Goal: Use online tool/utility: Use online tool/utility

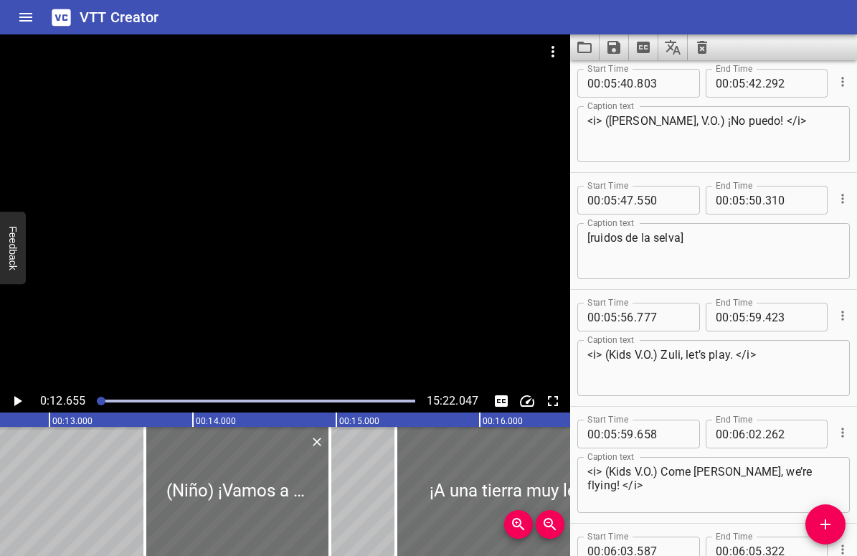
scroll to position [7380, 0]
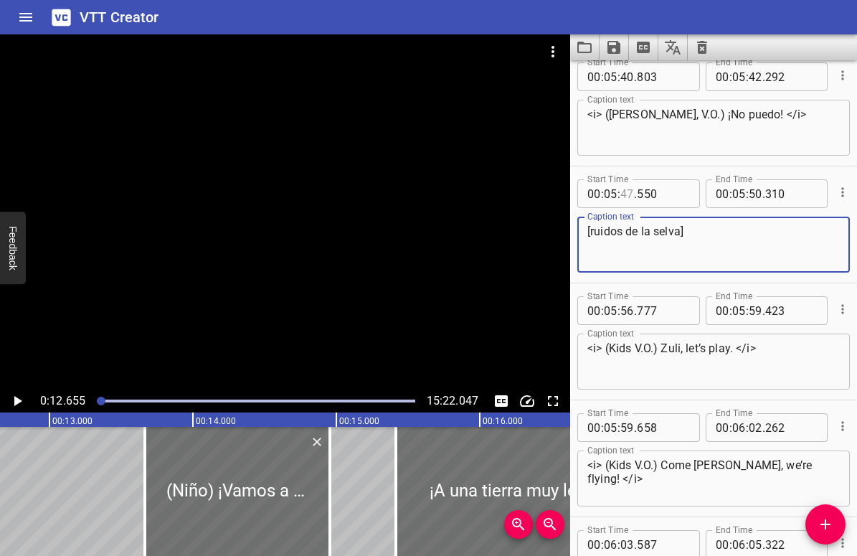
click at [622, 191] on input "number" at bounding box center [628, 193] width 14 height 29
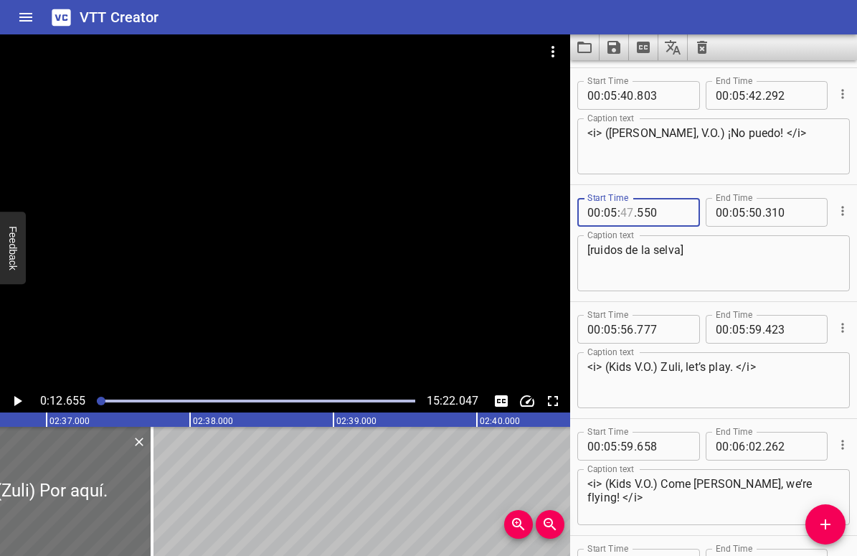
scroll to position [7542, 0]
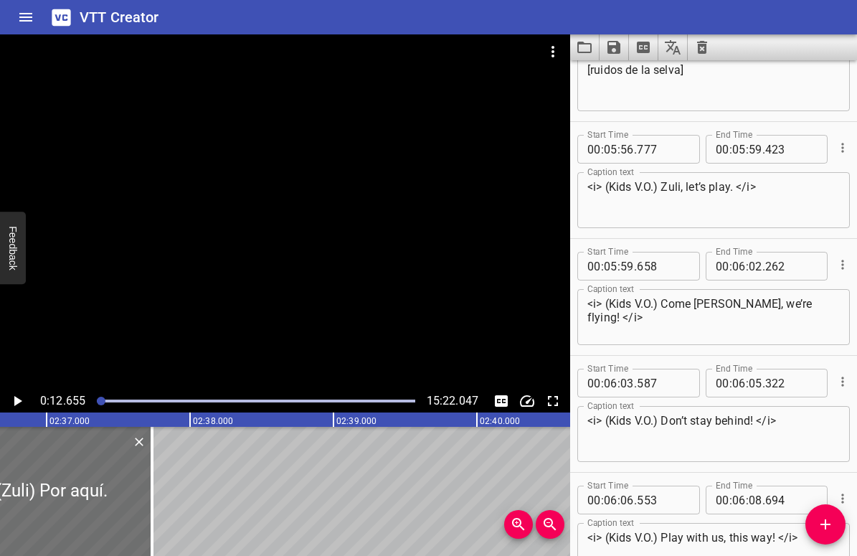
type input "47"
drag, startPoint x: 664, startPoint y: 187, endPoint x: 732, endPoint y: 181, distance: 67.7
click at [732, 181] on textarea "<i> (Kids V.O.) Zuli, let’s play. </i>" at bounding box center [714, 200] width 253 height 41
paste textarea "vamos a jugar."
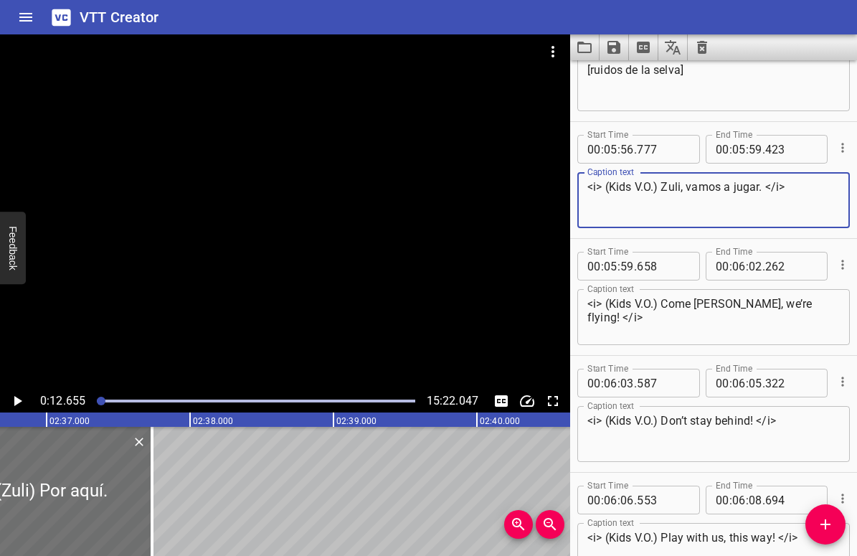
click at [621, 185] on textarea "<i> (Kids V.O.) Zuli, vamos a jugar. </i>" at bounding box center [714, 200] width 253 height 41
drag, startPoint x: 654, startPoint y: 187, endPoint x: 611, endPoint y: 190, distance: 43.1
click at [611, 190] on textarea "<i> (Kids V.O.) Zuli, vamos a jugar. </i>" at bounding box center [714, 200] width 253 height 41
click at [623, 188] on textarea "<i> (Kids V.O.) Zuli, vamos a jugar. </i>" at bounding box center [714, 200] width 253 height 41
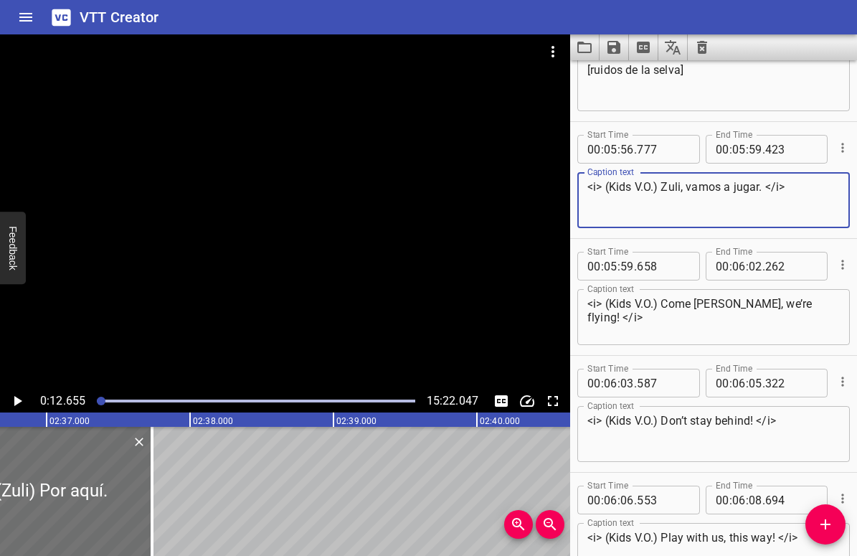
click at [623, 188] on textarea "<i> (Kids V.O.) Zuli, vamos a jugar. </i>" at bounding box center [714, 200] width 253 height 41
type textarea "<i> ([PERSON_NAME]) Zuli, vamos a jugar. </i>"
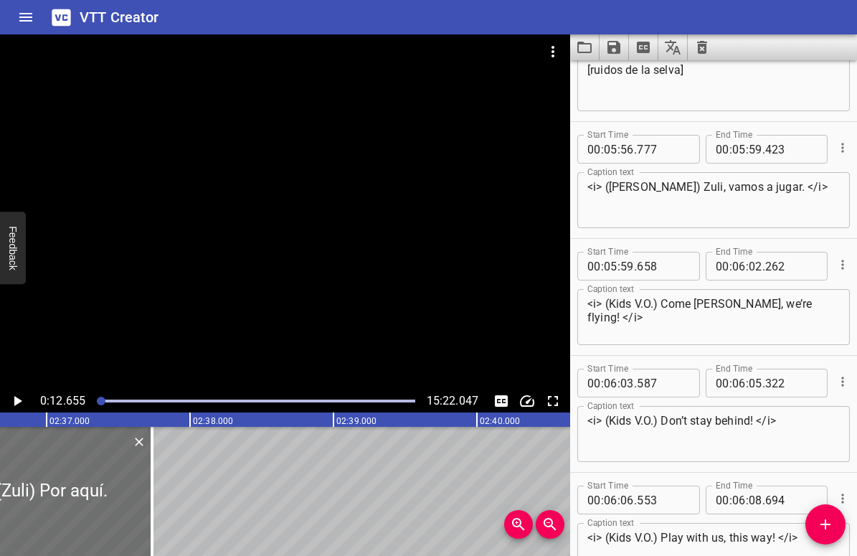
click at [636, 301] on textarea "<i> (Kids V.O.) Come [PERSON_NAME], we’re flying! </i>" at bounding box center [714, 317] width 253 height 41
click at [621, 301] on textarea "<i> (Kids V.O.) Come [PERSON_NAME], we’re flying! </i>" at bounding box center [714, 317] width 253 height 41
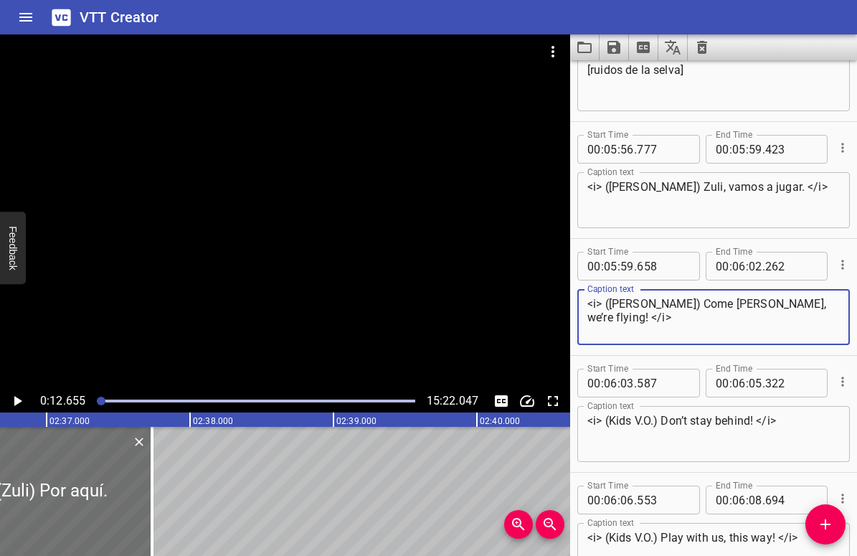
drag, startPoint x: 671, startPoint y: 302, endPoint x: 789, endPoint y: 302, distance: 117.6
click at [789, 302] on textarea "<i> ([PERSON_NAME]) Come [PERSON_NAME], we’re flying! </i>" at bounding box center [714, 317] width 253 height 41
paste textarea "¡Ven Zuli, estamos volando"
type textarea "<i> ([PERSON_NAME]) ¡Ven Zuli, estamos volando! </i>"
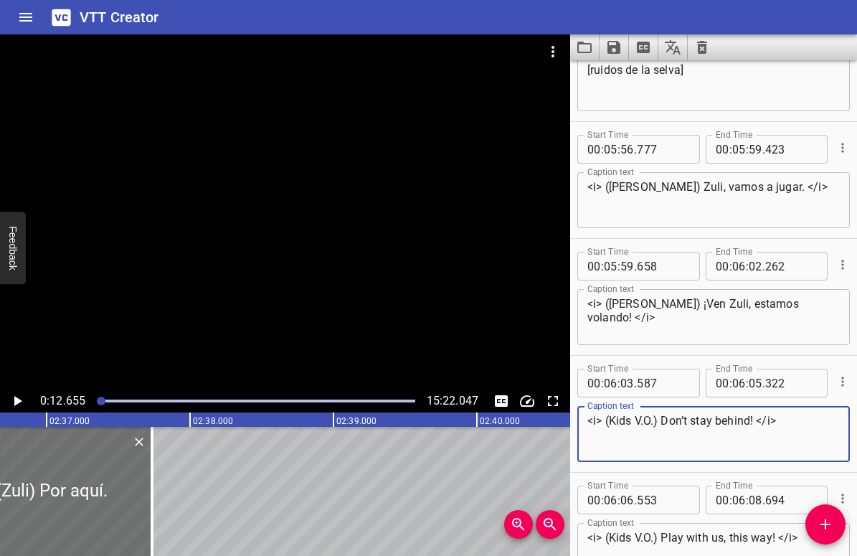
drag, startPoint x: 754, startPoint y: 416, endPoint x: 661, endPoint y: 421, distance: 92.7
click at [661, 421] on textarea "<i> (Kids V.O.) Don’t stay behind! </i>" at bounding box center [714, 434] width 253 height 41
paste textarea "¡No te quedes atrás!"
click at [661, 420] on textarea "<i> (Kids V.O.) ¡No te quedes atrás! </i>" at bounding box center [714, 434] width 253 height 41
click at [771, 418] on textarea "<i> (Kids V.O.) ¡No te quedes atrás! </i>" at bounding box center [714, 434] width 253 height 41
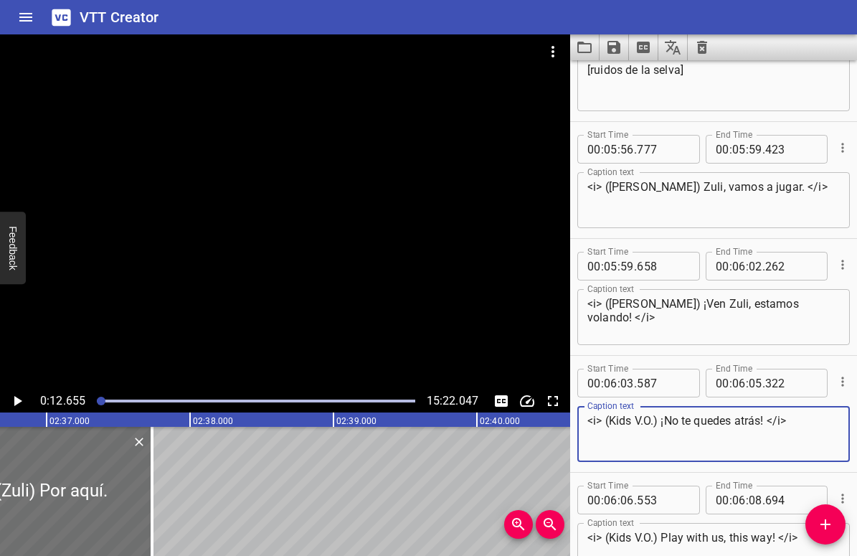
click at [613, 423] on textarea "<i> (Kids V.O.) ¡No te quedes atrás! </i>" at bounding box center [714, 434] width 253 height 41
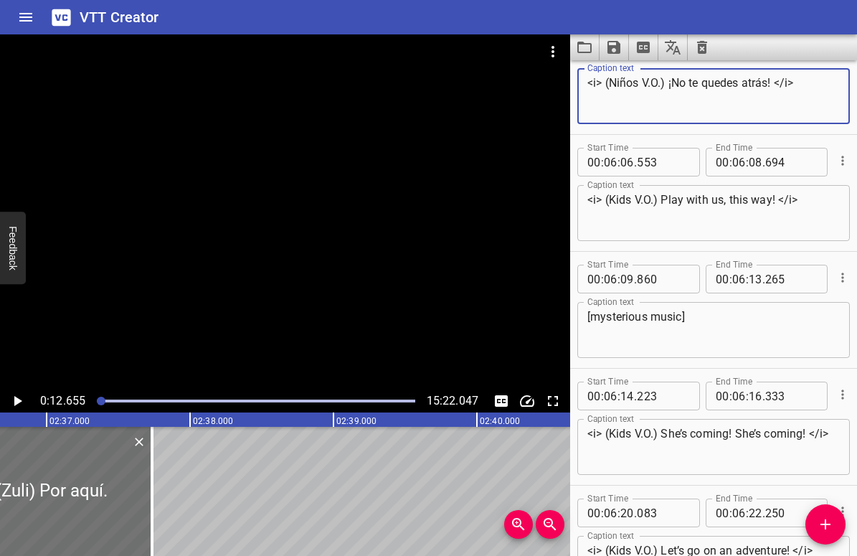
scroll to position [7883, 0]
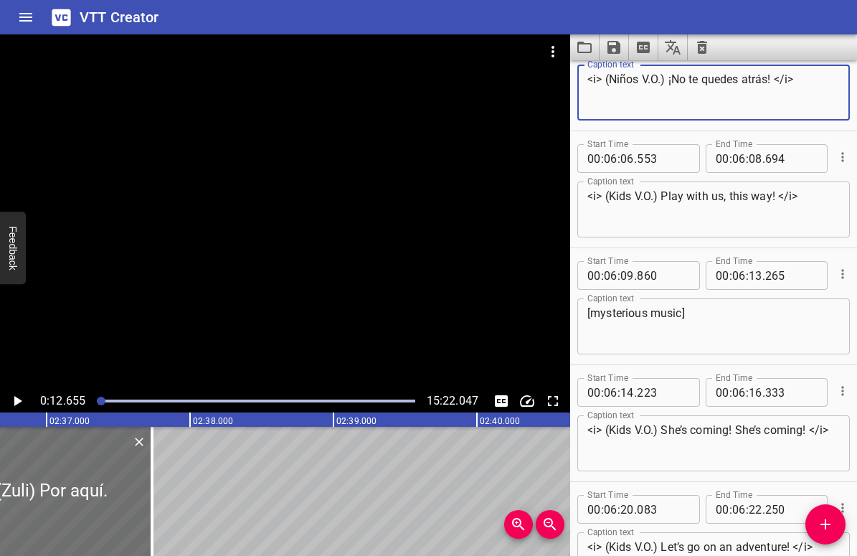
type textarea "<i> (Niños V.O.) ¡No te quedes atrás! </i>"
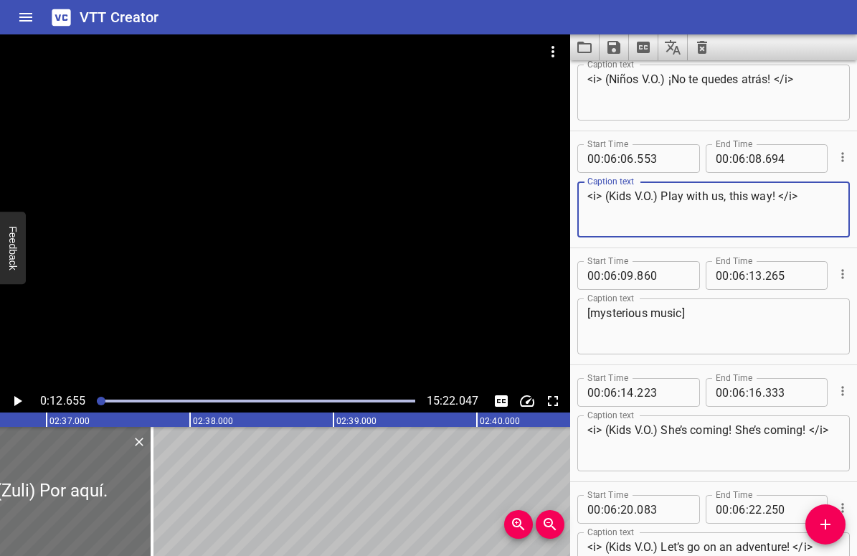
click at [618, 199] on textarea "<i> (Kids V.O.) Play with us, this way! </i>" at bounding box center [714, 209] width 253 height 41
click at [673, 193] on textarea "<i> (Niños V.O.) Play with us, this way! </i>" at bounding box center [714, 209] width 253 height 41
drag, startPoint x: 665, startPoint y: 193, endPoint x: 782, endPoint y: 195, distance: 116.9
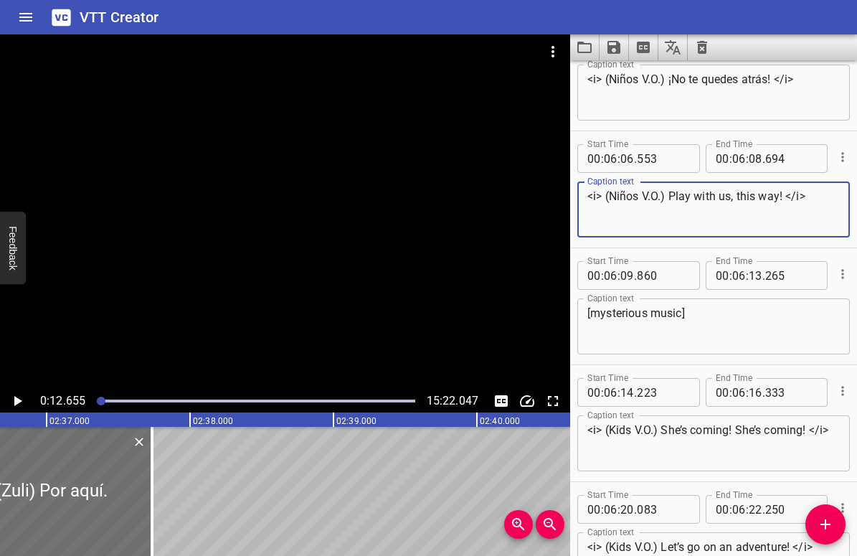
click at [782, 195] on textarea "<i> (Niños V.O.) Play with us, this way! </i>" at bounding box center [714, 209] width 253 height 41
paste textarea "Juega con nosotros, ven por aquí."
type textarea "<i> (Niños V.O.) Juega con nosotros, ven por aquí. </i>"
click at [631, 313] on textarea "[mysterious music]" at bounding box center [714, 326] width 253 height 41
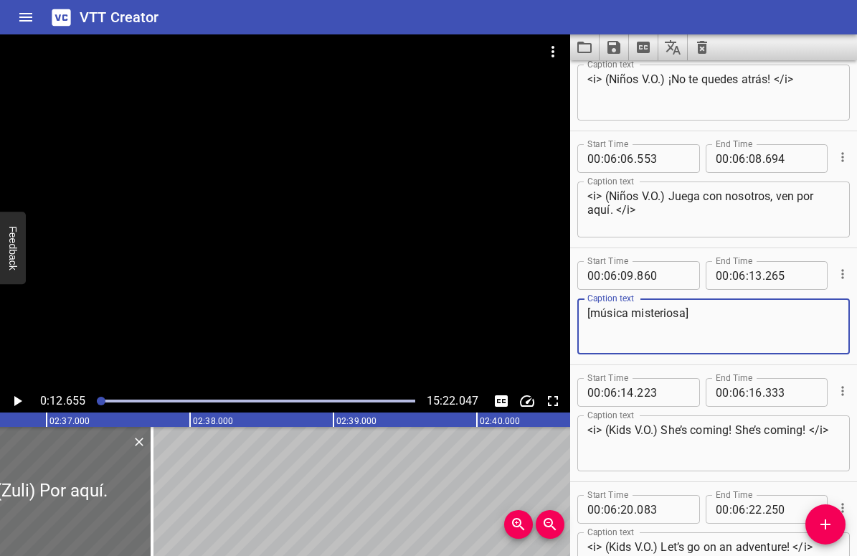
click at [710, 326] on textarea "[música misteriosa]" at bounding box center [714, 326] width 253 height 41
drag, startPoint x: 684, startPoint y: 314, endPoint x: 590, endPoint y: 316, distance: 94.0
click at [590, 316] on textarea "[música misteriosa]" at bounding box center [714, 326] width 253 height 41
type textarea "[música misteriosa]"
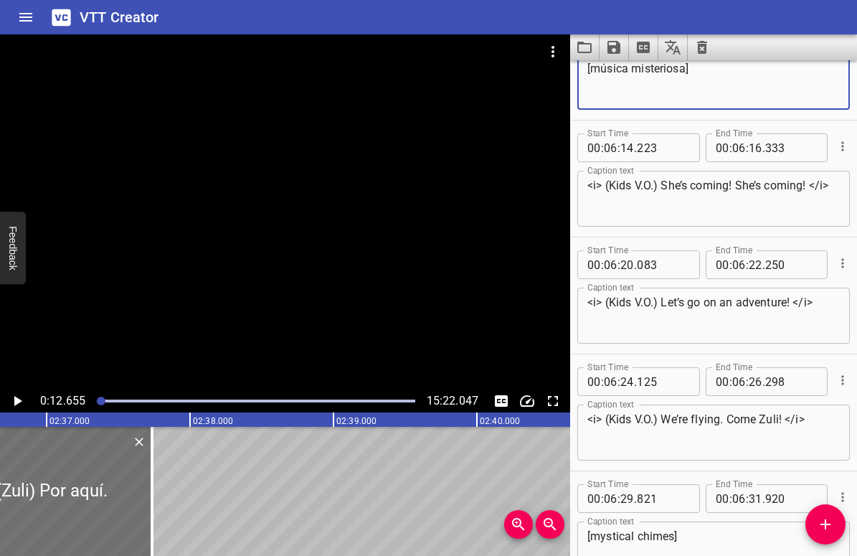
scroll to position [8128, 0]
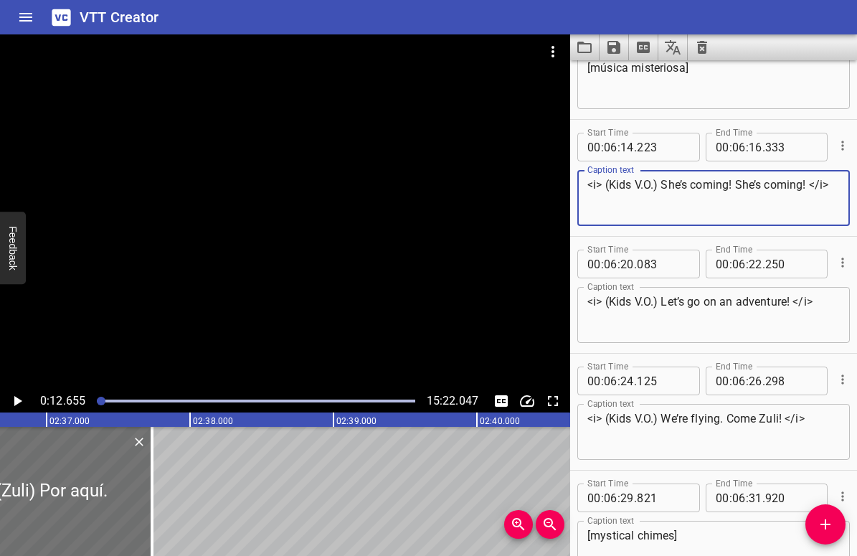
click at [628, 185] on textarea "<i> (Kids V.O.) She’s coming! She’s coming! </i>" at bounding box center [714, 198] width 253 height 41
drag, startPoint x: 671, startPoint y: 184, endPoint x: 816, endPoint y: 184, distance: 144.9
click at [816, 184] on textarea "<i> (Niños V.O.) She’s coming! She’s coming! </i>" at bounding box center [714, 198] width 253 height 41
paste textarea "¡Ahí viene! ¡Ahí viene"
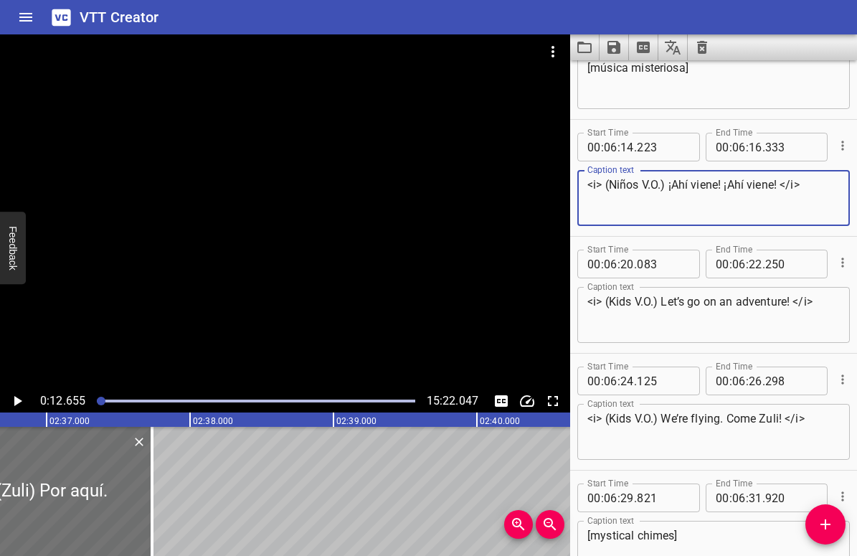
click at [667, 187] on textarea "<i> (Niños V.O.) ¡Ahí viene! ¡Ahí viene! </i>" at bounding box center [714, 198] width 253 height 41
click at [619, 180] on textarea "<i> (Niños V.O.) ¡Ahí viene! ¡Ahí viene! </i>" at bounding box center [714, 198] width 253 height 41
type textarea "<i> (Niños V.O.) ¡Ahí viene! ¡Ahí viene! </i>"
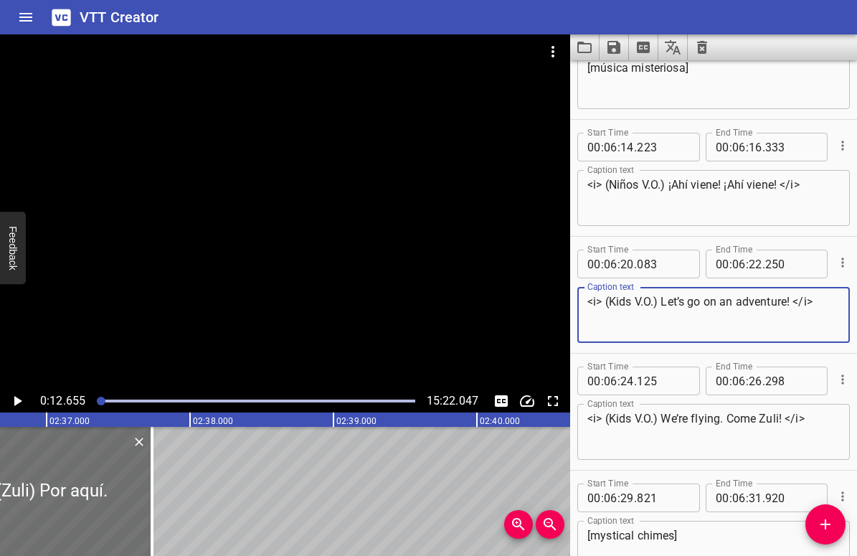
click at [616, 302] on textarea "<i> (Kids V.O.) Let’s go on an adventure! </i>" at bounding box center [714, 315] width 253 height 41
paste textarea "Niño"
type textarea "<i> (Niños V.O.) Let’s go on an adventure! </i>"
click at [616, 427] on textarea "<i> (Kids V.O.) We’re flying. Come Zuli! </i>" at bounding box center [714, 432] width 253 height 41
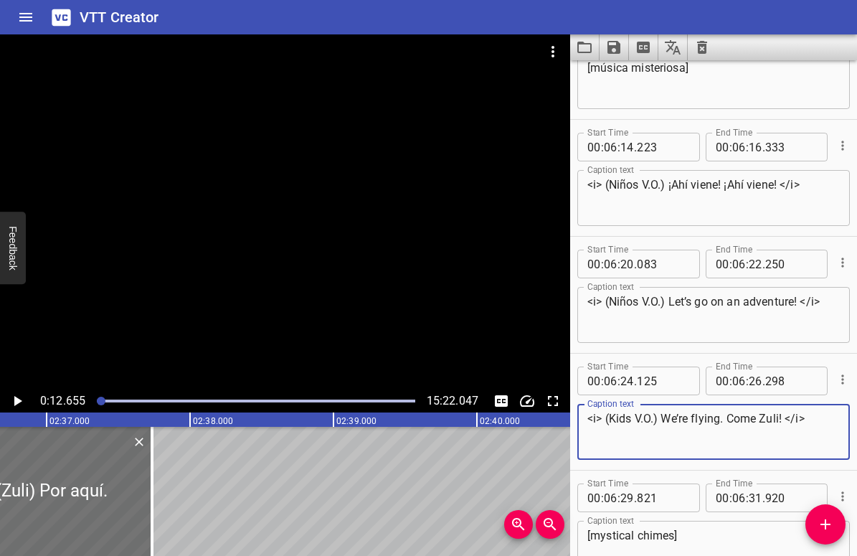
click at [617, 420] on textarea "<i> (Kids V.O.) We’re flying. Come Zuli! </i>" at bounding box center [714, 432] width 253 height 41
paste textarea "Niño"
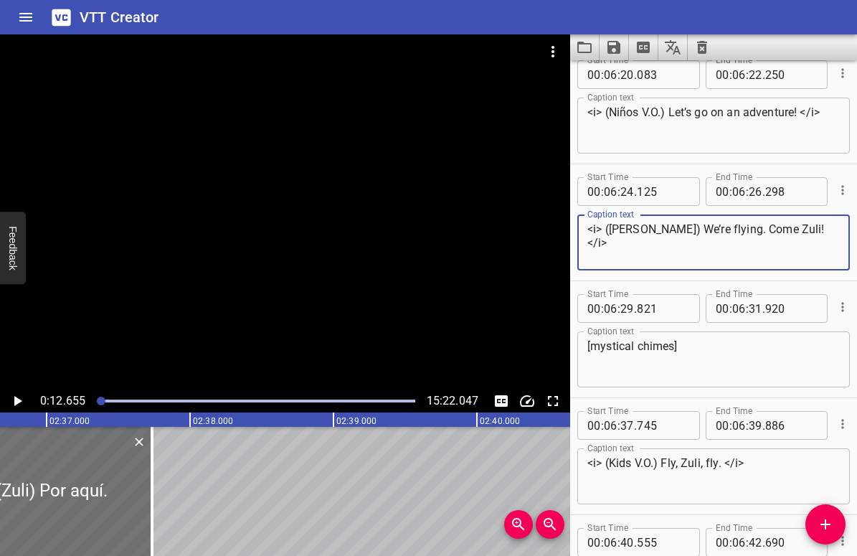
scroll to position [8342, 0]
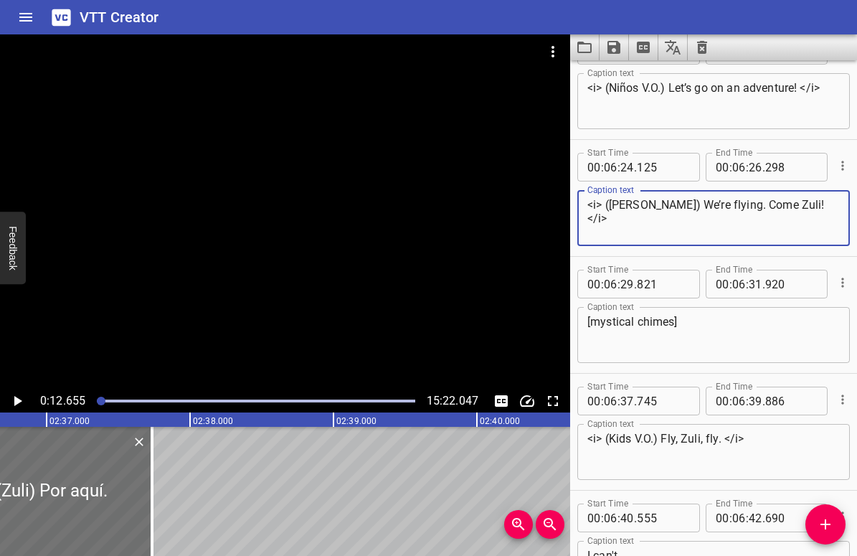
type textarea "<i> ([PERSON_NAME]) We’re flying. Come Zuli! </i>"
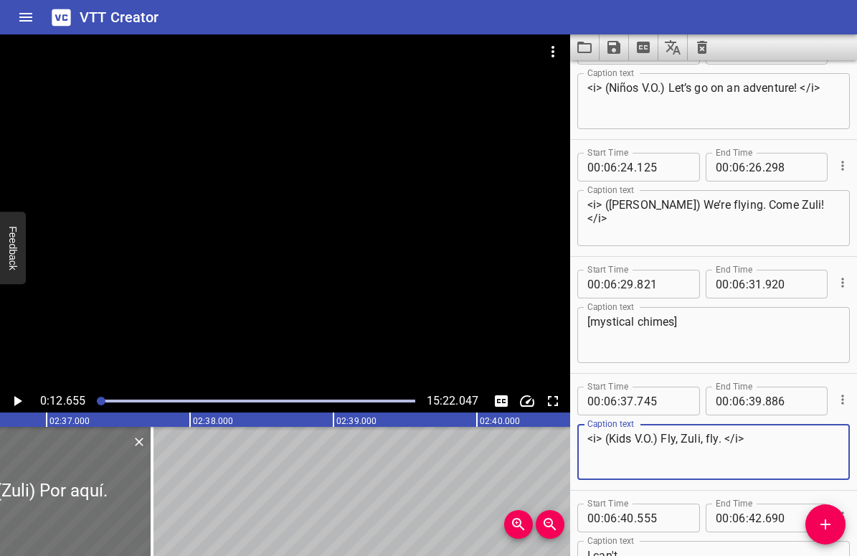
click at [618, 436] on textarea "<i> (Kids V.O.) Fly, Zuli, fly. </i>" at bounding box center [714, 452] width 253 height 41
paste textarea "Niño"
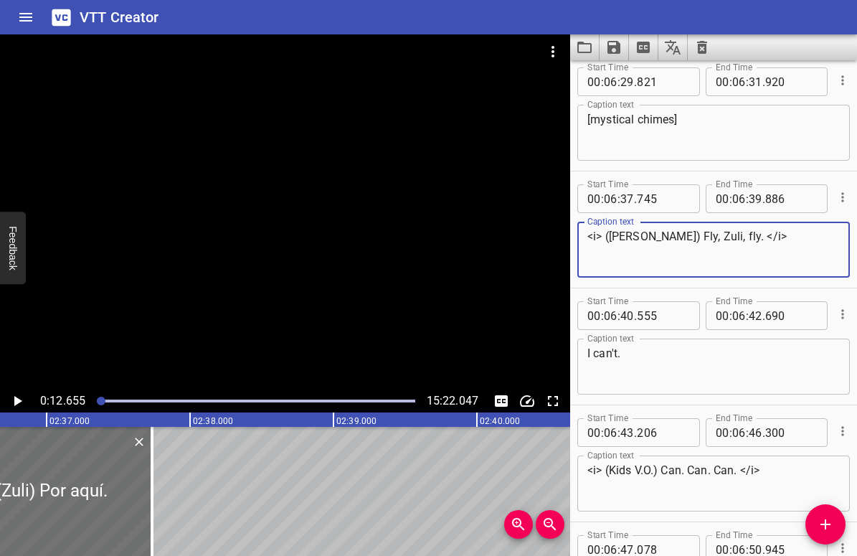
scroll to position [8564, 0]
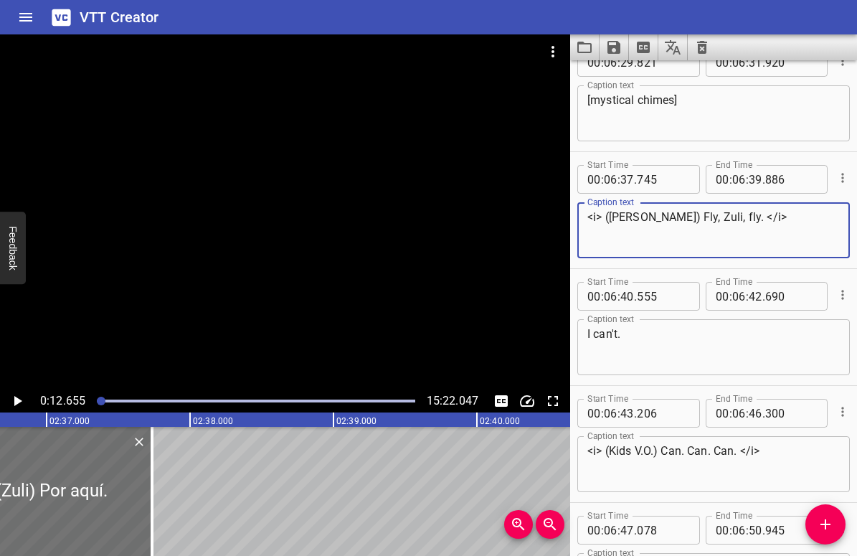
type textarea "<i> ([PERSON_NAME]) Fly, Zuli, fly. </i>"
click at [618, 453] on textarea "<i> (Kids V.O.) Can. Can. Can. </i>" at bounding box center [714, 464] width 253 height 41
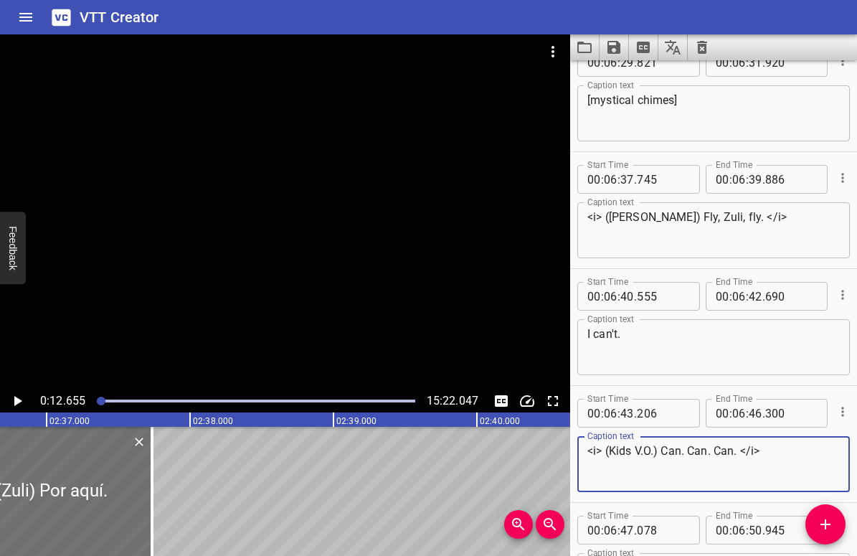
paste textarea "Niño"
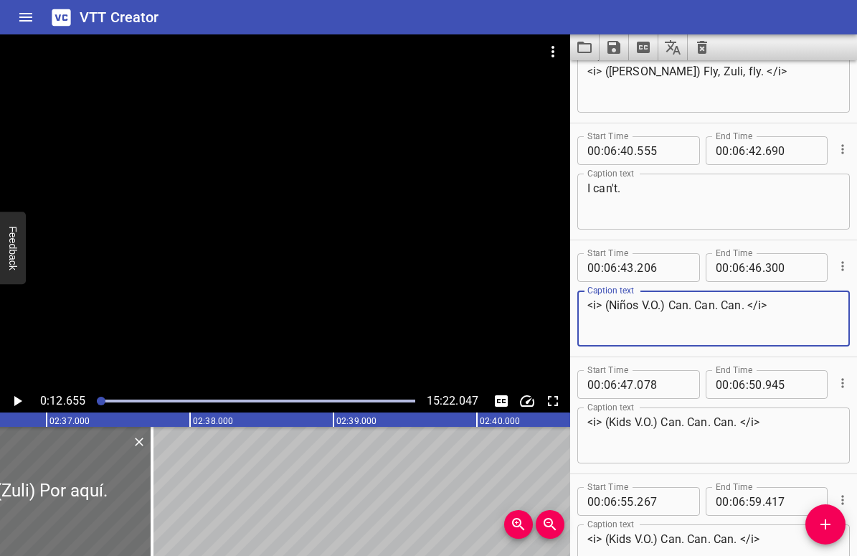
scroll to position [8711, 0]
type textarea "<i> (Niños V.O.) Can. Can. Can. </i>"
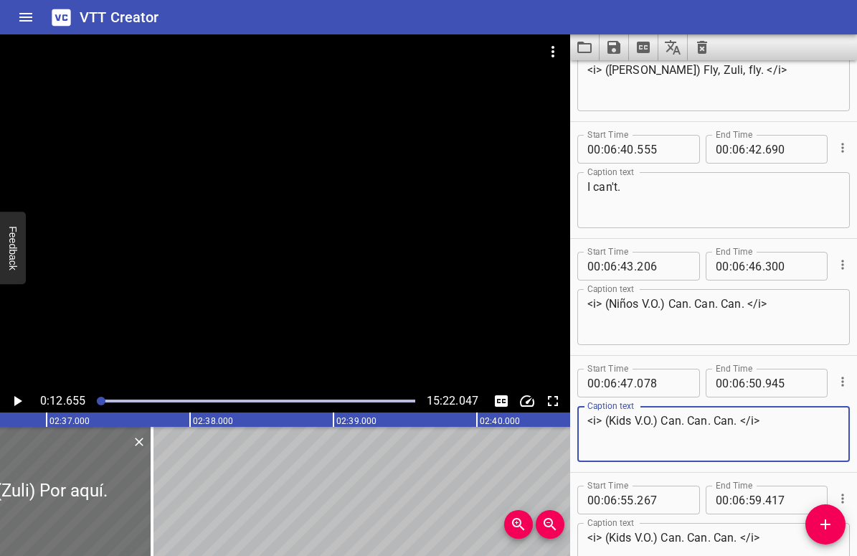
click at [618, 424] on textarea "<i> (Kids V.O.) Can. Can. Can. </i>" at bounding box center [714, 434] width 253 height 41
paste textarea "Niño"
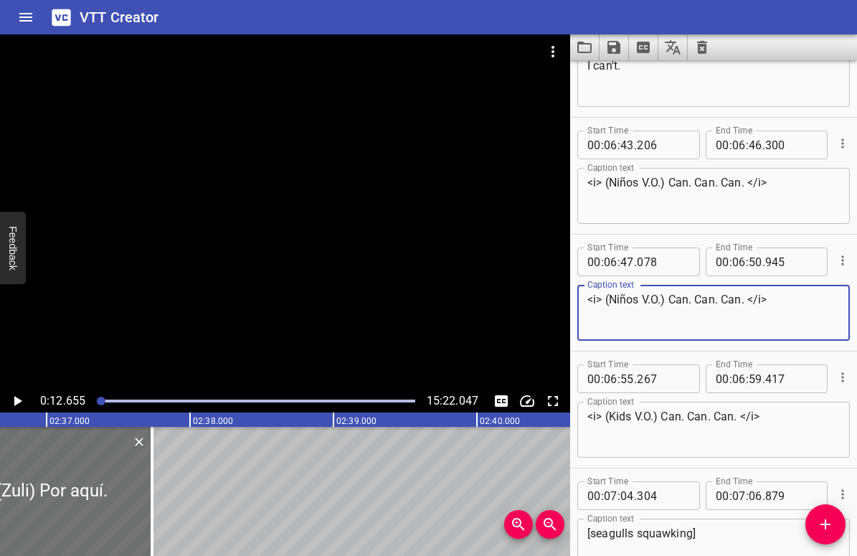
scroll to position [8855, 0]
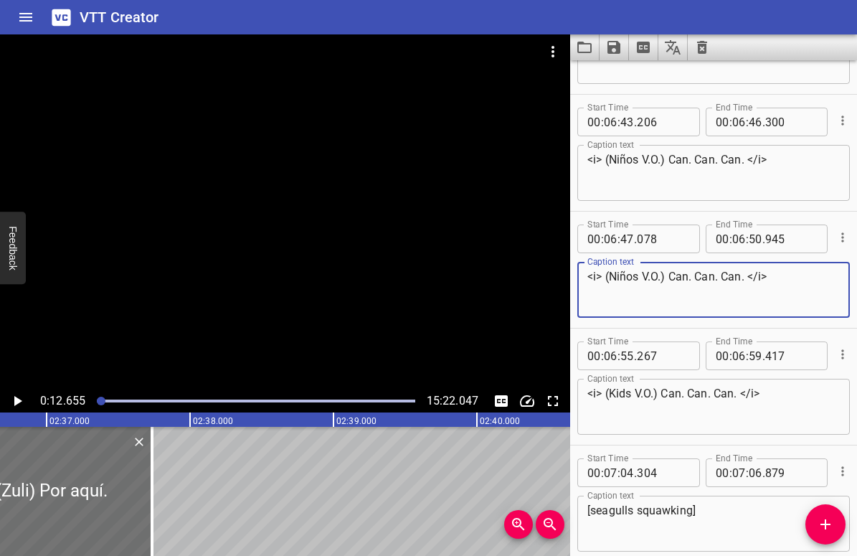
type textarea "<i> (Niños V.O.) Can. Can. Can. </i>"
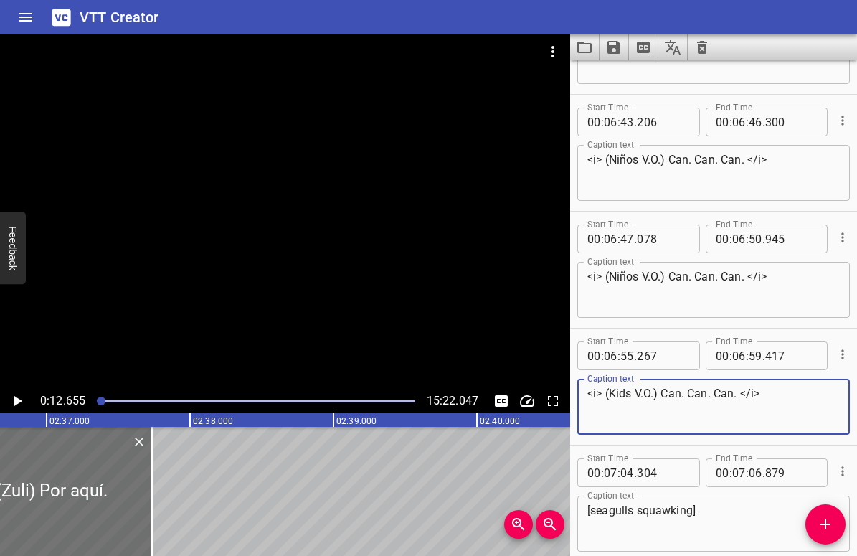
click at [621, 391] on textarea "<i> (Kids V.O.) Can. Can. Can. </i>" at bounding box center [714, 407] width 253 height 41
paste textarea "Niño"
type textarea "<i> (Niños V.O.) Can. Can. Can. </i>"
click at [621, 291] on textarea "<i> (Niños V.O.) Can. Can. Can. </i>" at bounding box center [714, 290] width 253 height 41
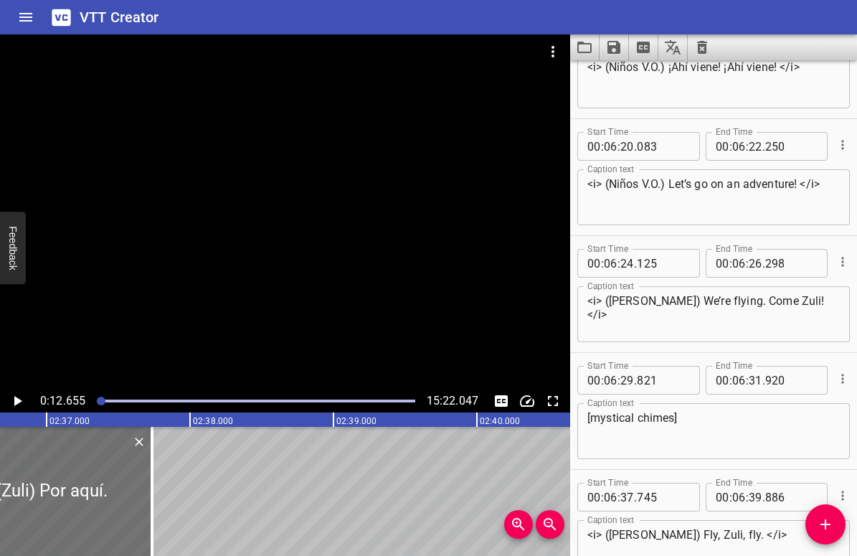
scroll to position [8247, 0]
click at [702, 175] on div "<i> (Niños V.O.) Let’s go on an adventure! </i> Caption text" at bounding box center [713, 197] width 273 height 56
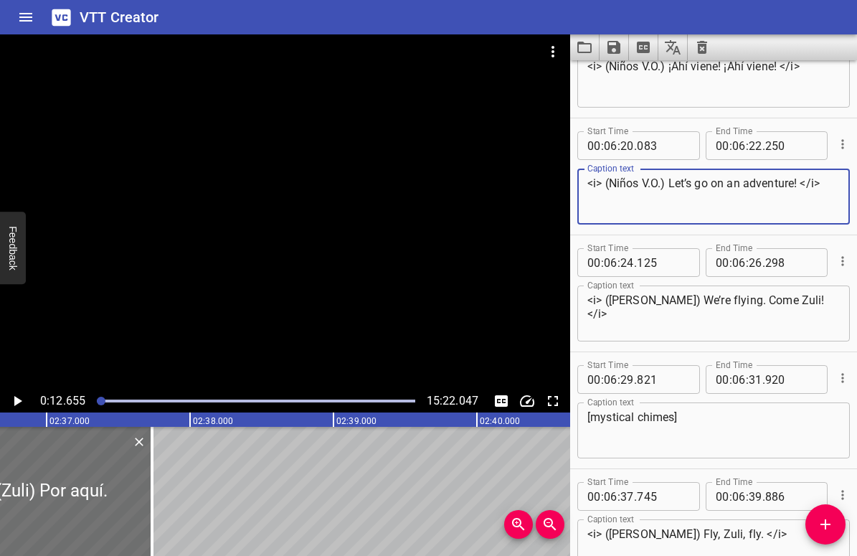
drag, startPoint x: 671, startPoint y: 181, endPoint x: 799, endPoint y: 181, distance: 128.4
click at [799, 181] on textarea "<i> (Niños V.O.) Let’s go on an adventure! </i>" at bounding box center [714, 196] width 253 height 41
paste textarea "¡Vamos a una aventura"
type textarea "<i> (Niños V.O.) ¡Vamos a una aventura! </i>"
click at [648, 301] on textarea "<i> ([PERSON_NAME]) We’re flying. Come Zuli! </i>" at bounding box center [714, 313] width 253 height 41
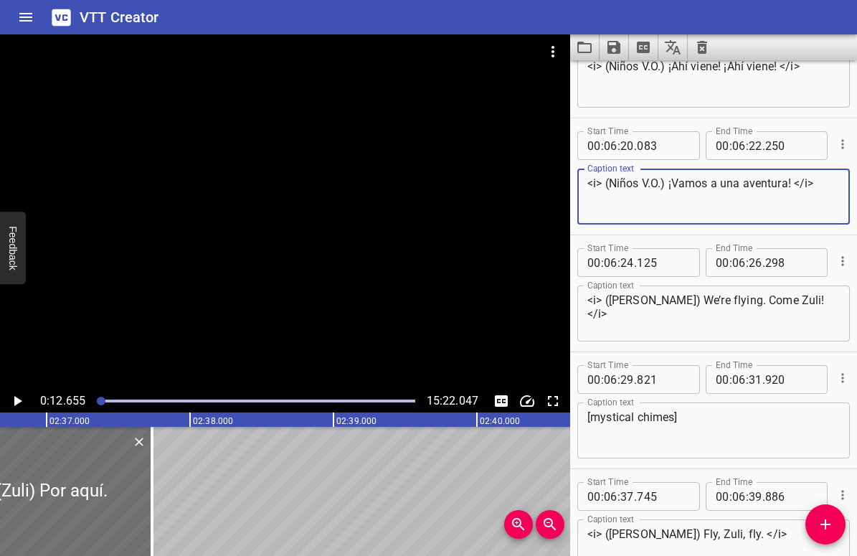
click at [648, 301] on textarea "<i> ([PERSON_NAME]) We’re flying. Come Zuli! </i>" at bounding box center [714, 313] width 253 height 41
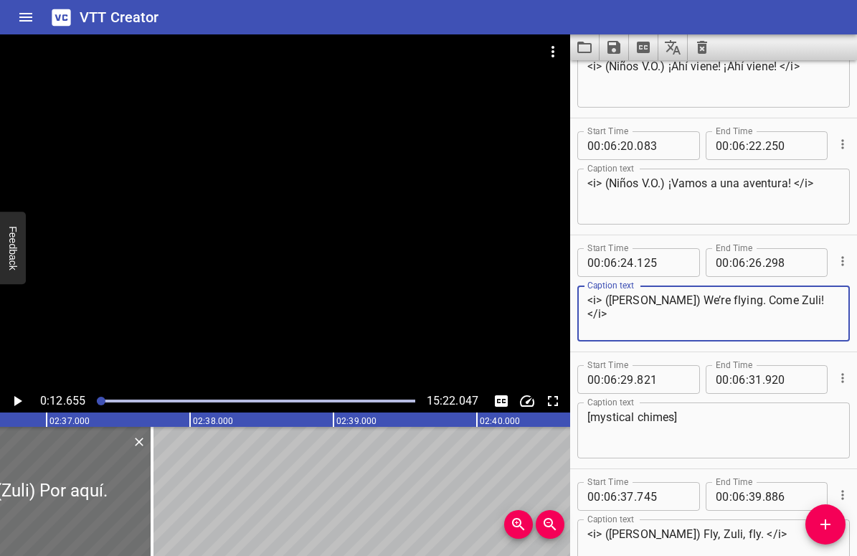
drag, startPoint x: 671, startPoint y: 300, endPoint x: 791, endPoint y: 301, distance: 119.1
click at [791, 301] on textarea "<i> ([PERSON_NAME]) We’re flying. Come Zuli! </i>" at bounding box center [714, 313] width 253 height 41
paste textarea "¡Estamos volando, [PERSON_NAME], ven"
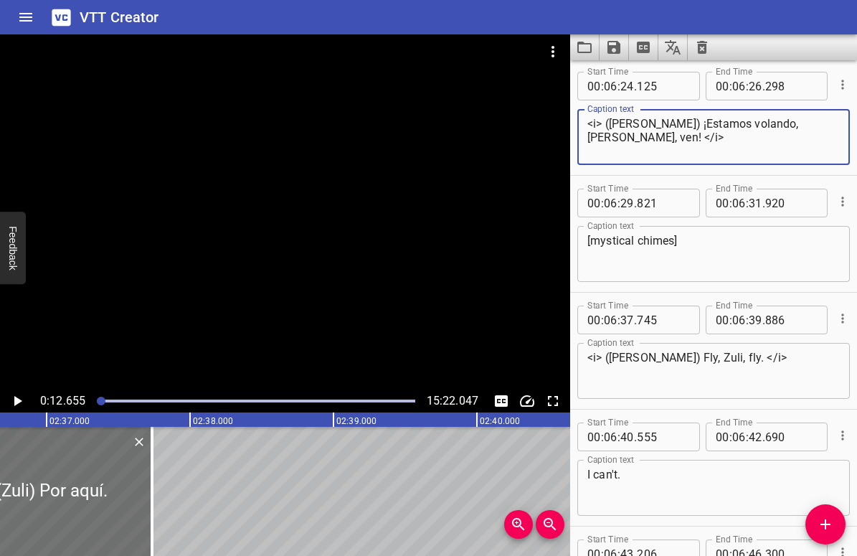
scroll to position [8424, 0]
type textarea "<i> ([PERSON_NAME]) ¡Estamos volando, [PERSON_NAME], ven! </i>"
click at [593, 240] on textarea "[mystical chimes]" at bounding box center [714, 253] width 253 height 41
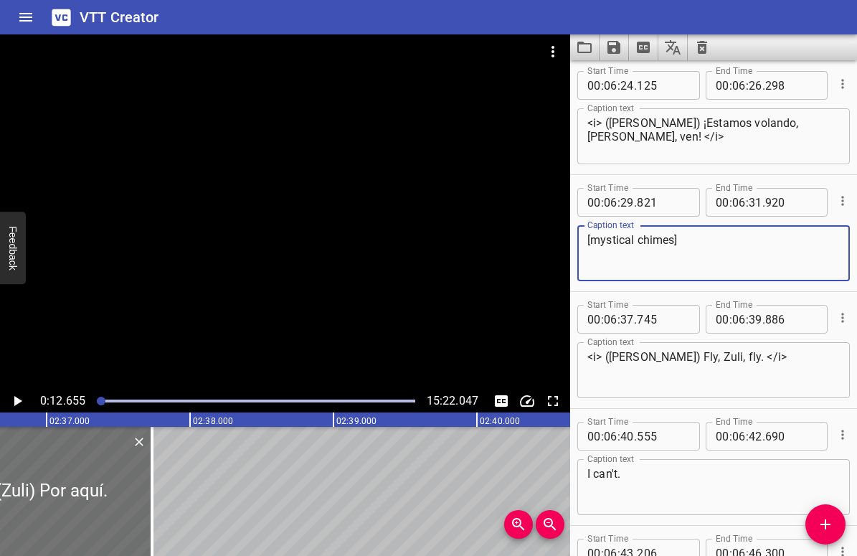
click at [593, 240] on textarea "[mystical chimes]" at bounding box center [714, 253] width 253 height 41
paste textarea "campanas musical"
click at [681, 245] on textarea "[campanas musicales]" at bounding box center [714, 253] width 253 height 41
click at [712, 240] on textarea "[campanas musicales]" at bounding box center [714, 253] width 253 height 41
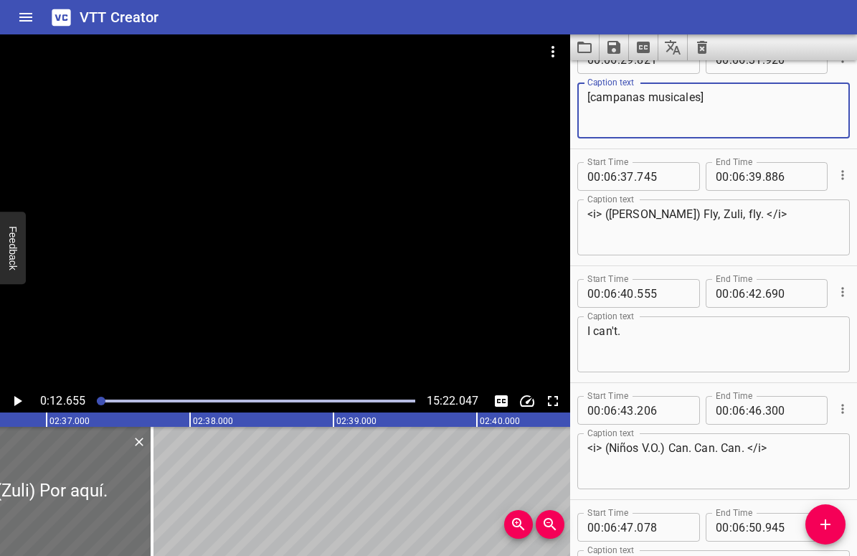
scroll to position [8569, 0]
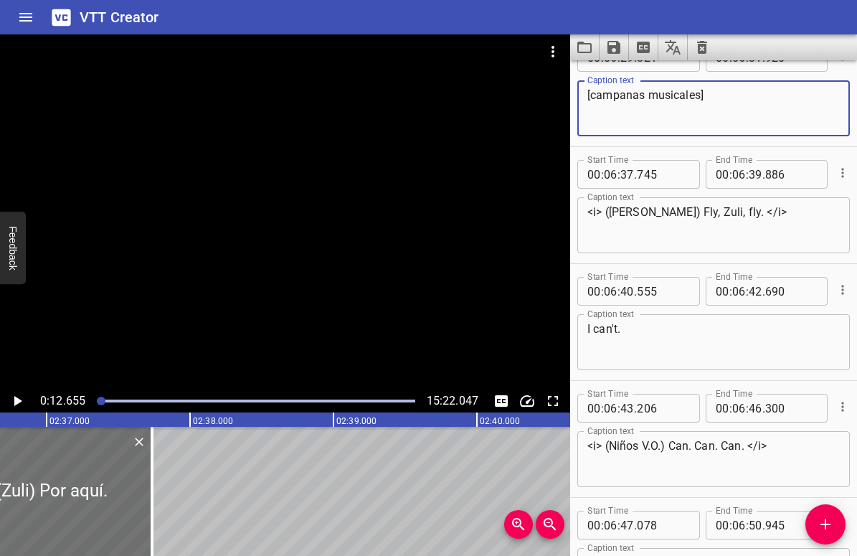
type textarea "[campanas musicales]"
click at [673, 218] on textarea "<i> ([PERSON_NAME]) Fly, Zuli, fly. </i>" at bounding box center [714, 225] width 253 height 41
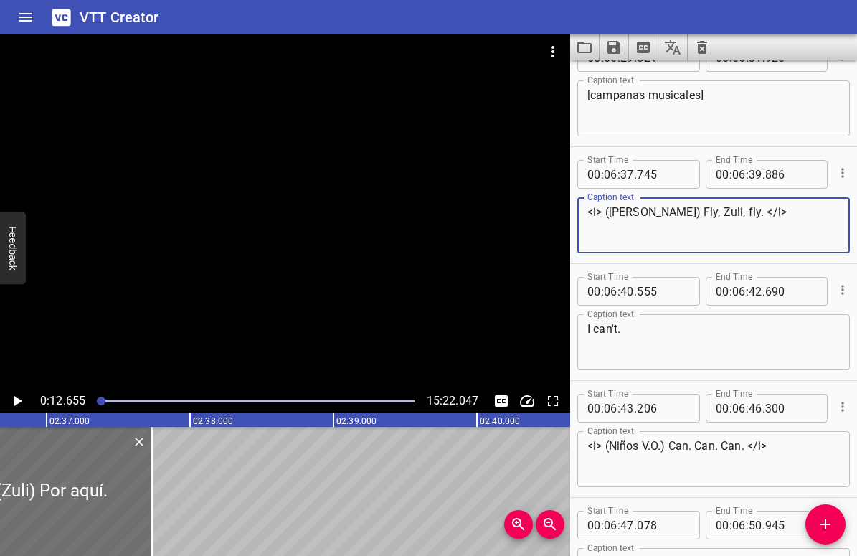
click at [675, 214] on textarea "<i> ([PERSON_NAME]) Fly, Zuli, fly. </i>" at bounding box center [714, 225] width 253 height 41
drag, startPoint x: 671, startPoint y: 212, endPoint x: 727, endPoint y: 211, distance: 56.7
click at [727, 211] on textarea "<i> ([PERSON_NAME]) Fly, Zuli, fly. </i>" at bounding box center [714, 225] width 253 height 41
paste textarea "Vuela, Zuli. [GEOGRAPHIC_DATA]"
type textarea "<i> ([PERSON_NAME]) [PERSON_NAME][GEOGRAPHIC_DATA]. [GEOGRAPHIC_DATA]. </i>"
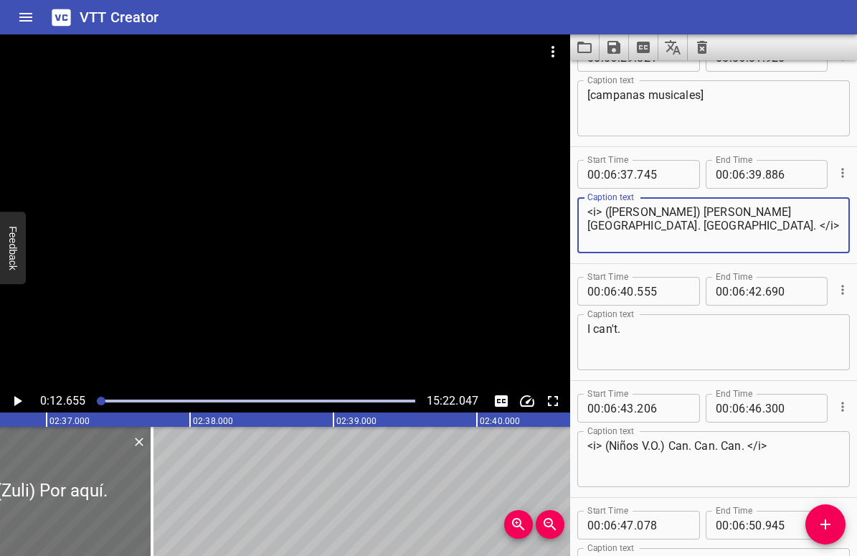
click at [603, 323] on textarea "I can't." at bounding box center [714, 342] width 253 height 41
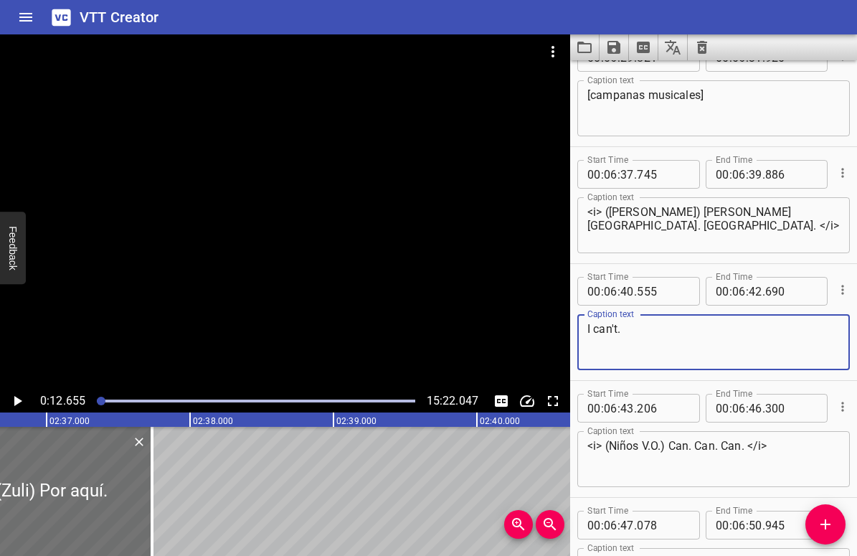
click at [603, 323] on textarea "I can't." at bounding box center [714, 342] width 253 height 41
paste textarea "No, no puedo"
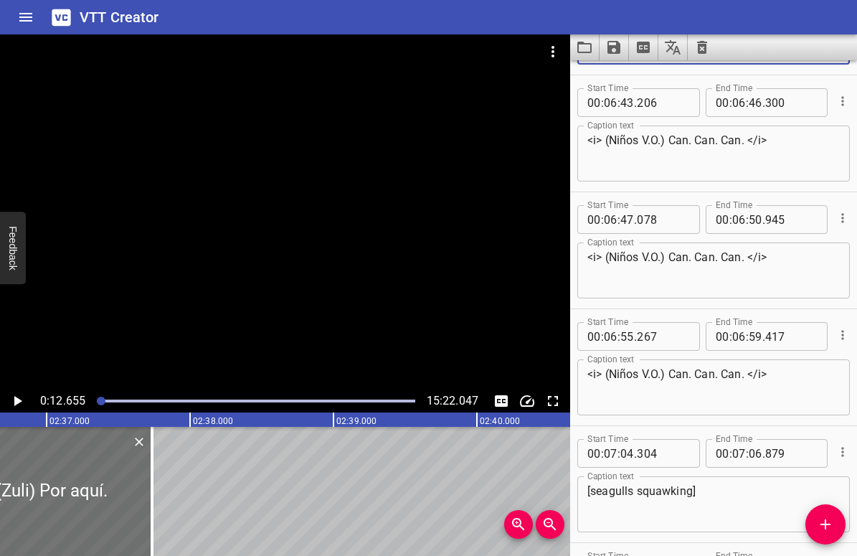
scroll to position [8886, 0]
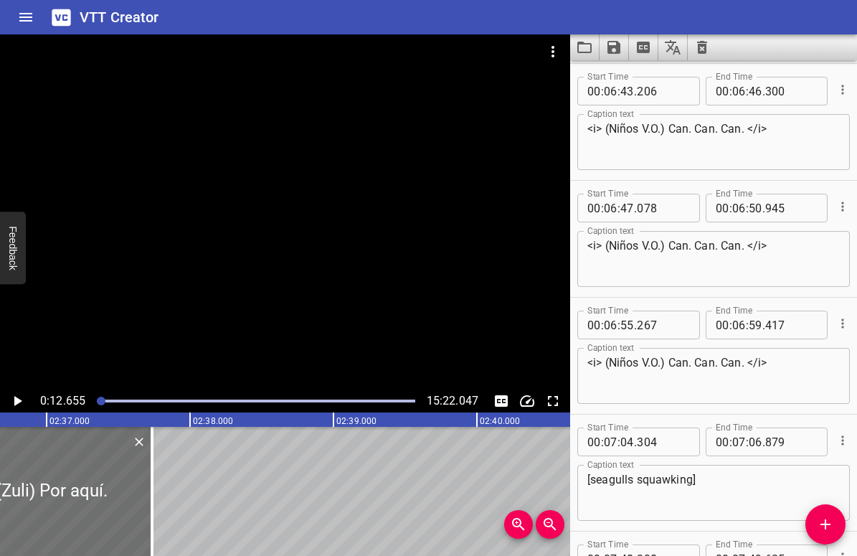
type textarea "No, no puedo."
click at [673, 128] on textarea "<i> (Niños V.O.) Can. Can. Can. </i>" at bounding box center [714, 142] width 253 height 41
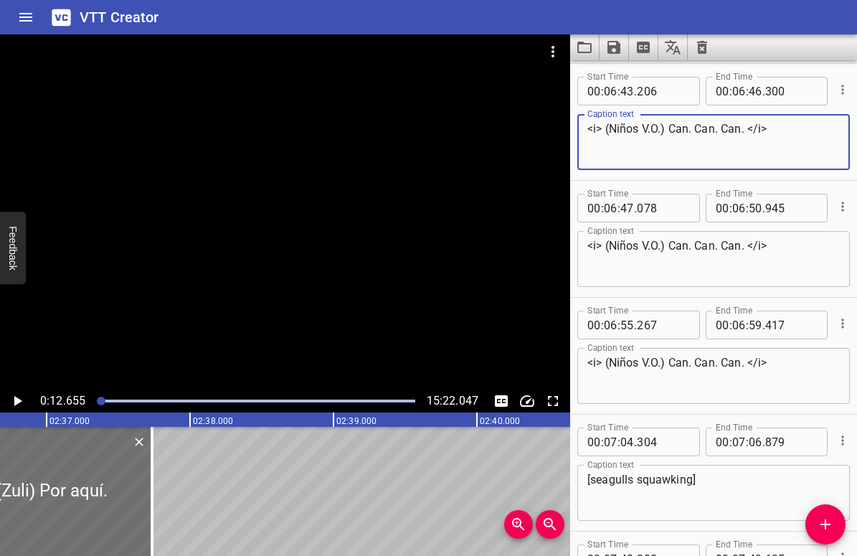
click at [673, 128] on textarea "<i> (Niños V.O.) Can. Can. Can. </i>" at bounding box center [714, 142] width 253 height 41
click at [670, 128] on textarea "<i> (Niños V.O.) Can. Can. Can. </i>" at bounding box center [714, 142] width 253 height 41
drag, startPoint x: 671, startPoint y: 126, endPoint x: 746, endPoint y: 125, distance: 74.6
click at [747, 125] on textarea "<i> (Niños V.O.) Can. Can. Can. </i>" at bounding box center [714, 142] width 253 height 41
paste textarea "Tú puedes. Tú puedes. Tú puedes"
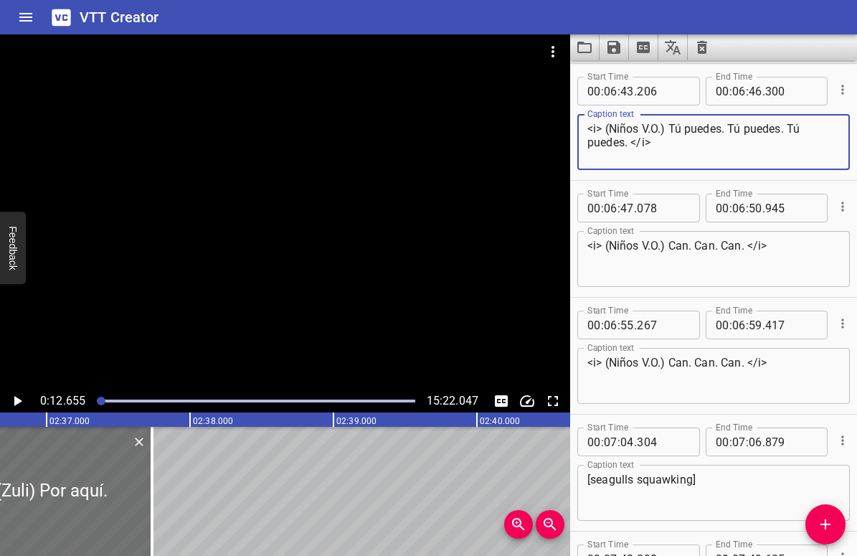
click at [668, 144] on textarea "<i> (Niños V.O.) Tú puedes. Tú puedes. Tú puedes. </i>" at bounding box center [714, 142] width 253 height 41
type textarea "<i> (Niños V.O.) Tú puedes. Tú puedes. Tú puedes. </i>"
click at [678, 242] on textarea "<i> (Niños V.O.) Can. Can. Can. </i>" at bounding box center [714, 259] width 253 height 41
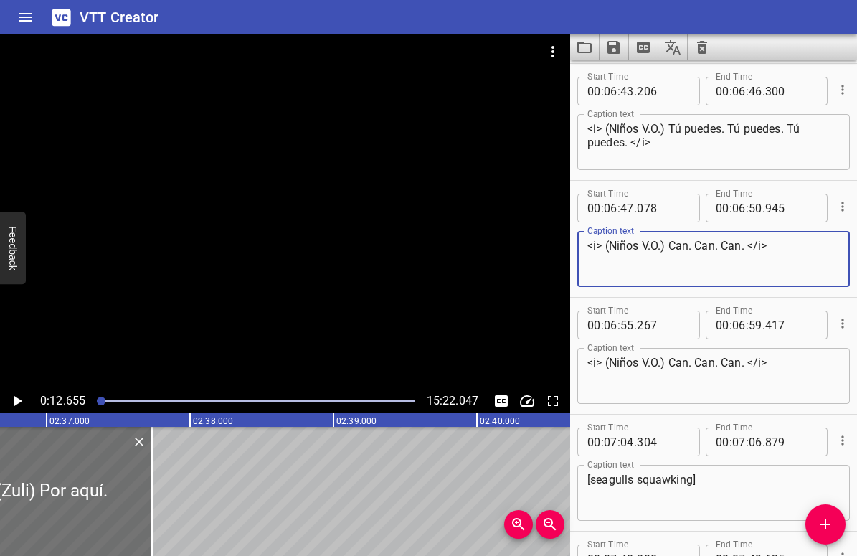
click at [678, 242] on textarea "<i> (Niños V.O.) Can. Can. Can. </i>" at bounding box center [714, 259] width 253 height 41
click at [670, 239] on textarea "<i> (Niños V.O.) Can. Can. Can. </i>" at bounding box center [714, 259] width 253 height 41
drag, startPoint x: 670, startPoint y: 241, endPoint x: 744, endPoint y: 242, distance: 73.9
click at [744, 242] on textarea "<i> (Niños V.O.) Can. Can. Can. </i>" at bounding box center [714, 259] width 253 height 41
paste textarea "Tú puedes. Tú puedes. Tú puedes"
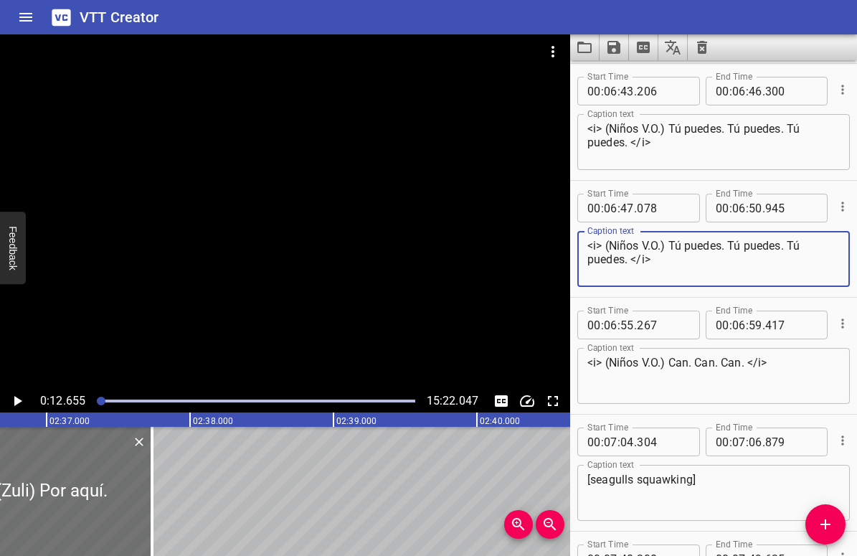
type textarea "<i> (Niños V.O.) Tú puedes. Tú puedes. Tú puedes. </i>"
click at [674, 362] on textarea "<i> (Niños V.O.) Can. Can. Can. </i>" at bounding box center [714, 376] width 253 height 41
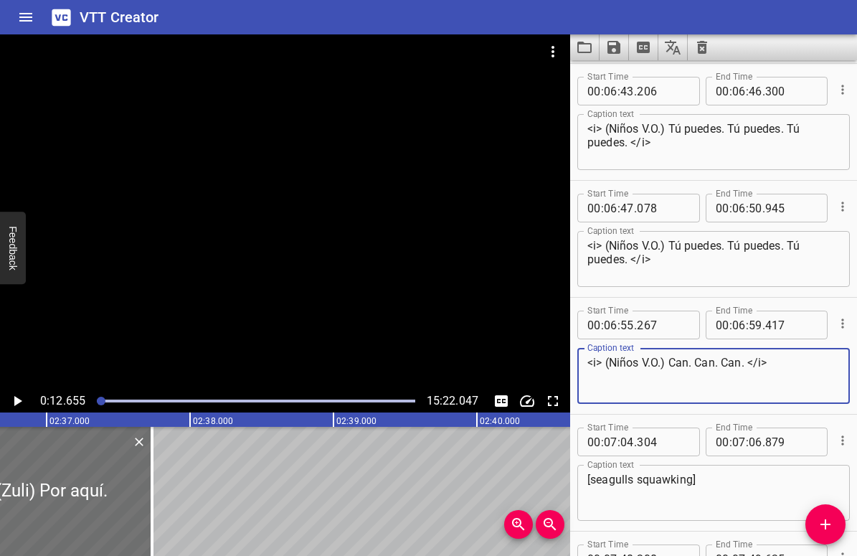
click at [674, 362] on textarea "<i> (Niños V.O.) Can. Can. Can. </i>" at bounding box center [714, 376] width 253 height 41
click at [671, 359] on textarea "<i> (Niños V.O.) Can. Can. Can. </i>" at bounding box center [714, 376] width 253 height 41
drag, startPoint x: 671, startPoint y: 362, endPoint x: 745, endPoint y: 362, distance: 73.9
click at [745, 362] on textarea "<i> (Niños V.O.) Can. Can. Can. </i>" at bounding box center [714, 376] width 253 height 41
paste textarea "Tú puedes. Tú puedes. Tú puedes"
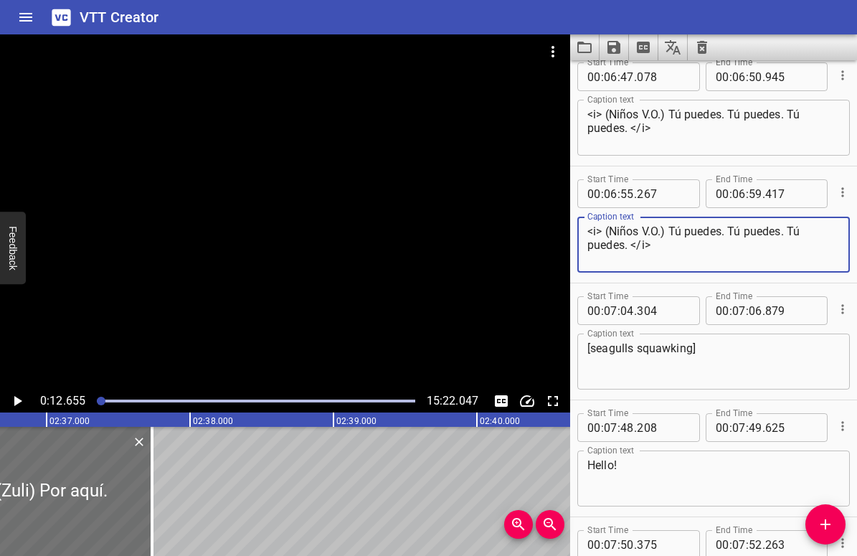
scroll to position [9029, 0]
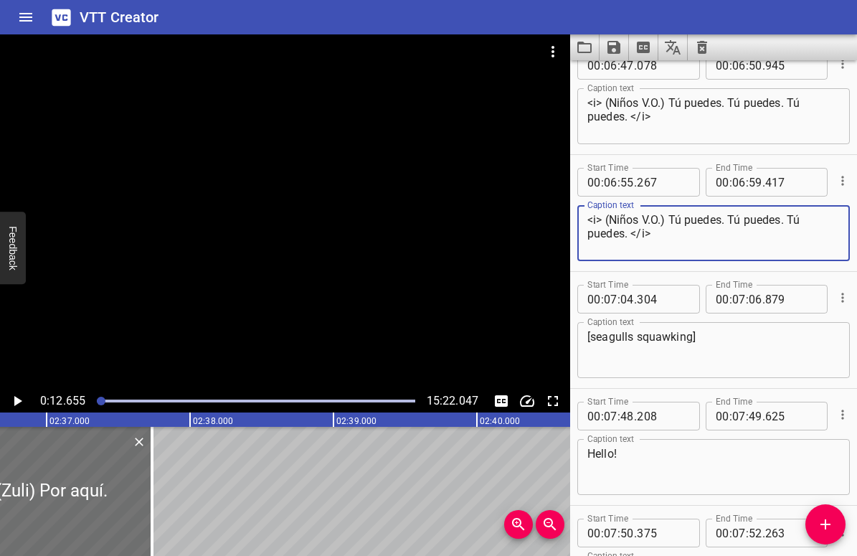
type textarea "<i> (Niños V.O.) Tú puedes. Tú puedes. Tú puedes. </i>"
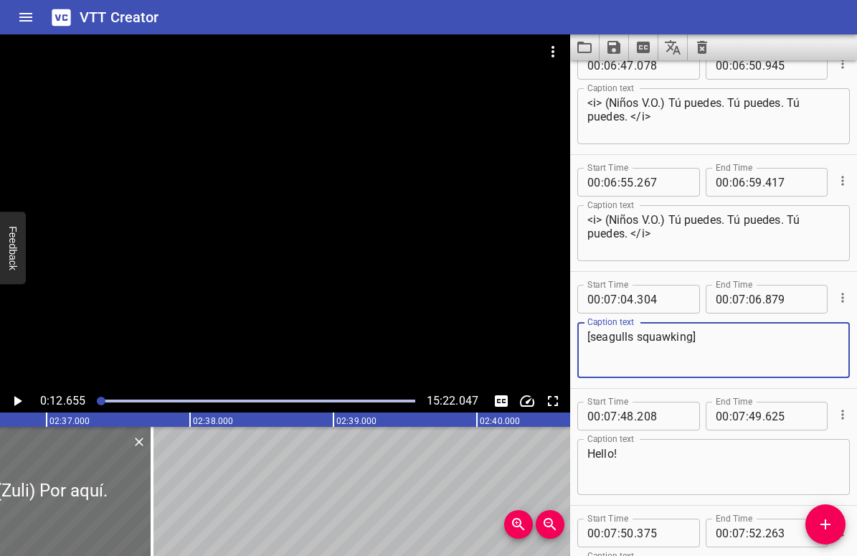
click at [623, 344] on textarea "[seagulls squawking]" at bounding box center [714, 350] width 253 height 41
click at [591, 337] on textarea "[seagulls squawking]" at bounding box center [714, 350] width 253 height 41
drag, startPoint x: 591, startPoint y: 335, endPoint x: 692, endPoint y: 335, distance: 100.4
click at [692, 335] on textarea "[seagulls squawking]" at bounding box center [714, 350] width 253 height 41
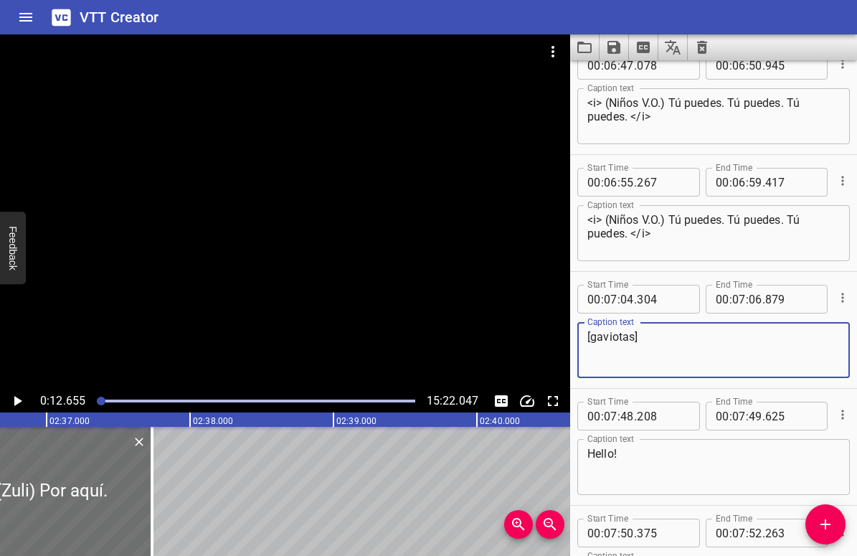
click at [742, 341] on textarea "[gaviotas]" at bounding box center [714, 350] width 253 height 41
type textarea "[gaviotas]"
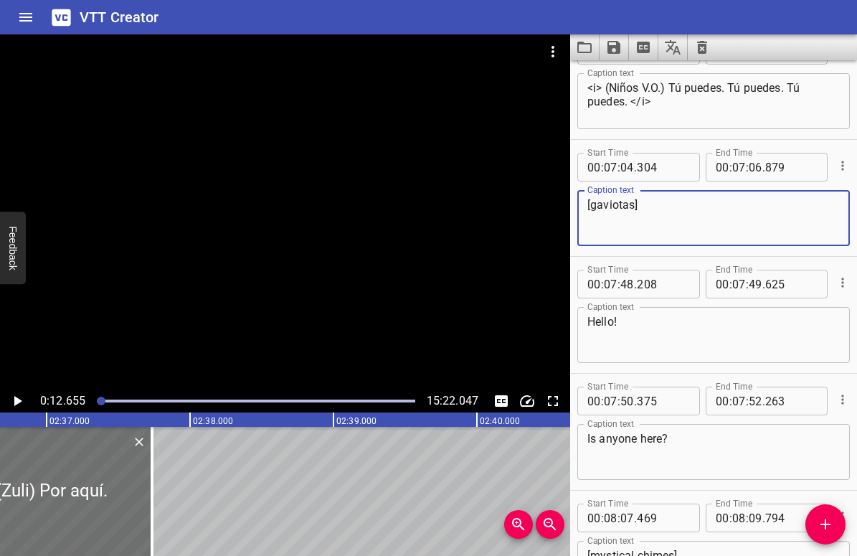
scroll to position [9162, 0]
click at [603, 321] on textarea "Hello!" at bounding box center [714, 333] width 253 height 41
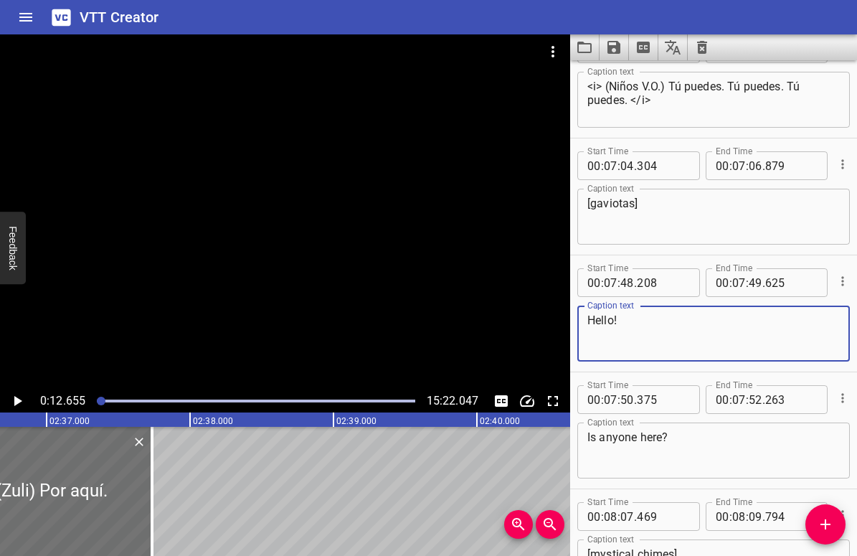
click at [603, 321] on textarea "Hello!" at bounding box center [714, 333] width 253 height 41
paste textarea "¡Hola"
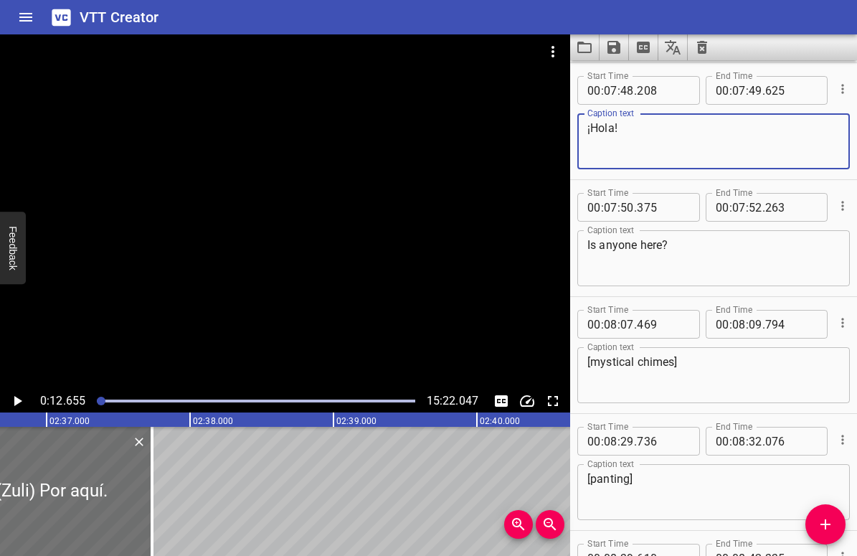
scroll to position [9369, 0]
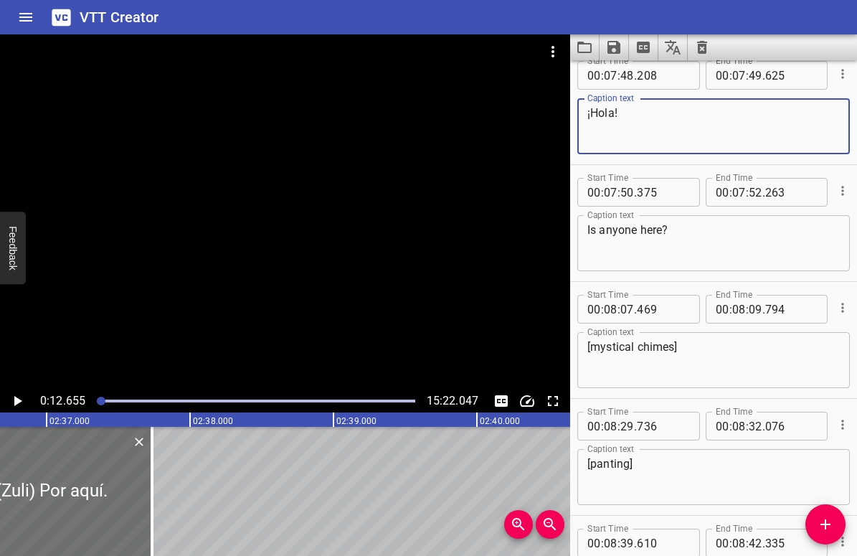
type textarea "¡Hola!"
click at [634, 230] on textarea "Is anyone here?" at bounding box center [714, 243] width 253 height 41
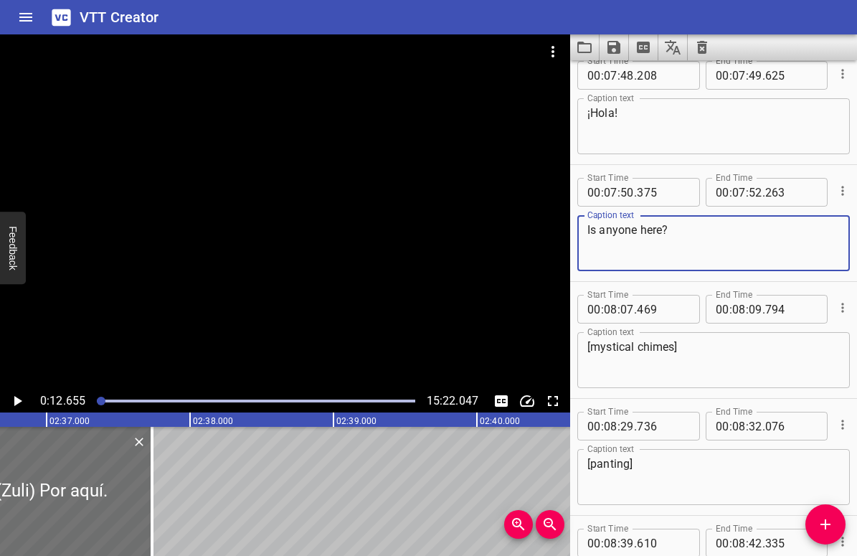
click at [634, 230] on textarea "Is anyone here?" at bounding box center [714, 243] width 253 height 41
paste textarea "¿Hay alguien aquí"
type textarea "¿Hay alguien aquí?"
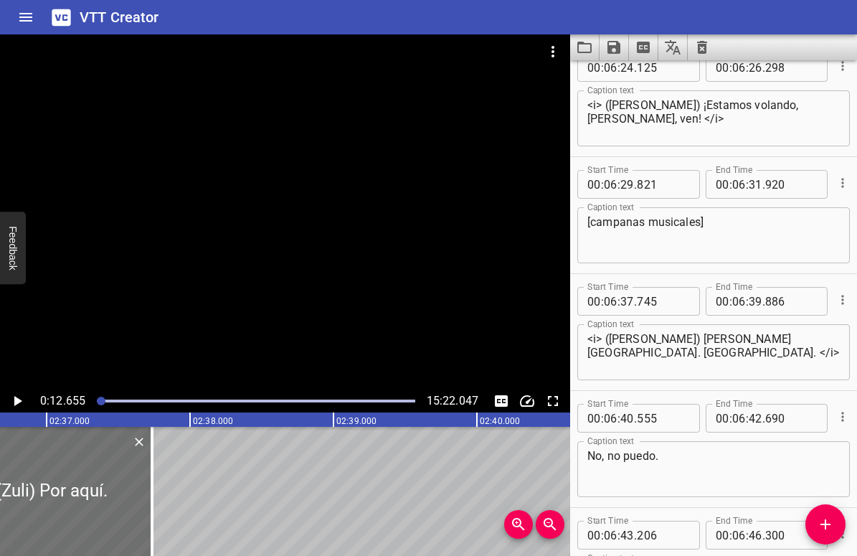
scroll to position [8359, 0]
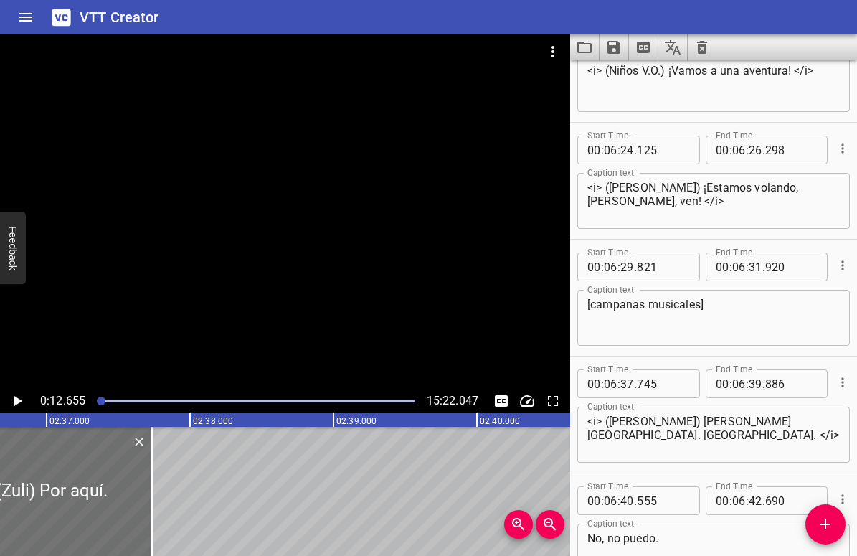
click at [610, 308] on textarea "[campanas musicales]" at bounding box center [714, 318] width 253 height 41
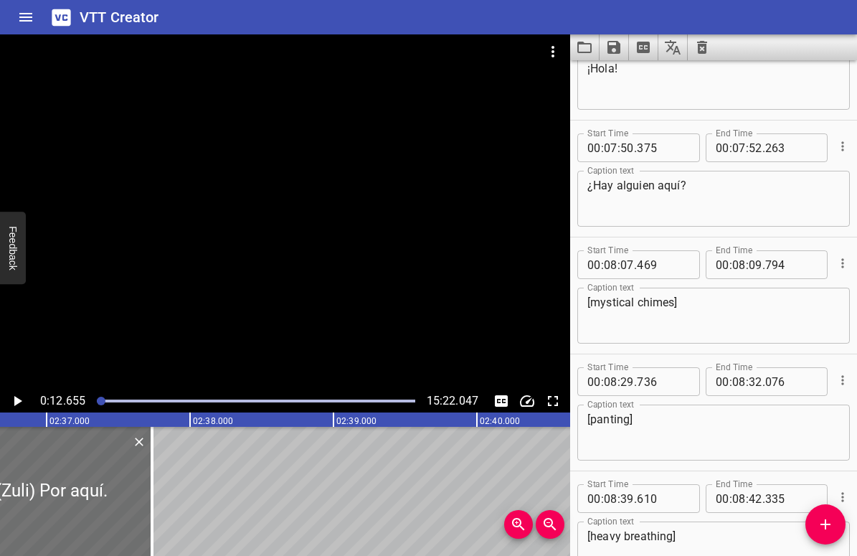
scroll to position [9415, 0]
click at [613, 303] on textarea "[mystical chimes]" at bounding box center [714, 314] width 253 height 41
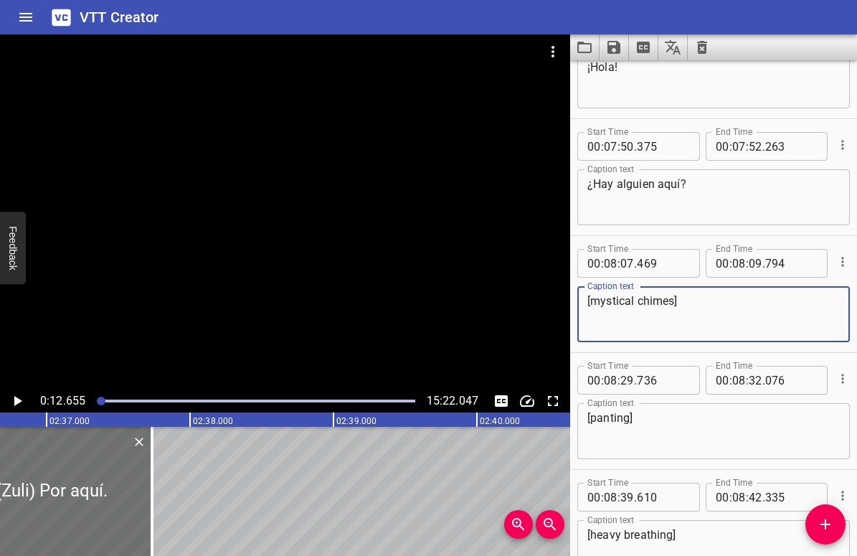
click at [613, 303] on textarea "[mystical chimes]" at bounding box center [714, 314] width 253 height 41
paste textarea "campanas musical"
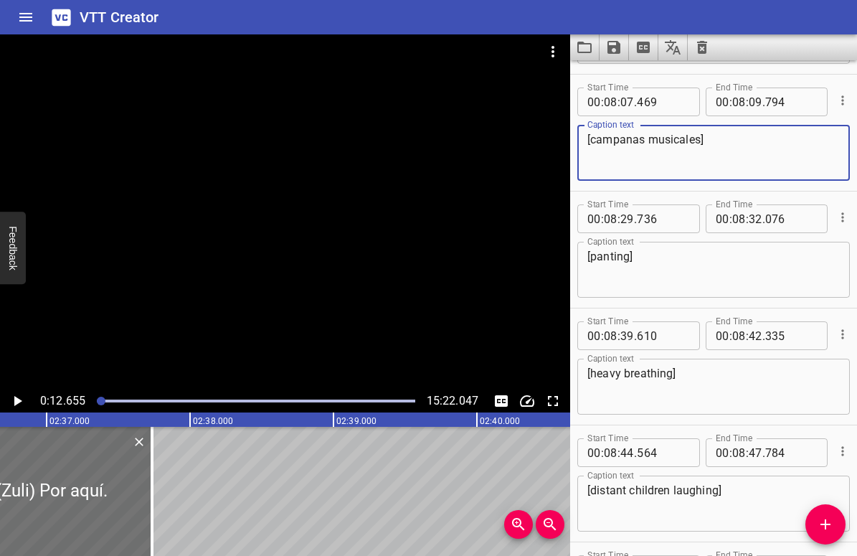
scroll to position [9610, 0]
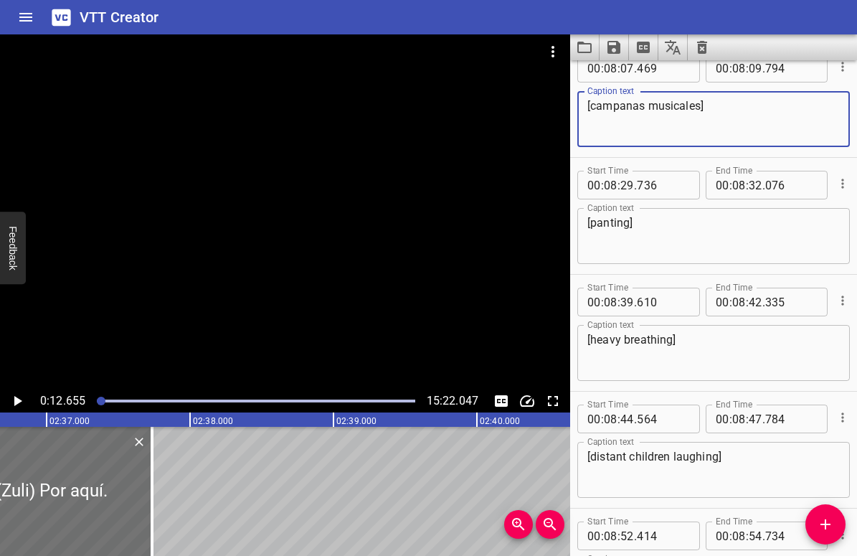
type textarea "[campanas musicales]"
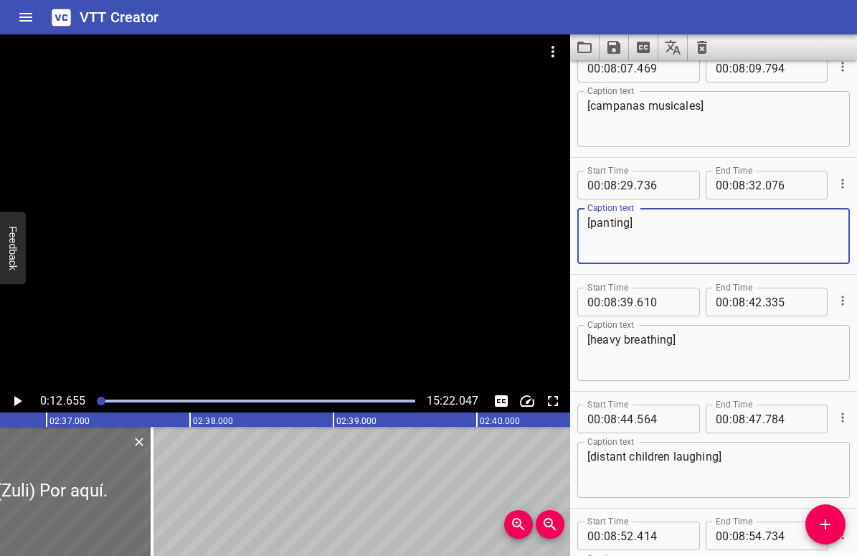
click at [608, 225] on textarea "[panting]" at bounding box center [714, 236] width 253 height 41
type textarea "[jadeos]"
click at [599, 341] on textarea "[heavy breathing]" at bounding box center [714, 353] width 253 height 41
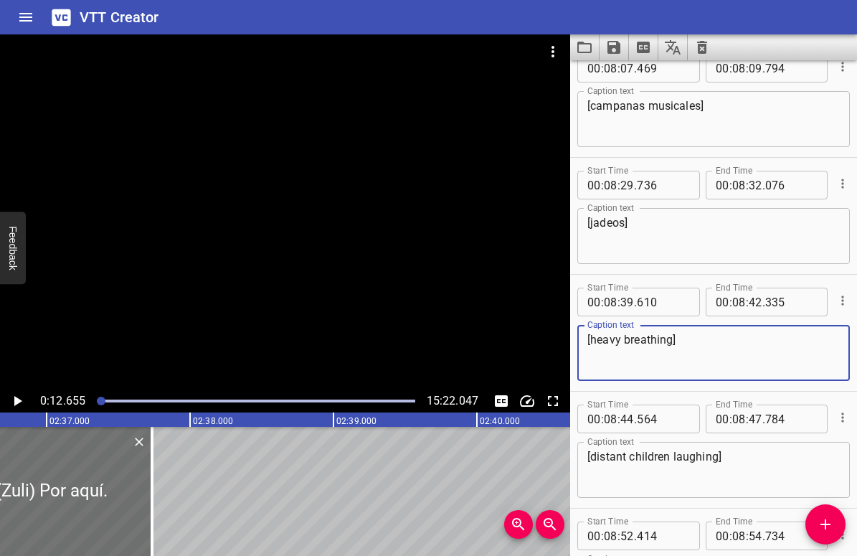
click at [599, 341] on textarea "[heavy breathing]" at bounding box center [714, 353] width 253 height 41
click at [592, 341] on textarea "[heavy breathing]" at bounding box center [714, 353] width 253 height 41
drag, startPoint x: 592, startPoint y: 340, endPoint x: 661, endPoint y: 340, distance: 69.6
click at [661, 340] on textarea "[heavy breathing]" at bounding box center [714, 353] width 253 height 41
paste textarea "respiración rápida"
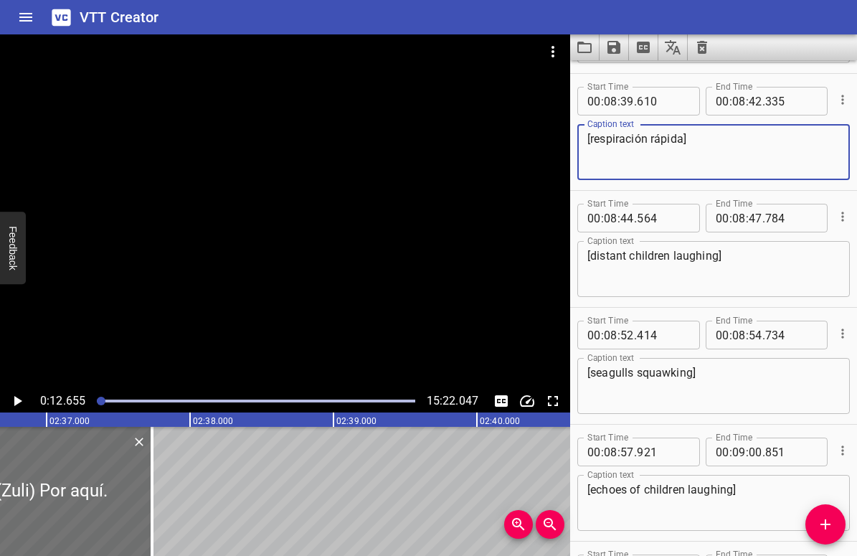
scroll to position [9818, 0]
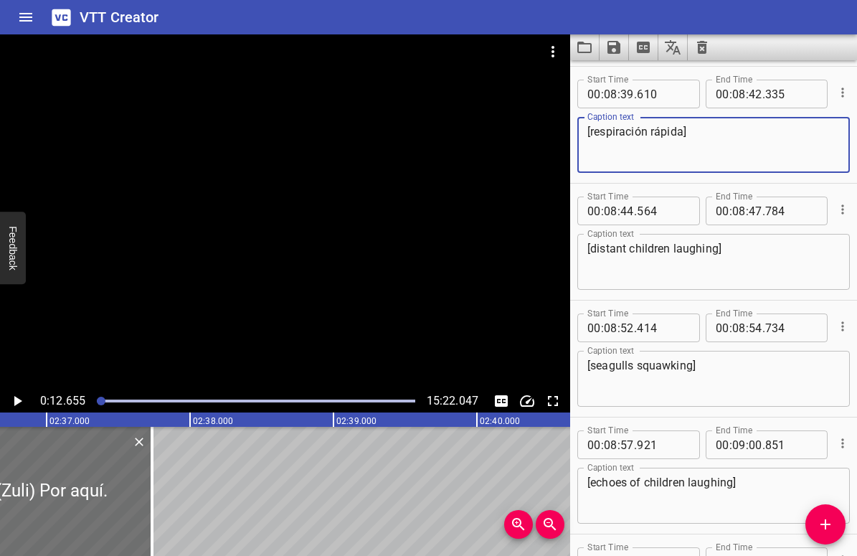
type textarea "[respiración rápida]"
click at [651, 246] on textarea "[distant children laughing]" at bounding box center [714, 262] width 253 height 41
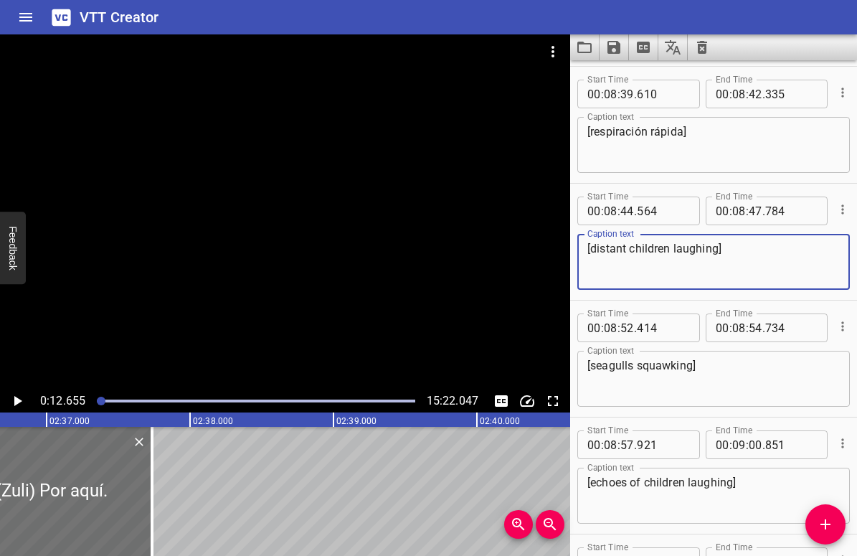
drag, startPoint x: 591, startPoint y: 247, endPoint x: 718, endPoint y: 247, distance: 127.0
click at [718, 247] on textarea "[distant children laughing]" at bounding box center [714, 262] width 253 height 41
click at [786, 248] on textarea "[niños jugando a la distancia]" at bounding box center [714, 262] width 253 height 41
drag, startPoint x: 737, startPoint y: 249, endPoint x: 591, endPoint y: 250, distance: 146.3
click at [591, 250] on textarea "[niños jugando a la distancia]" at bounding box center [714, 262] width 253 height 41
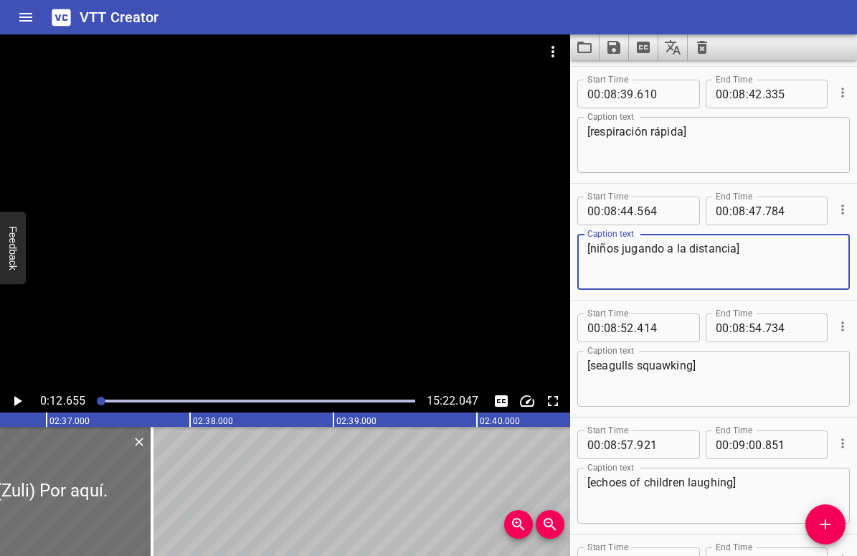
click at [674, 246] on textarea "[niños jugando a la distancia]" at bounding box center [714, 262] width 253 height 41
click at [716, 268] on textarea "[niños jugando en la distancia]" at bounding box center [714, 262] width 253 height 41
type textarea "[niños jugando en la distancia]"
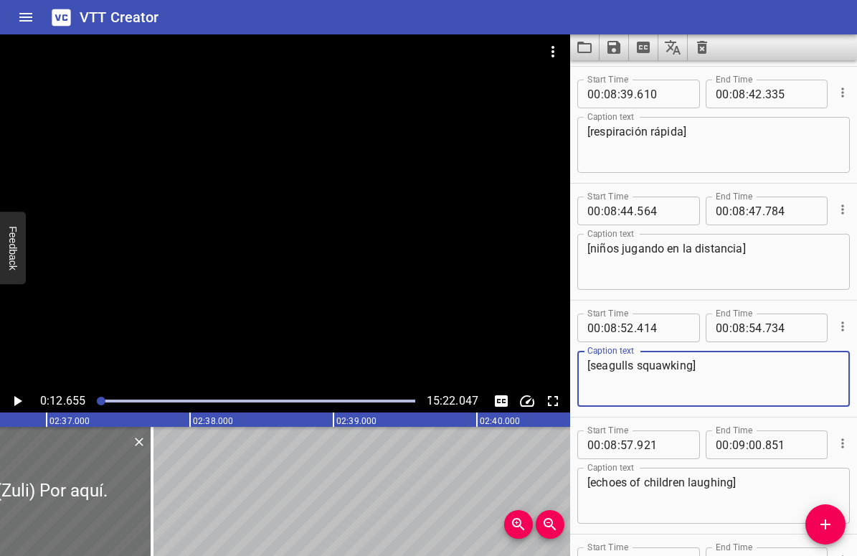
drag, startPoint x: 592, startPoint y: 367, endPoint x: 692, endPoint y: 366, distance: 99.7
click at [692, 366] on textarea "[seagulls squawking]" at bounding box center [714, 379] width 253 height 41
click at [702, 382] on textarea "[gaviotas]" at bounding box center [714, 379] width 253 height 41
click at [613, 367] on textarea "[gaviotas]" at bounding box center [714, 379] width 253 height 41
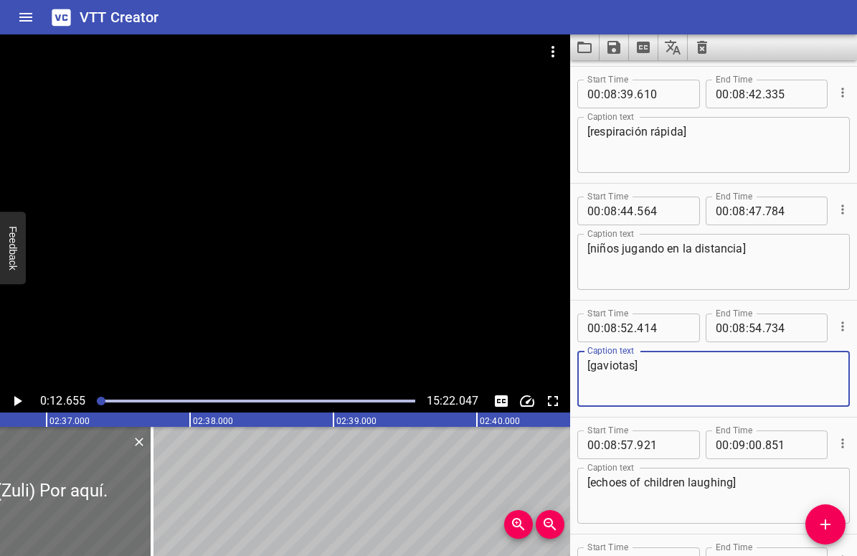
paste textarea "graznando"
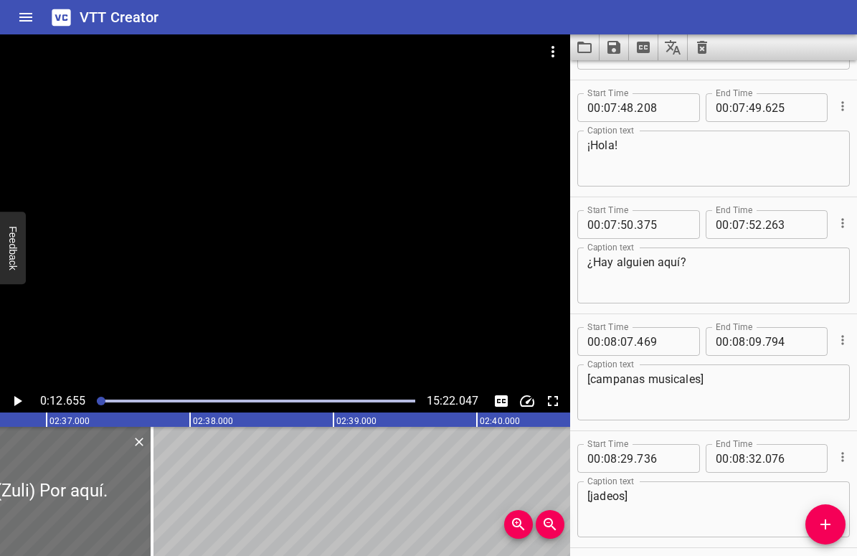
scroll to position [9059, 0]
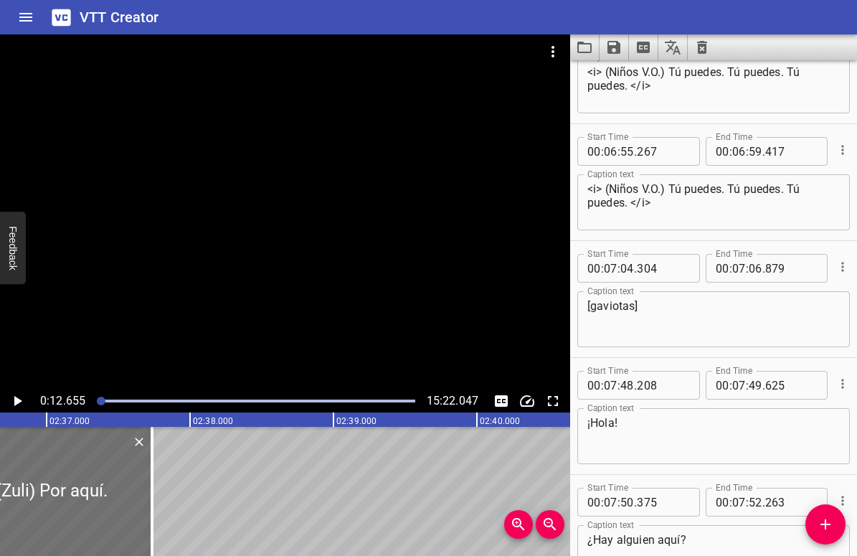
type textarea "[gaviotas graznando]"
click at [607, 311] on textarea "[gaviotas]" at bounding box center [714, 319] width 253 height 41
paste textarea "graznando"
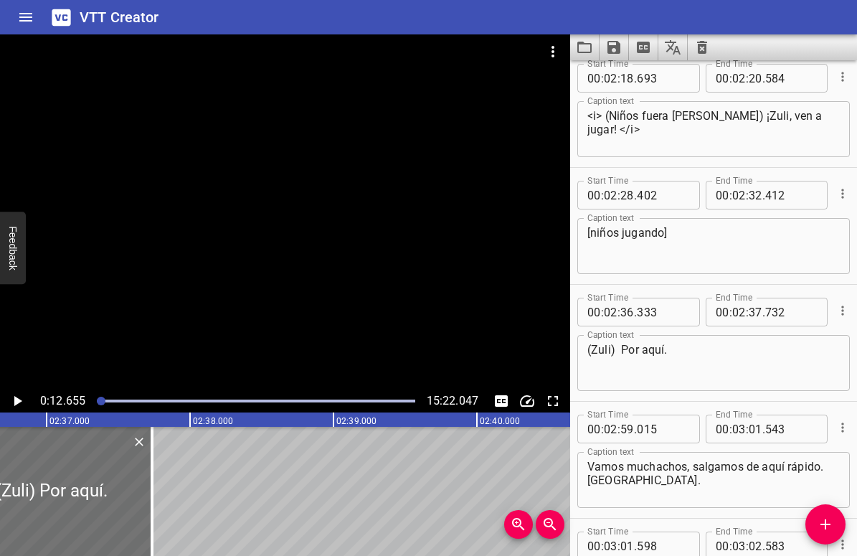
scroll to position [3872, 0]
type textarea "[gaviotas graznando]"
click at [664, 230] on textarea "[niños jugando]" at bounding box center [714, 245] width 253 height 41
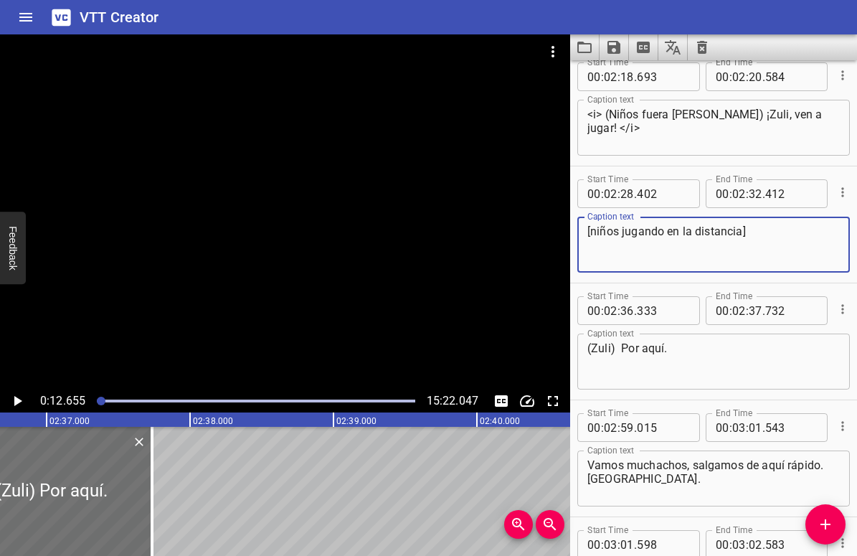
click at [776, 235] on textarea "[niños jugando en la distancia]" at bounding box center [714, 245] width 253 height 41
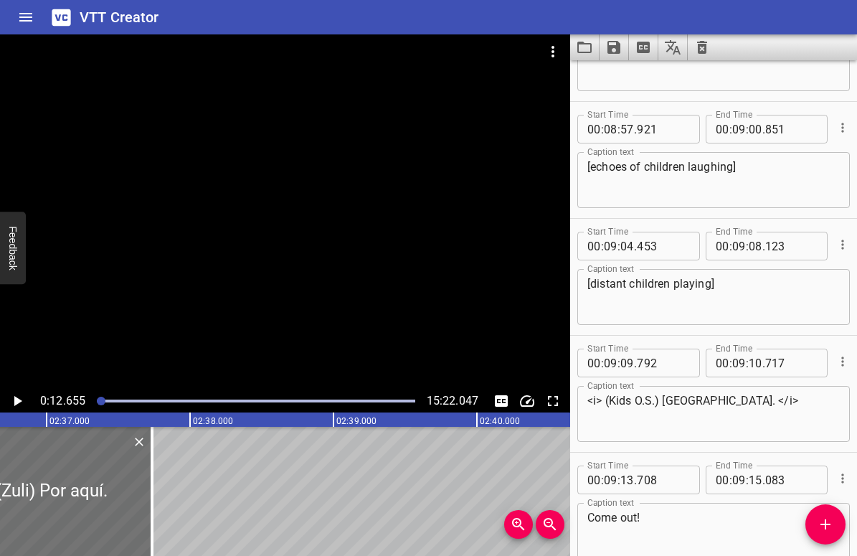
scroll to position [10133, 0]
type textarea "[niños jugando en la distancia]"
click at [617, 164] on textarea "[echoes of children laughing]" at bounding box center [714, 181] width 253 height 41
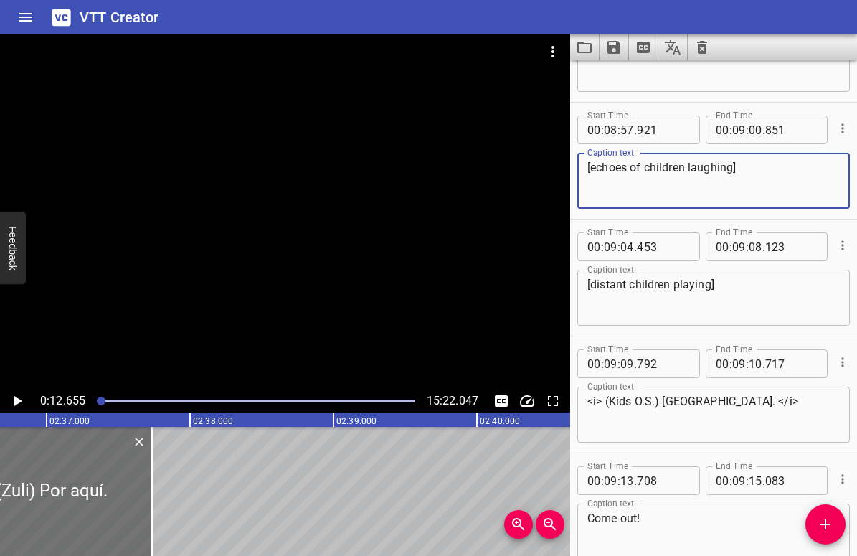
click at [617, 164] on textarea "[echoes of children laughing]" at bounding box center [714, 181] width 253 height 41
click at [593, 161] on textarea "[echoes of children laughing]" at bounding box center [714, 181] width 253 height 41
drag, startPoint x: 591, startPoint y: 166, endPoint x: 730, endPoint y: 166, distance: 139.2
click at [730, 166] on textarea "[echoes of children laughing]" at bounding box center [714, 181] width 253 height 41
paste textarea "niños riendo"
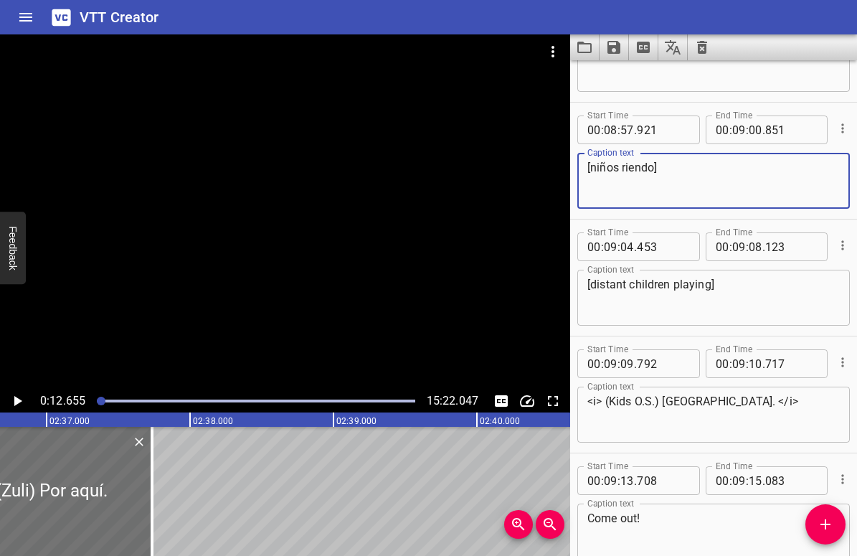
click at [588, 168] on textarea "[niños riendo]" at bounding box center [714, 181] width 253 height 41
click at [590, 167] on textarea "[niños riendo]" at bounding box center [714, 181] width 253 height 41
drag, startPoint x: 593, startPoint y: 166, endPoint x: 697, endPoint y: 166, distance: 104.7
click at [697, 166] on textarea "[ecos de niños riendo]" at bounding box center [714, 181] width 253 height 41
click at [661, 167] on textarea "[ecos de niños riendo]" at bounding box center [714, 181] width 253 height 41
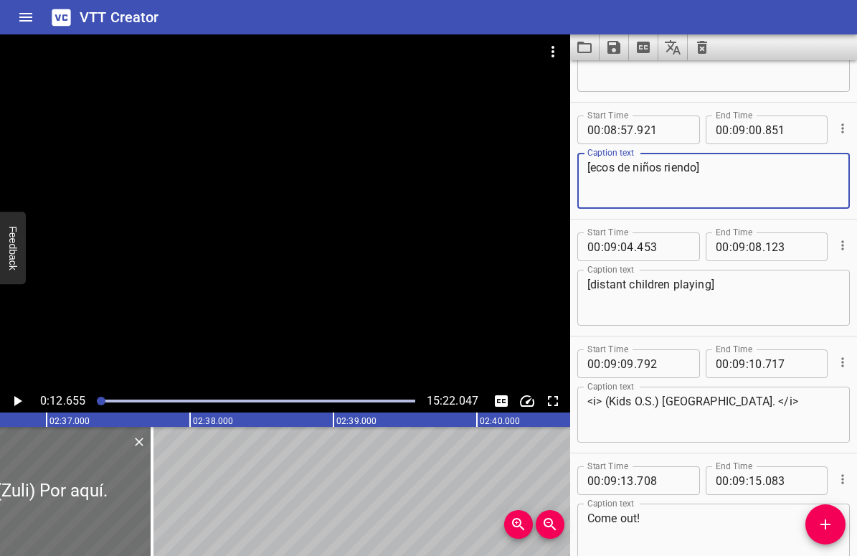
click at [698, 167] on textarea "[ecos de niños riendo]" at bounding box center [714, 181] width 253 height 41
click at [745, 167] on textarea "[ecos de niños riendos]" at bounding box center [714, 181] width 253 height 41
click at [742, 171] on textarea "[ecos de niños riendose]" at bounding box center [714, 181] width 253 height 41
drag, startPoint x: 710, startPoint y: 169, endPoint x: 591, endPoint y: 169, distance: 119.1
click at [591, 169] on textarea "[ecos de niños riendose]" at bounding box center [714, 181] width 253 height 41
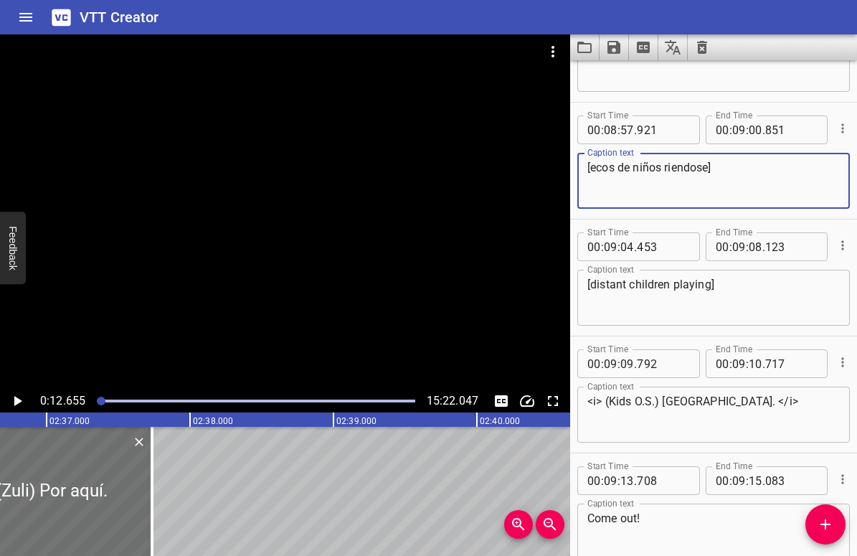
paste textarea "éndose."
click at [761, 184] on textarea "[ecos de niños riéndose.]" at bounding box center [714, 181] width 253 height 41
click at [713, 167] on textarea "[ecos de niños riéndose.]" at bounding box center [714, 181] width 253 height 41
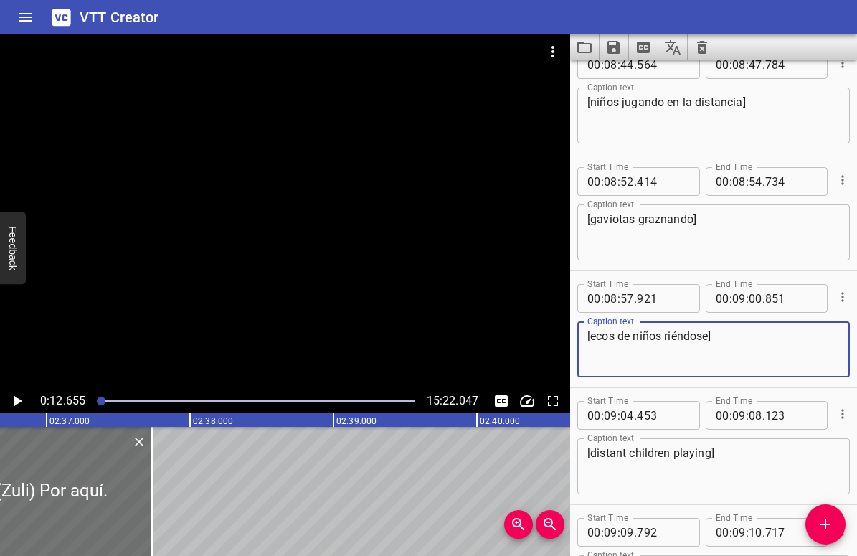
scroll to position [9935, 0]
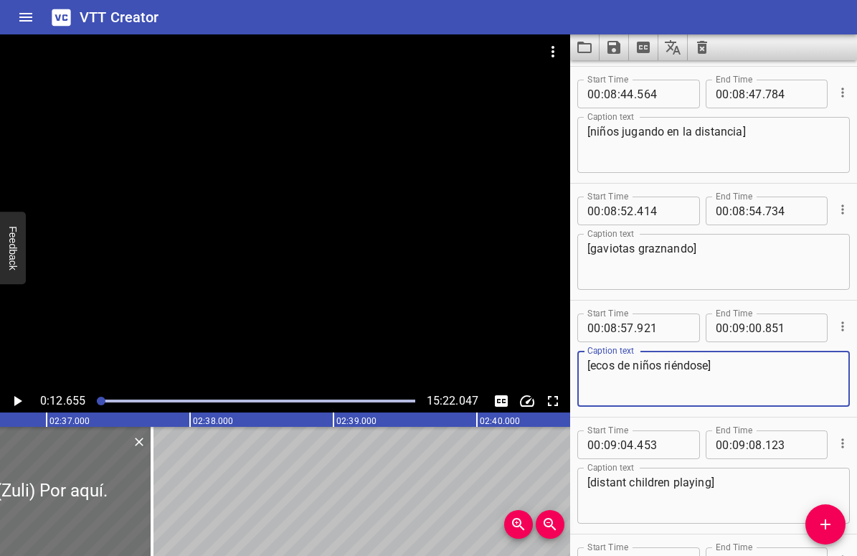
type textarea "[ecos de niños riéndose]"
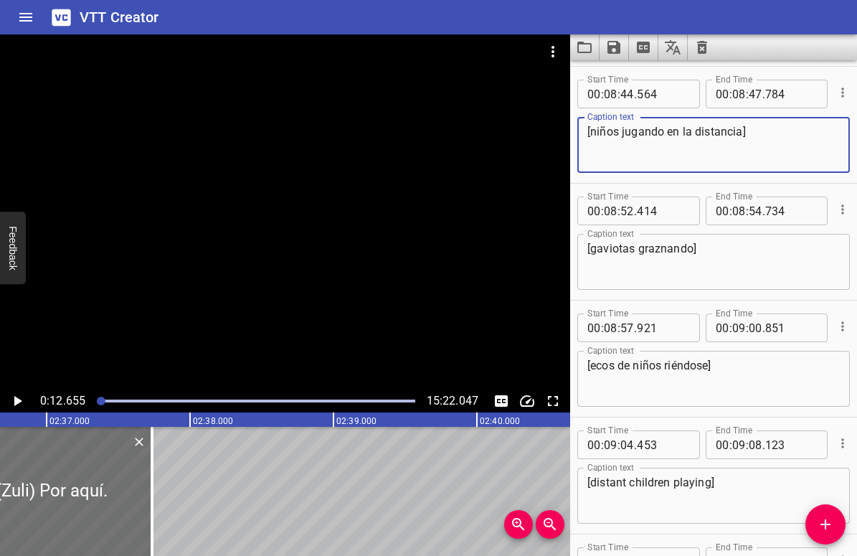
drag, startPoint x: 591, startPoint y: 132, endPoint x: 742, endPoint y: 134, distance: 150.7
click at [742, 134] on textarea "[niños jugando en la distancia]" at bounding box center [714, 145] width 253 height 41
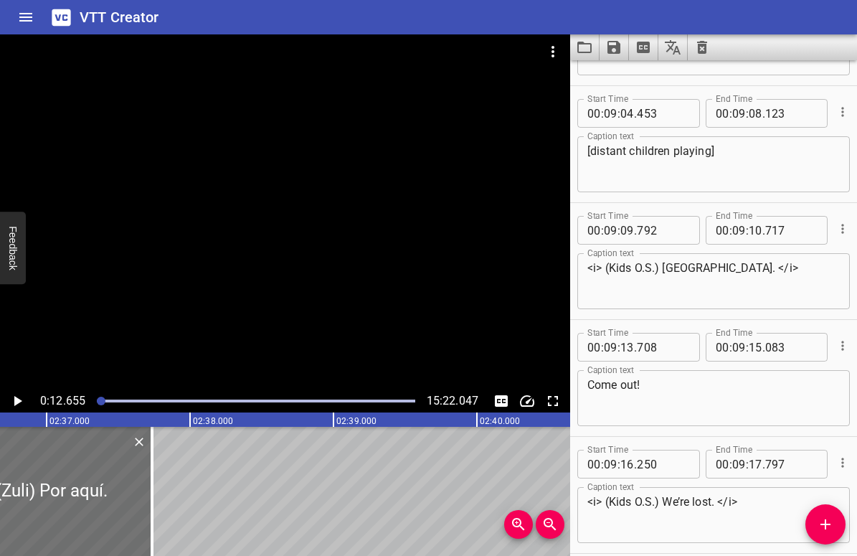
scroll to position [10268, 0]
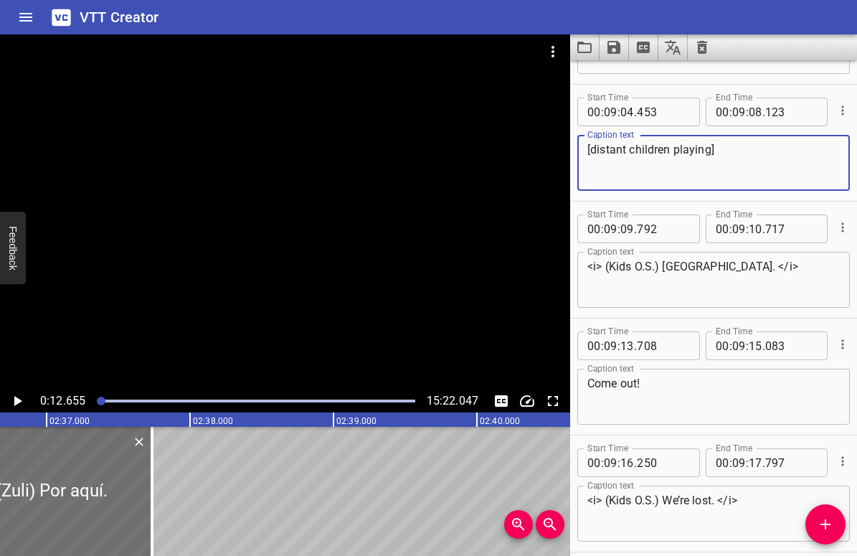
drag, startPoint x: 592, startPoint y: 148, endPoint x: 710, endPoint y: 149, distance: 118.4
click at [710, 149] on textarea "[distant children playing]" at bounding box center [714, 163] width 253 height 41
paste textarea "niños jugando en la distancia"
type textarea "[niños jugando en la distancia]"
click at [618, 267] on textarea "<i> (Kids O.S.) [GEOGRAPHIC_DATA]. </i>" at bounding box center [714, 280] width 253 height 41
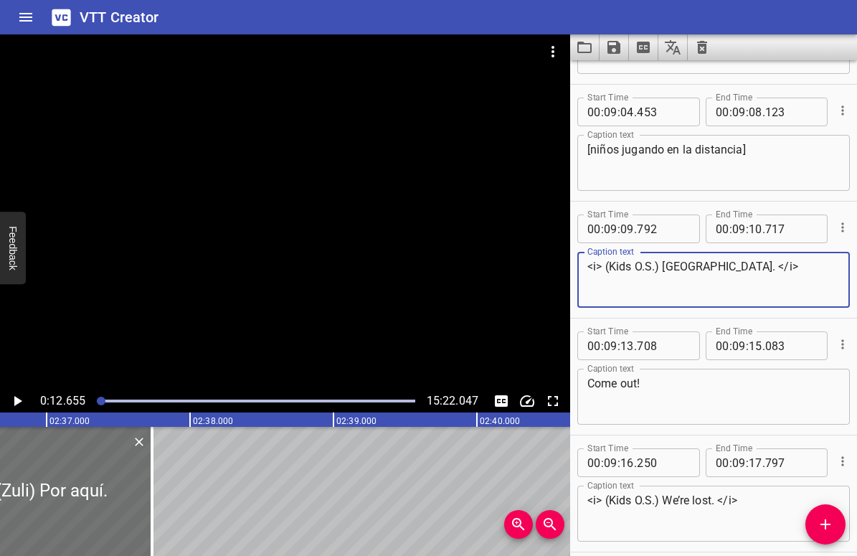
click at [618, 267] on textarea "<i> (Kids O.S.) [GEOGRAPHIC_DATA]. </i>" at bounding box center [714, 280] width 253 height 41
drag, startPoint x: 664, startPoint y: 265, endPoint x: 642, endPoint y: 267, distance: 21.6
click at [642, 267] on textarea "<i> (Niños O.S.) [GEOGRAPHIC_DATA]. </i>" at bounding box center [714, 280] width 253 height 41
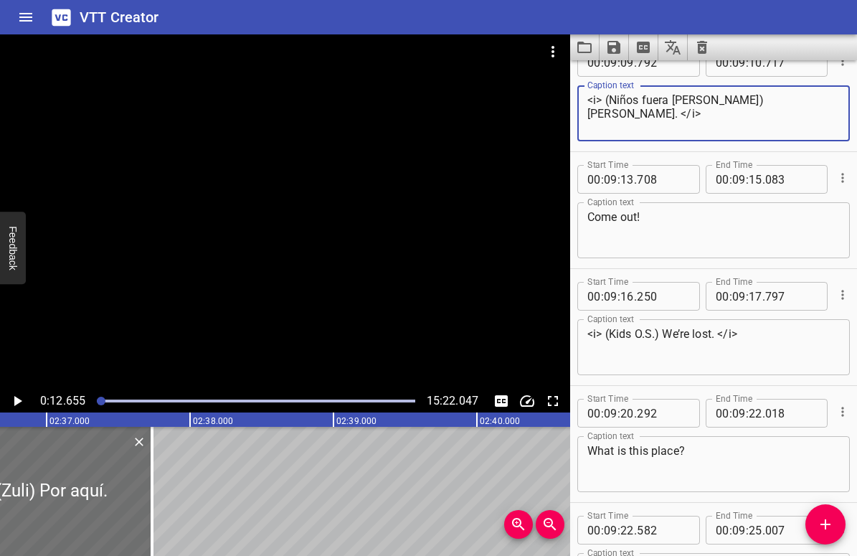
scroll to position [10420, 0]
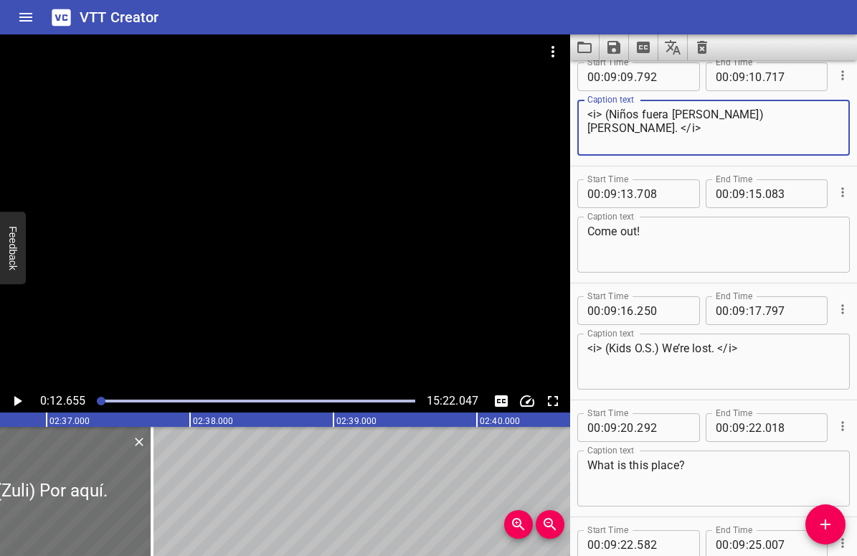
drag, startPoint x: 610, startPoint y: 115, endPoint x: 727, endPoint y: 113, distance: 116.9
click at [727, 113] on textarea "<i> (Niños fuera [PERSON_NAME]) [PERSON_NAME]. </i>" at bounding box center [714, 128] width 253 height 41
type textarea "<i> (Niños fuera [PERSON_NAME]) [PERSON_NAME]. </i>"
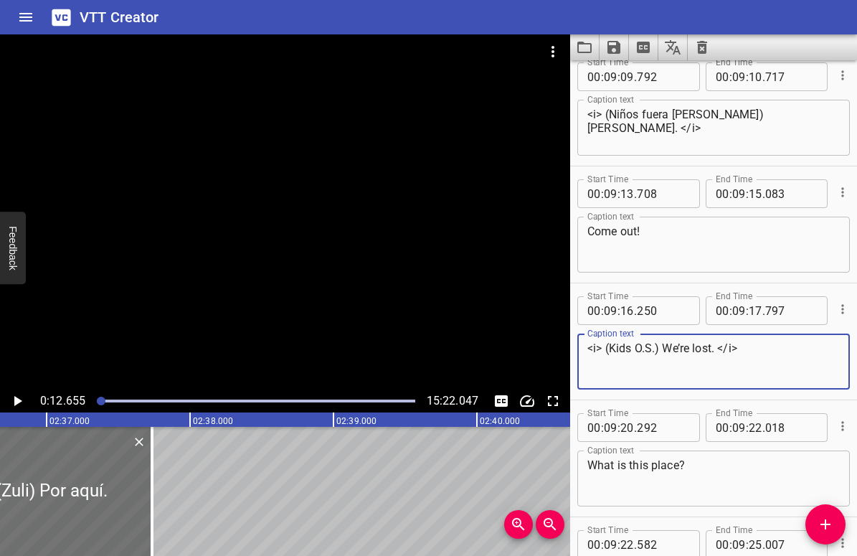
drag, startPoint x: 610, startPoint y: 348, endPoint x: 657, endPoint y: 349, distance: 46.6
click at [657, 349] on textarea "<i> (Kids O.S.) We’re lost. </i>" at bounding box center [714, 361] width 253 height 41
paste textarea "Niños fuera [PERSON_NAME]"
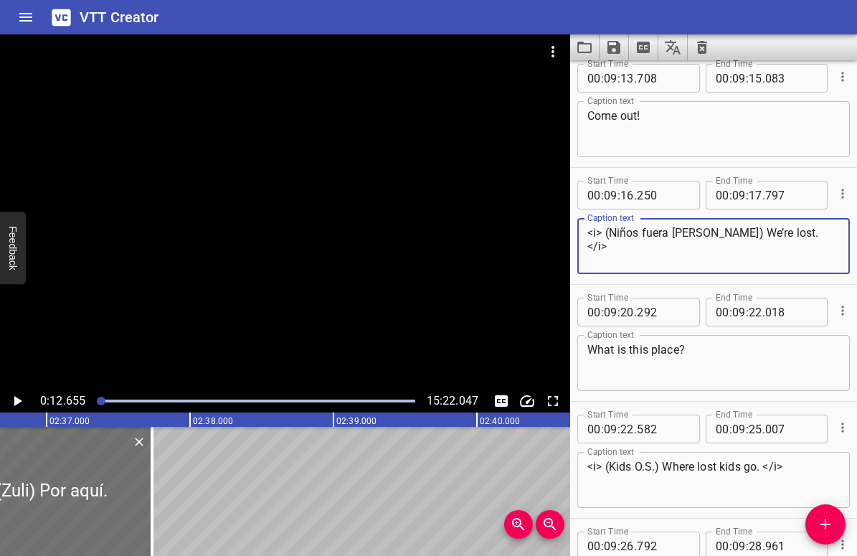
scroll to position [10537, 0]
type textarea "<i> (Niños fuera [PERSON_NAME]) We’re lost. </i>"
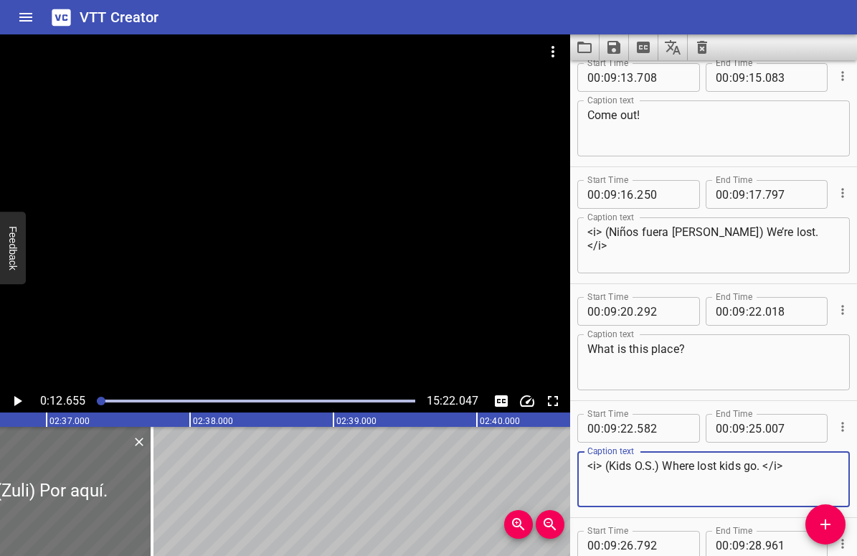
drag, startPoint x: 609, startPoint y: 468, endPoint x: 656, endPoint y: 467, distance: 47.4
click at [656, 467] on textarea "<i> (Kids O.S.) Where lost kids go. </i>" at bounding box center [714, 479] width 253 height 41
paste textarea "Niños fuera [PERSON_NAME]"
type textarea "<i> (Niños fuera [PERSON_NAME]) Where lost kids go. </i>"
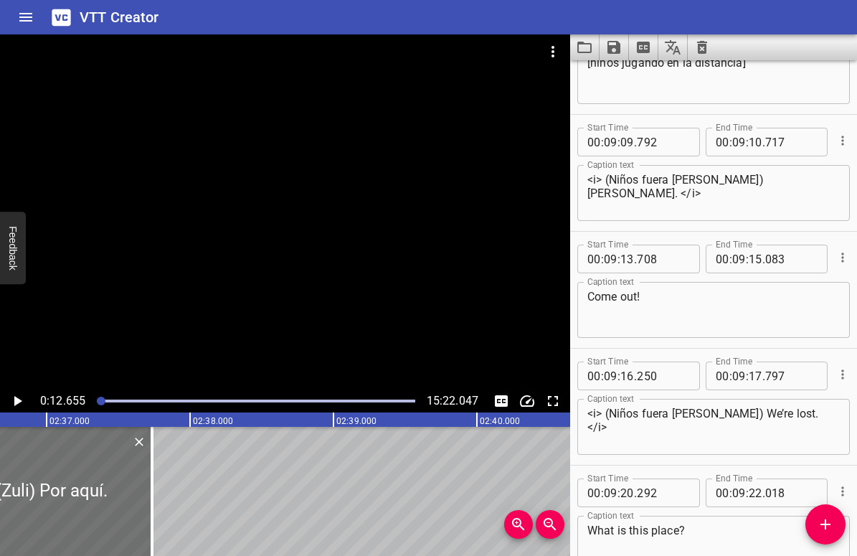
scroll to position [10225, 0]
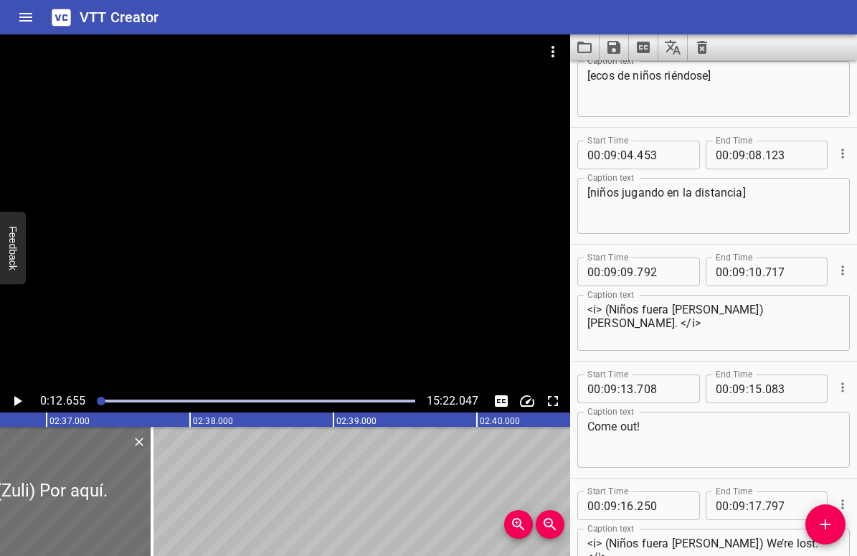
click at [642, 309] on textarea "<i> (Niños fuera [PERSON_NAME]) [PERSON_NAME]. </i>" at bounding box center [714, 323] width 253 height 41
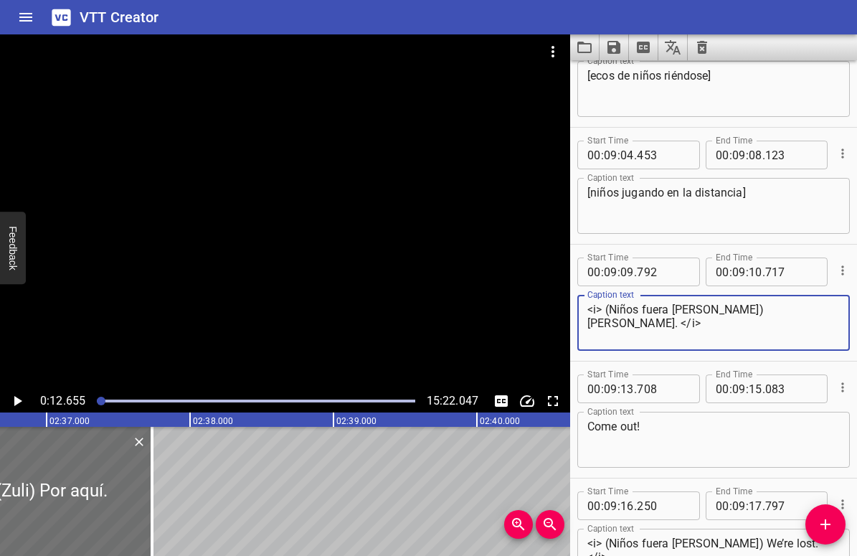
drag, startPoint x: 643, startPoint y: 312, endPoint x: 728, endPoint y: 305, distance: 85.7
click at [728, 305] on textarea "<i> (Niños fuera [PERSON_NAME]) [PERSON_NAME]. </i>" at bounding box center [714, 323] width 253 height 41
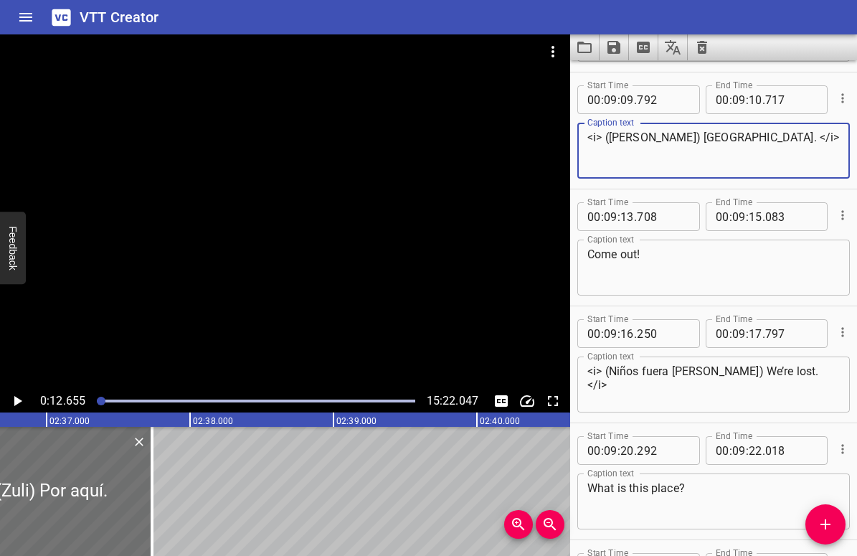
scroll to position [10430, 0]
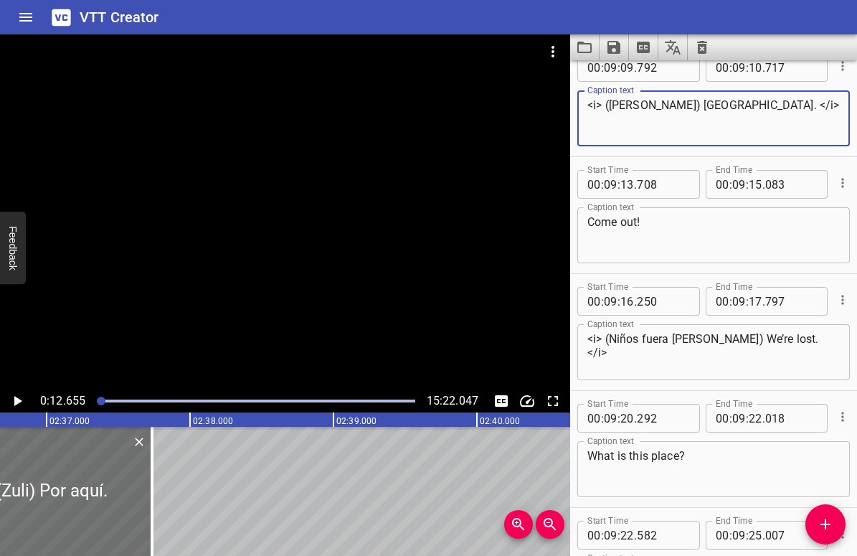
type textarea "<i> ([PERSON_NAME]) [GEOGRAPHIC_DATA]. </i>"
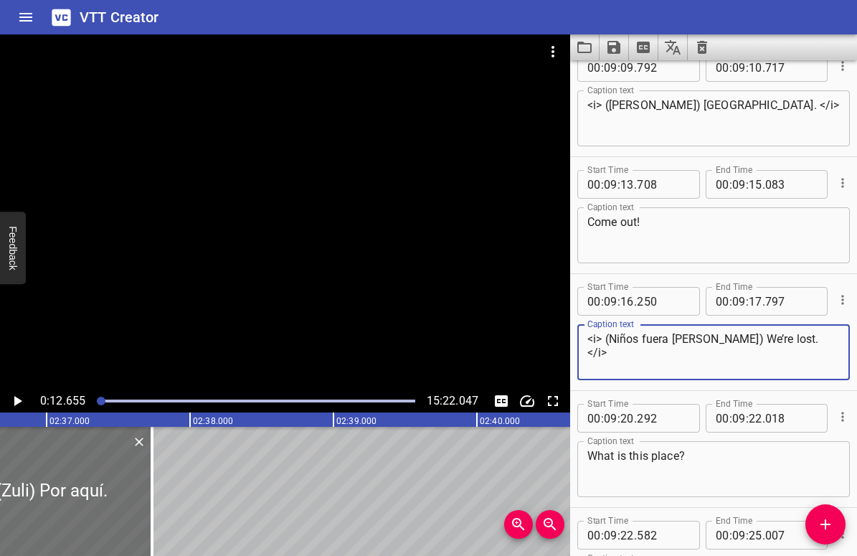
drag, startPoint x: 648, startPoint y: 340, endPoint x: 727, endPoint y: 339, distance: 78.9
click at [727, 339] on textarea "<i> (Niños fuera [PERSON_NAME]) We’re lost. </i>" at bounding box center [714, 352] width 253 height 41
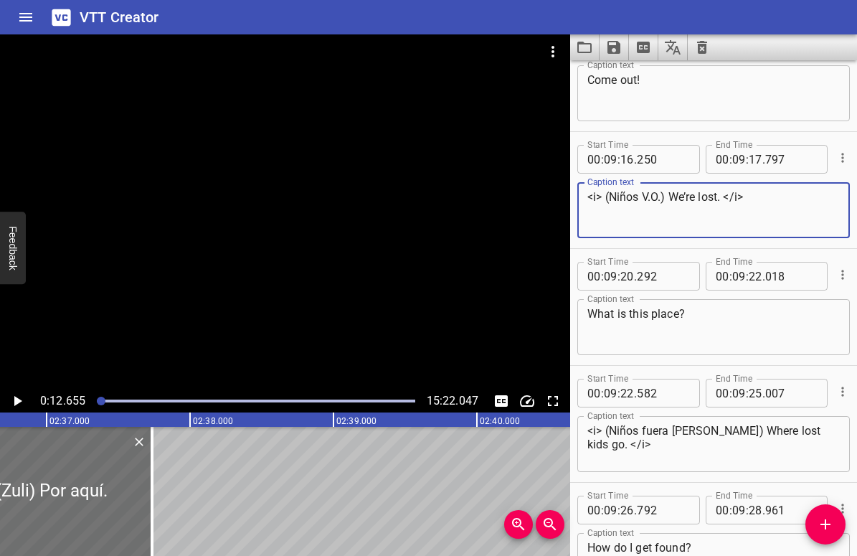
scroll to position [10577, 0]
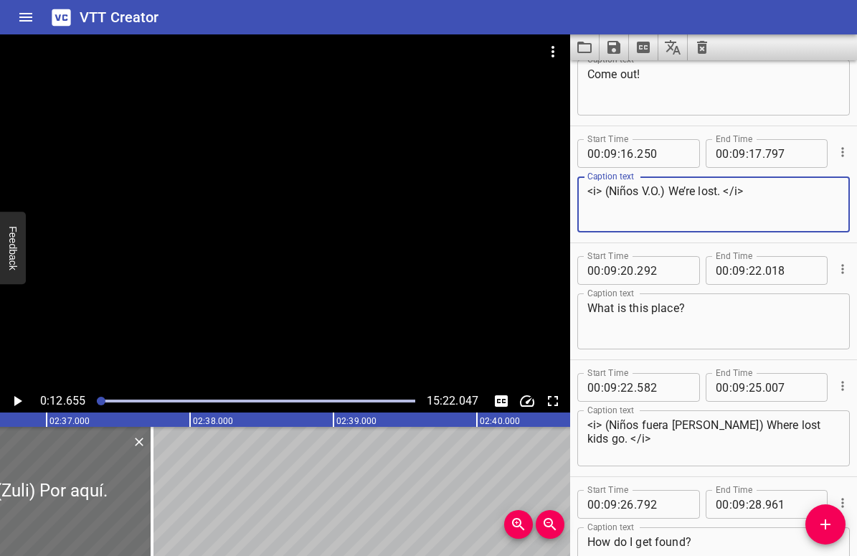
type textarea "<i> (Niños V.O.) We’re lost. </i>"
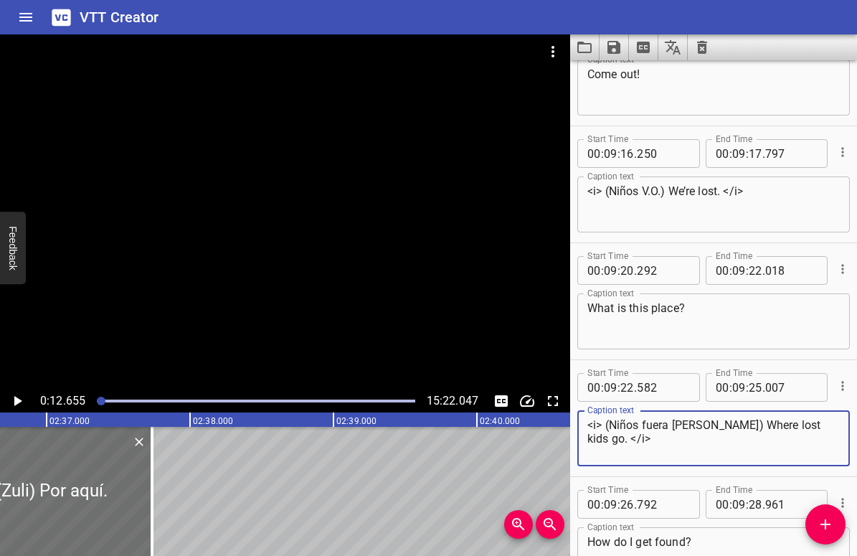
drag, startPoint x: 641, startPoint y: 423, endPoint x: 727, endPoint y: 423, distance: 86.1
click at [727, 423] on textarea "<i> (Niños fuera [PERSON_NAME]) Where lost kids go. </i>" at bounding box center [714, 438] width 253 height 41
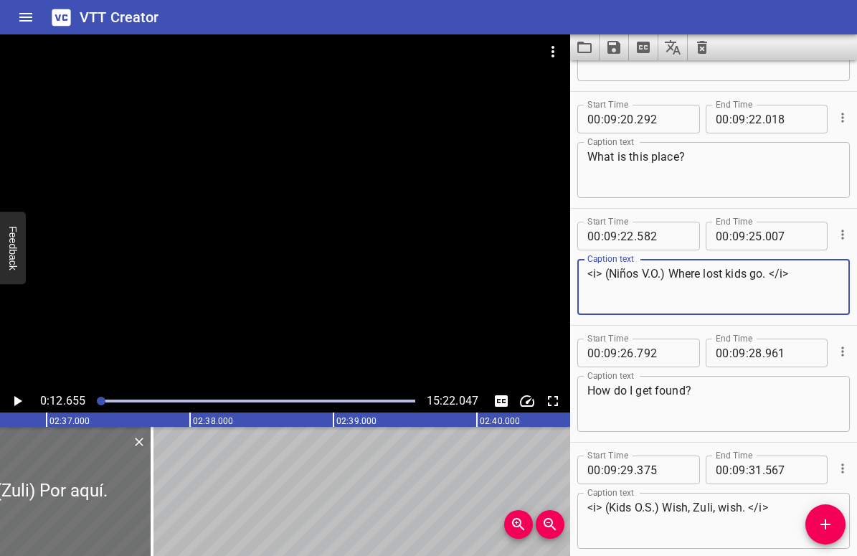
scroll to position [10732, 0]
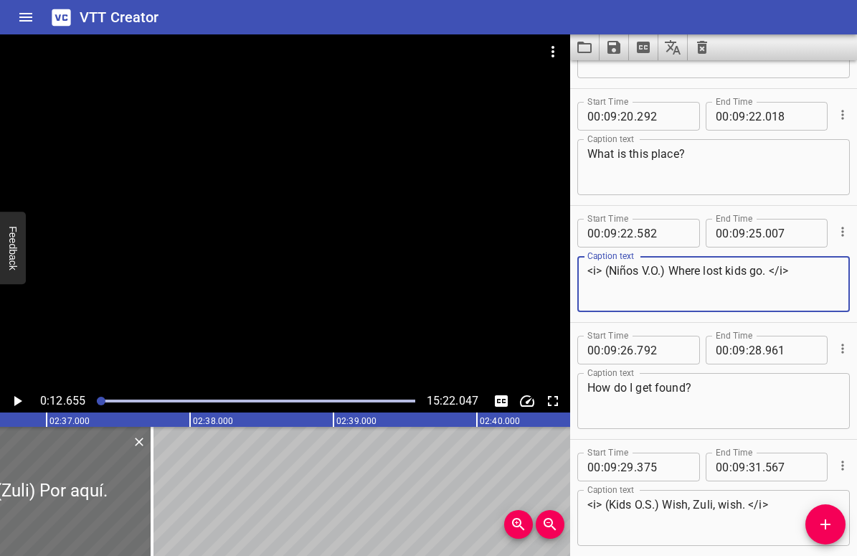
type textarea "<i> (Niños V.O.) Where lost kids go. </i>"
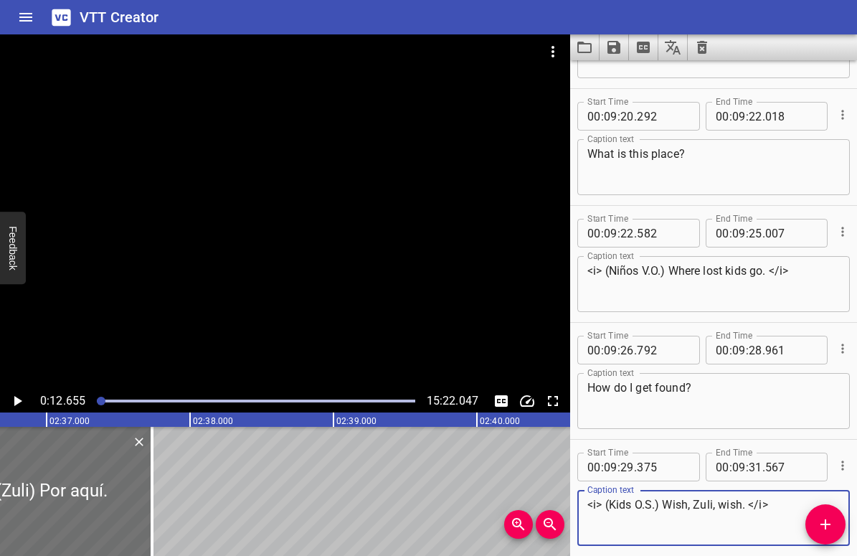
drag, startPoint x: 635, startPoint y: 504, endPoint x: 648, endPoint y: 503, distance: 13.6
click at [648, 504] on textarea "<i> (Kids O.S.) Wish, Zuli, wish. </i>" at bounding box center [714, 518] width 253 height 41
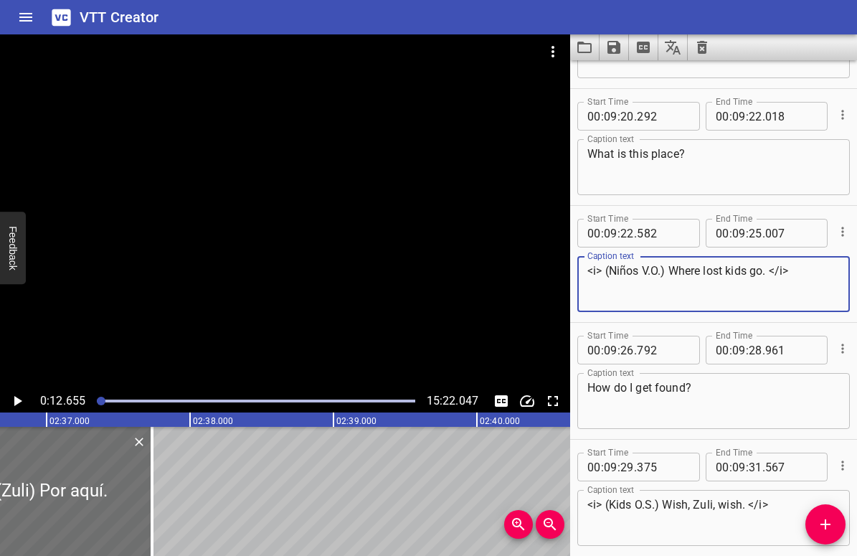
drag, startPoint x: 610, startPoint y: 272, endPoint x: 664, endPoint y: 269, distance: 53.9
click at [664, 269] on textarea "<i> (Niños V.O.) Where lost kids go. </i>" at bounding box center [714, 284] width 253 height 41
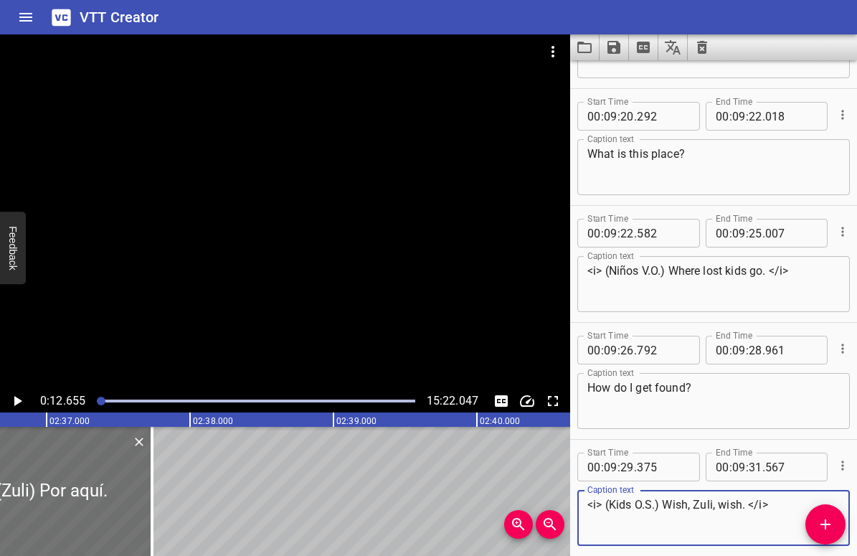
drag, startPoint x: 608, startPoint y: 506, endPoint x: 654, endPoint y: 505, distance: 45.9
click at [654, 505] on textarea "<i> (Kids O.S.) Wish, Zuli, wish. </i>" at bounding box center [714, 518] width 253 height 41
paste textarea "Niños V.O"
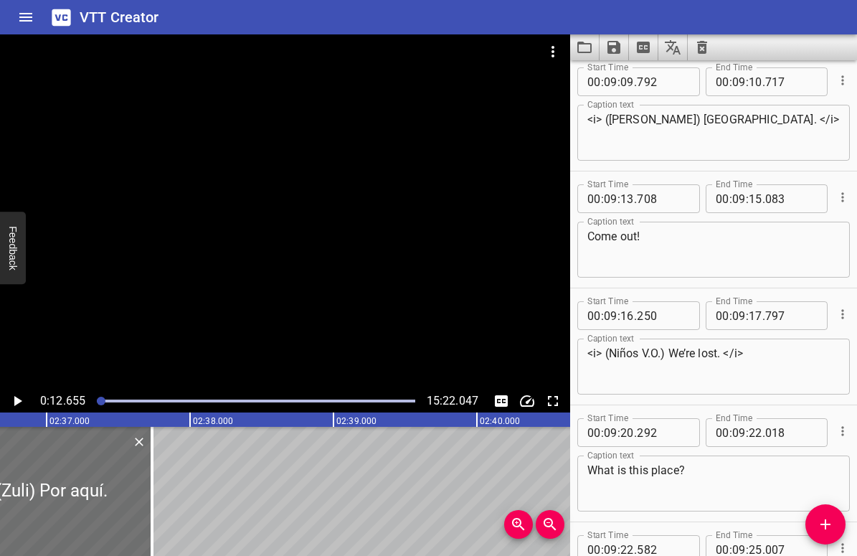
scroll to position [10417, 0]
type textarea "<i> ([PERSON_NAME]) Wish, Zuli, wish. </i>"
click at [605, 235] on textarea "Come out!" at bounding box center [714, 248] width 253 height 41
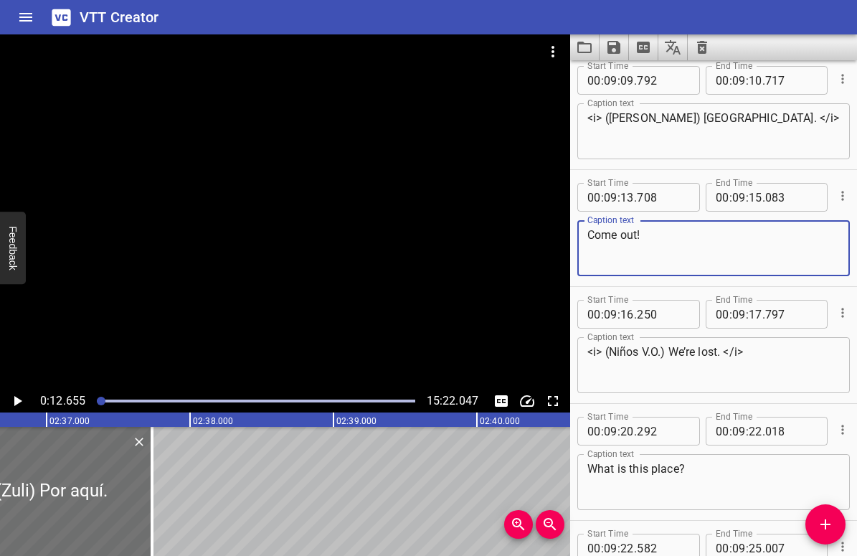
click at [605, 235] on textarea "Come out!" at bounding box center [714, 248] width 253 height 41
paste textarea "¡Salgan"
type textarea "¡Salgan!"
click at [686, 354] on textarea "<i> (Niños V.O.) We’re lost. </i>" at bounding box center [714, 365] width 253 height 41
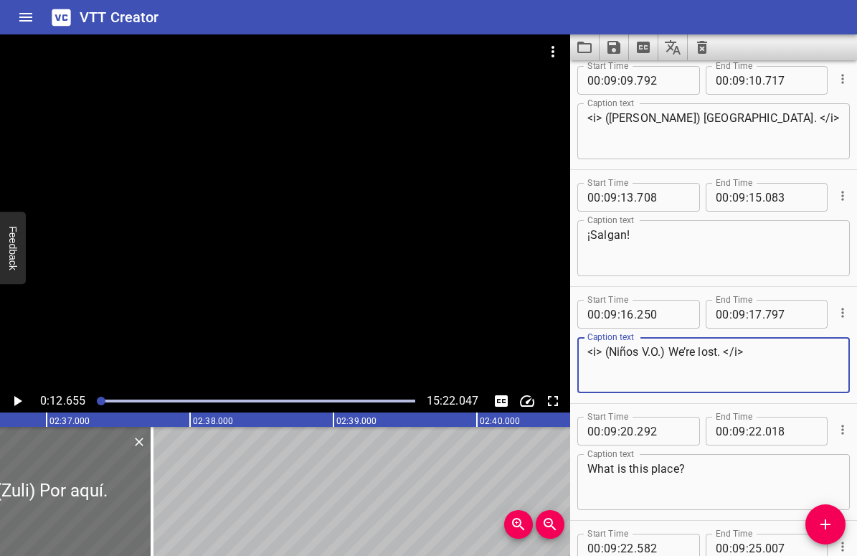
click at [686, 354] on textarea "<i> (Niños V.O.) We’re lost. </i>" at bounding box center [714, 365] width 253 height 41
click at [671, 348] on textarea "<i> (Niños V.O.) We’re lost. </i>" at bounding box center [714, 365] width 253 height 41
drag, startPoint x: 671, startPoint y: 350, endPoint x: 722, endPoint y: 350, distance: 50.2
click at [722, 350] on textarea "<i> (Niños V.O.) We’re lost. </i>" at bounding box center [714, 365] width 253 height 41
paste textarea "Estamos perdidos"
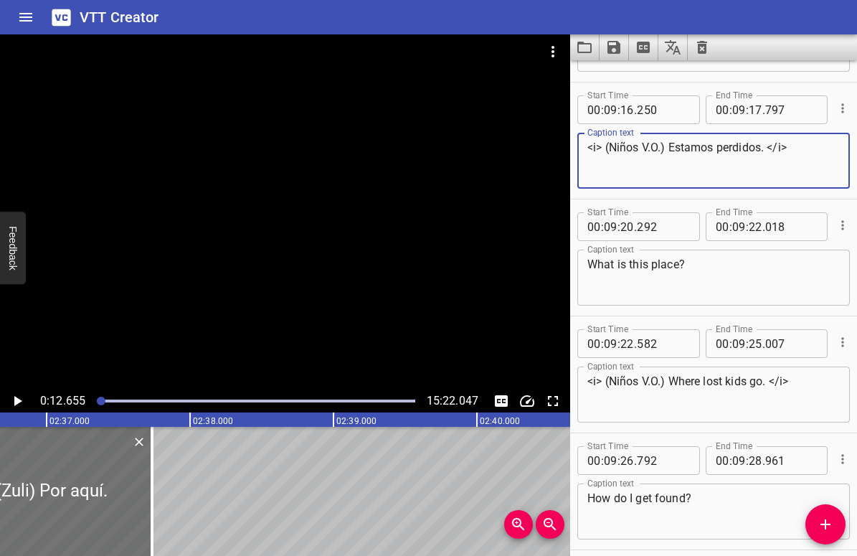
scroll to position [10626, 0]
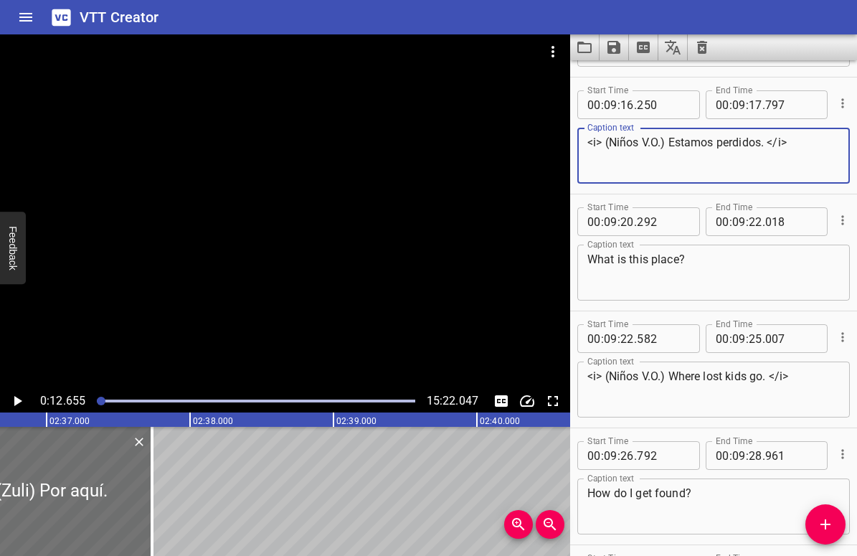
type textarea "<i> (Niños V.O.) Estamos perdidos. </i>"
click at [593, 253] on textarea "What is this place?" at bounding box center [714, 273] width 253 height 41
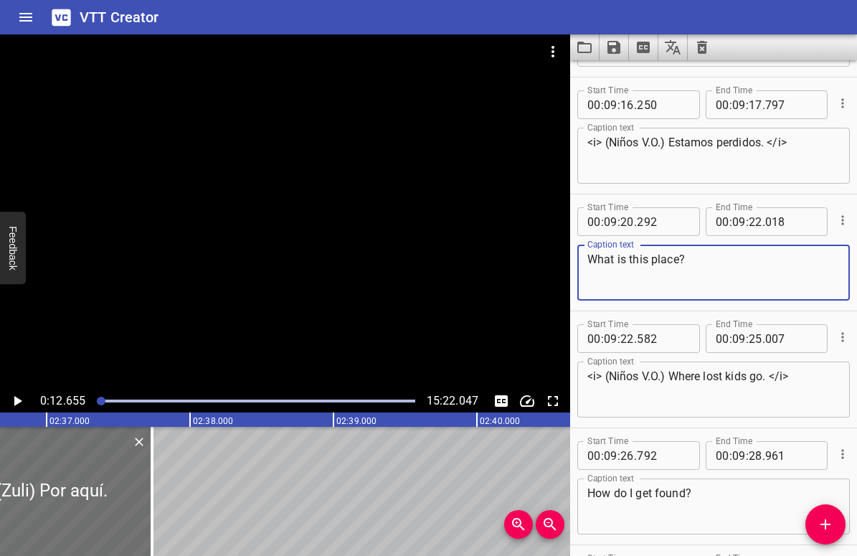
click at [593, 253] on textarea "What is this place?" at bounding box center [714, 273] width 253 height 41
paste textarea "¿Qué es este lugar"
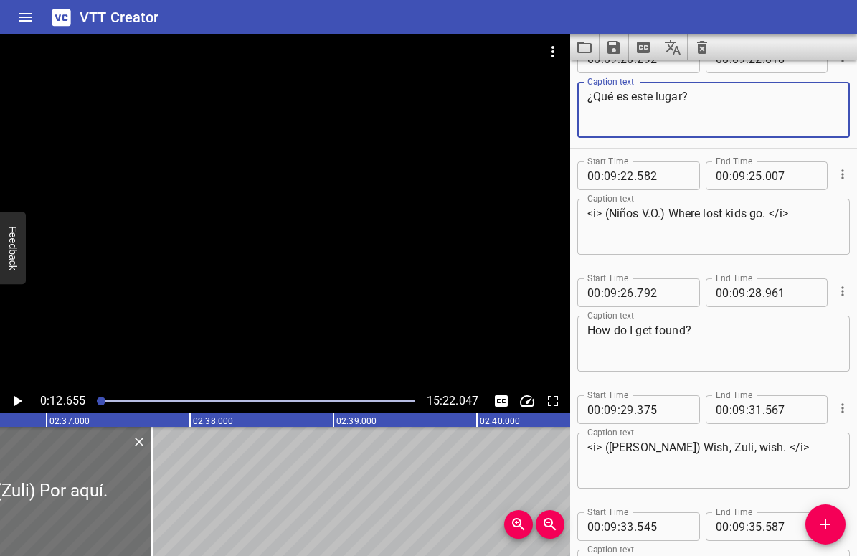
type textarea "¿Qué es este lugar?"
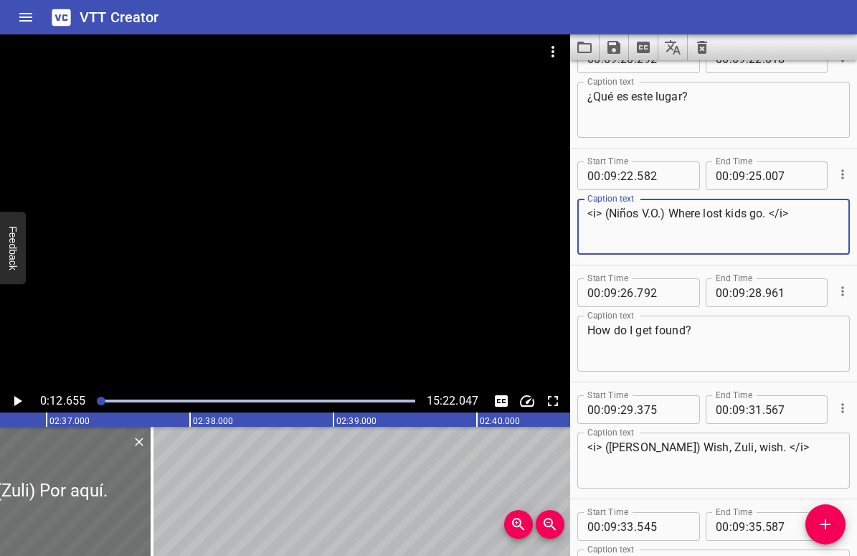
drag, startPoint x: 674, startPoint y: 211, endPoint x: 770, endPoint y: 211, distance: 96.1
click at [770, 211] on textarea "<i> (Niños V.O.) Where lost kids go. </i>" at bounding box center [714, 227] width 253 height 41
paste textarea "A donde van los niños perdidos"
type textarea "<i> (Niños V.O.) A donde van los niños perdidos </i>"
click at [656, 328] on textarea "How do I get found?" at bounding box center [714, 344] width 253 height 41
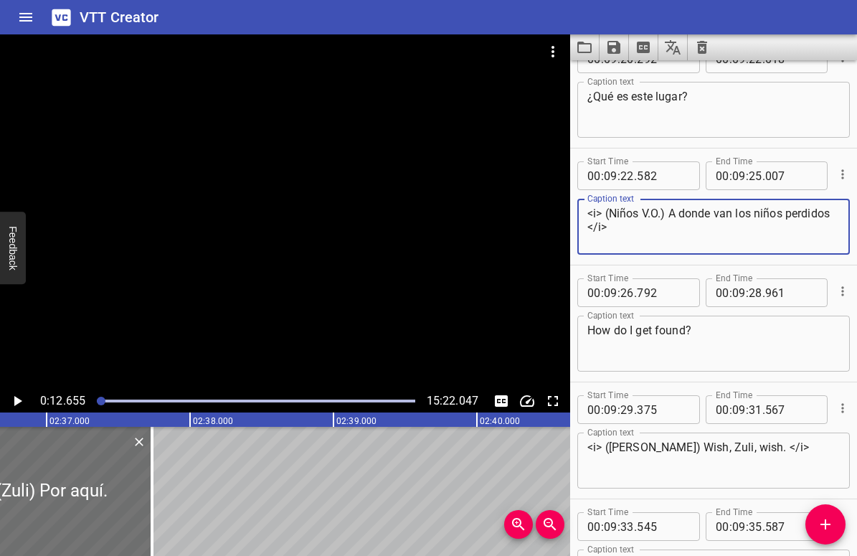
click at [656, 328] on textarea "How do I get found?" at bounding box center [714, 344] width 253 height 41
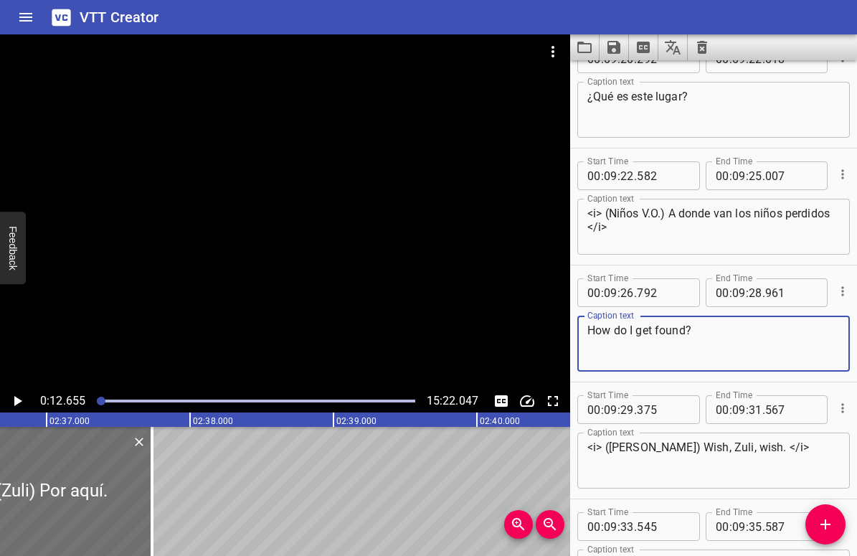
click at [656, 328] on textarea "How do I get found?" at bounding box center [714, 344] width 253 height 41
paste textarea "¿Cómo hago para que me encuentren"
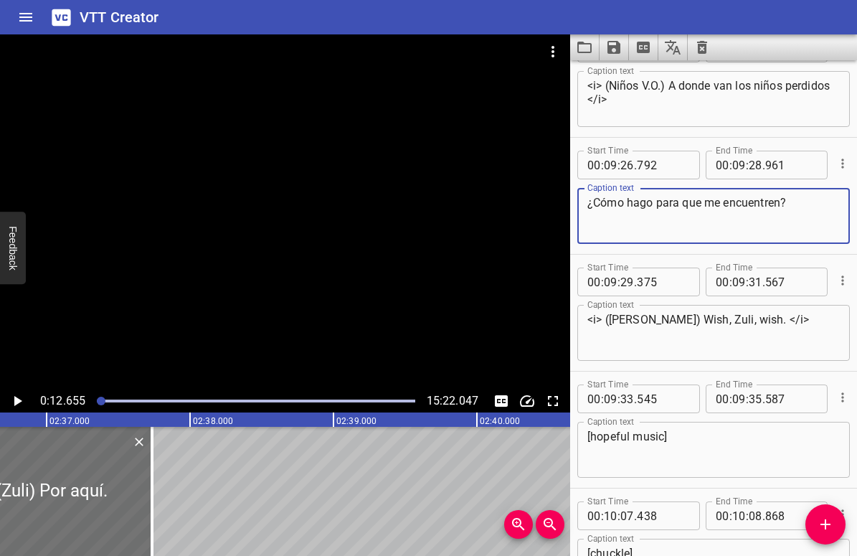
scroll to position [10922, 0]
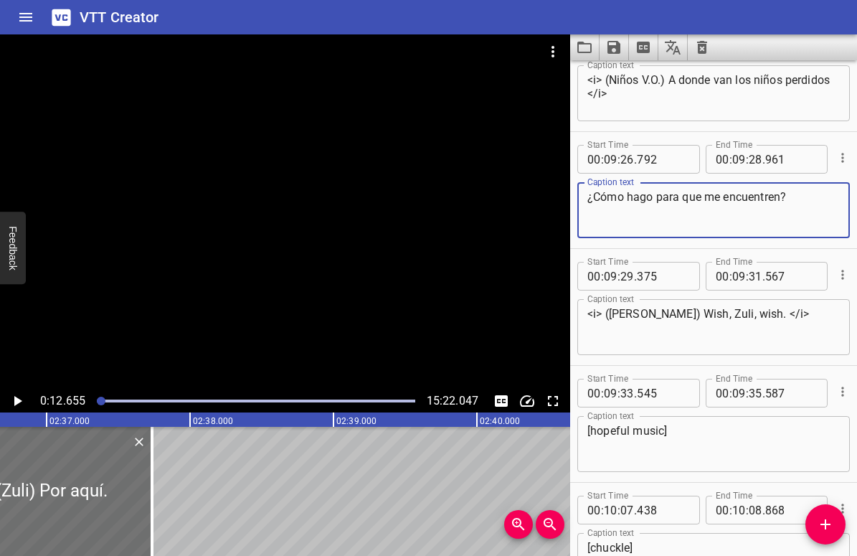
type textarea "¿Cómo hago para que me encuentren?"
click at [584, 93] on div "<i> (Niños V.O.) A donde van los niños perdidos </i> Caption text" at bounding box center [713, 93] width 273 height 56
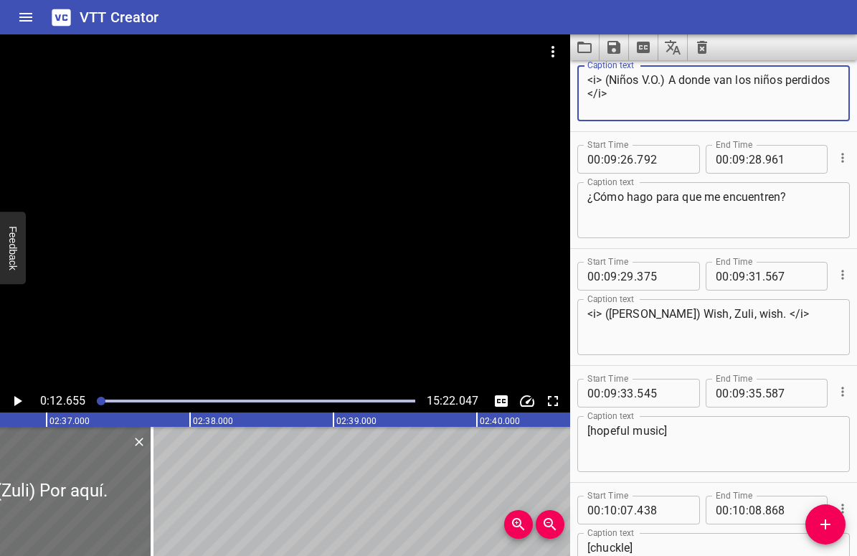
click at [588, 93] on textarea "<i> (Niños V.O.) A donde van los niños perdidos </i>" at bounding box center [714, 93] width 253 height 41
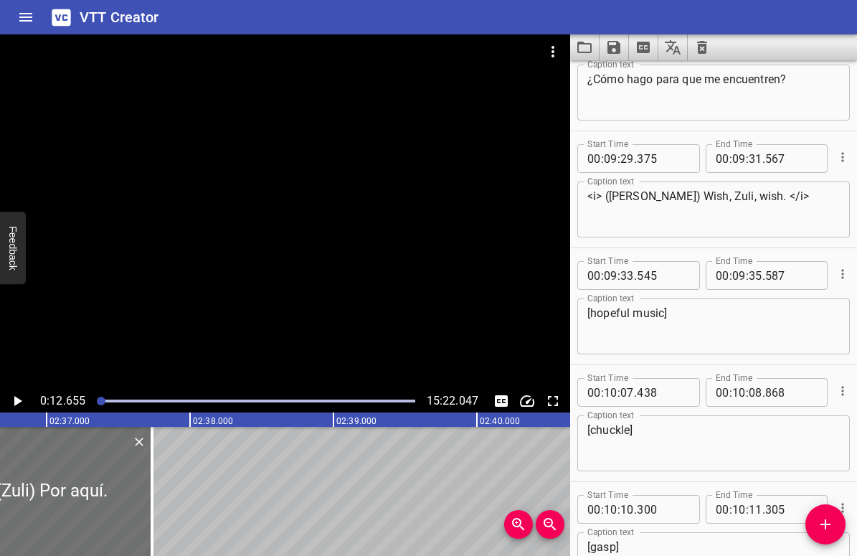
scroll to position [11045, 0]
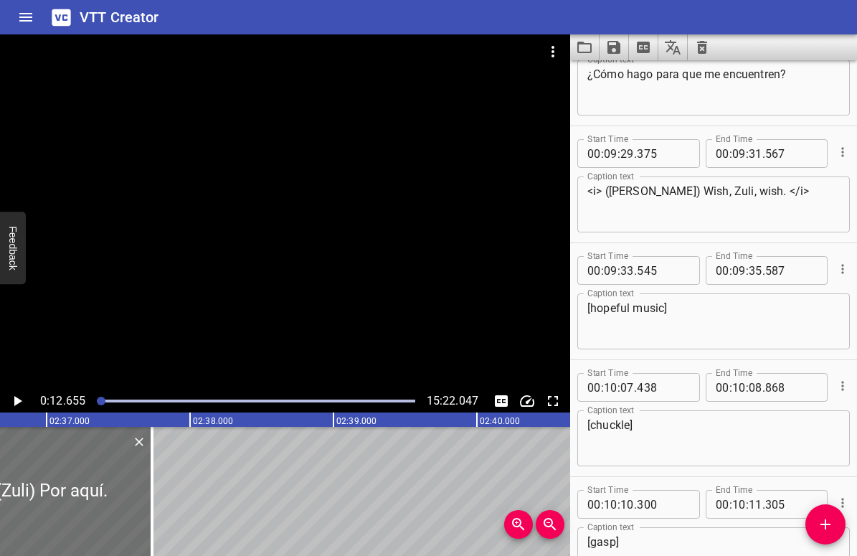
click at [687, 193] on textarea "<i> ([PERSON_NAME]) Wish, Zuli, wish. </i>" at bounding box center [714, 204] width 253 height 41
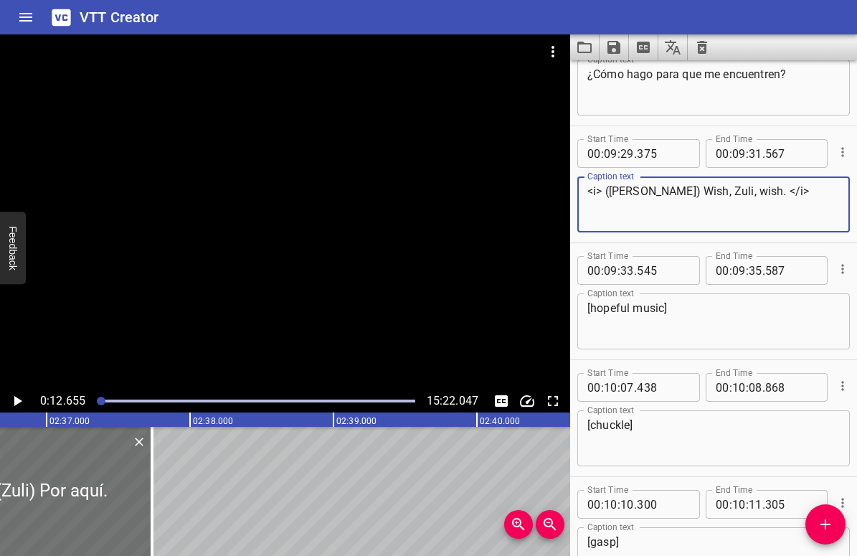
click at [672, 189] on textarea "<i> ([PERSON_NAME]) Wish, Zuli, wish. </i>" at bounding box center [714, 204] width 253 height 41
drag, startPoint x: 672, startPoint y: 188, endPoint x: 752, endPoint y: 188, distance: 79.6
click at [752, 188] on textarea "<i> ([PERSON_NAME]) Wish, Zuli, wish. </i>" at bounding box center [714, 204] width 253 height 41
paste textarea "Desea, [PERSON_NAME], desea"
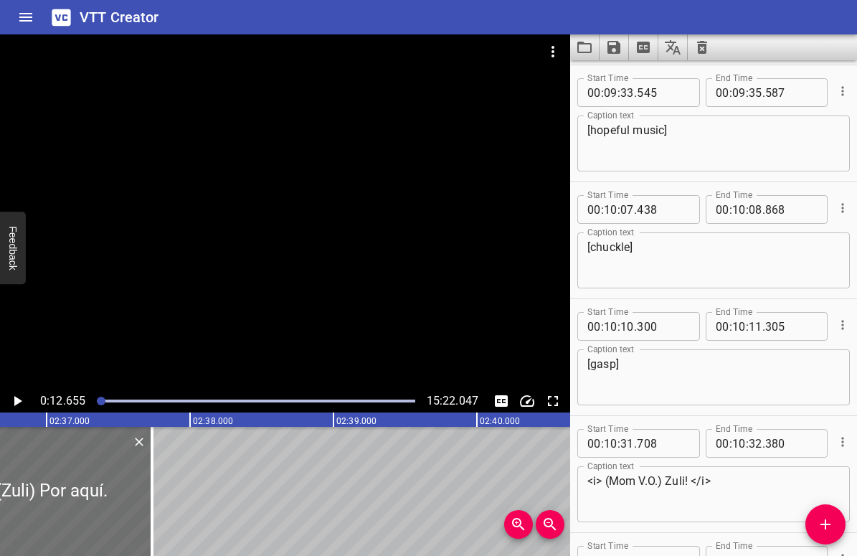
scroll to position [11229, 0]
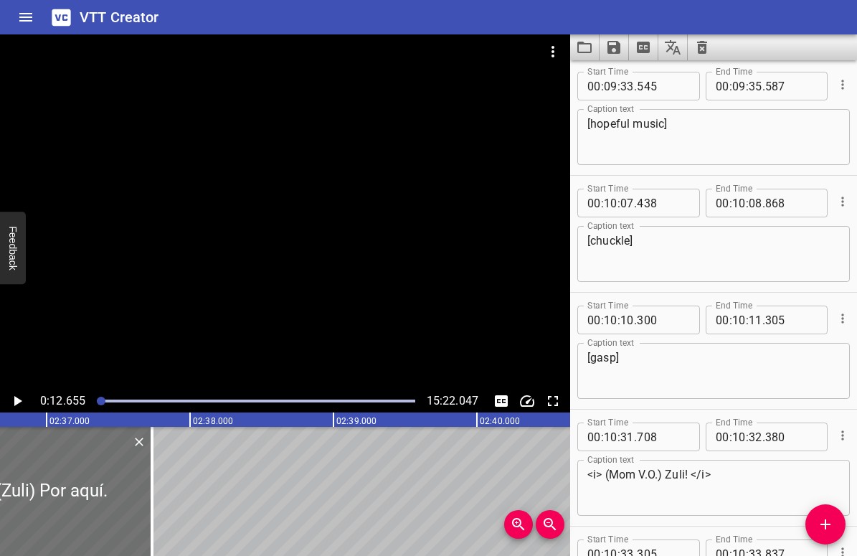
type textarea "<i> ([PERSON_NAME]) [PERSON_NAME], [PERSON_NAME], desea. </i>"
click at [619, 126] on textarea "[hopeful music]" at bounding box center [714, 137] width 253 height 41
click at [753, 125] on textarea "[música esperanzadora]" at bounding box center [714, 137] width 253 height 41
click at [672, 124] on textarea "[música esperanzadora]" at bounding box center [714, 137] width 253 height 41
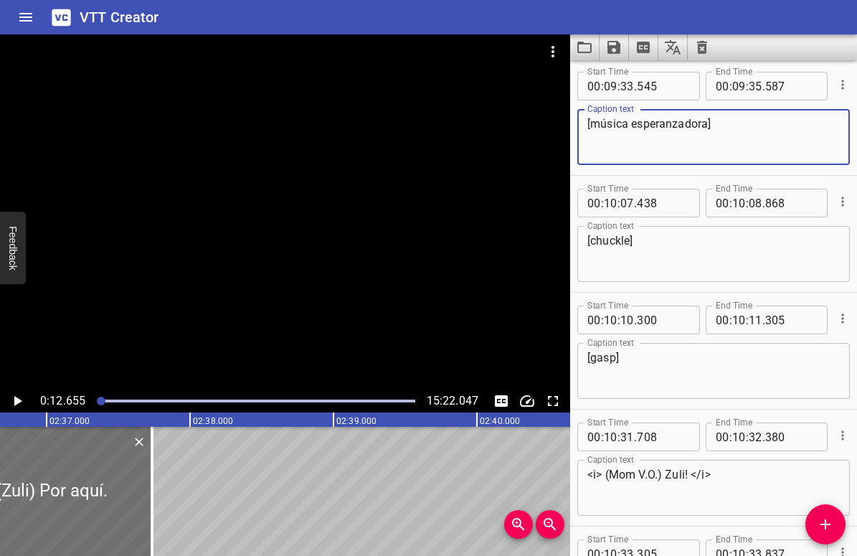
click at [672, 124] on textarea "[música esperanzadora]" at bounding box center [714, 137] width 253 height 41
type textarea "[música esperanzadora]"
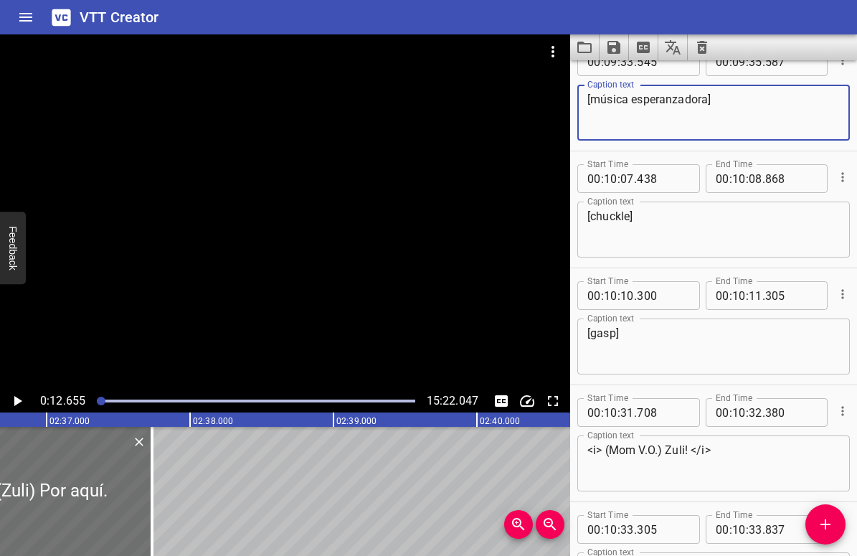
scroll to position [11257, 0]
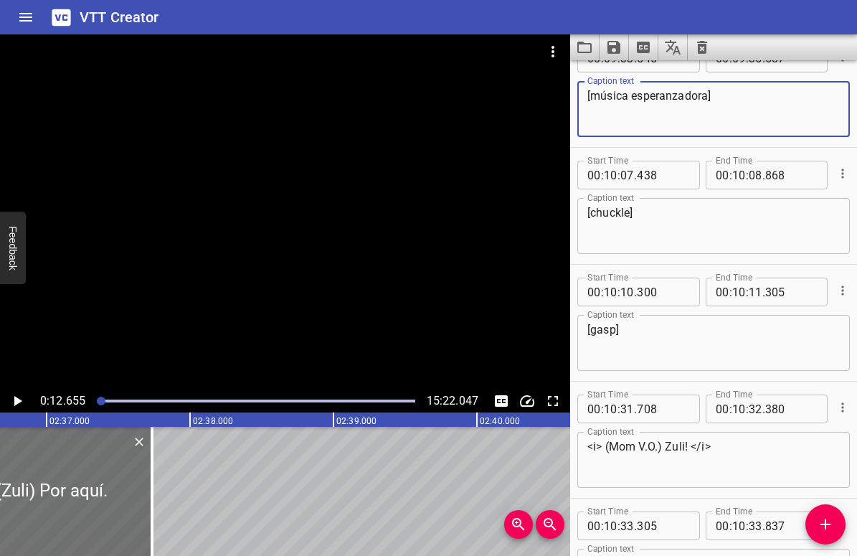
click at [613, 215] on textarea "[chuckle]" at bounding box center [714, 226] width 253 height 41
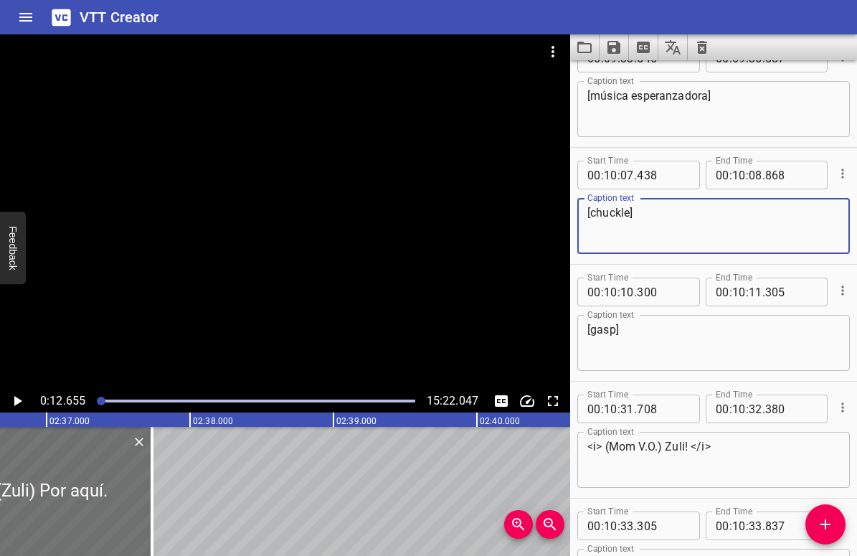
click at [613, 215] on textarea "[chuckle]" at bounding box center [714, 226] width 253 height 41
click at [630, 218] on textarea "[risa]" at bounding box center [714, 226] width 253 height 41
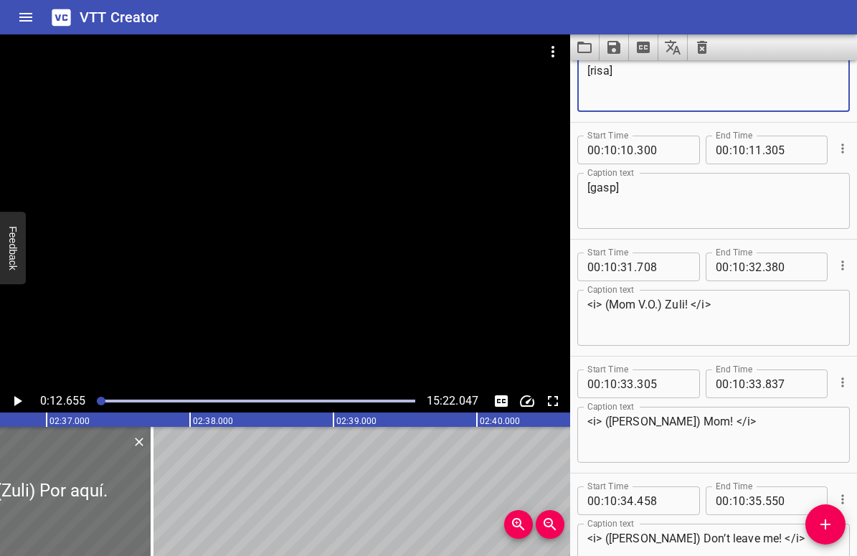
scroll to position [11400, 0]
type textarea "[risa]"
click at [605, 191] on textarea "[gasp]" at bounding box center [714, 200] width 253 height 41
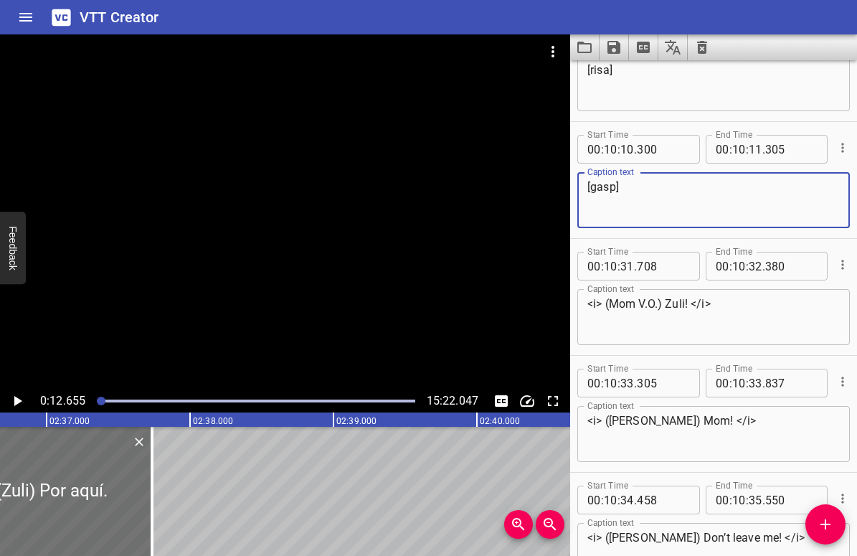
click at [605, 191] on textarea "[gasp]" at bounding box center [714, 200] width 253 height 41
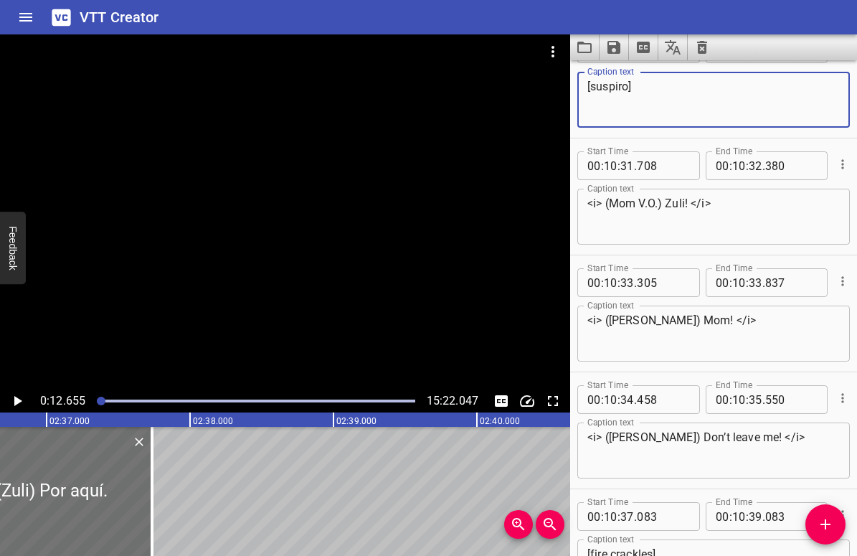
scroll to position [11501, 0]
type textarea "[suspiro]"
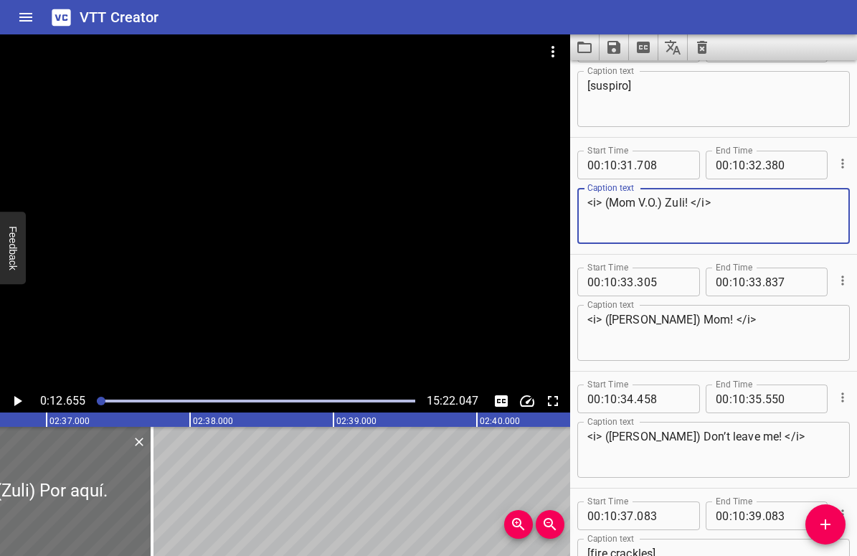
click at [624, 204] on textarea "<i> (Mom V.O.) Zuli! </i>" at bounding box center [714, 216] width 253 height 41
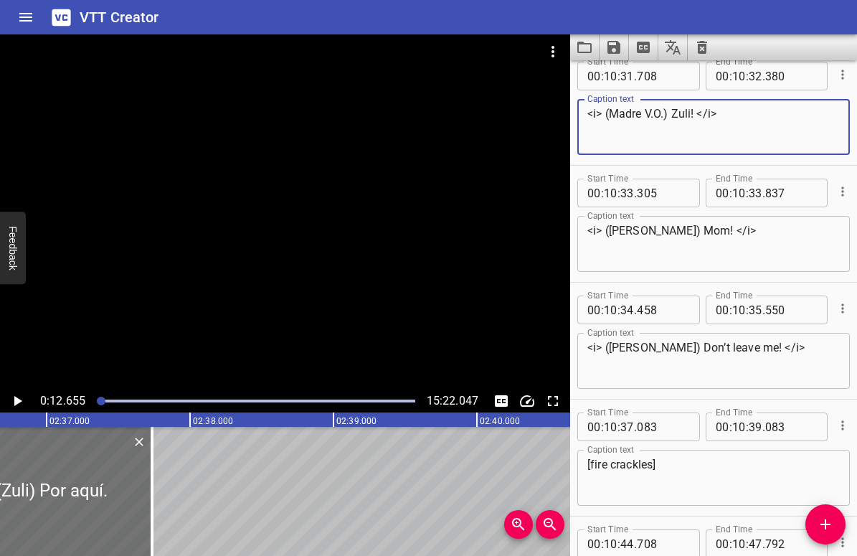
scroll to position [11596, 0]
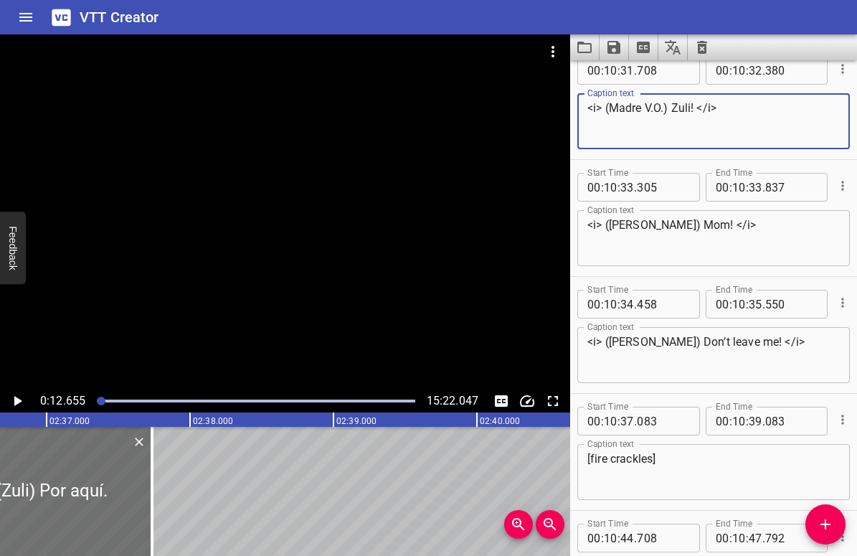
type textarea "<i> (Madre V.O.) Zuli! </i>"
click at [671, 227] on textarea "<i> ([PERSON_NAME]) Mom! </i>" at bounding box center [714, 238] width 253 height 41
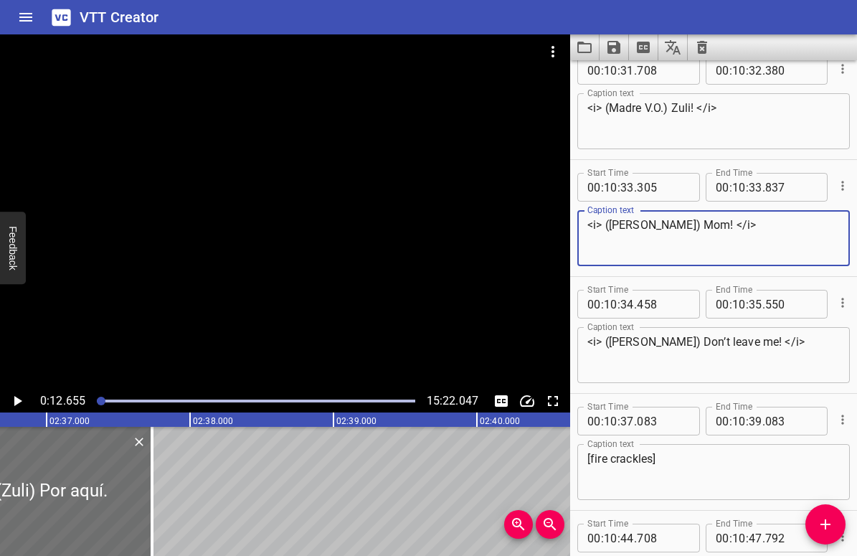
click at [671, 227] on textarea "<i> ([PERSON_NAME]) Mom! </i>" at bounding box center [714, 238] width 253 height 41
paste textarea "!Mamá!"
type textarea "<i> ([PERSON_NAME]) !Mamá! </i>"
click at [661, 340] on textarea "<i> ([PERSON_NAME]) Don’t leave me! </i>" at bounding box center [714, 355] width 253 height 41
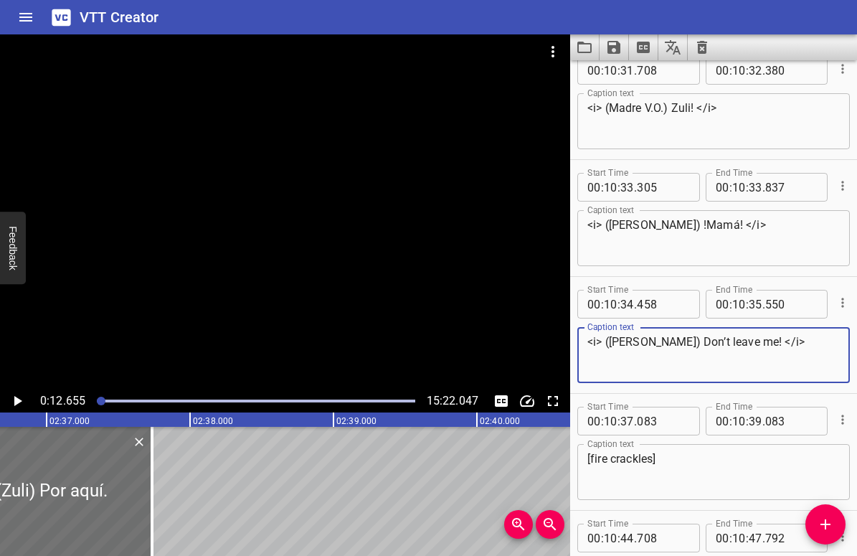
click at [661, 338] on textarea "<i> ([PERSON_NAME]) Don’t leave me! </i>" at bounding box center [714, 355] width 253 height 41
drag, startPoint x: 660, startPoint y: 340, endPoint x: 735, endPoint y: 339, distance: 75.3
click at [735, 339] on textarea "<i> ([PERSON_NAME]) Don’t leave me! </i>" at bounding box center [714, 355] width 253 height 41
paste textarea "¡No me dejes"
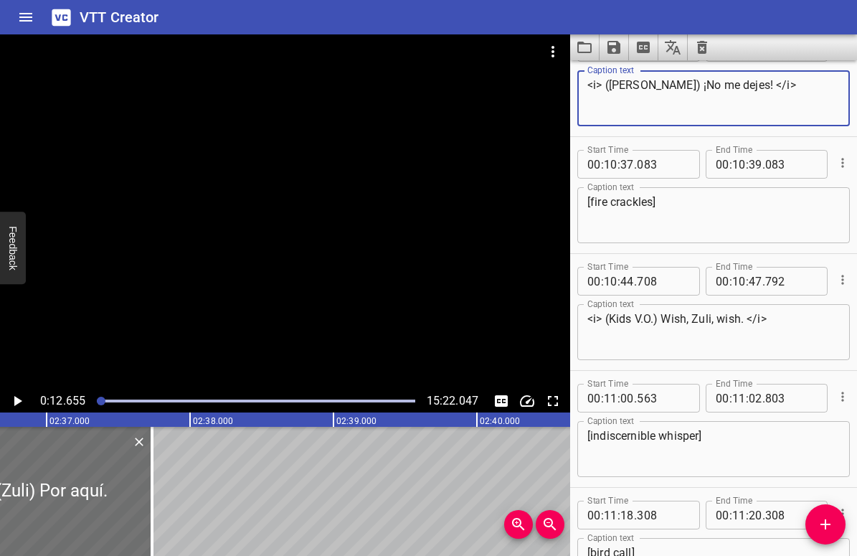
scroll to position [11857, 0]
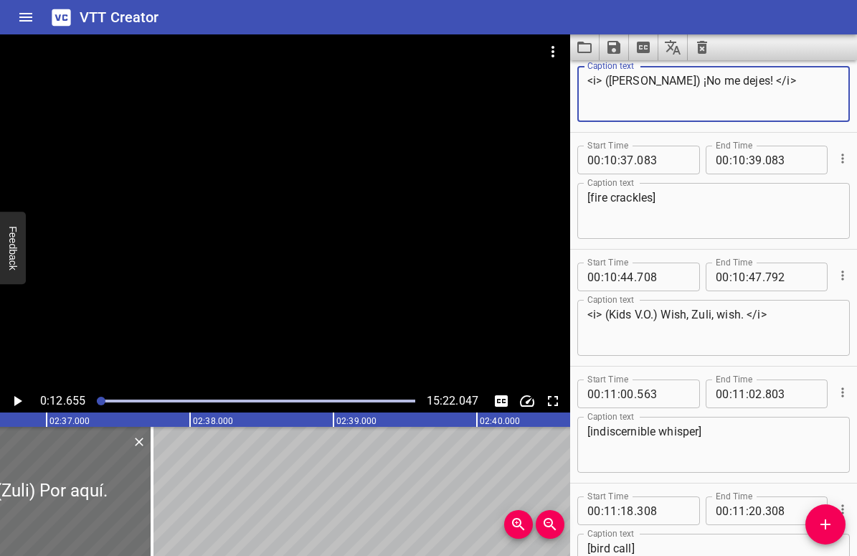
type textarea "<i> ([PERSON_NAME]) ¡No me dejes! </i>"
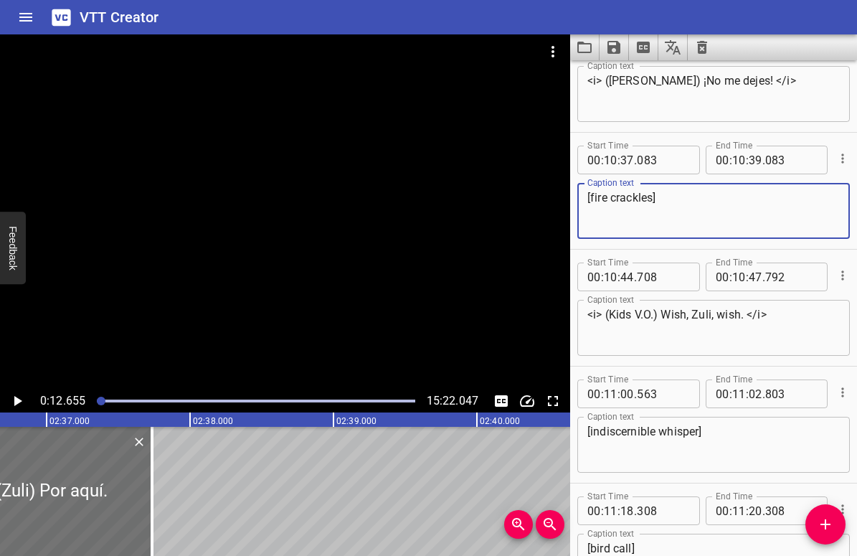
drag, startPoint x: 590, startPoint y: 197, endPoint x: 653, endPoint y: 197, distance: 62.4
click at [653, 197] on textarea "[fire crackles]" at bounding box center [714, 211] width 253 height 41
paste textarea "Sonido de fogata"
click at [679, 236] on div "[Sonido de fogata] Caption text" at bounding box center [713, 211] width 273 height 56
click at [595, 194] on textarea "[Sonido de fogata]" at bounding box center [714, 211] width 253 height 41
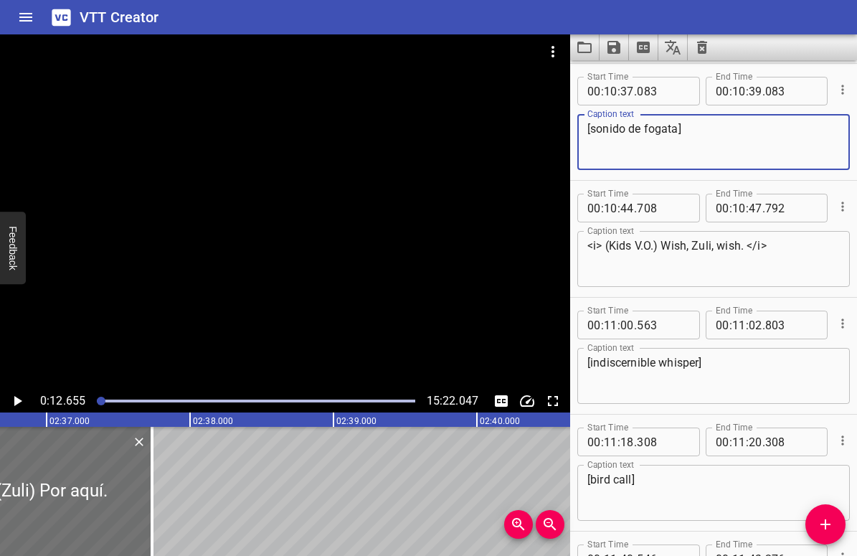
scroll to position [11965, 0]
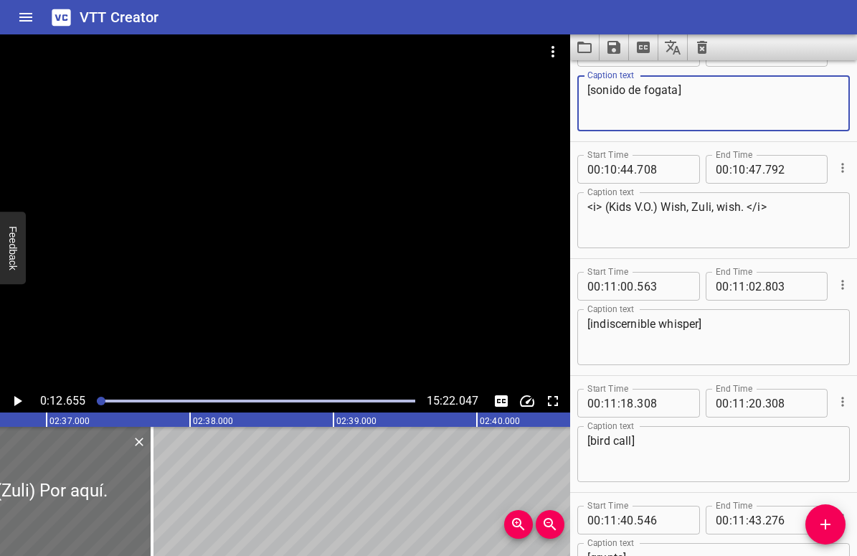
type textarea "[sonido de fogata]"
click at [657, 223] on textarea "<i> (Kids V.O.) Wish, Zuli, wish. </i>" at bounding box center [714, 220] width 253 height 41
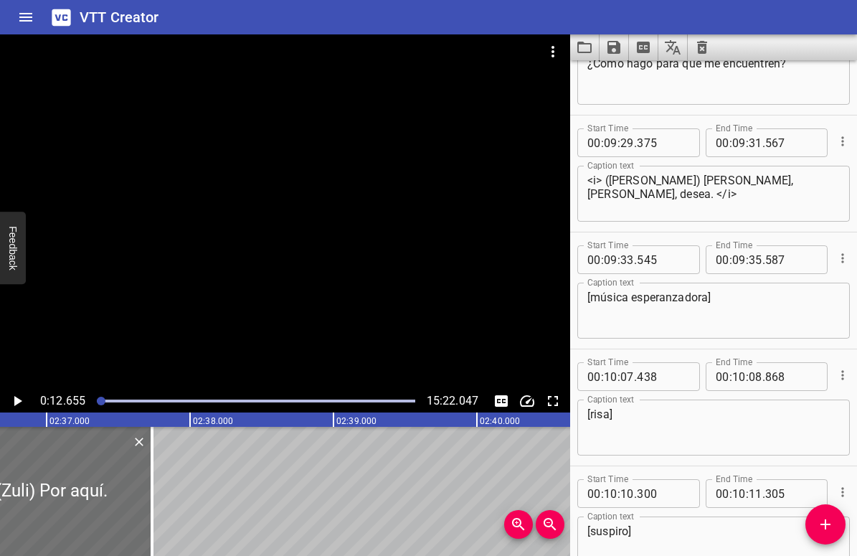
scroll to position [11054, 0]
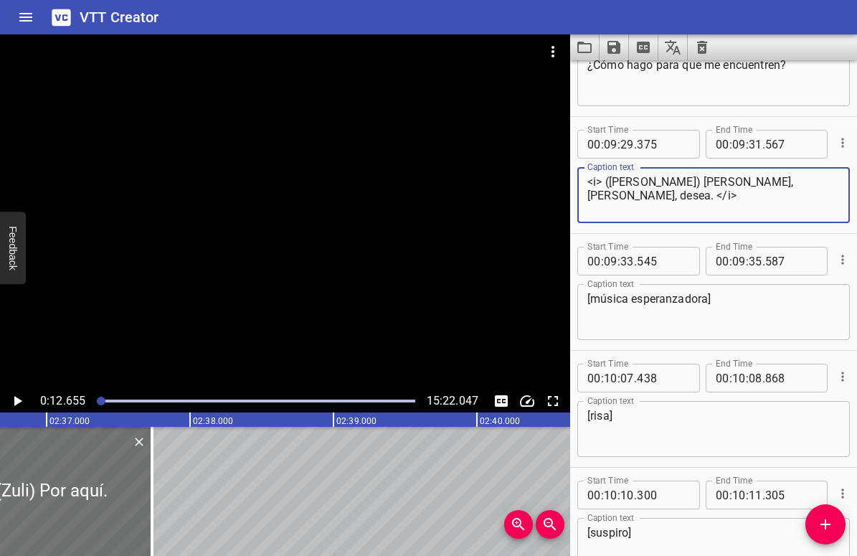
drag, startPoint x: 796, startPoint y: 184, endPoint x: 581, endPoint y: 181, distance: 215.2
click at [581, 181] on div "<i> ([PERSON_NAME]) [PERSON_NAME], [PERSON_NAME], desea. </i> Caption text" at bounding box center [713, 195] width 273 height 56
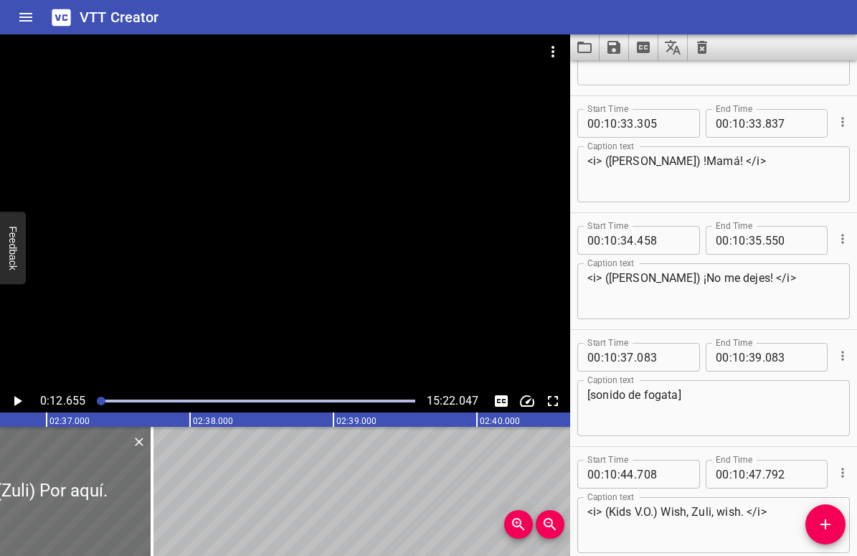
scroll to position [11747, 0]
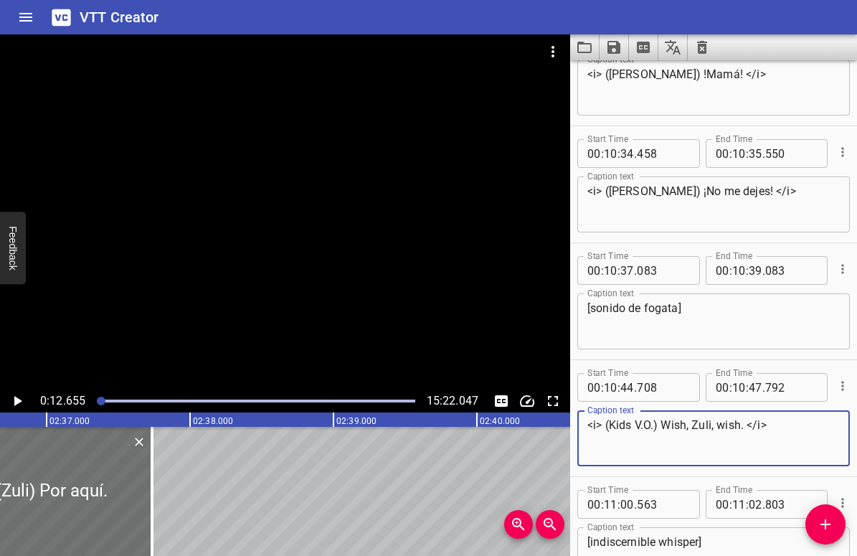
drag, startPoint x: 773, startPoint y: 424, endPoint x: 585, endPoint y: 423, distance: 188.0
click at [585, 423] on div "<i> (Kids V.O.) Wish, Zuli, wish. </i> Caption text" at bounding box center [713, 438] width 273 height 56
paste textarea "[PERSON_NAME]) [PERSON_NAME], [PERSON_NAME], desea"
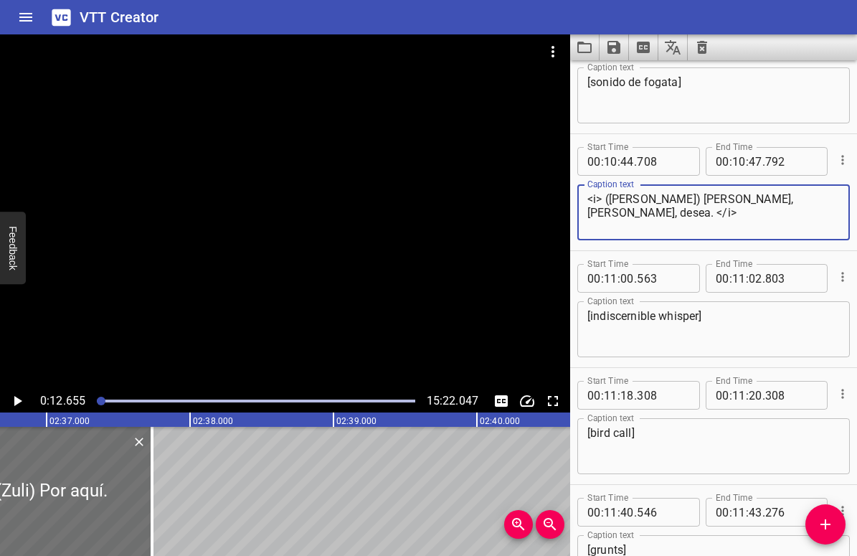
scroll to position [11993, 0]
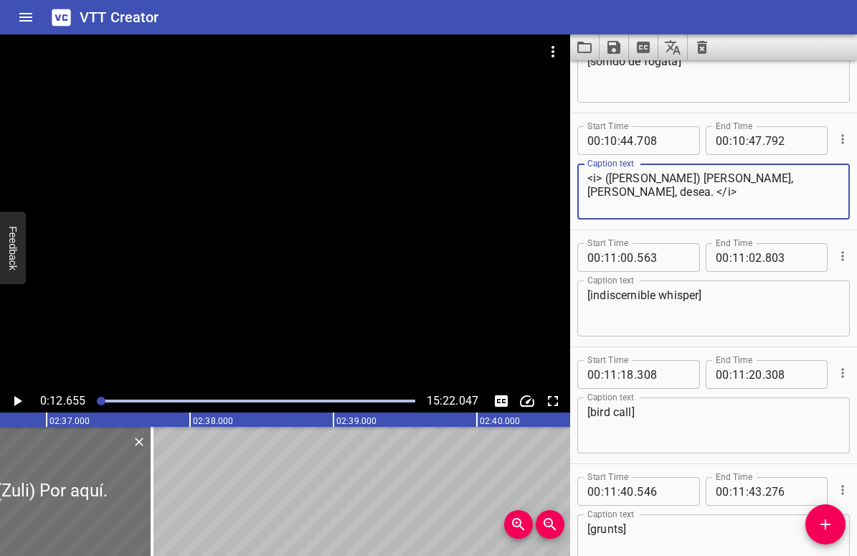
type textarea "<i> ([PERSON_NAME]) [PERSON_NAME], [PERSON_NAME], desea. </i>"
click at [626, 291] on textarea "[indiscernible whisper]" at bounding box center [714, 308] width 253 height 41
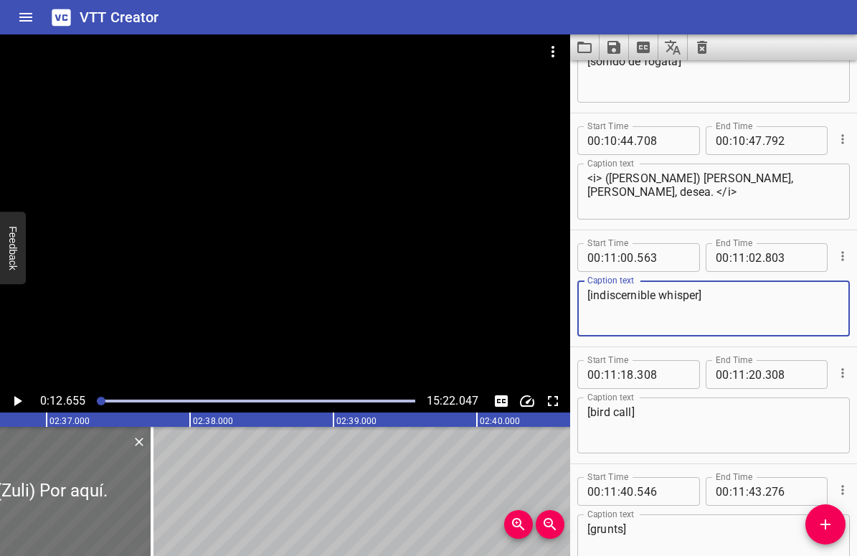
click at [626, 291] on textarea "[indiscernible whisper]" at bounding box center [714, 308] width 253 height 41
paste textarea "susurro indiscernible"
type textarea "[susurro indiscernible]"
click at [606, 410] on textarea "[bird call]" at bounding box center [714, 425] width 253 height 41
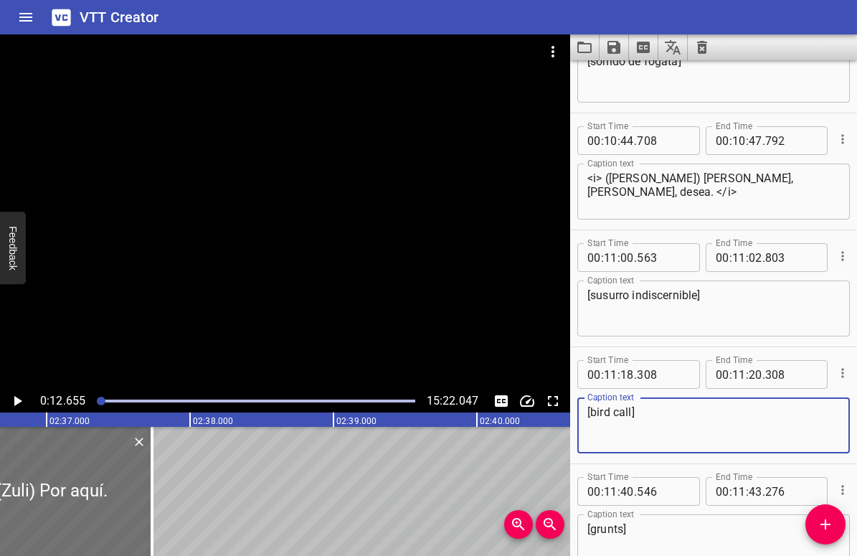
click at [606, 410] on textarea "[bird call]" at bounding box center [714, 425] width 253 height 41
paste textarea "canto de pájaro"
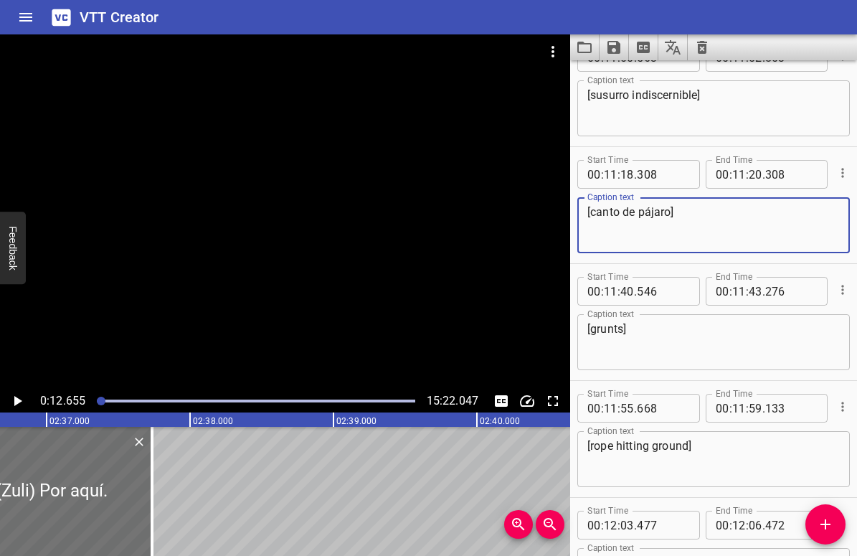
scroll to position [12196, 0]
type textarea "[canto de pájaro]"
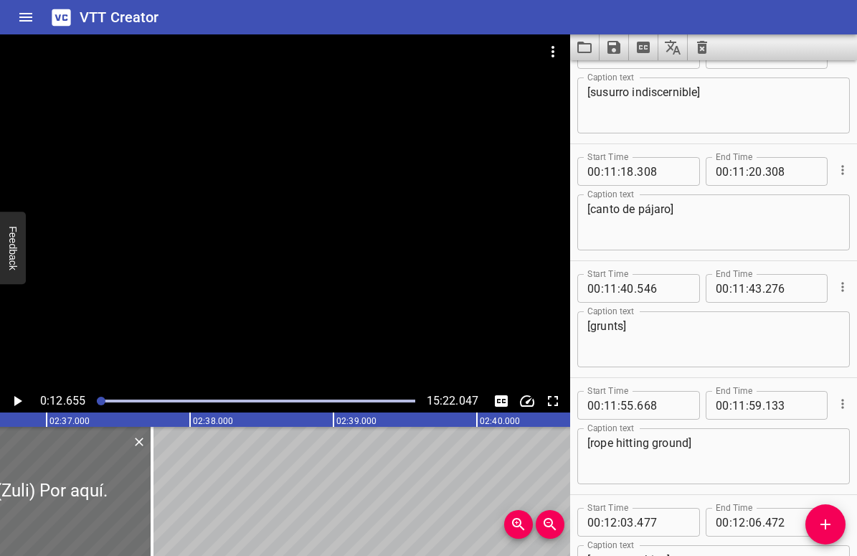
click at [606, 324] on textarea "[grunts]" at bounding box center [714, 339] width 253 height 41
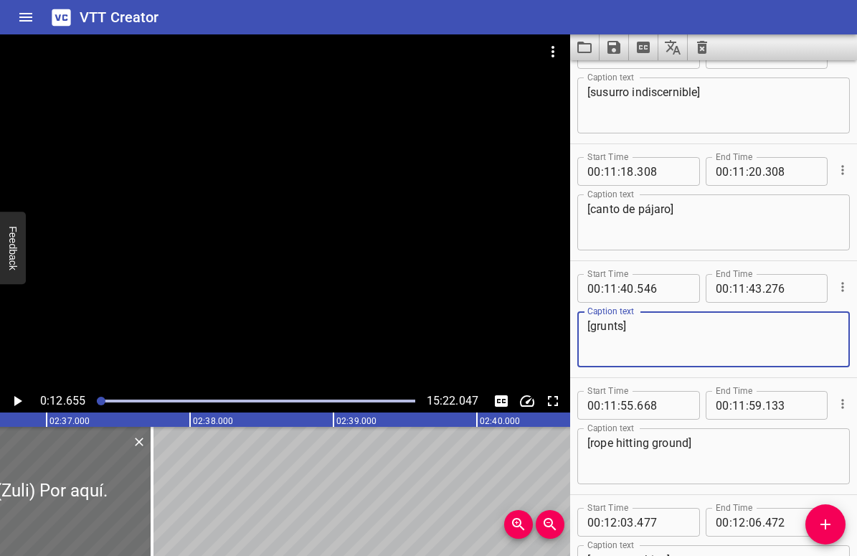
click at [606, 324] on textarea "[grunts]" at bounding box center [714, 339] width 253 height 41
paste textarea "emido"
type textarea "[gemidos]"
click at [631, 445] on textarea "[rope hitting ground]" at bounding box center [714, 456] width 253 height 41
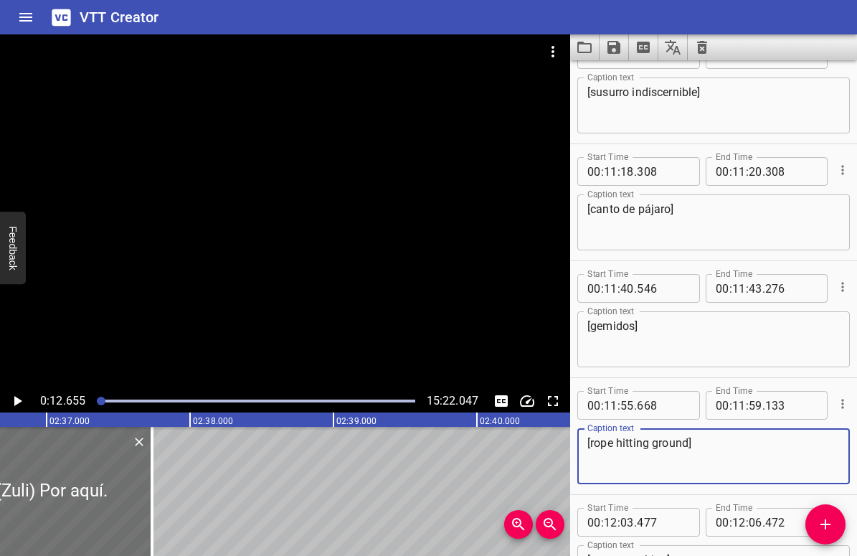
click at [631, 445] on textarea "[rope hitting ground]" at bounding box center [714, 456] width 253 height 41
paste textarea "cuerda cayendo al piso"
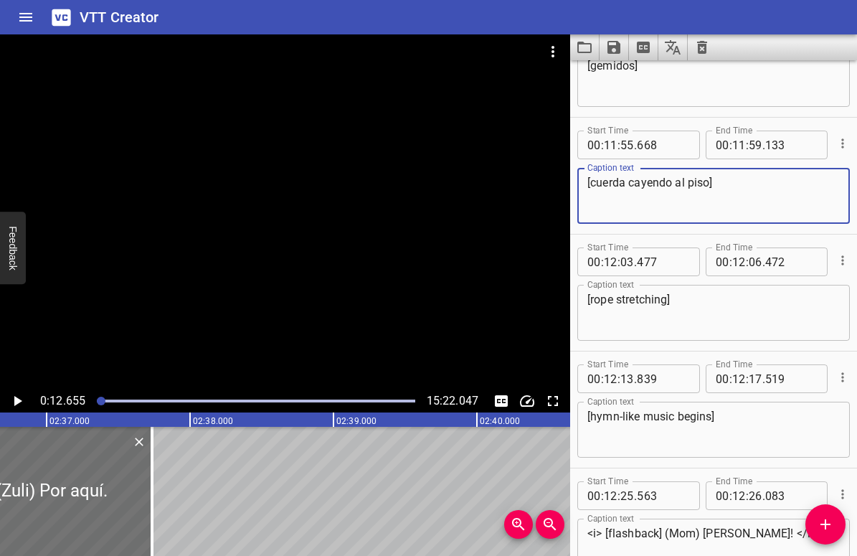
scroll to position [12558, 0]
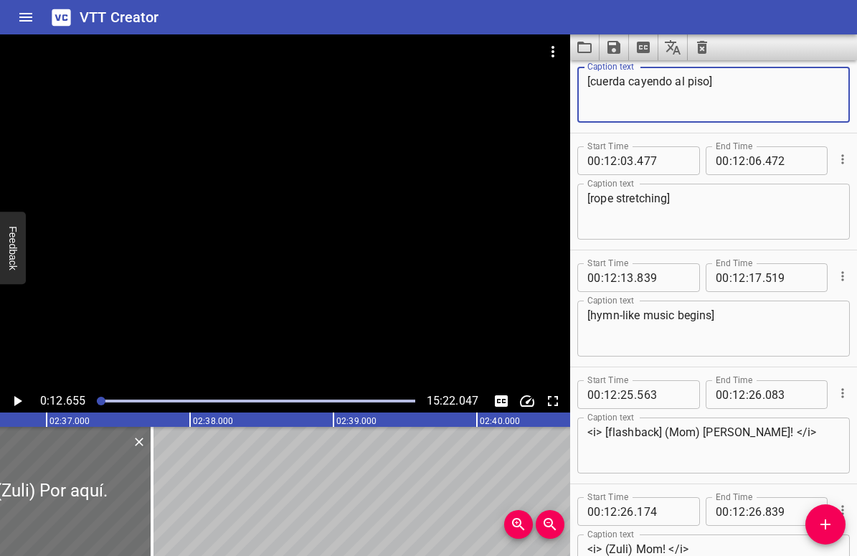
type textarea "[cuerda cayendo al piso]"
click at [641, 196] on textarea "[rope stretching]" at bounding box center [714, 212] width 253 height 41
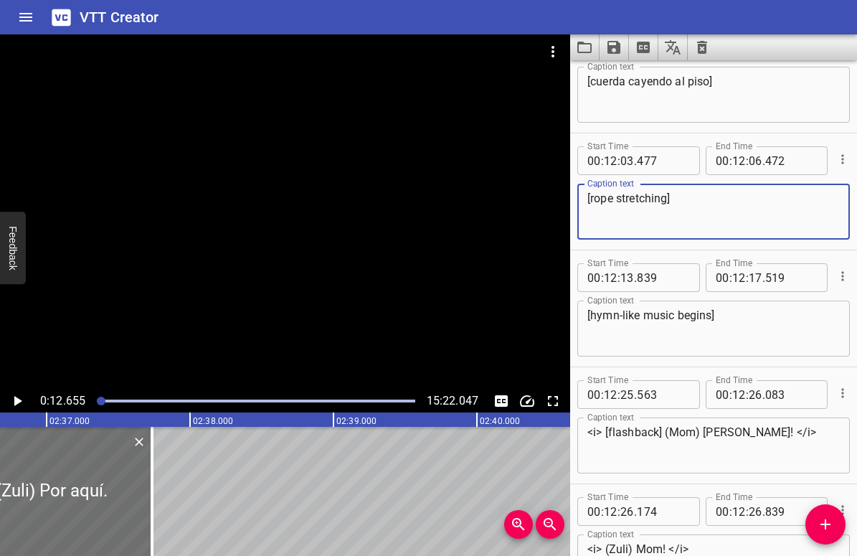
click at [641, 196] on textarea "[rope stretching]" at bounding box center [714, 212] width 253 height 41
paste textarea "cuerda estirándose"
type textarea "[cuerda estirándose]"
click at [630, 313] on textarea "[hymn-like music begins]" at bounding box center [714, 328] width 253 height 41
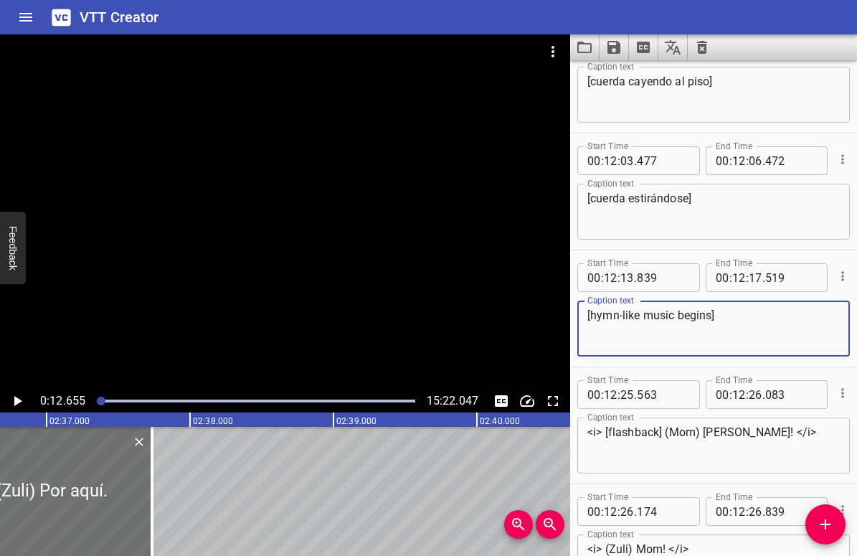
click at [630, 313] on textarea "[hymn-like music begins]" at bounding box center [714, 328] width 253 height 41
paste textarea "música coral comienza"
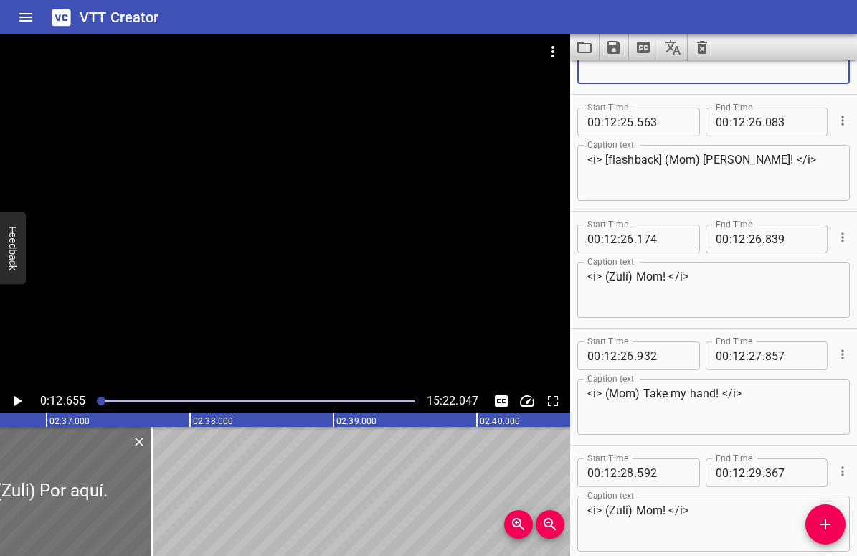
scroll to position [12831, 0]
type textarea "[música coral comienza]"
click at [629, 157] on textarea "<i> [flashback] (Mom) [PERSON_NAME]! </i>" at bounding box center [714, 172] width 253 height 41
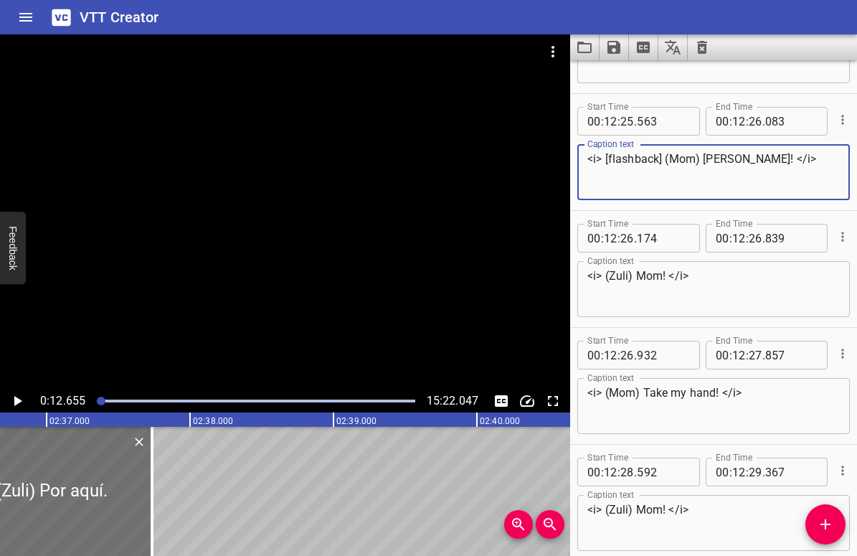
click at [629, 157] on textarea "<i> [flashback] (Mom) [PERSON_NAME]! </i>" at bounding box center [714, 172] width 253 height 41
paste textarea "recuerdo] ¡"
click at [659, 158] on textarea "<i> [recuerdo] ¡Zuli! </i>" at bounding box center [714, 172] width 253 height 41
type textarea "<i> [recuerdo] (Madre) ¡Zuli! </i>"
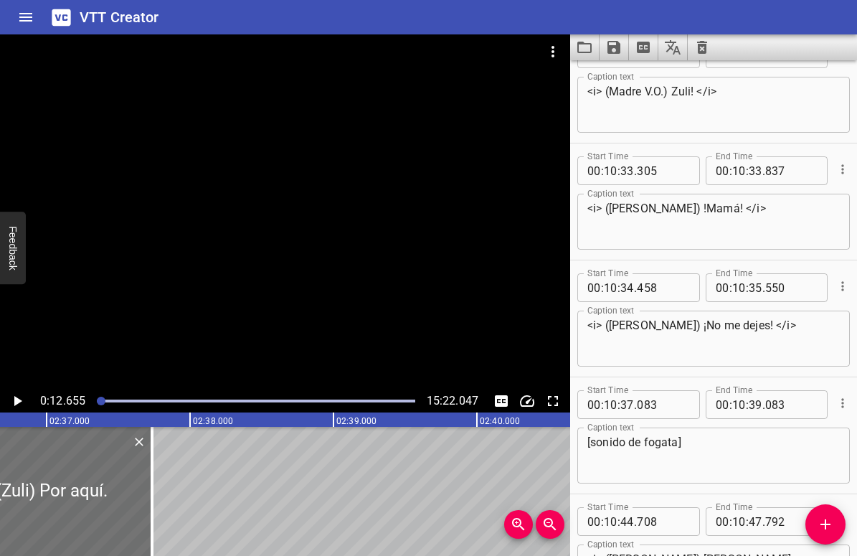
scroll to position [11599, 0]
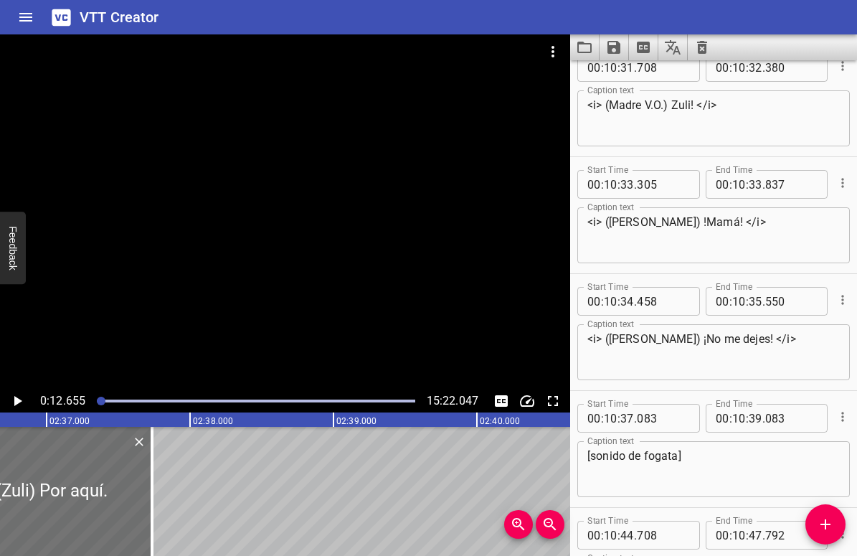
click at [654, 219] on textarea "<i> ([PERSON_NAME]) !Mamá! </i>" at bounding box center [714, 235] width 253 height 41
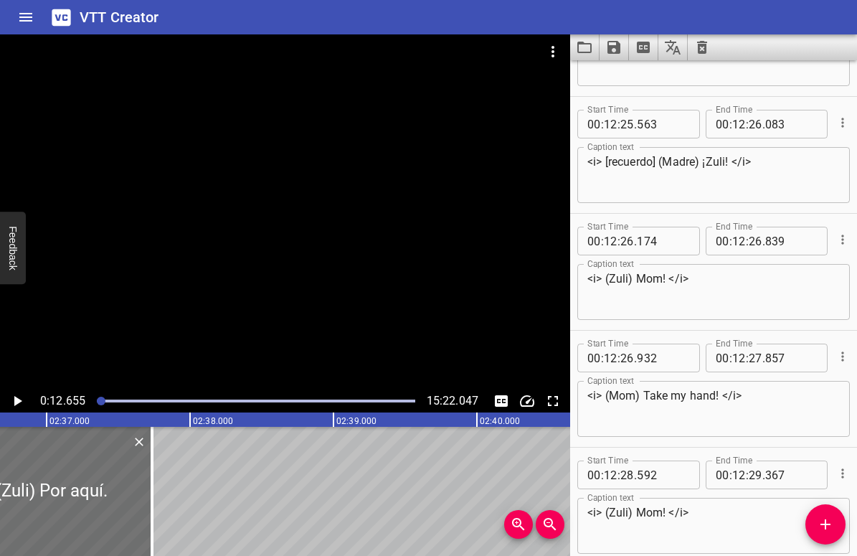
scroll to position [12829, 0]
click at [633, 280] on textarea "<i> (Zuli) Mom! </i>" at bounding box center [714, 291] width 253 height 41
paste textarea "V.O.) !Mamá"
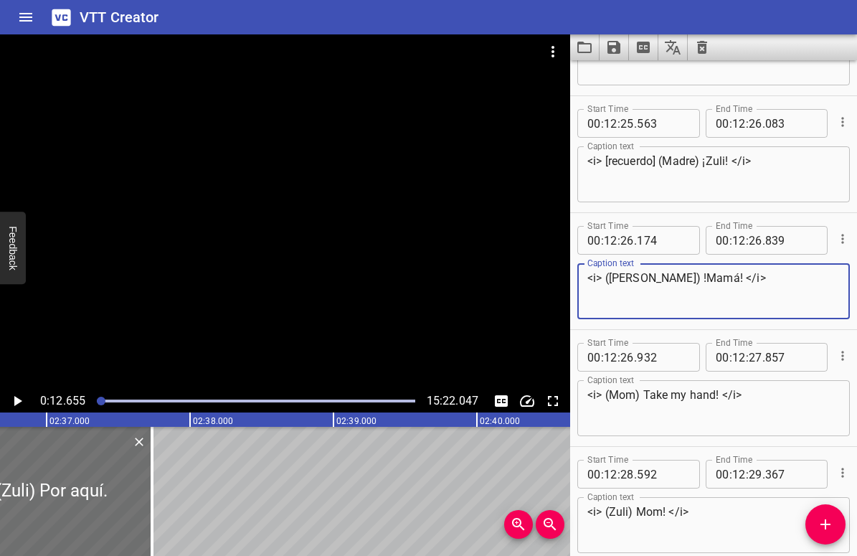
click at [651, 280] on textarea "<i> ([PERSON_NAME]) !Mamá! </i>" at bounding box center [714, 291] width 253 height 41
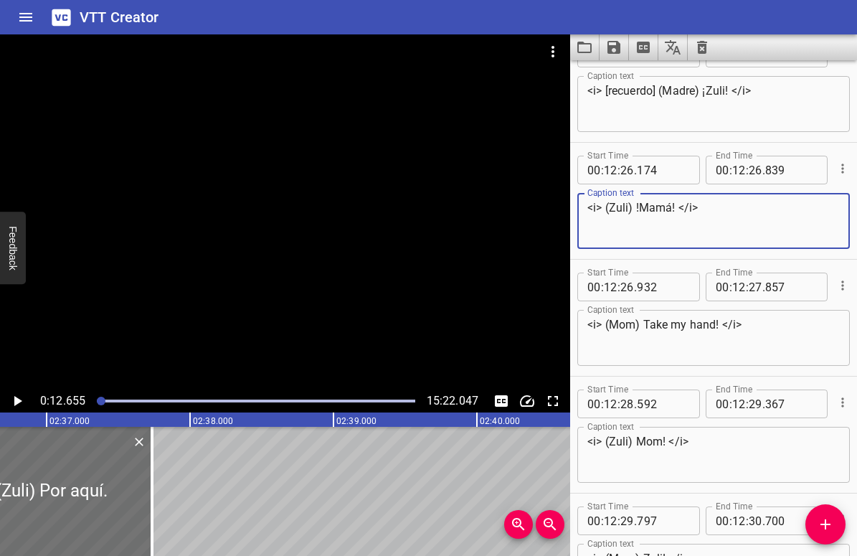
scroll to position [12916, 0]
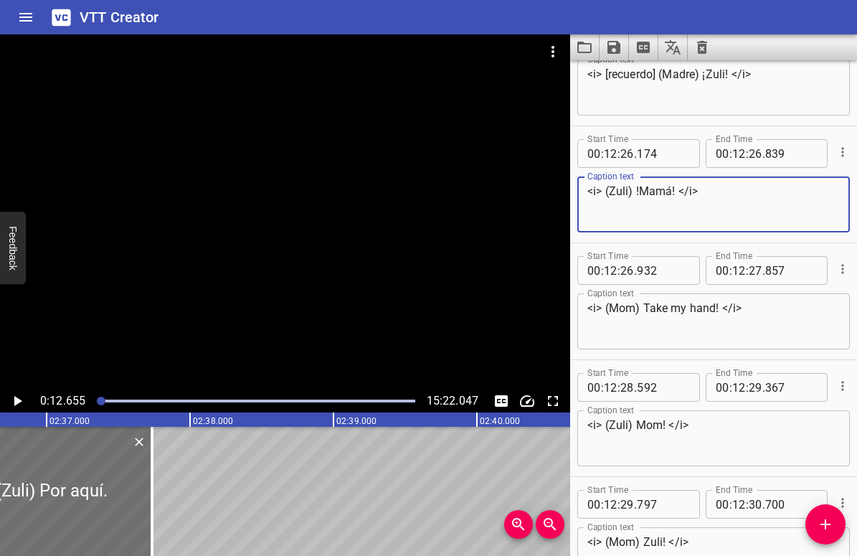
type textarea "<i> (Zuli) !Mamá! </i>"
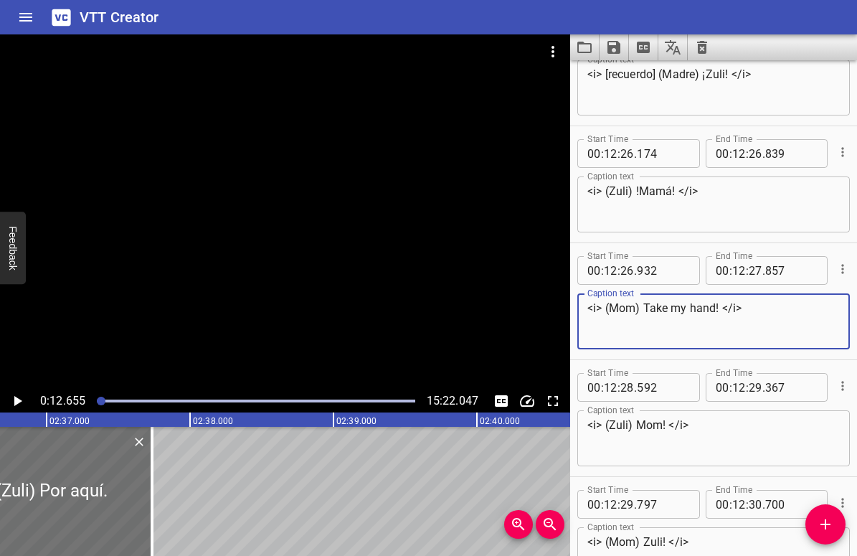
click at [630, 306] on textarea "<i> (Mom) Take my hand! </i>" at bounding box center [714, 321] width 253 height 41
click at [669, 309] on textarea "<i> (Madre) Take my hand! </i>" at bounding box center [714, 321] width 253 height 41
click at [651, 303] on textarea "<i> (Madre) Take my hand! </i>" at bounding box center [714, 321] width 253 height 41
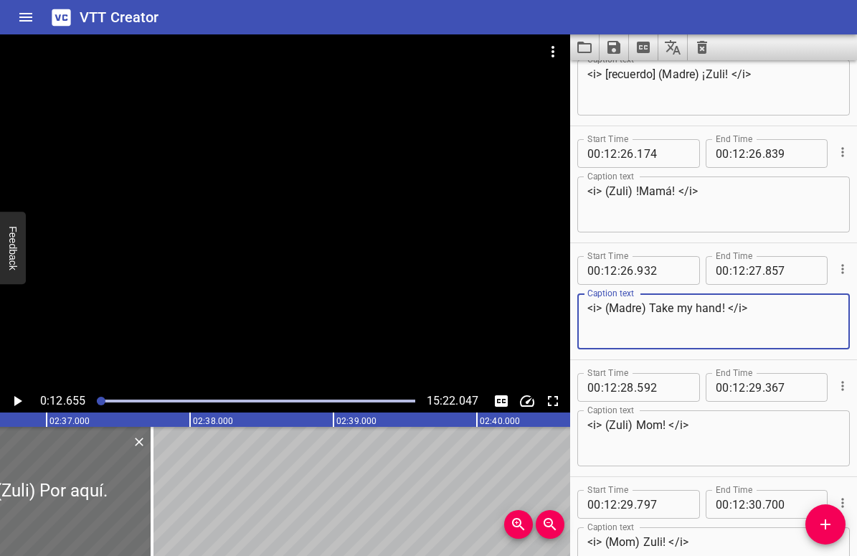
drag, startPoint x: 653, startPoint y: 308, endPoint x: 724, endPoint y: 306, distance: 71.1
click at [724, 306] on textarea "<i> (Madre) Take my hand! </i>" at bounding box center [714, 321] width 253 height 41
paste textarea "¡Toma mi mano!"
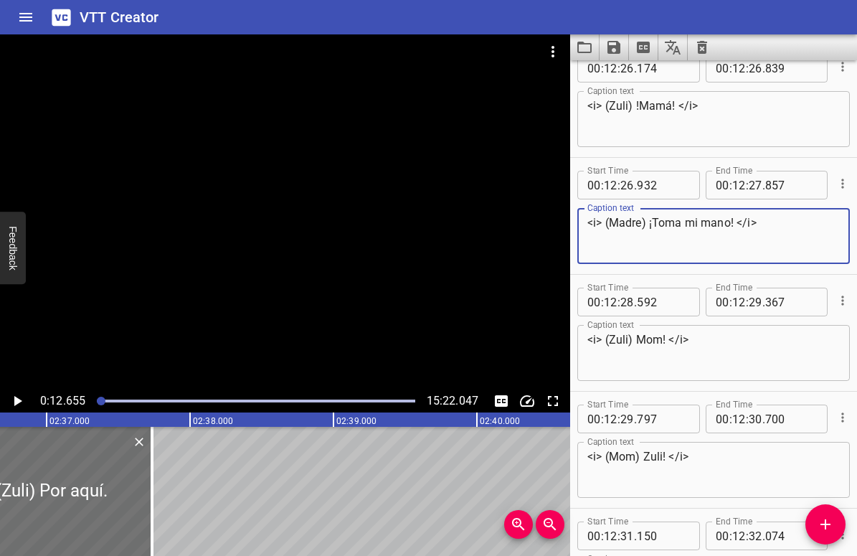
scroll to position [13003, 0]
type textarea "<i> (Madre) ¡Toma mi mano! </i>"
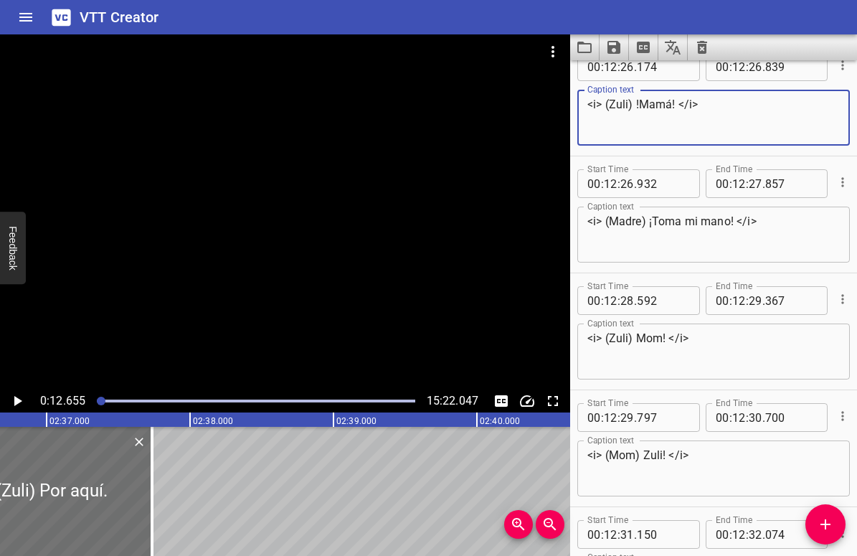
click at [647, 102] on textarea "<i> (Zuli) !Mamá! </i>" at bounding box center [714, 118] width 253 height 41
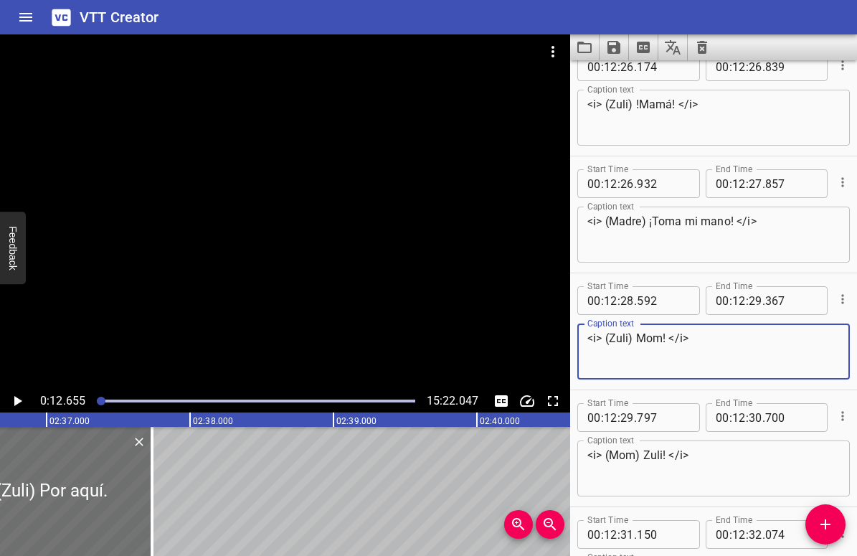
click at [654, 335] on textarea "<i> (Zuli) Mom! </i>" at bounding box center [714, 351] width 253 height 41
paste textarea "!Mamá"
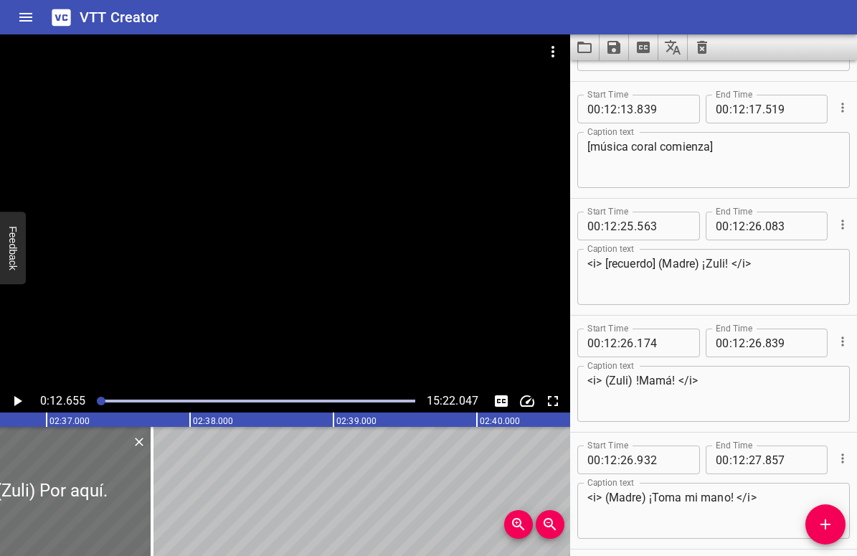
scroll to position [12725, 0]
type textarea "<i> (Zuli) !Mamá! </i>"
click at [663, 263] on textarea "<i> [recuerdo] (Madre) ¡Zuli! </i>" at bounding box center [714, 278] width 253 height 41
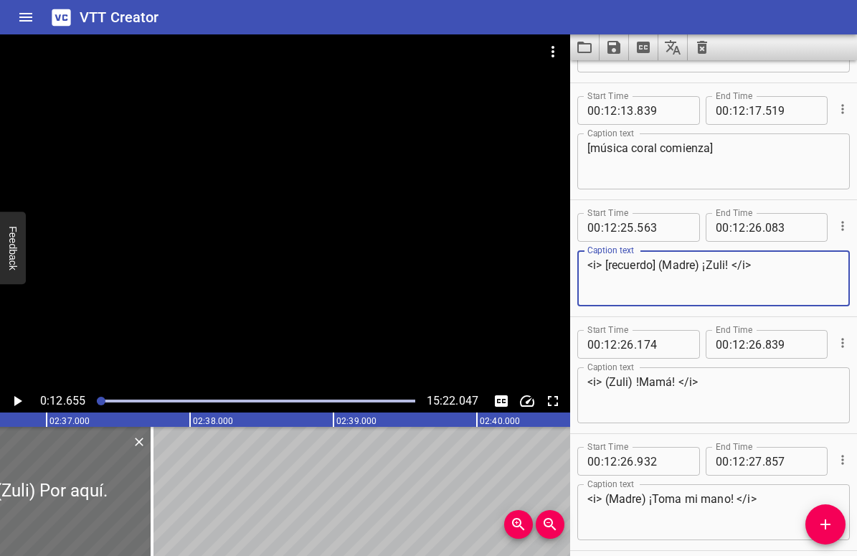
drag, startPoint x: 662, startPoint y: 264, endPoint x: 731, endPoint y: 264, distance: 68.9
click at [731, 264] on textarea "<i> [recuerdo] (Madre) ¡Zuli! </i>" at bounding box center [714, 278] width 253 height 41
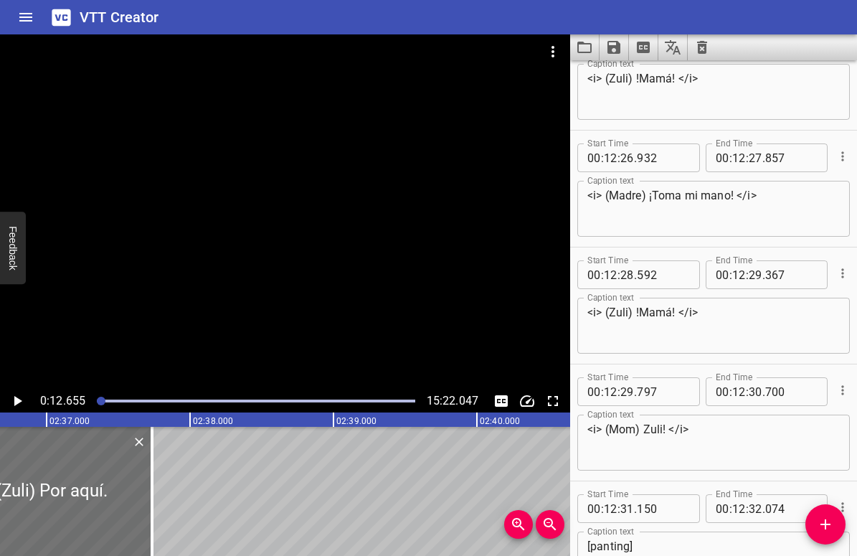
scroll to position [13152, 0]
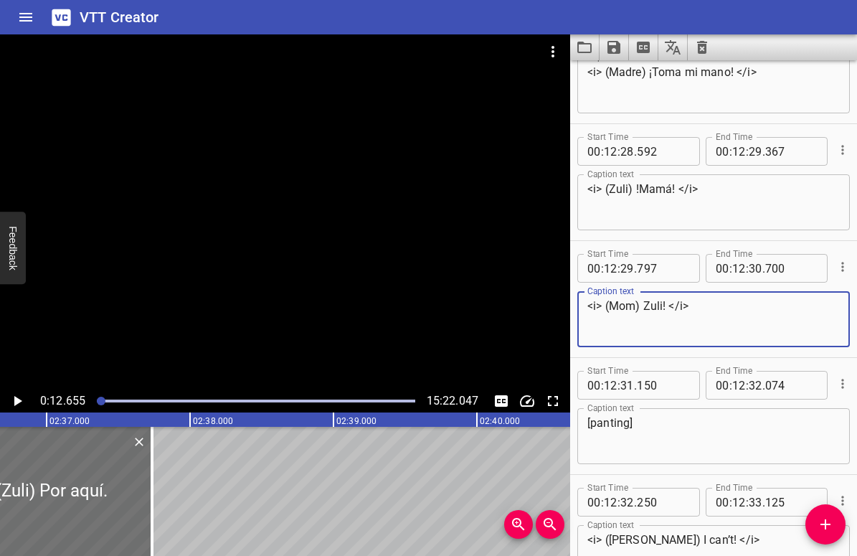
drag, startPoint x: 605, startPoint y: 306, endPoint x: 617, endPoint y: 306, distance: 12.2
click at [617, 306] on textarea "<i> (Mom) Zuli! </i>" at bounding box center [714, 319] width 253 height 41
drag, startPoint x: 606, startPoint y: 305, endPoint x: 664, endPoint y: 301, distance: 58.2
click at [664, 301] on textarea "<i> (Mom) Zuli! </i>" at bounding box center [714, 319] width 253 height 41
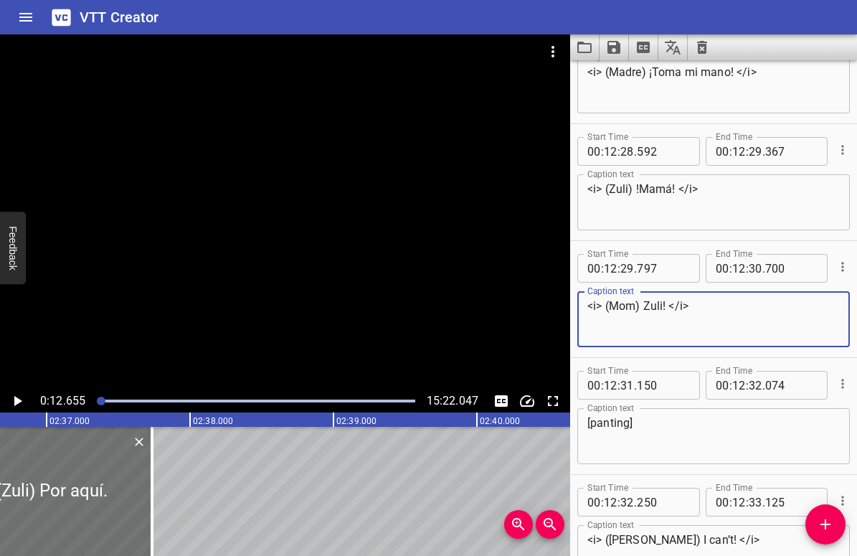
paste textarea "adre) ¡"
click at [600, 304] on textarea "<i> (Madre) ¡Zuli! </i>" at bounding box center [714, 319] width 253 height 41
click at [674, 305] on textarea "<i> (Madre) ¡Zuli! </i>" at bounding box center [714, 319] width 253 height 41
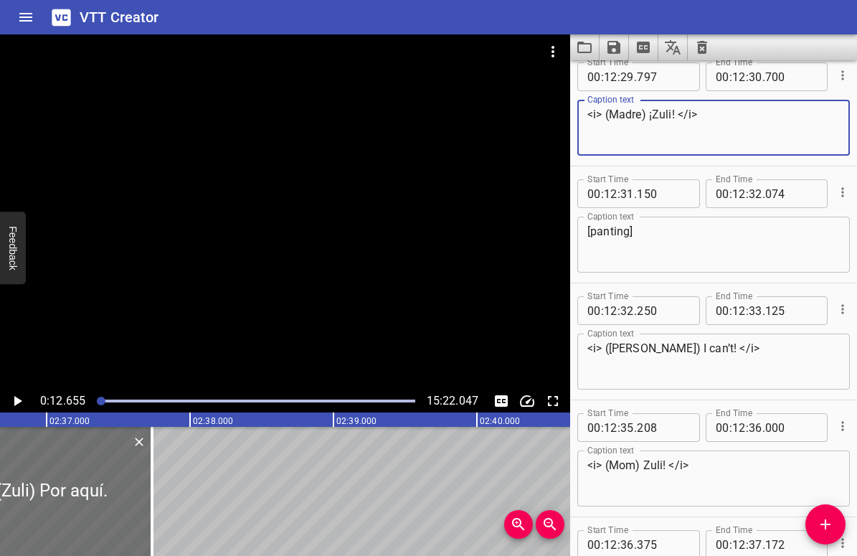
scroll to position [13351, 0]
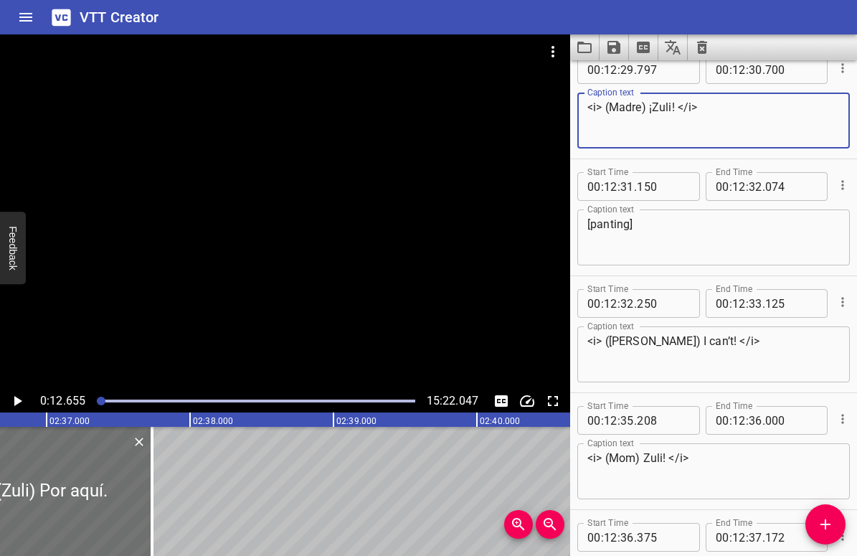
type textarea "<i> (Madre) ¡Zuli! </i>"
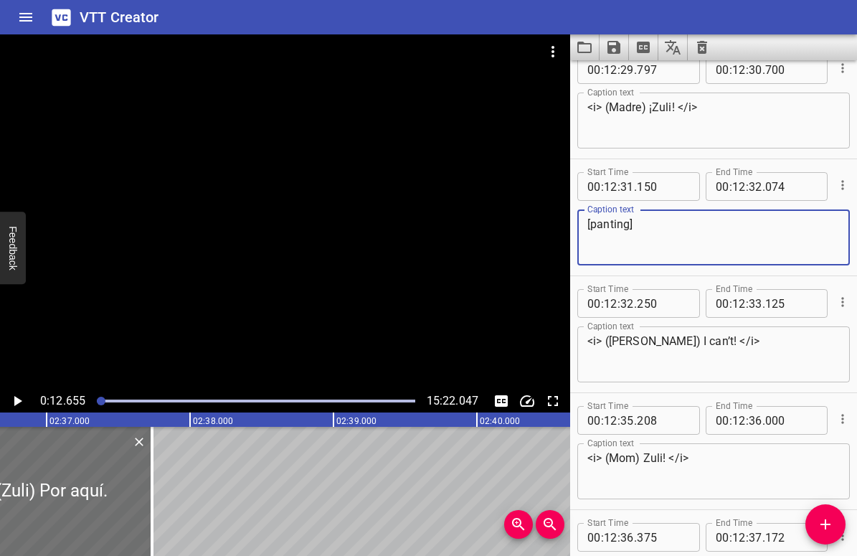
click at [611, 225] on textarea "[panting]" at bounding box center [714, 237] width 253 height 41
click at [659, 227] on textarea "[jadeo]" at bounding box center [714, 237] width 253 height 41
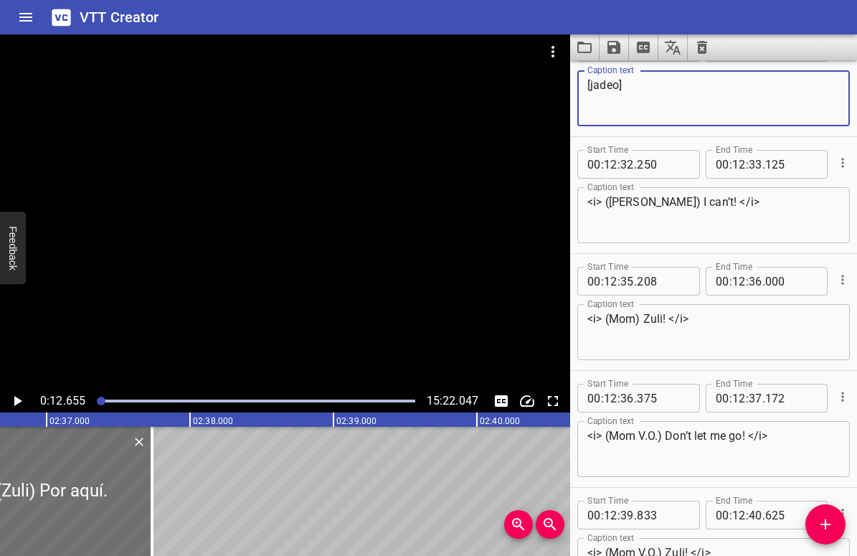
scroll to position [13501, 0]
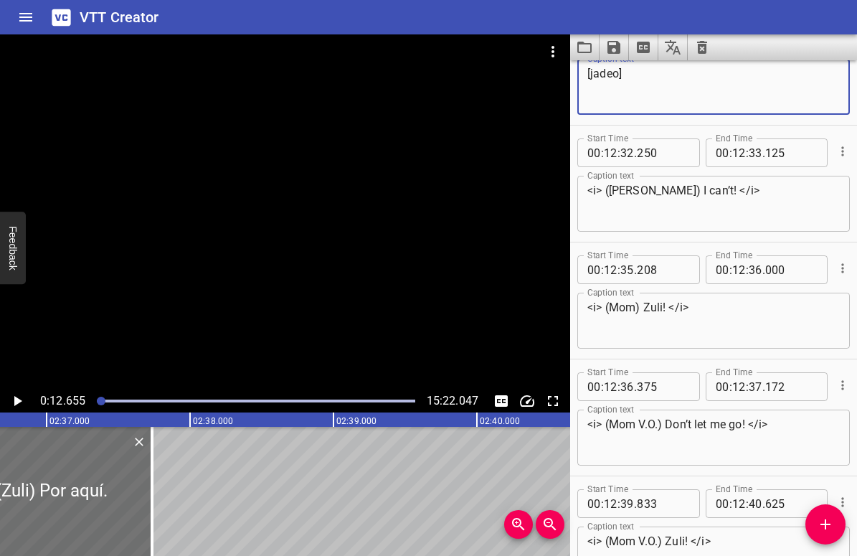
type textarea "[jadeo]"
click at [659, 196] on textarea "<i> ([PERSON_NAME]) I can’t! </i>" at bounding box center [714, 204] width 253 height 41
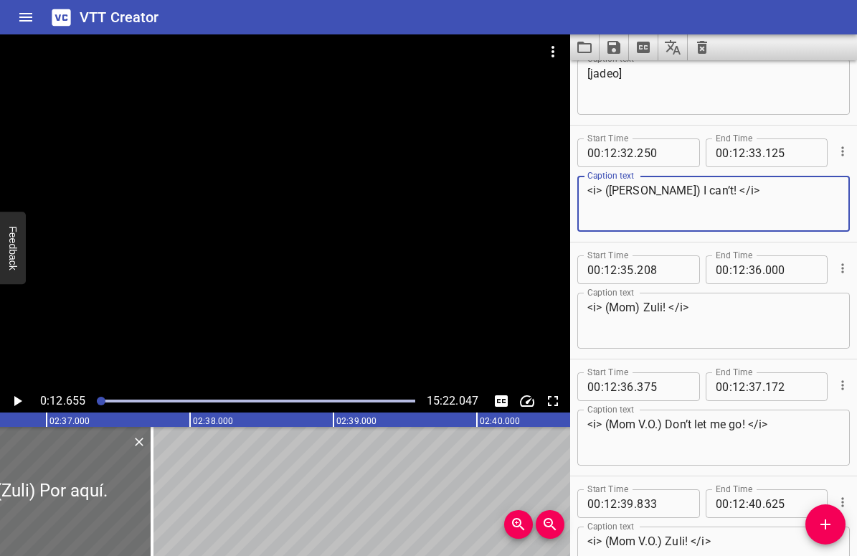
click at [659, 196] on textarea "<i> ([PERSON_NAME]) I can’t! </i>" at bounding box center [714, 204] width 253 height 41
click at [659, 188] on textarea "<i> ([PERSON_NAME]) I can’t! </i>" at bounding box center [714, 204] width 253 height 41
drag, startPoint x: 659, startPoint y: 190, endPoint x: 690, endPoint y: 190, distance: 31.6
click at [690, 190] on textarea "<i> ([PERSON_NAME]) I can’t! </i>" at bounding box center [714, 204] width 253 height 41
paste textarea "¡No puedo"
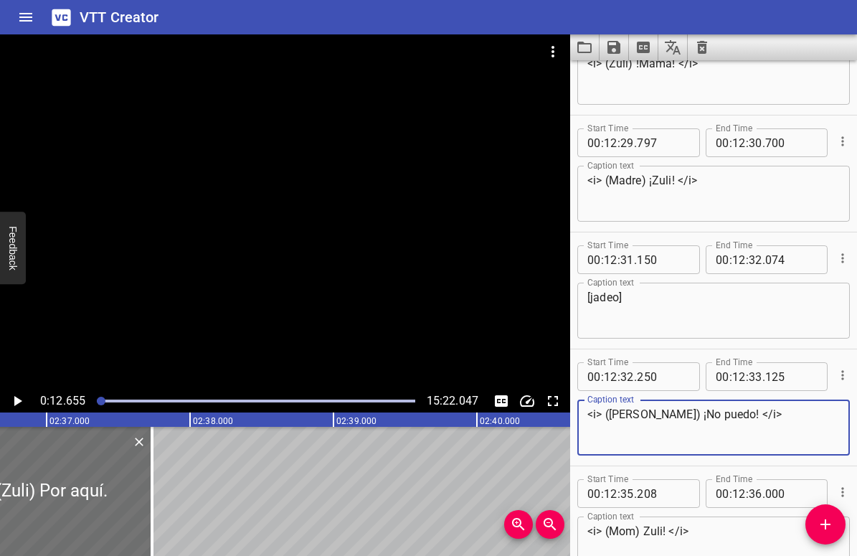
scroll to position [13277, 0]
type textarea "<i> ([PERSON_NAME]) ¡No puedo! </i>"
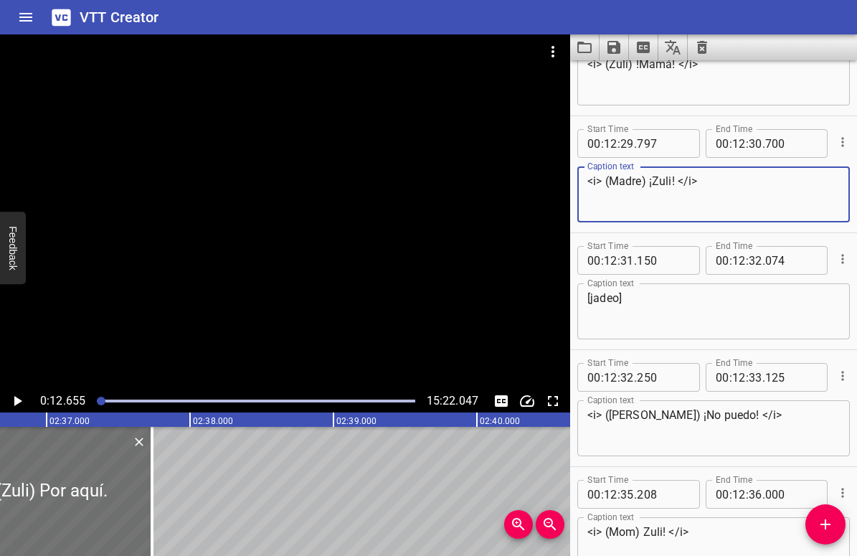
drag, startPoint x: 704, startPoint y: 180, endPoint x: 582, endPoint y: 181, distance: 122.7
click at [582, 181] on div "<i> (Madre) ¡Zuli! </i> Caption text" at bounding box center [713, 194] width 273 height 56
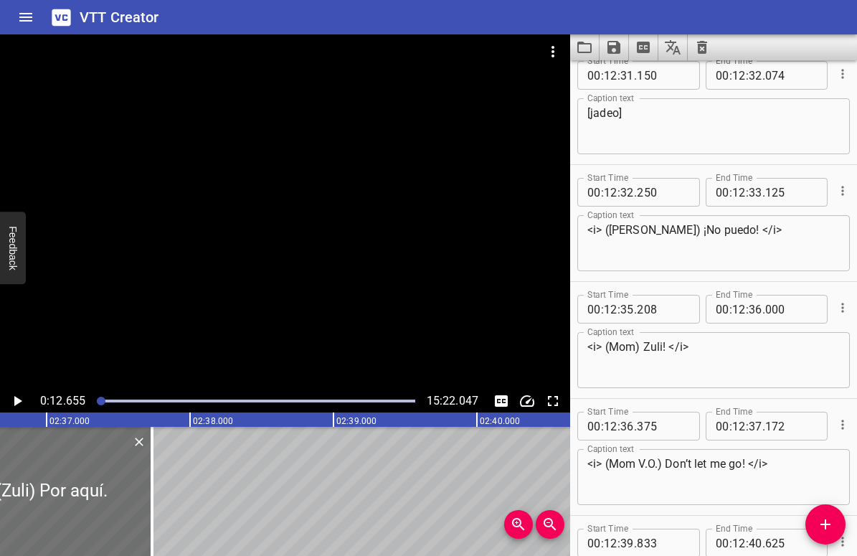
scroll to position [13461, 0]
click at [633, 342] on textarea "<i> (Mom) Zuli! </i>" at bounding box center [714, 361] width 253 height 41
paste textarea "adre) ¡"
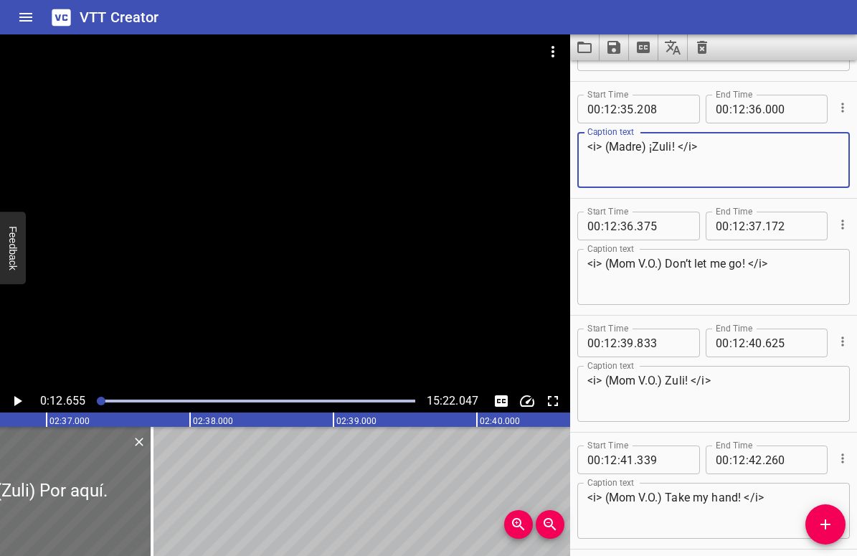
scroll to position [13681, 0]
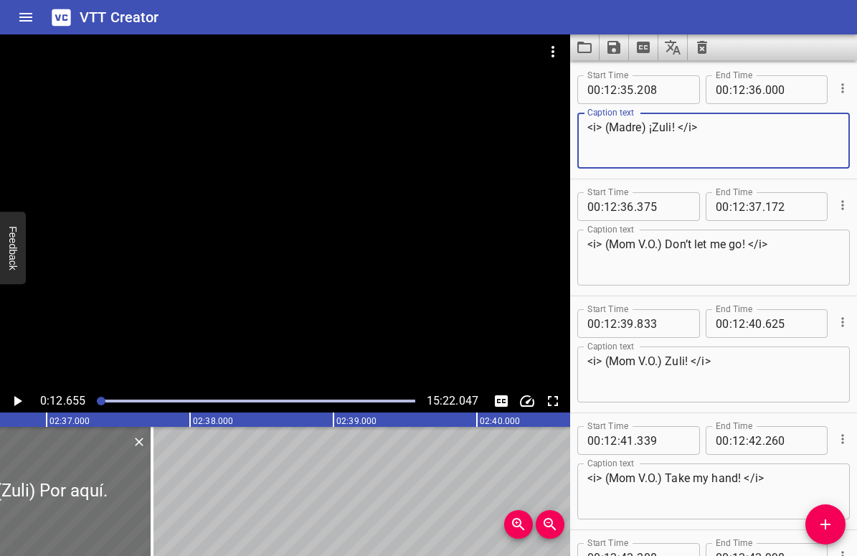
type textarea "<i> (Madre) ¡Zuli! </i>"
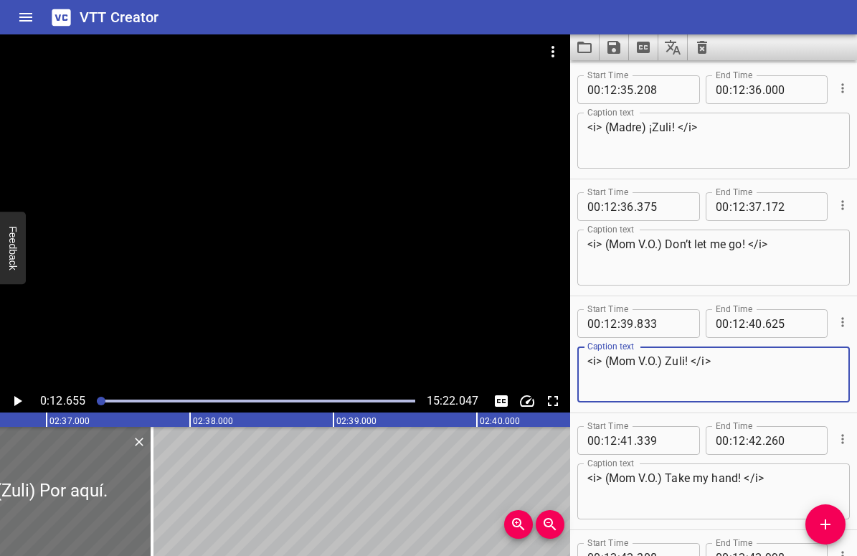
click at [636, 363] on textarea "<i> (Mom V.O.) Zuli! </i>" at bounding box center [714, 374] width 253 height 41
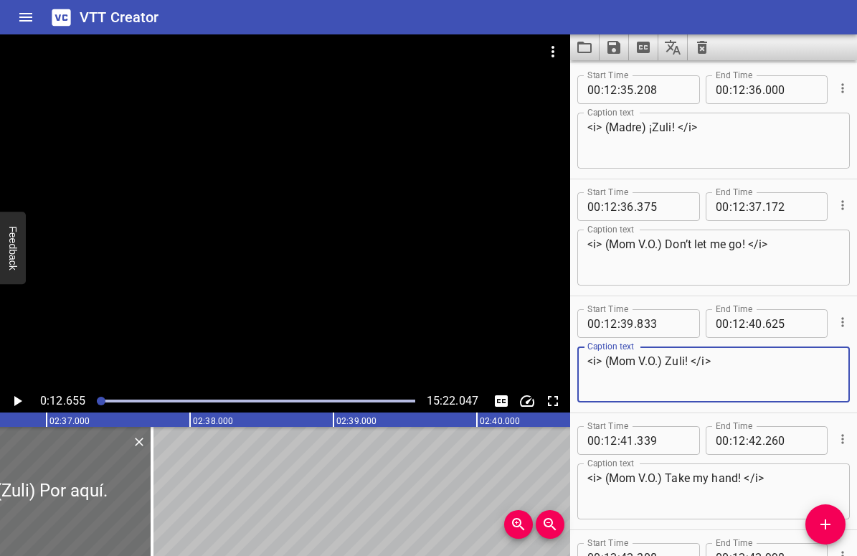
paste textarea "adre) ¡"
click at [646, 359] on textarea "<i> (Madre) ¡Zuli! </i>" at bounding box center [714, 374] width 253 height 41
click at [644, 359] on textarea "<i> (Madre) ¡Zuli! </i>" at bounding box center [714, 374] width 253 height 41
type textarea "<i> (Madre V.O.) ¡Zuli! </i>"
click at [682, 247] on textarea "<i> (Mom V.O.) Don’t let me go! </i>" at bounding box center [714, 257] width 253 height 41
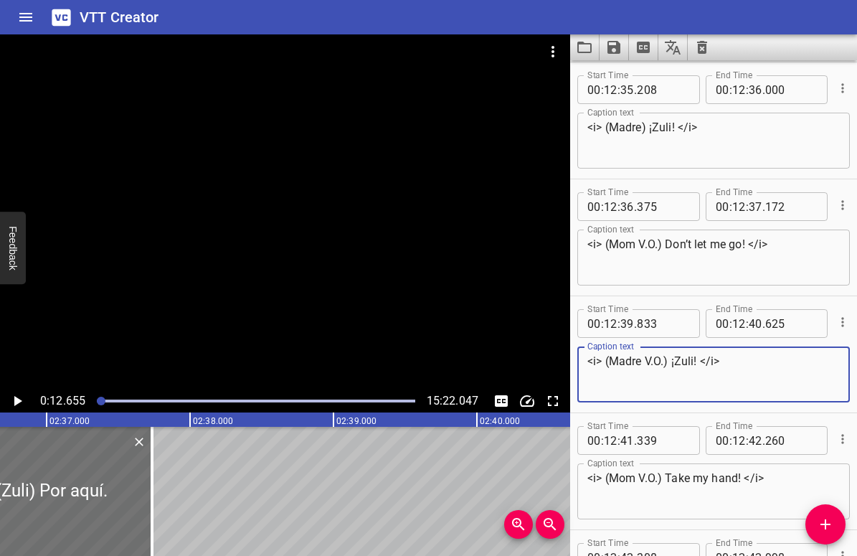
click at [682, 247] on textarea "<i> (Mom V.O.) Don’t let me go! </i>" at bounding box center [714, 257] width 253 height 41
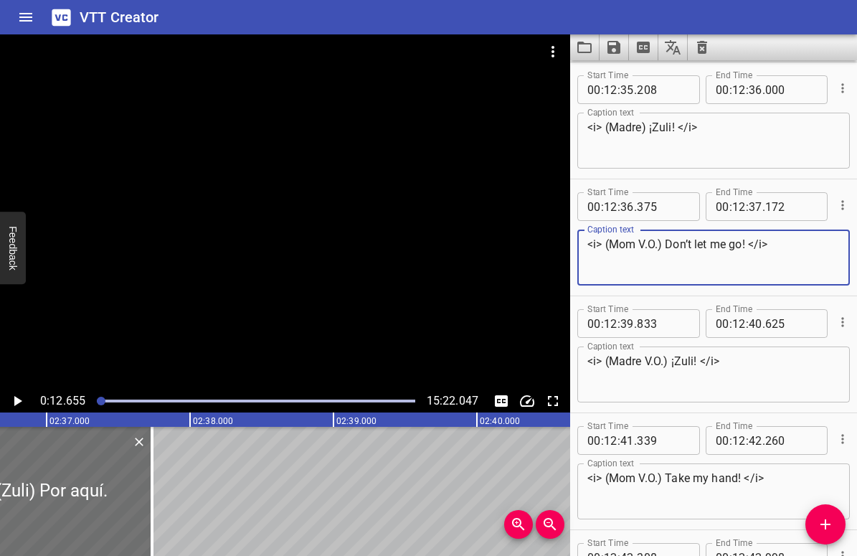
click at [666, 240] on textarea "<i> (Mom V.O.) Don’t let me go! </i>" at bounding box center [714, 257] width 253 height 41
drag, startPoint x: 666, startPoint y: 242, endPoint x: 746, endPoint y: 242, distance: 79.6
click at [747, 242] on textarea "<i> (Mom V.O.) Don’t let me go! </i>" at bounding box center [714, 257] width 253 height 41
paste textarea "¡No me sueltes"
click at [628, 242] on textarea "<i> (Mom V.O.) ¡No me sueltes! </i>" at bounding box center [714, 257] width 253 height 41
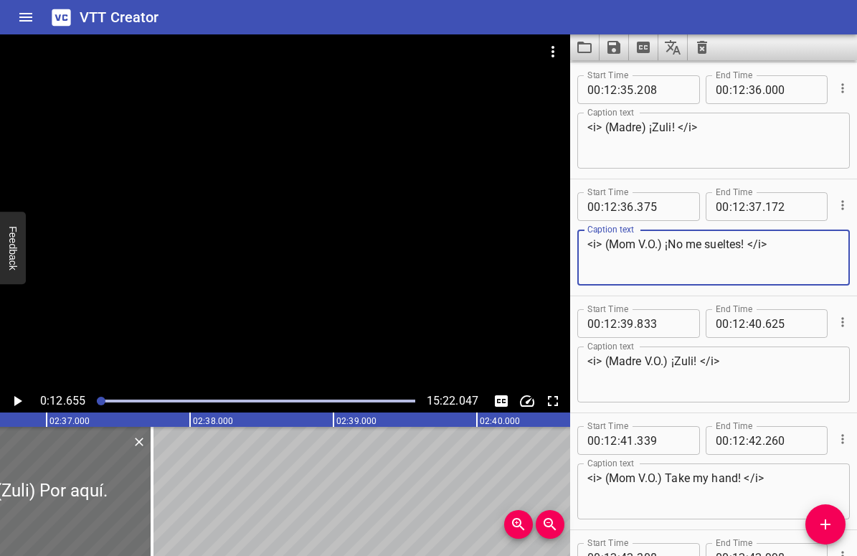
click at [628, 242] on textarea "<i> (Mom V.O.) ¡No me sueltes! </i>" at bounding box center [714, 257] width 253 height 41
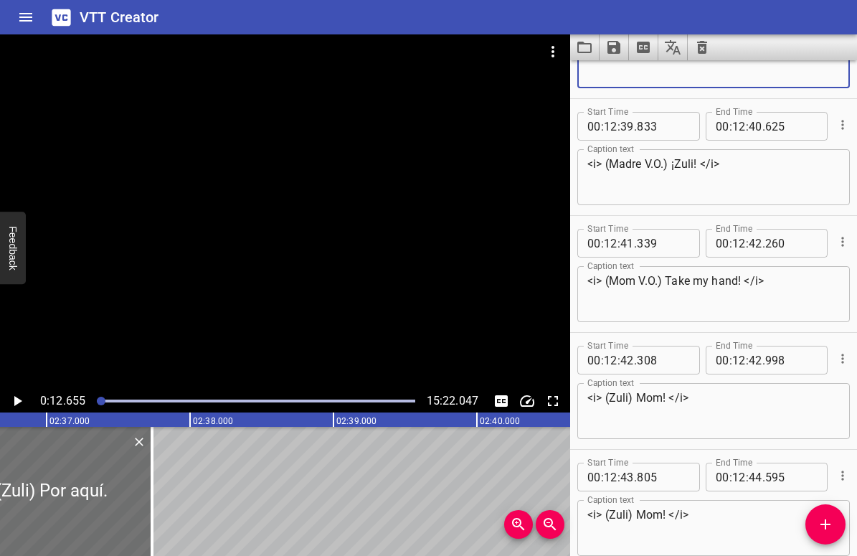
scroll to position [13884, 0]
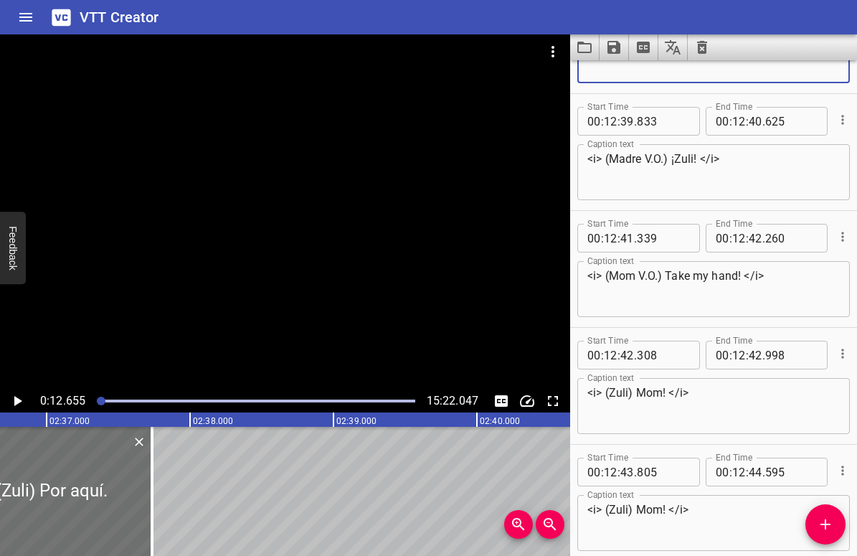
type textarea "<i> (Madre V.O.) ¡No me sueltes! </i>"
click at [669, 277] on textarea "<i> (Mom V.O.) Take my hand! </i>" at bounding box center [714, 289] width 253 height 41
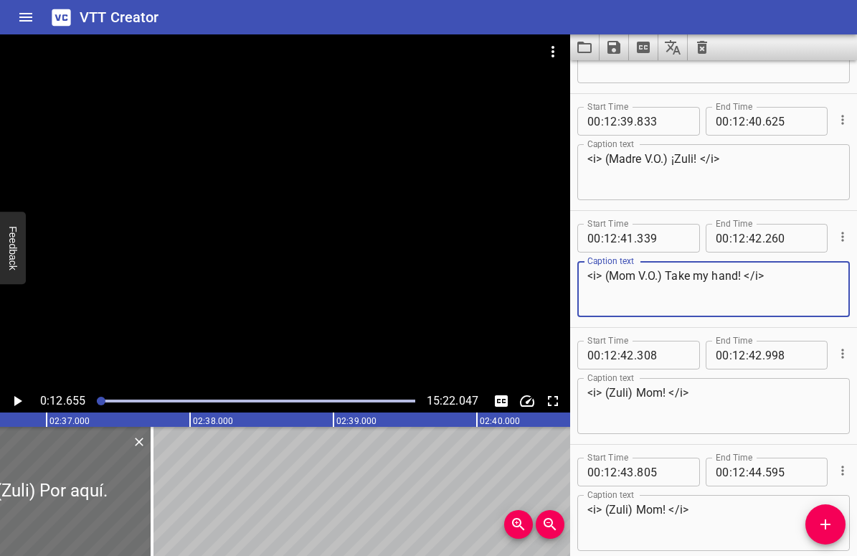
click at [668, 274] on textarea "<i> (Mom V.O.) Take my hand! </i>" at bounding box center [714, 289] width 253 height 41
drag, startPoint x: 668, startPoint y: 275, endPoint x: 741, endPoint y: 274, distance: 73.2
click at [741, 274] on textarea "<i> (Mom V.O.) Take my hand! </i>" at bounding box center [714, 289] width 253 height 41
paste textarea "¡Toma mi mano"
click at [625, 274] on textarea "<i> (Mom V.O.) ¡Toma mi mano! </i>" at bounding box center [714, 289] width 253 height 41
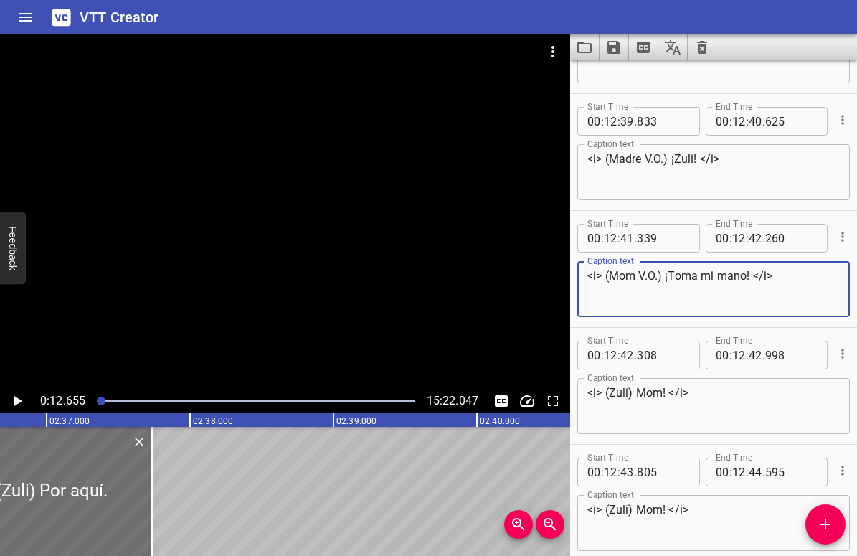
click at [625, 274] on textarea "<i> (Mom V.O.) ¡Toma mi mano! </i>" at bounding box center [714, 289] width 253 height 41
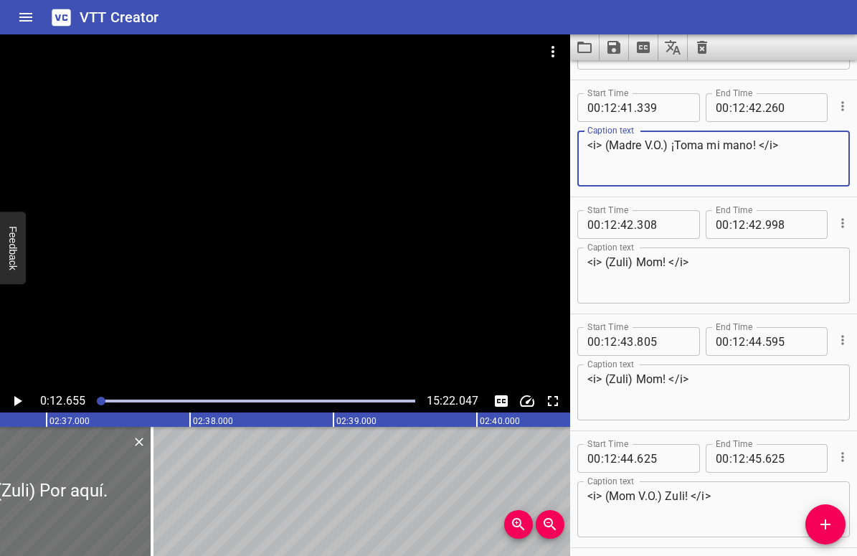
scroll to position [14017, 0]
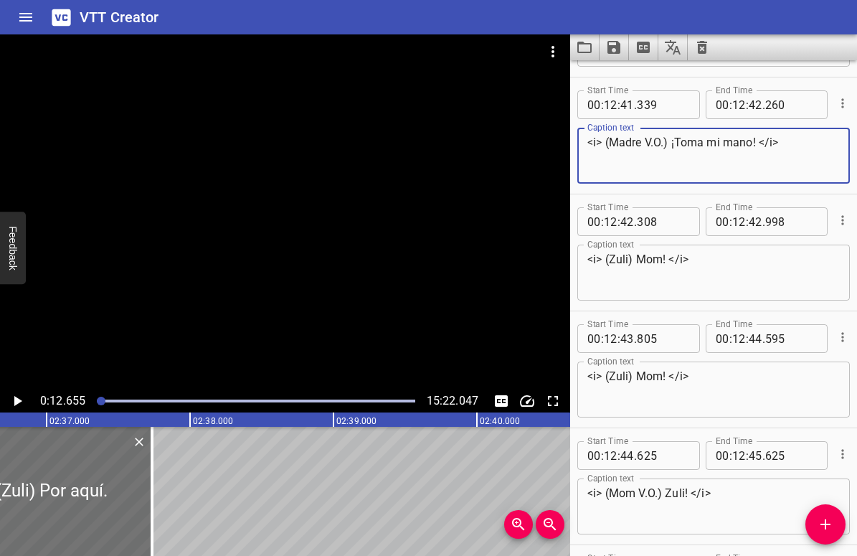
type textarea "<i> (Madre V.O.) ¡Toma mi mano! </i>"
click at [636, 258] on textarea "<i> (Zuli) Mom! </i>" at bounding box center [714, 273] width 253 height 41
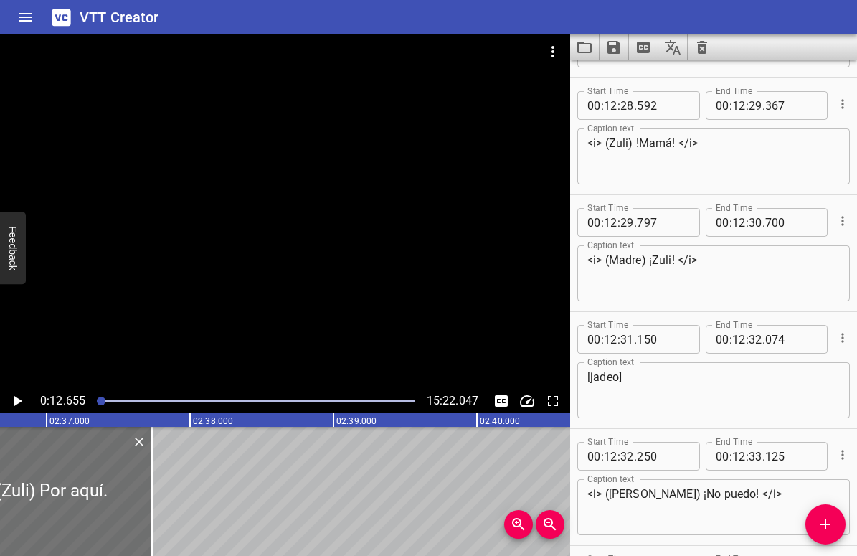
scroll to position [13199, 0]
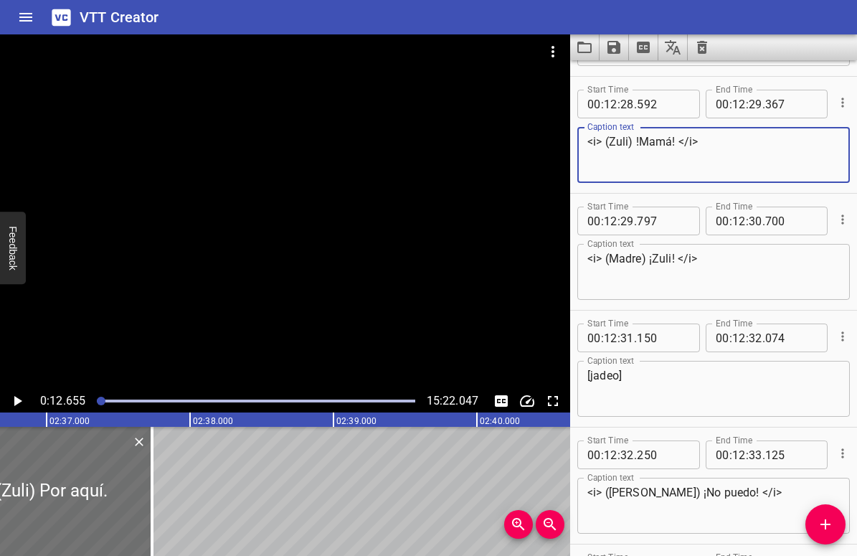
drag, startPoint x: 709, startPoint y: 143, endPoint x: 585, endPoint y: 144, distance: 123.4
click at [585, 144] on div "<i> (Zuli) !Mamá! </i> Caption text" at bounding box center [713, 155] width 273 height 56
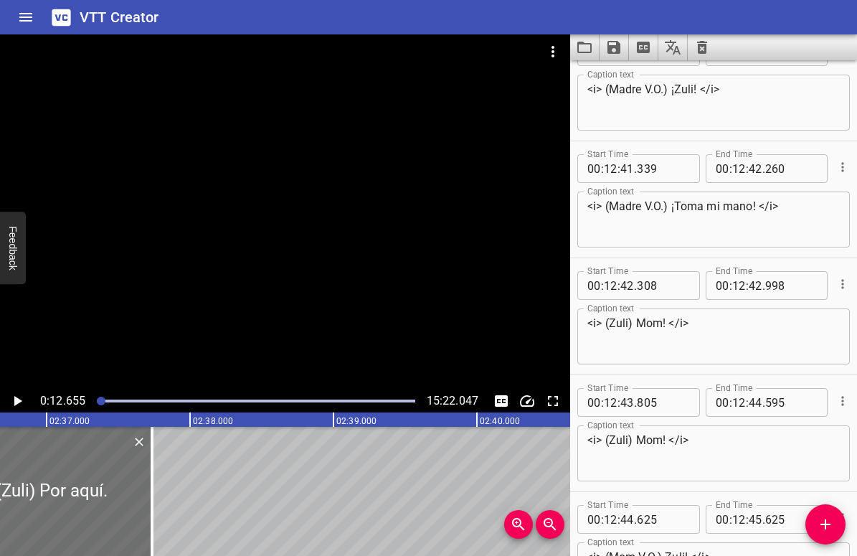
scroll to position [13971, 0]
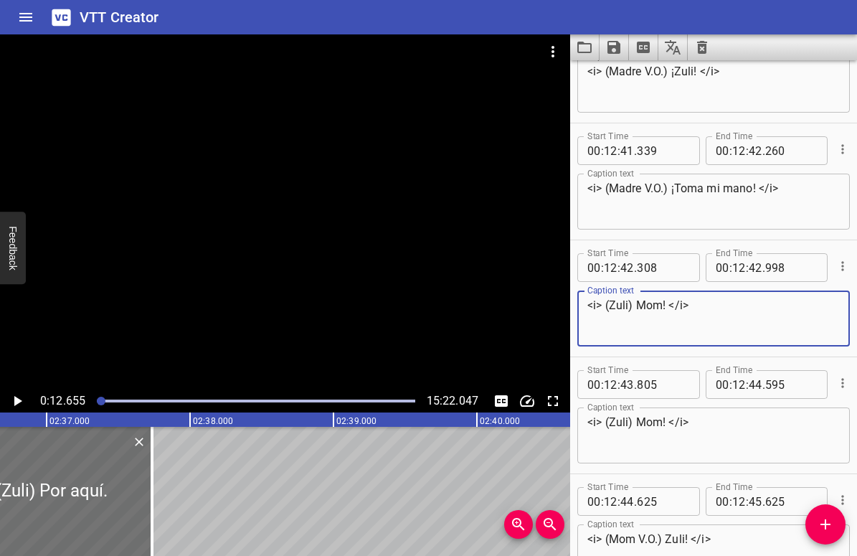
drag, startPoint x: 697, startPoint y: 307, endPoint x: 580, endPoint y: 307, distance: 116.9
click at [580, 307] on div "<i> (Zuli) Mom! </i> Caption text" at bounding box center [713, 319] width 273 height 56
paste textarea "!Mamá"
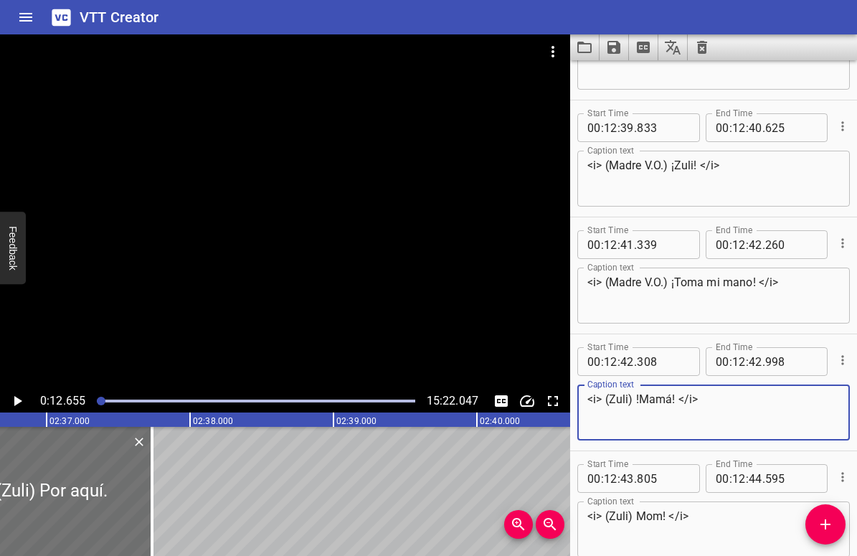
scroll to position [13958, 0]
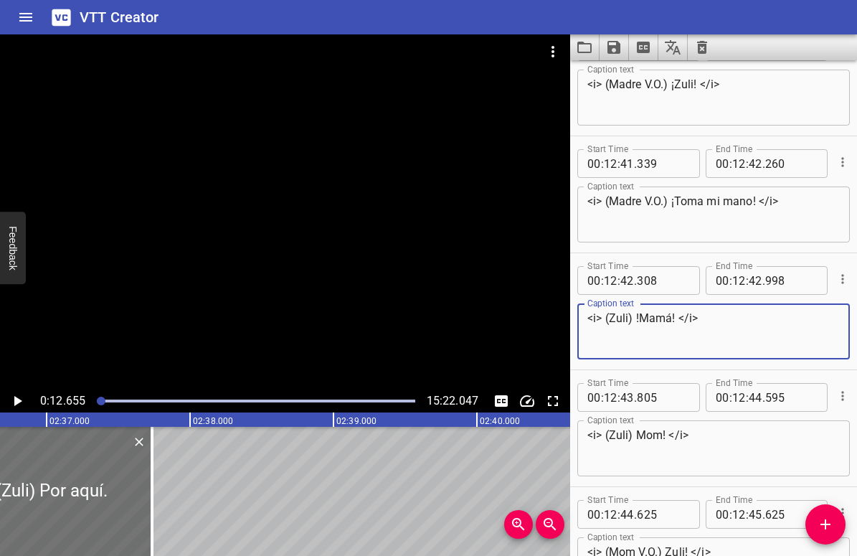
drag, startPoint x: 698, startPoint y: 318, endPoint x: 582, endPoint y: 322, distance: 115.6
click at [582, 322] on div "<i> (Zuli) !Mamá! </i> Caption text" at bounding box center [713, 331] width 273 height 56
type textarea "<i> (Zuli) !Mamá! </i>"
click at [677, 438] on textarea "<i> (Zuli) Mom! </i>" at bounding box center [714, 448] width 253 height 41
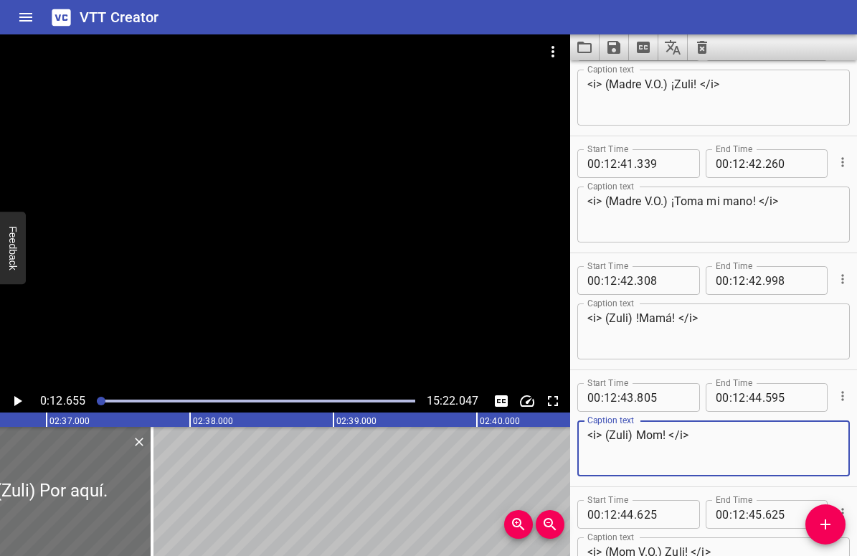
click at [677, 438] on textarea "<i> (Zuli) Mom! </i>" at bounding box center [714, 448] width 253 height 41
paste textarea "!Mamá"
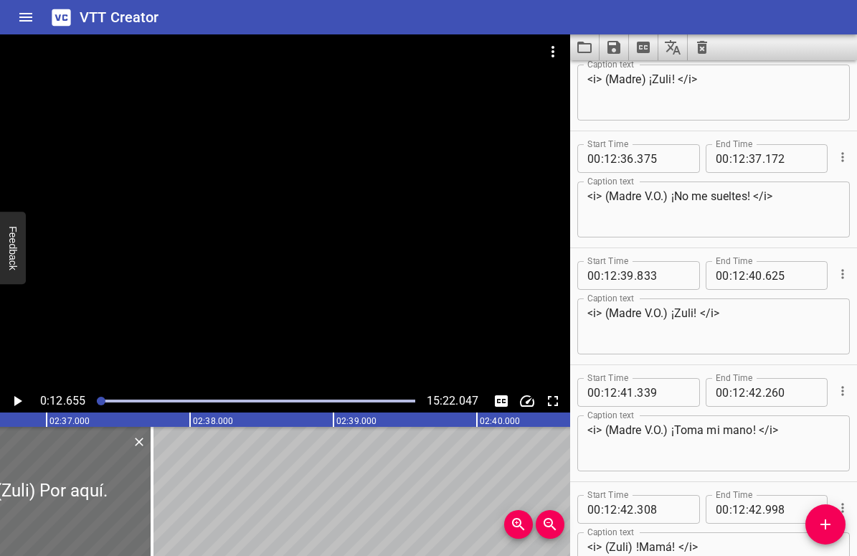
scroll to position [13729, 0]
type textarea "<i> (Zuli) !Mamá! </i>"
drag, startPoint x: 736, startPoint y: 313, endPoint x: 581, endPoint y: 312, distance: 155.0
click at [581, 312] on div "<i> (Madre V.O.) ¡Zuli! </i> Caption text" at bounding box center [713, 327] width 273 height 56
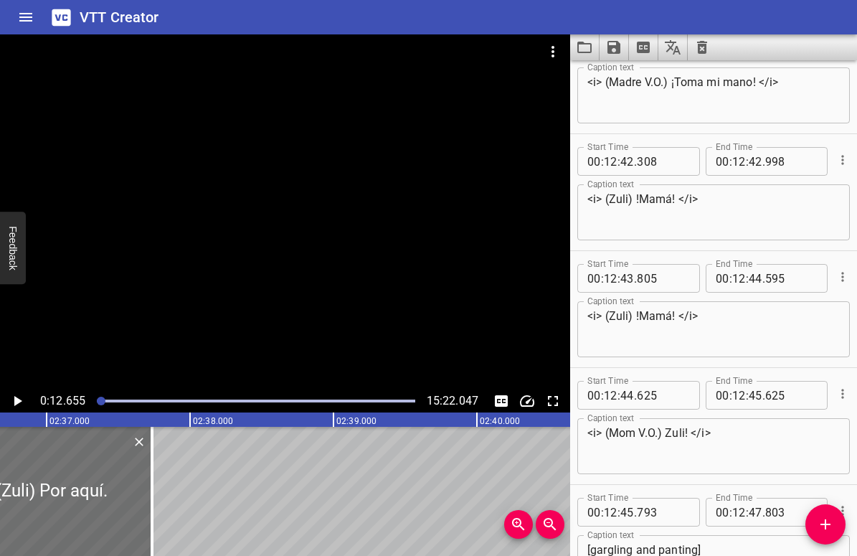
scroll to position [14080, 0]
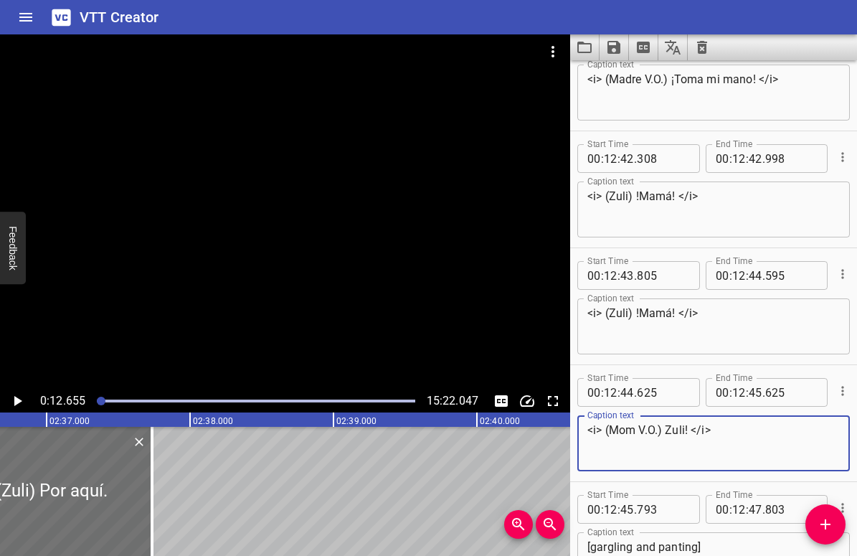
drag, startPoint x: 731, startPoint y: 433, endPoint x: 572, endPoint y: 425, distance: 158.7
click at [572, 425] on div "Start Time 00 : 12 : 44 . 625 Start Time End Time 00 : 12 : 45 . 625 End Time C…" at bounding box center [713, 423] width 287 height 116
paste textarea "adre V.O.) ¡"
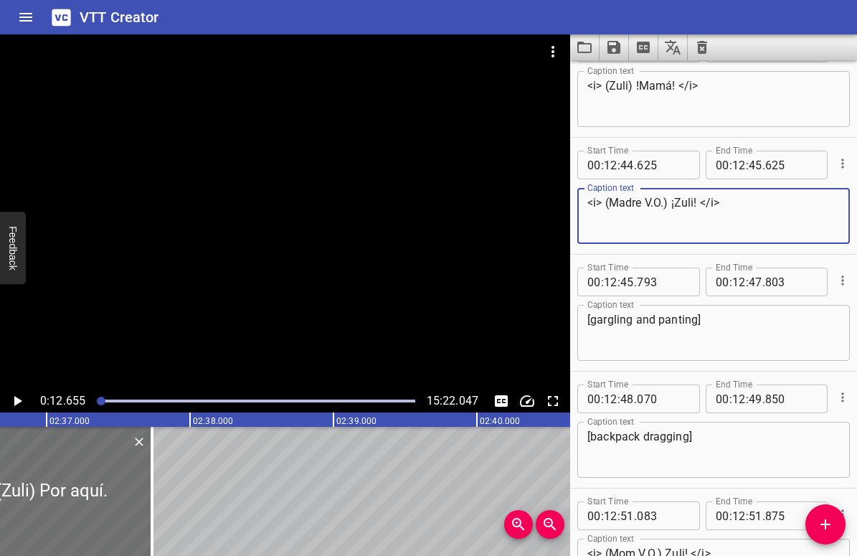
scroll to position [14322, 0]
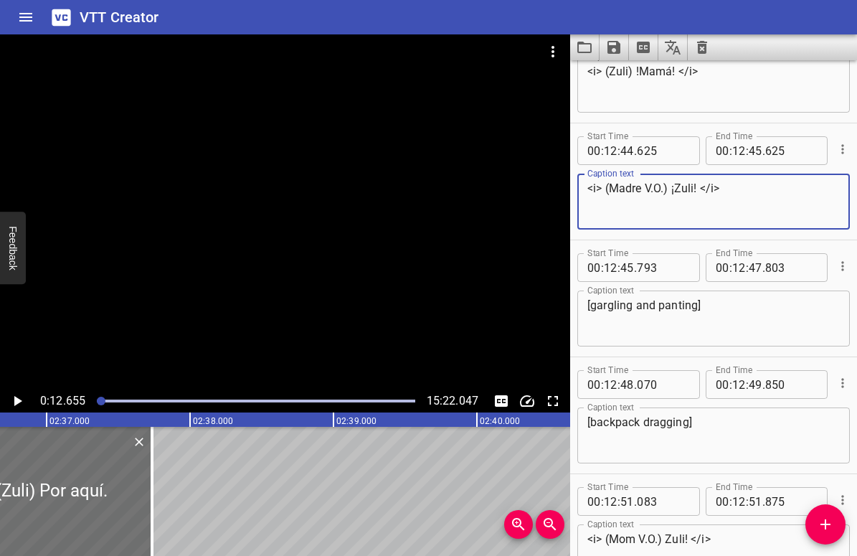
type textarea "<i> (Madre V.O.) ¡Zuli! </i>"
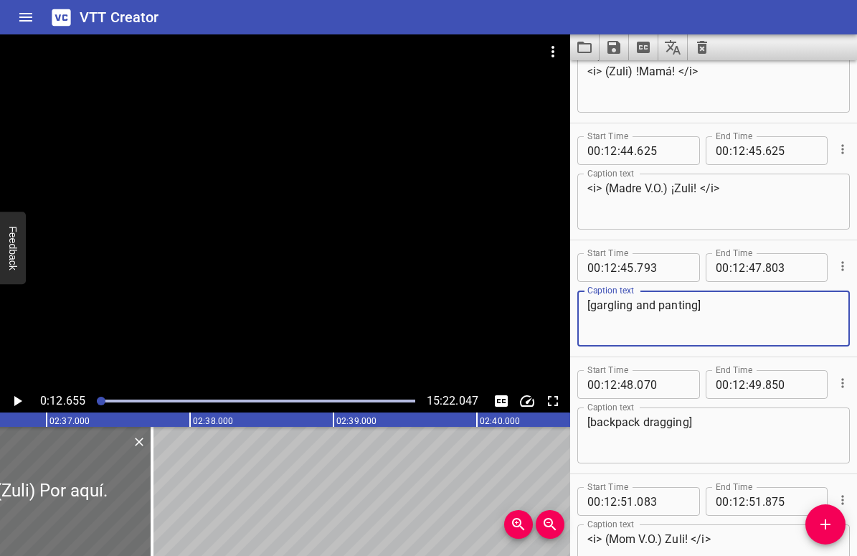
drag, startPoint x: 591, startPoint y: 303, endPoint x: 697, endPoint y: 305, distance: 105.5
click at [697, 305] on textarea "[gargling and panting]" at bounding box center [714, 318] width 253 height 41
click at [623, 324] on textarea "[gargling and panting]" at bounding box center [714, 318] width 253 height 41
click at [621, 301] on textarea "[gargling and panting]" at bounding box center [714, 318] width 253 height 41
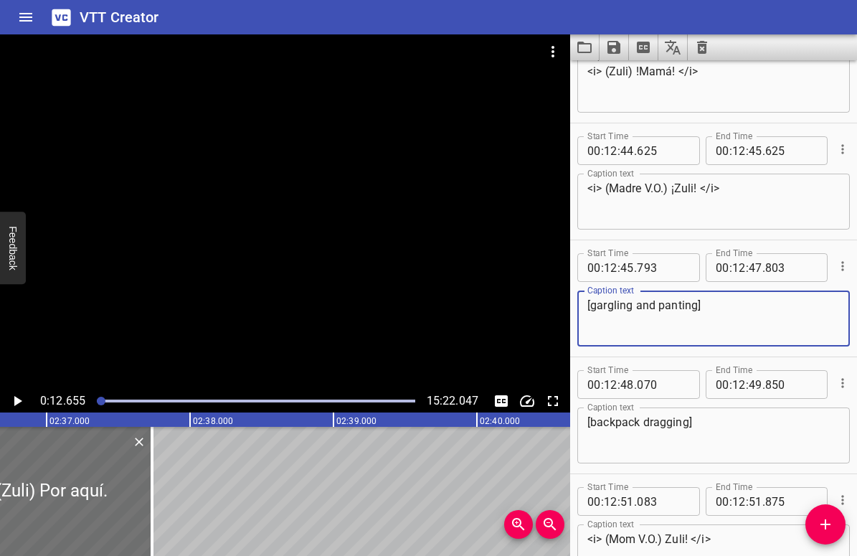
click at [621, 301] on textarea "[gargling and panting]" at bounding box center [714, 318] width 253 height 41
paste textarea "árgaras y jadeos"
type textarea "[gárgaras y jadeos]"
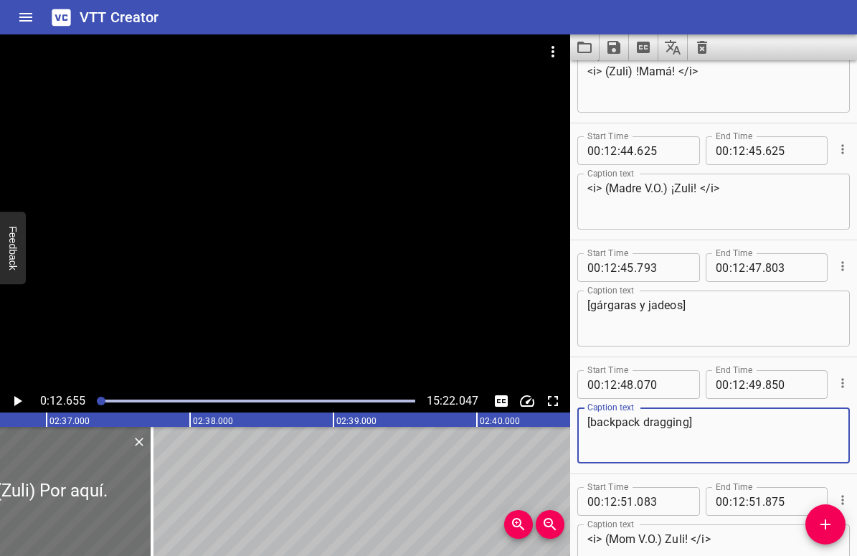
drag, startPoint x: 689, startPoint y: 421, endPoint x: 592, endPoint y: 422, distance: 97.6
click at [592, 422] on textarea "[backpack dragging]" at bounding box center [714, 435] width 253 height 41
click at [614, 422] on textarea "[backpack dragging]" at bounding box center [714, 435] width 253 height 41
click at [638, 421] on textarea "[mochila dragging]" at bounding box center [714, 435] width 253 height 41
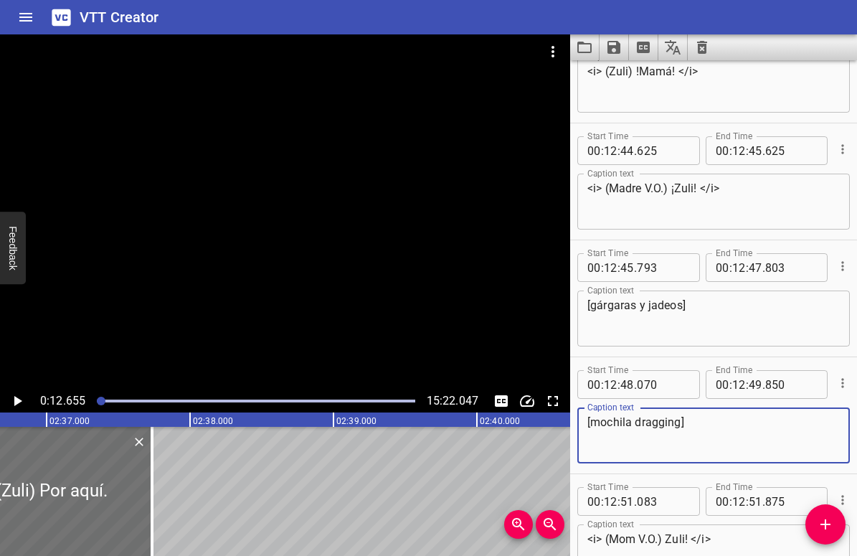
click at [638, 421] on textarea "[mochila dragging]" at bounding box center [714, 435] width 253 height 41
click at [687, 426] on textarea "[mochila arrastrandose]" at bounding box center [714, 435] width 253 height 41
click at [672, 423] on textarea "[mochila arrastrandose]" at bounding box center [714, 435] width 253 height 41
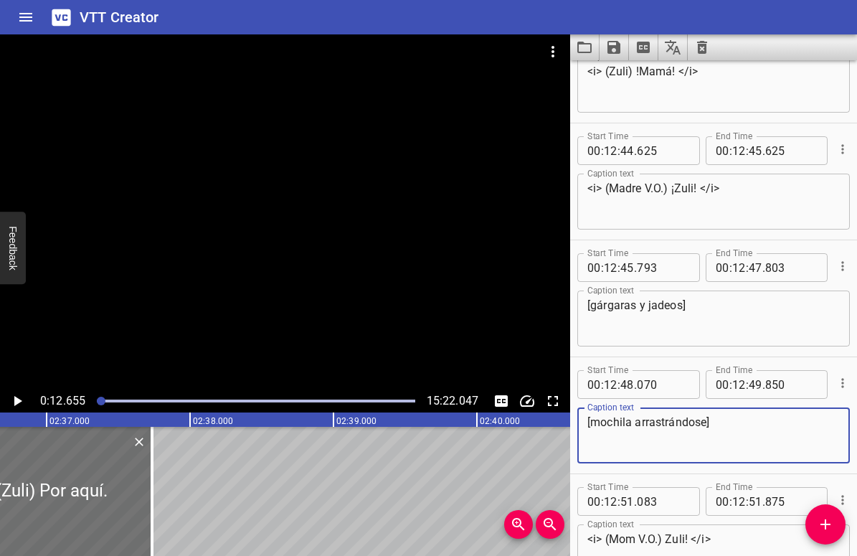
click at [735, 433] on textarea "[mochila arrastrándose]" at bounding box center [714, 435] width 253 height 41
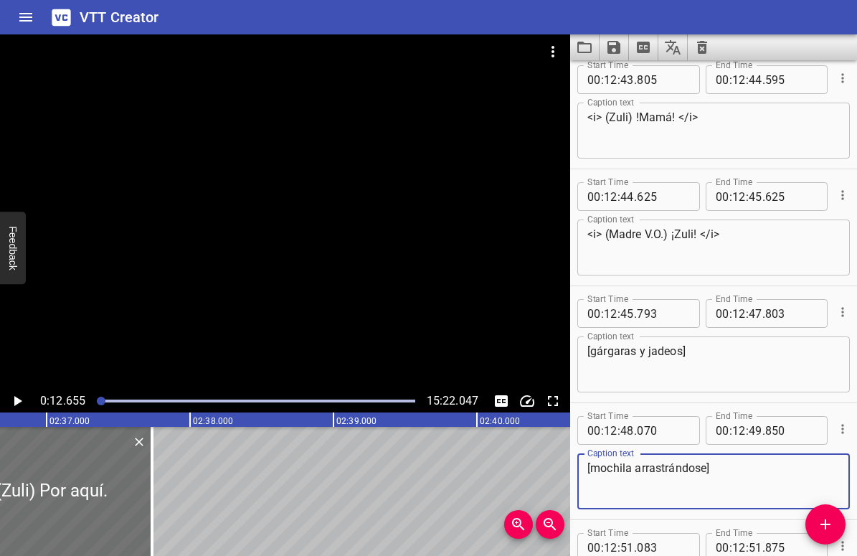
scroll to position [14256, 0]
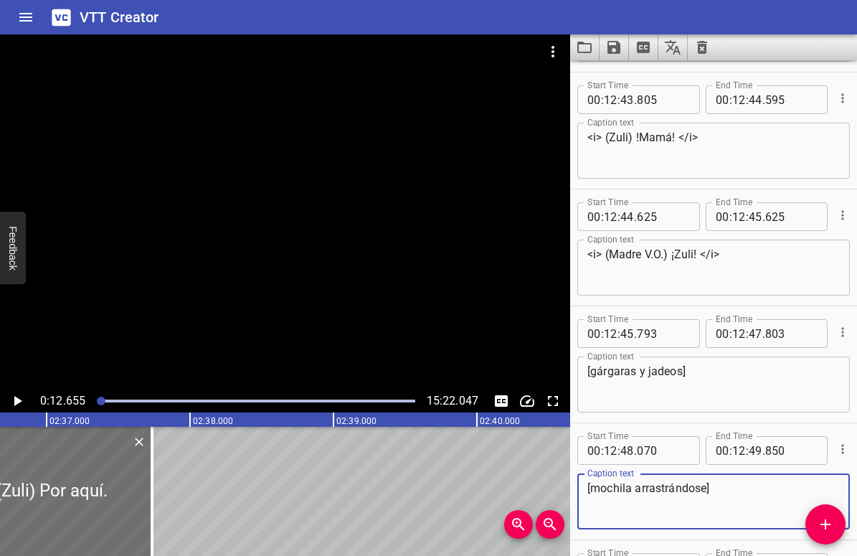
type textarea "[mochila arrastrándose]"
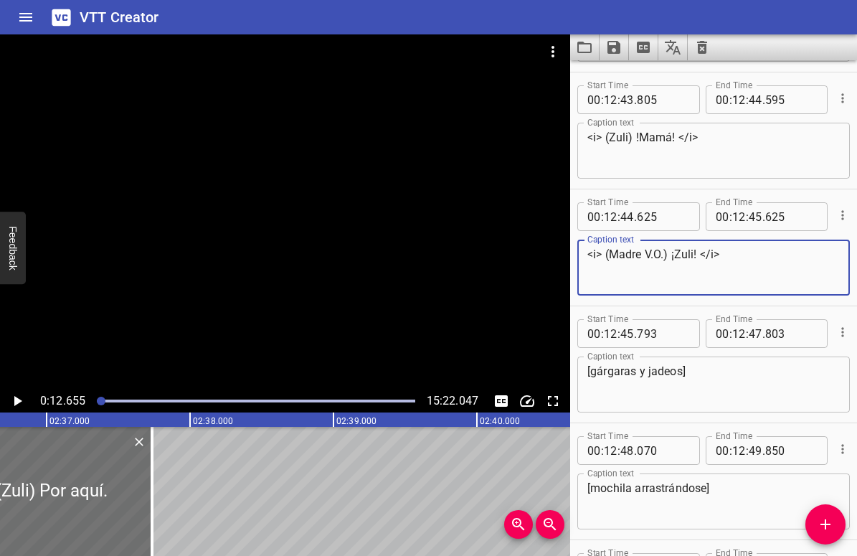
drag, startPoint x: 700, startPoint y: 251, endPoint x: 583, endPoint y: 253, distance: 116.9
click at [583, 253] on div "<i> (Madre V.O.) ¡Zuli! </i> Caption text" at bounding box center [713, 268] width 273 height 56
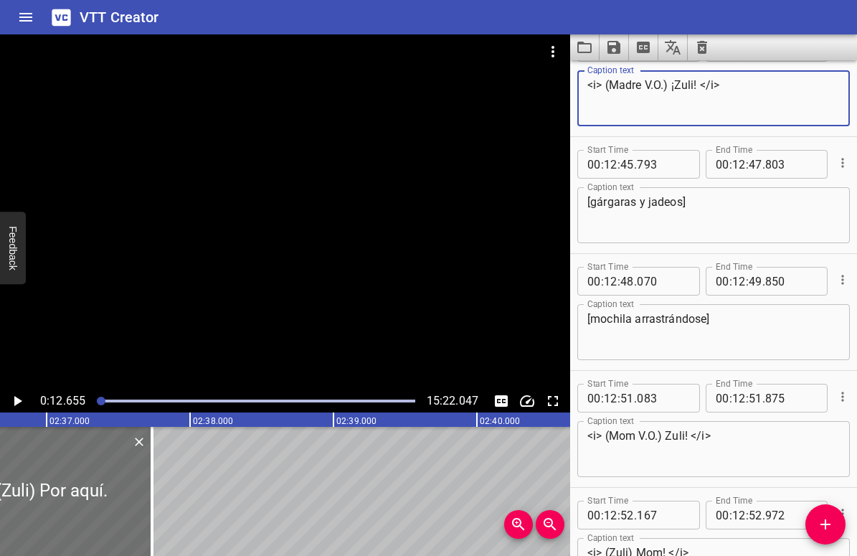
scroll to position [14427, 0]
click at [636, 435] on textarea "<i> (Mom V.O.) Zuli! </i>" at bounding box center [714, 448] width 253 height 41
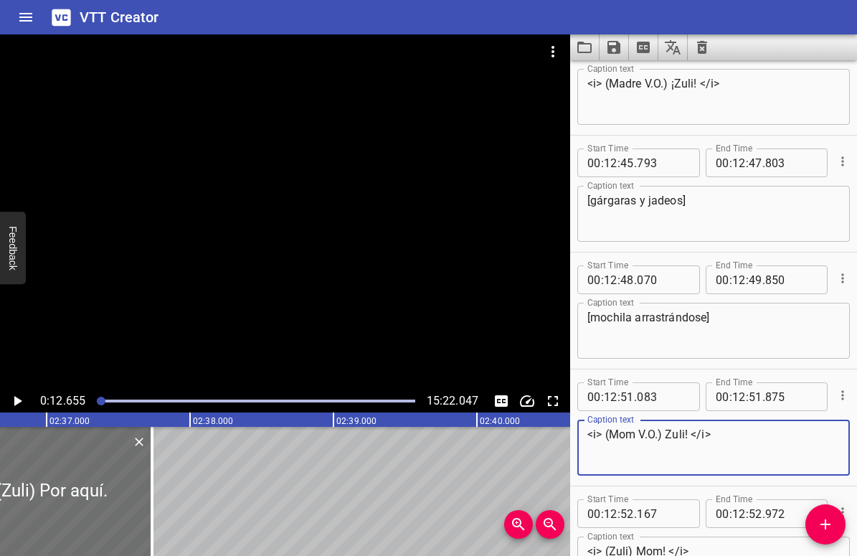
click at [636, 435] on textarea "<i> (Mom V.O.) Zuli! </i>" at bounding box center [714, 448] width 253 height 41
paste textarea "adre V.O.) ¡"
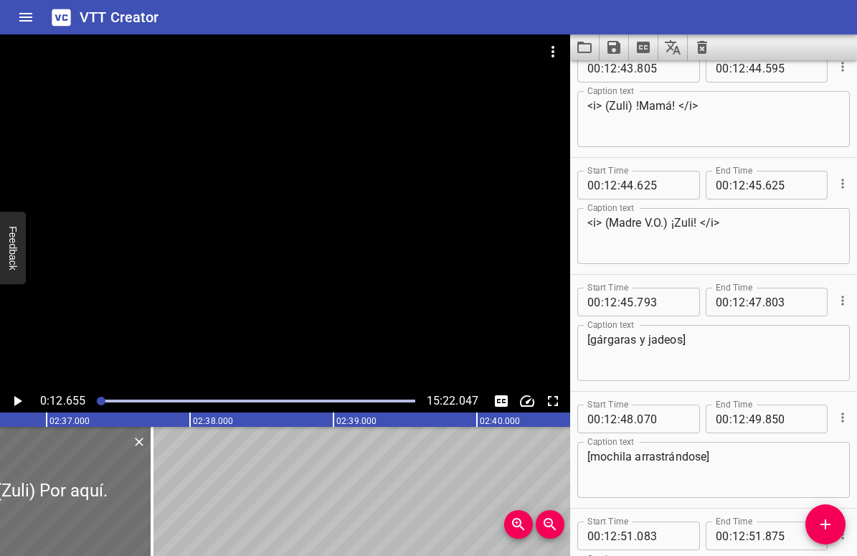
scroll to position [14234, 0]
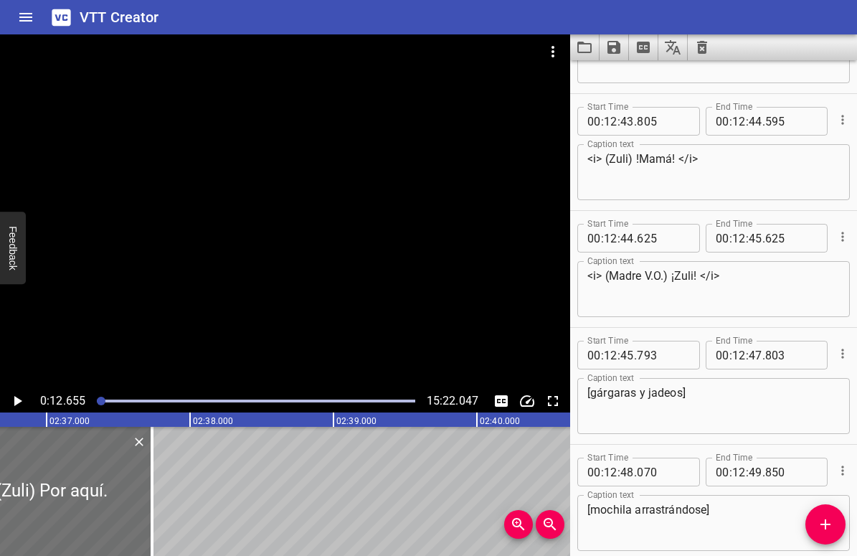
type textarea "<i> (Madre V.O.) ¡Zuli! </i>"
click at [647, 158] on textarea "<i> (Zuli) !Mamá! </i>" at bounding box center [714, 172] width 253 height 41
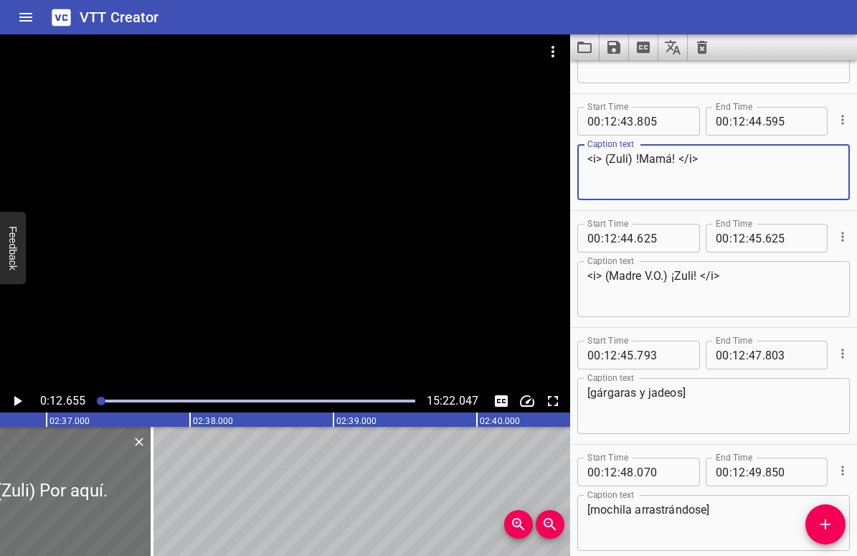
click at [647, 158] on textarea "<i> (Zuli) !Mamá! </i>" at bounding box center [714, 172] width 253 height 41
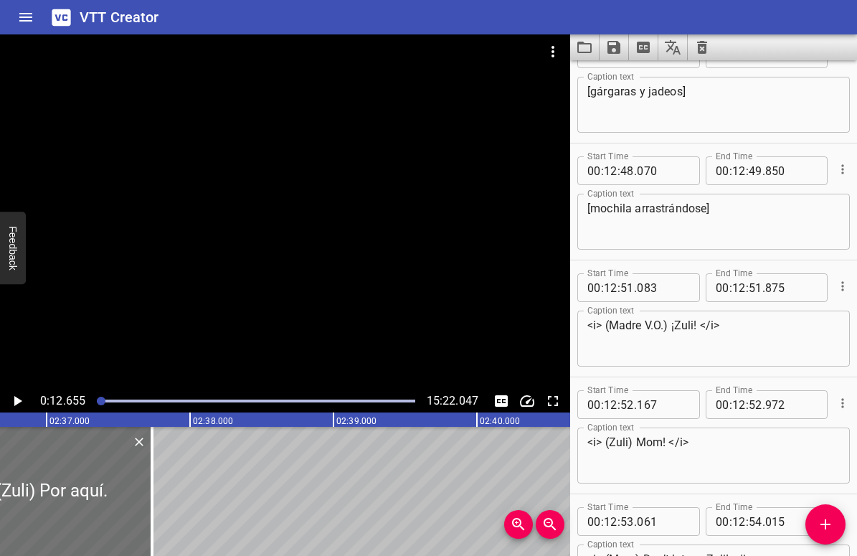
scroll to position [14562, 0]
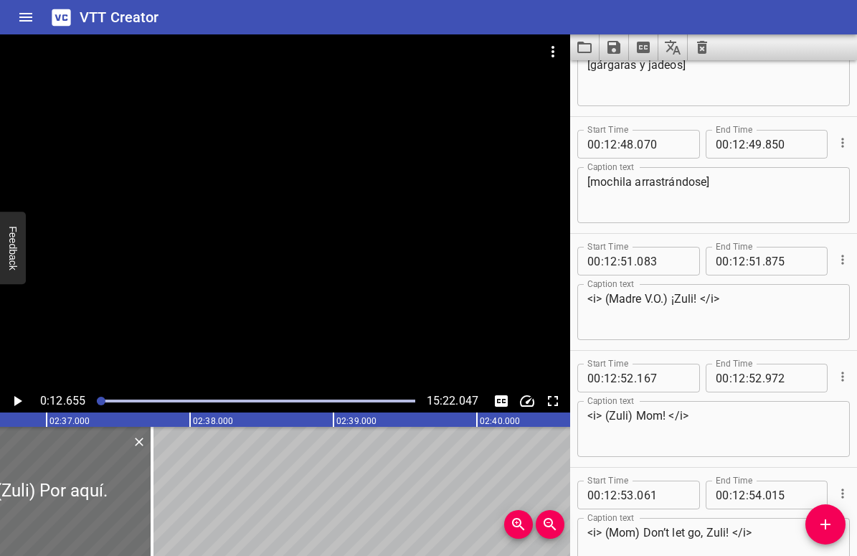
click at [623, 418] on textarea "<i> (Zuli) Mom! </i>" at bounding box center [714, 429] width 253 height 41
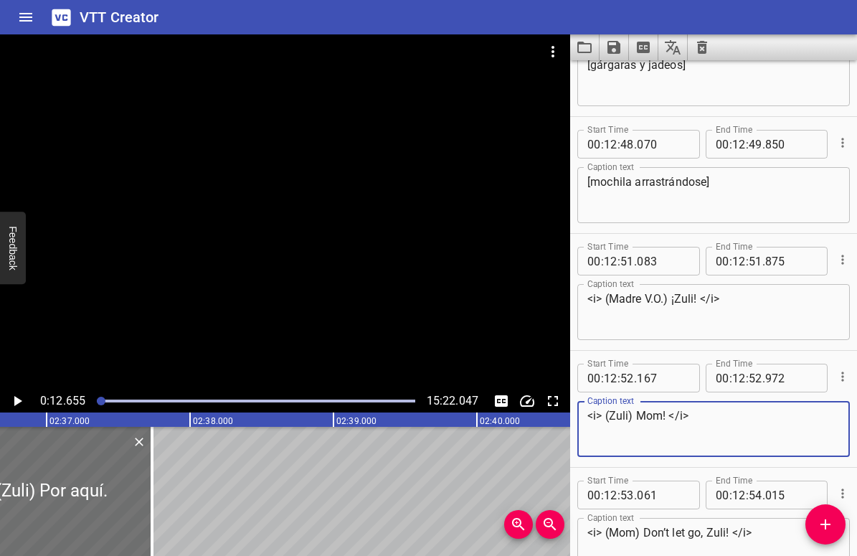
click at [623, 418] on textarea "<i> (Zuli) Mom! </i>" at bounding box center [714, 429] width 253 height 41
paste textarea "!Mamá"
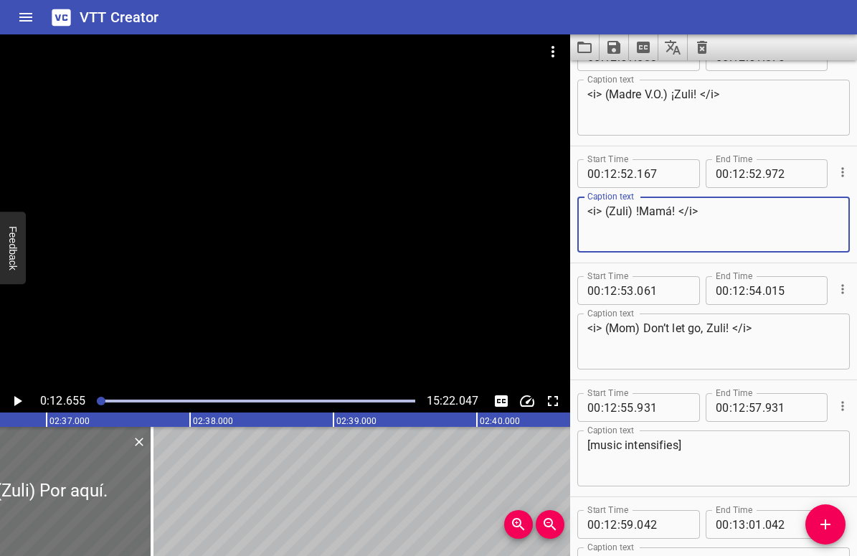
scroll to position [14778, 0]
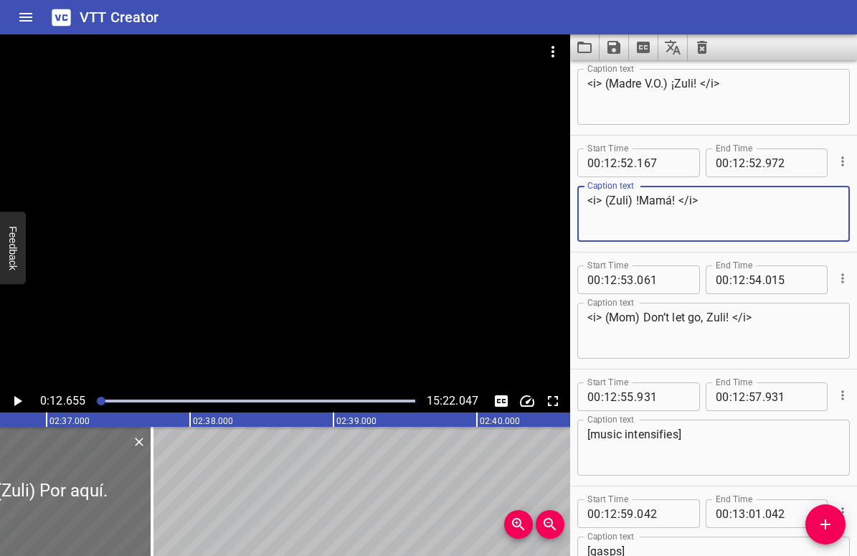
type textarea "<i> (Zuli) !Mamá! </i>"
click at [619, 313] on textarea "<i> (Mom) Don’t let go, Zuli! </i>" at bounding box center [714, 331] width 253 height 41
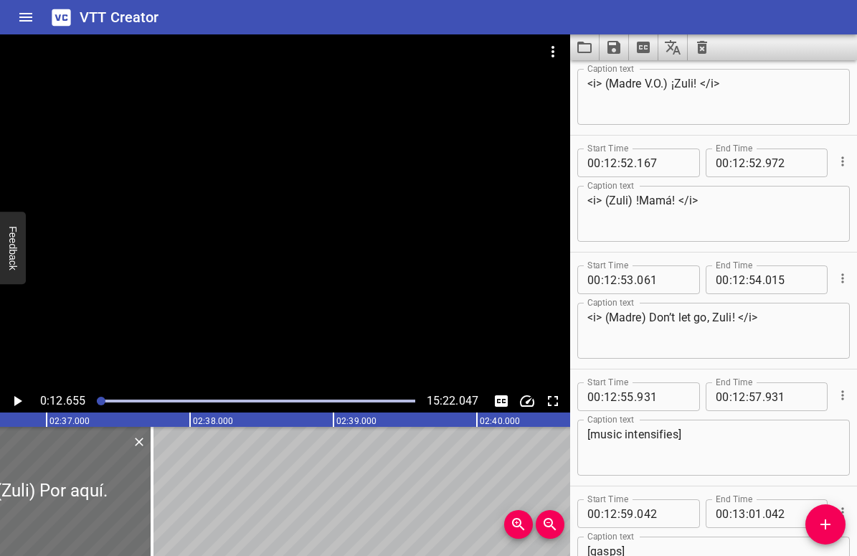
click at [651, 318] on textarea "<i> (Madre) Don’t let go, Zuli! </i>" at bounding box center [714, 331] width 253 height 41
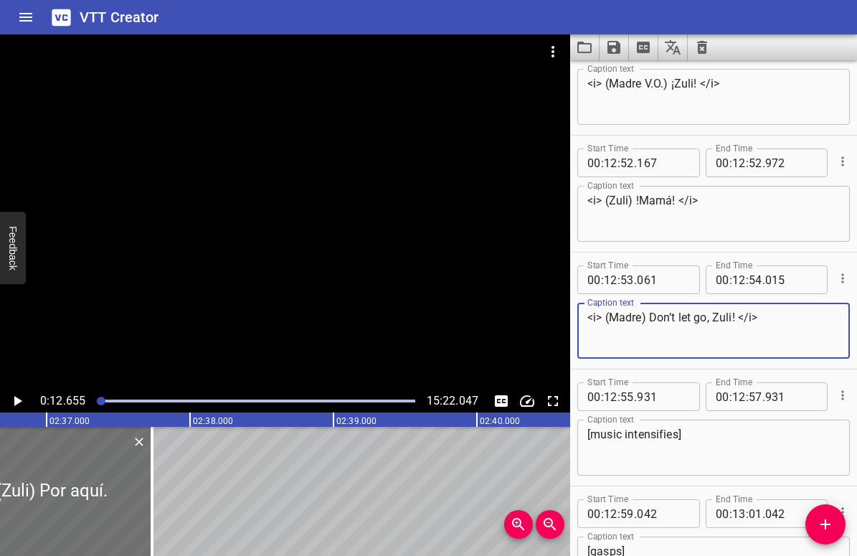
click at [651, 318] on textarea "<i> (Madre) Don’t let go, Zuli! </i>" at bounding box center [714, 331] width 253 height 41
click at [650, 311] on textarea "<i> (Madre) Don’t let go, Zuli! </i>" at bounding box center [714, 331] width 253 height 41
drag, startPoint x: 650, startPoint y: 315, endPoint x: 736, endPoint y: 315, distance: 86.1
click at [736, 315] on textarea "<i> (Madre) Don’t let go, Zuli! </i>" at bounding box center [714, 331] width 253 height 41
paste textarea "¡No me sueltes"
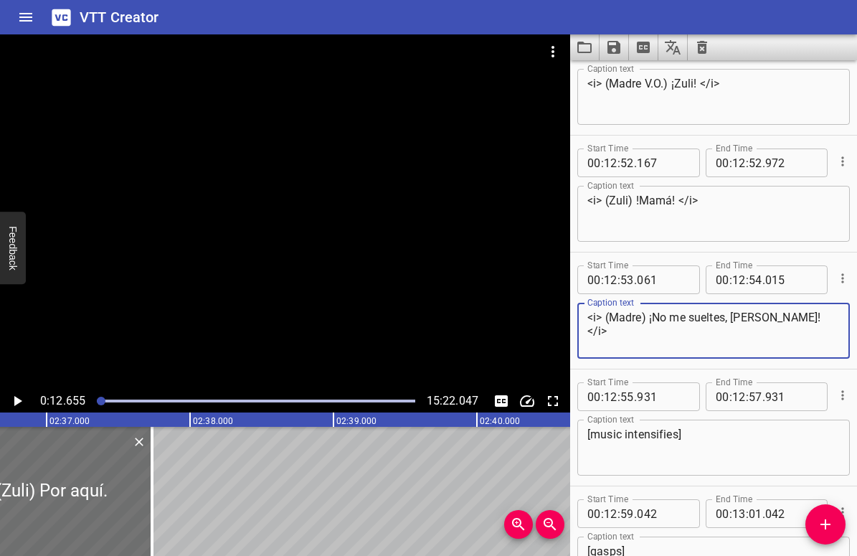
click at [646, 315] on textarea "<i> (Madre) ¡No me sueltes, [PERSON_NAME]! </i>" at bounding box center [714, 331] width 253 height 41
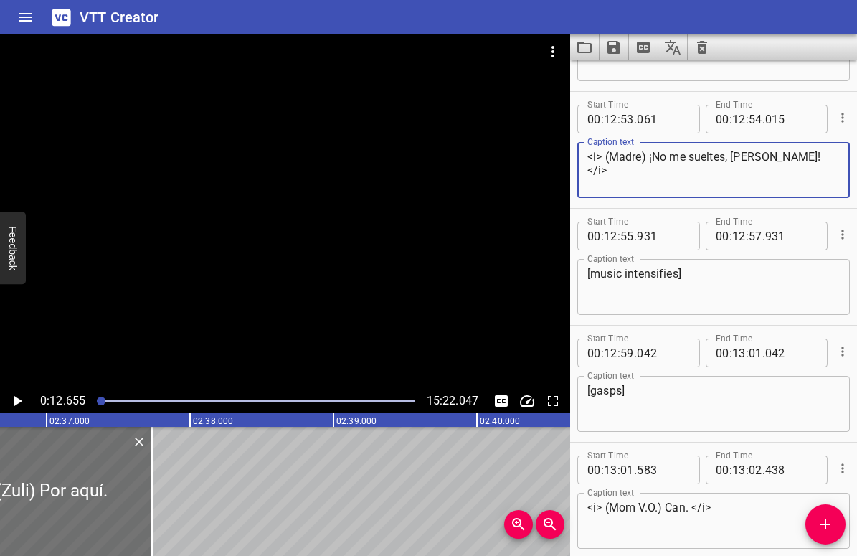
scroll to position [14950, 0]
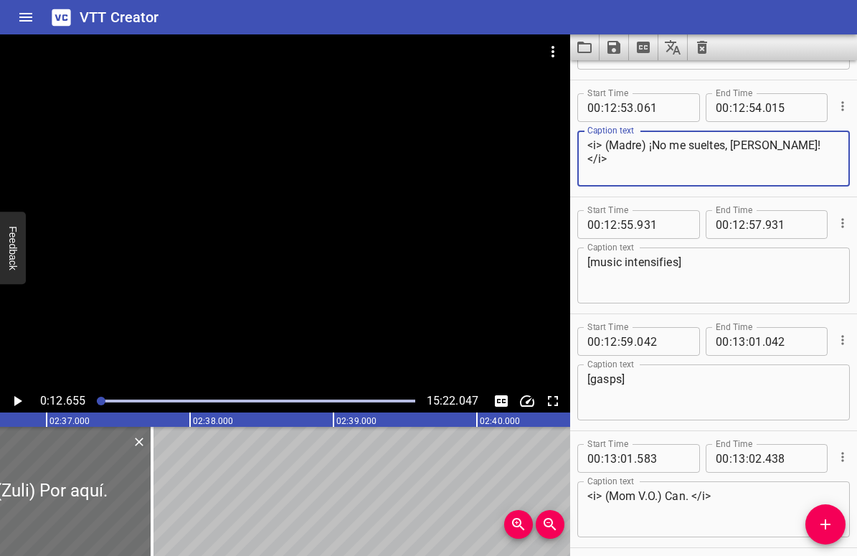
type textarea "<i> (Madre) ¡No me sueltes, [PERSON_NAME]! </i>"
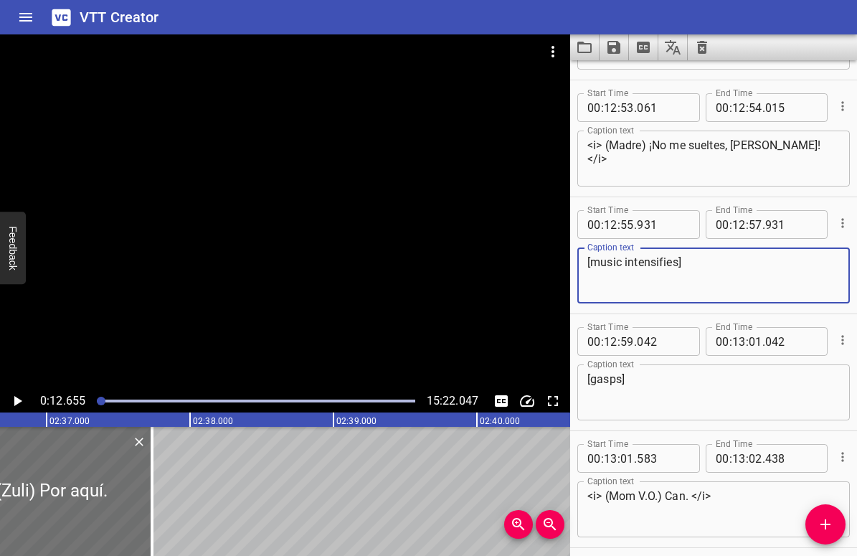
drag, startPoint x: 692, startPoint y: 263, endPoint x: 580, endPoint y: 263, distance: 111.2
click at [580, 263] on div "[music intensifies] Caption text" at bounding box center [713, 275] width 273 height 56
click at [687, 255] on textarea "[music intensifies]" at bounding box center [714, 275] width 253 height 41
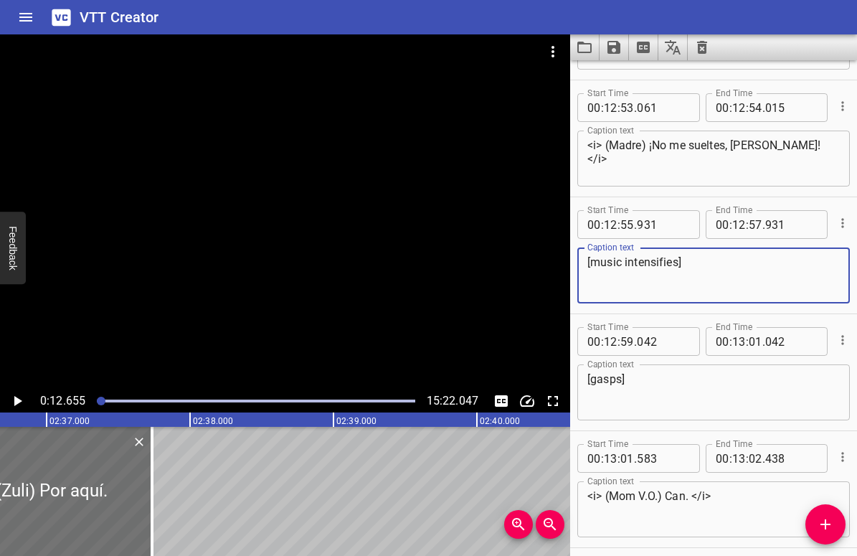
paste textarea "la música se intensifica"
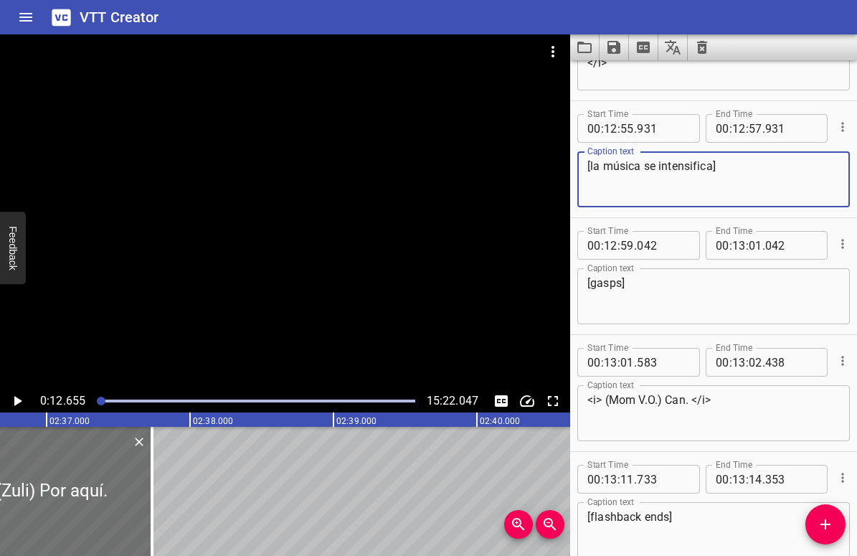
scroll to position [15053, 0]
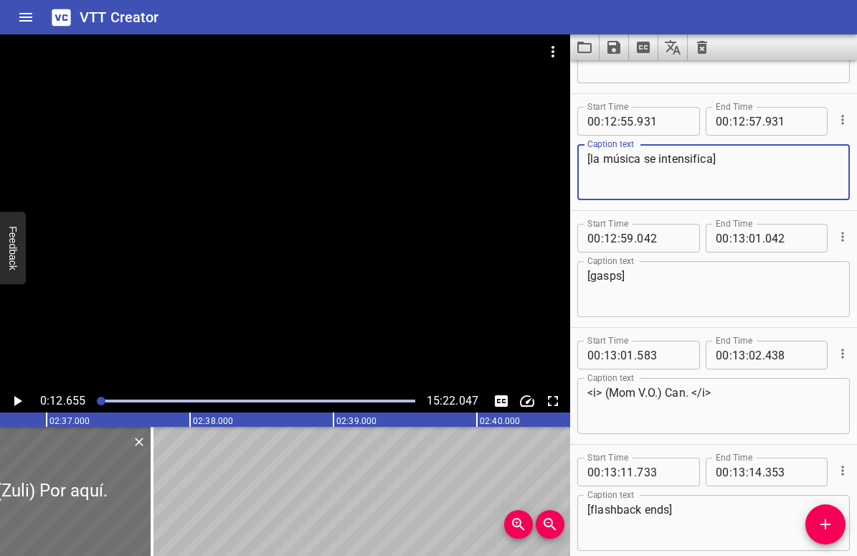
type textarea "[la música se intensifica]"
click at [600, 274] on textarea "[gasps]" at bounding box center [714, 289] width 253 height 41
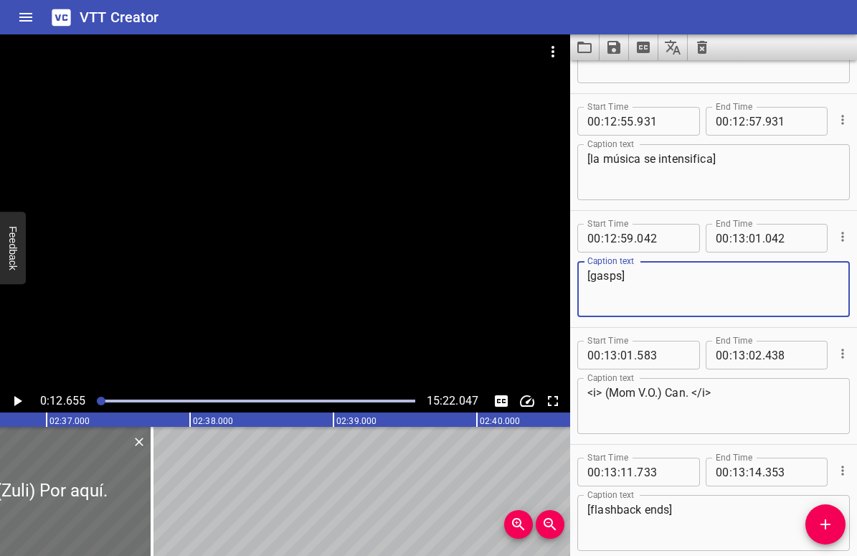
click at [600, 274] on textarea "[gasps]" at bounding box center [714, 289] width 253 height 41
click at [597, 277] on textarea "[gasps]" at bounding box center [714, 289] width 253 height 41
paste textarea "árgaras y [PERSON_NAME]"
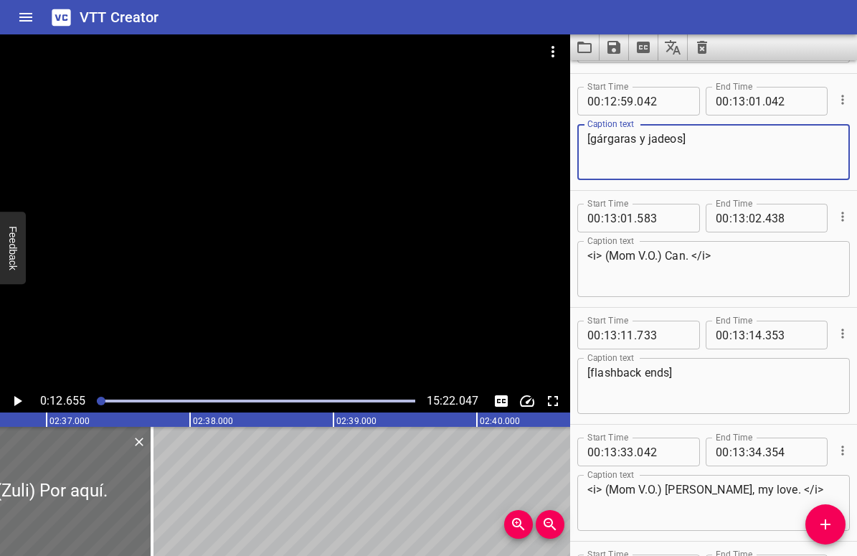
scroll to position [15201, 0]
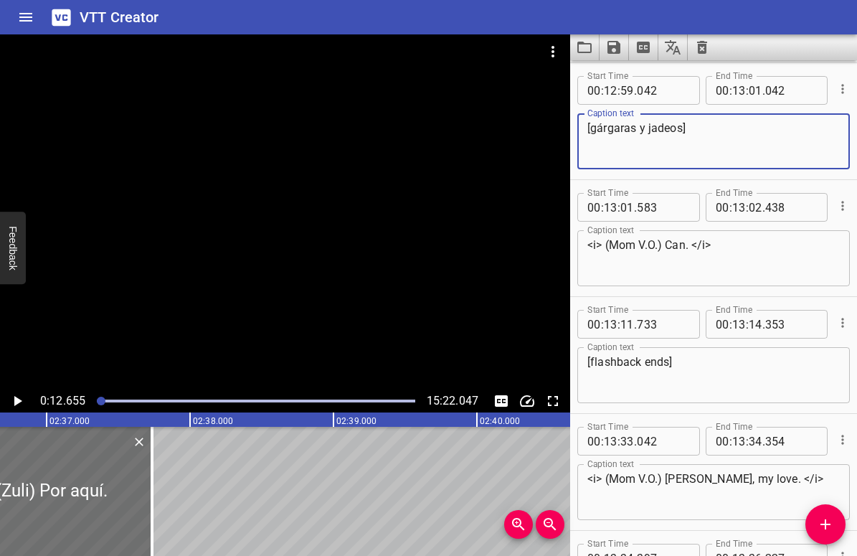
click at [590, 127] on textarea "[gárgaras y jadeos]" at bounding box center [714, 141] width 253 height 41
type textarea "[gárgaras y jadeos]"
click at [677, 246] on textarea "<i> (Mom V.O.) Can. </i>" at bounding box center [714, 258] width 253 height 41
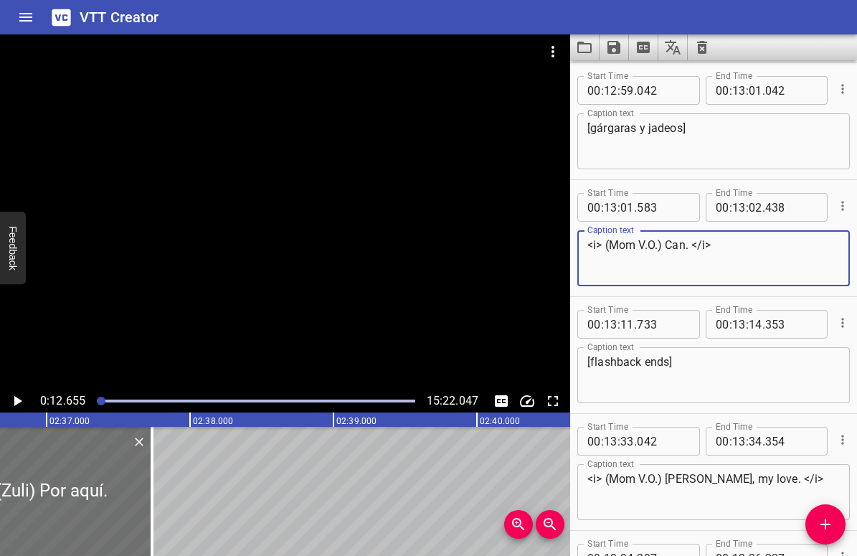
click at [677, 246] on textarea "<i> (Mom V.O.) Can. </i>" at bounding box center [714, 258] width 253 height 41
paste textarea "Tú puedes"
click at [620, 245] on textarea "<i> (Mom V.O.) Tú puedes. </i>" at bounding box center [714, 258] width 253 height 41
click at [770, 250] on textarea "<i> (Madre V.O.) Tú puedes. </i>" at bounding box center [714, 258] width 253 height 41
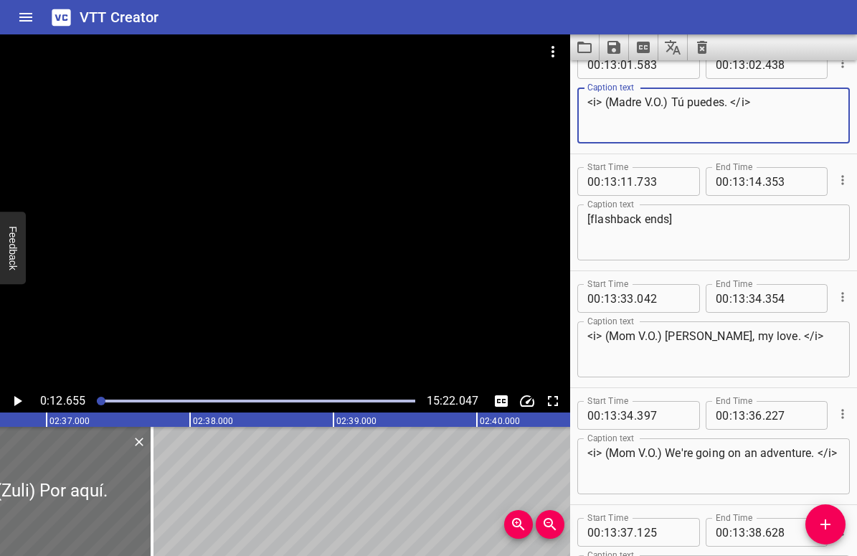
scroll to position [15365, 0]
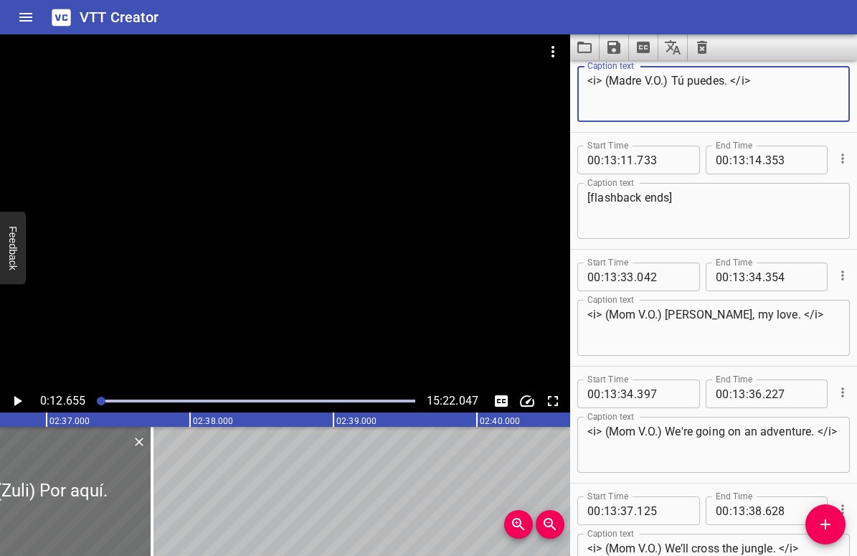
type textarea "<i> (Madre V.O.) Tú puedes. </i>"
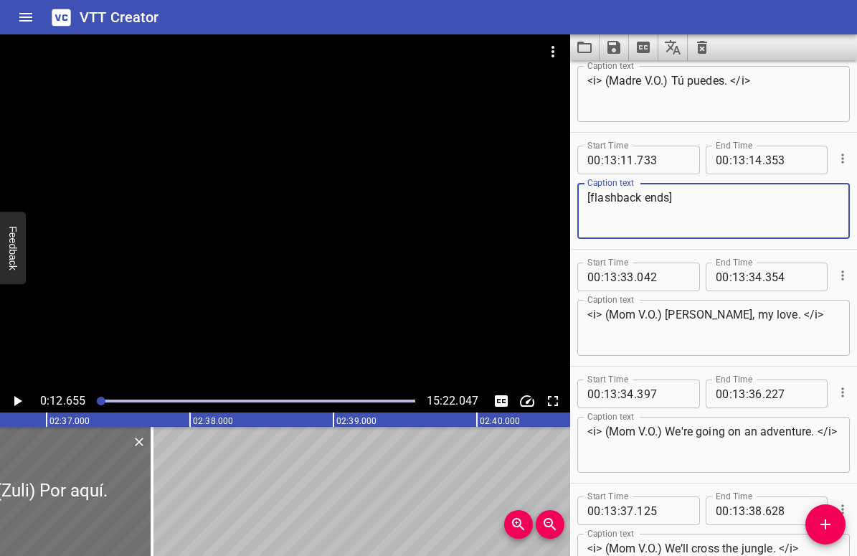
drag, startPoint x: 591, startPoint y: 197, endPoint x: 667, endPoint y: 200, distance: 76.1
click at [667, 200] on textarea "[flashback ends]" at bounding box center [714, 211] width 253 height 41
click at [739, 209] on textarea "[fin del recuerdo]" at bounding box center [714, 211] width 253 height 41
click at [640, 205] on textarea "[fin del recuerdo]" at bounding box center [714, 211] width 253 height 41
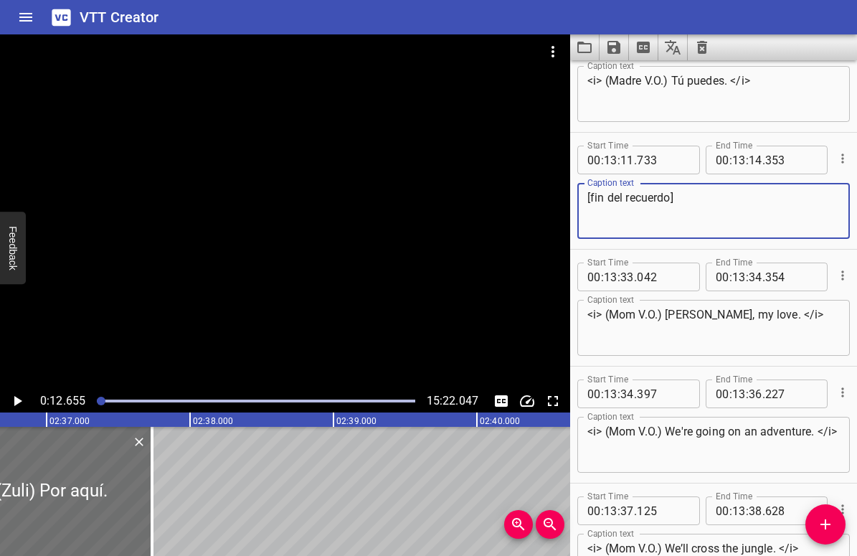
click at [639, 199] on textarea "[fin del recuerdo]" at bounding box center [714, 211] width 253 height 41
type textarea "[fin del recuerdo]"
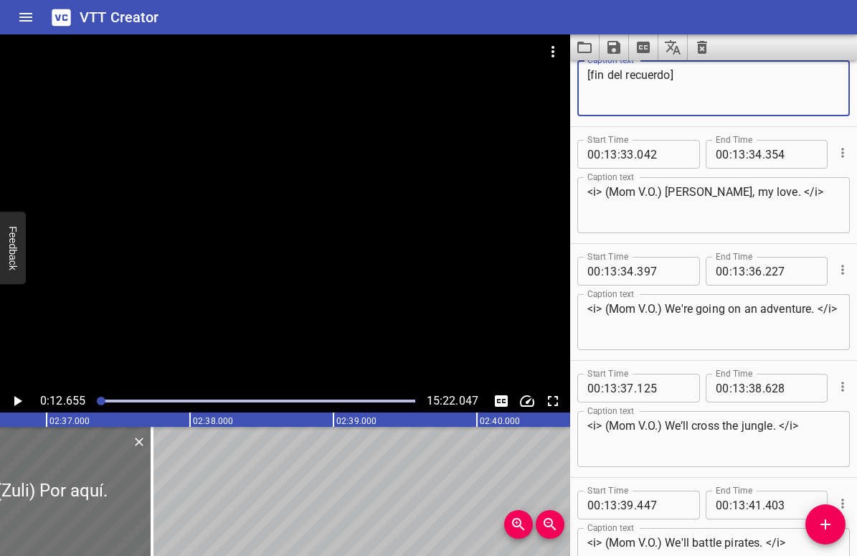
scroll to position [15488, 0]
click at [671, 187] on textarea "<i> (Mom V.O.) [PERSON_NAME], my love. </i>" at bounding box center [714, 204] width 253 height 41
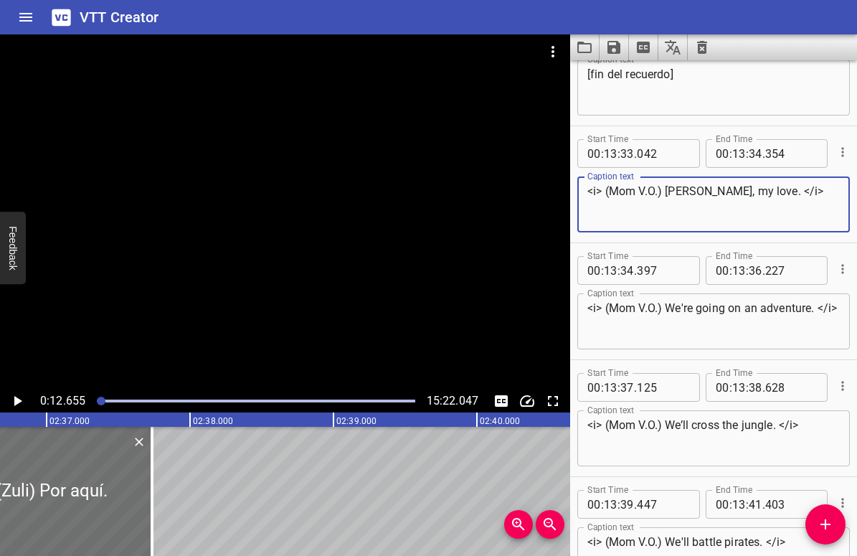
click at [668, 185] on textarea "<i> (Mom V.O.) [PERSON_NAME], my love. </i>" at bounding box center [714, 204] width 253 height 41
drag, startPoint x: 668, startPoint y: 191, endPoint x: 732, endPoint y: 191, distance: 64.6
click at [732, 191] on textarea "<i> (Mom V.O.) [PERSON_NAME], my love. </i>" at bounding box center [714, 204] width 253 height 41
paste textarea "i amor"
click at [623, 189] on textarea "<i> (Mom V.O.) [PERSON_NAME], mi amor. </i>" at bounding box center [714, 204] width 253 height 41
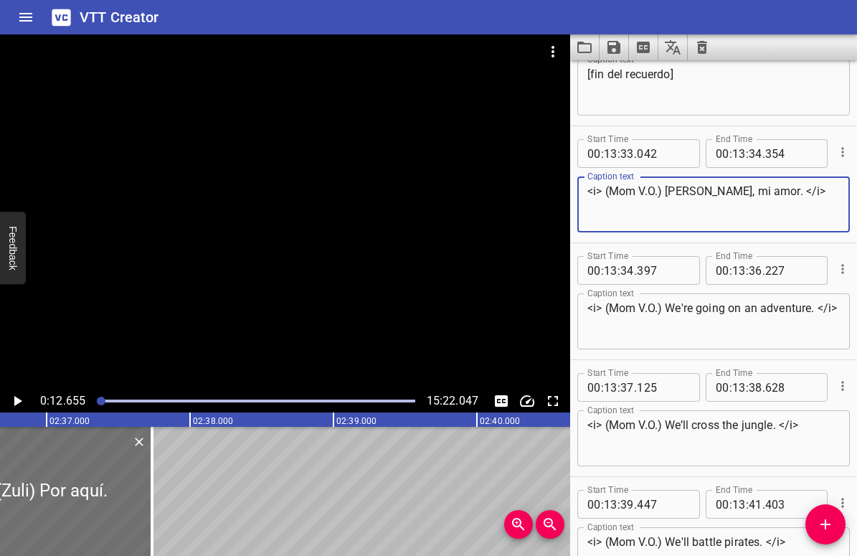
click at [623, 189] on textarea "<i> (Mom V.O.) [PERSON_NAME], mi amor. </i>" at bounding box center [714, 204] width 253 height 41
click at [628, 191] on textarea "<i> (Madre V.O.) [PERSON_NAME], mi amor. </i>" at bounding box center [714, 204] width 253 height 41
type textarea "<i> (Madre V.O.) [PERSON_NAME], mi amor. </i>"
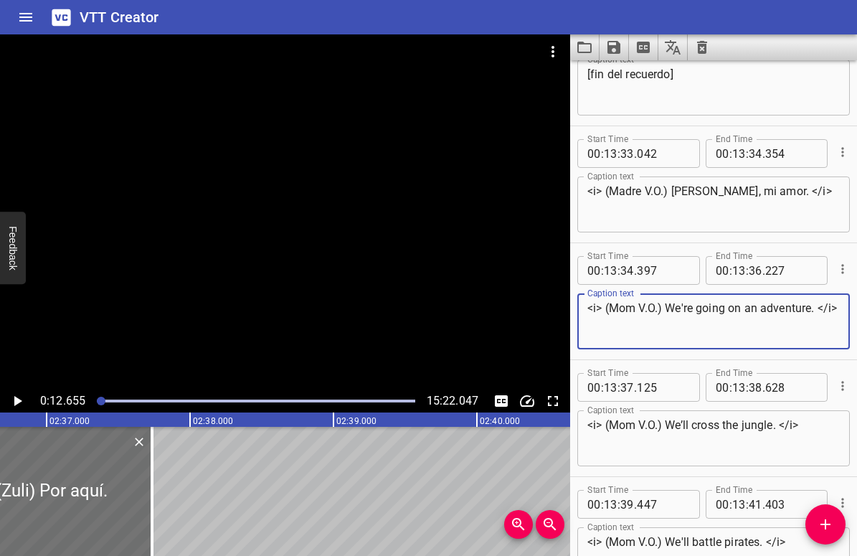
click at [616, 312] on textarea "<i> (Mom V.O.) We're going on an adventure. </i>" at bounding box center [714, 321] width 253 height 41
paste textarea "adre"
type textarea "<i> (Madre V.O.) We're going on an adventure. </i>"
click at [618, 430] on textarea "<i> (Mom V.O.) We’ll cross the jungle. </i>" at bounding box center [714, 438] width 253 height 41
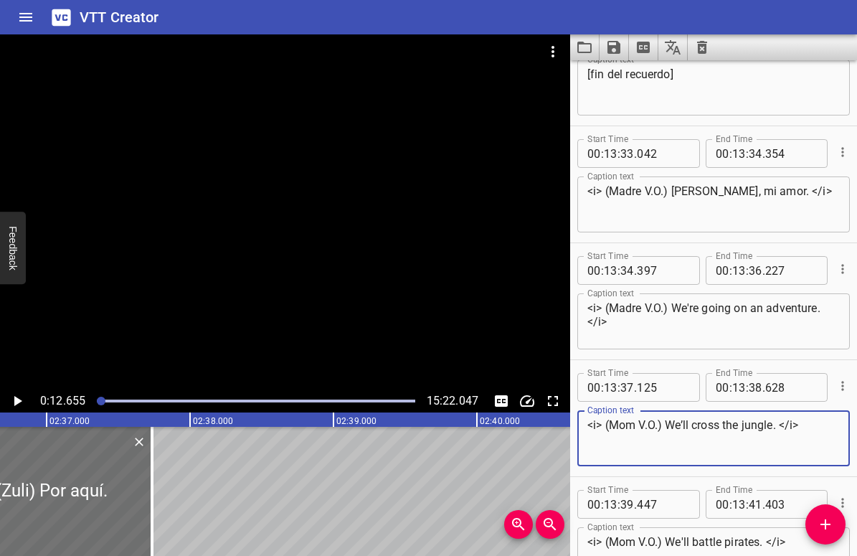
click at [618, 430] on textarea "<i> (Mom V.O.) We’ll cross the jungle. </i>" at bounding box center [714, 438] width 253 height 41
paste textarea "adre"
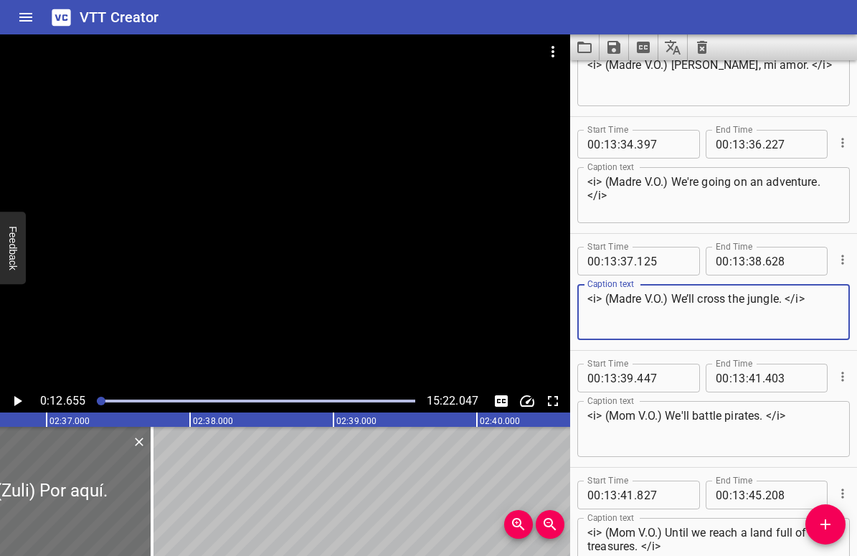
type textarea "<i> (Madre V.O.) We’ll cross the jungle. </i>"
click at [623, 418] on textarea "<i> (Mom V.O.) We'll battle pirates. </i>" at bounding box center [714, 429] width 253 height 41
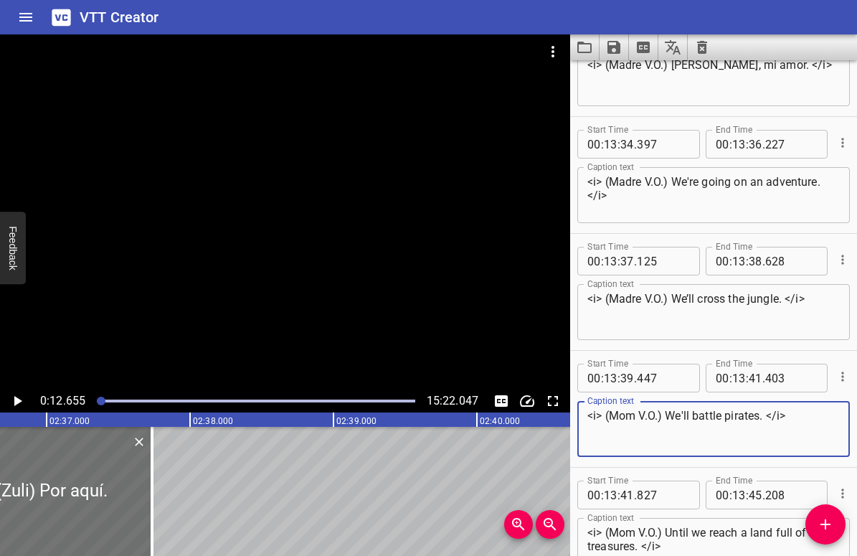
click at [623, 418] on textarea "<i> (Mom V.O.) We'll battle pirates. </i>" at bounding box center [714, 429] width 253 height 41
paste textarea "adre"
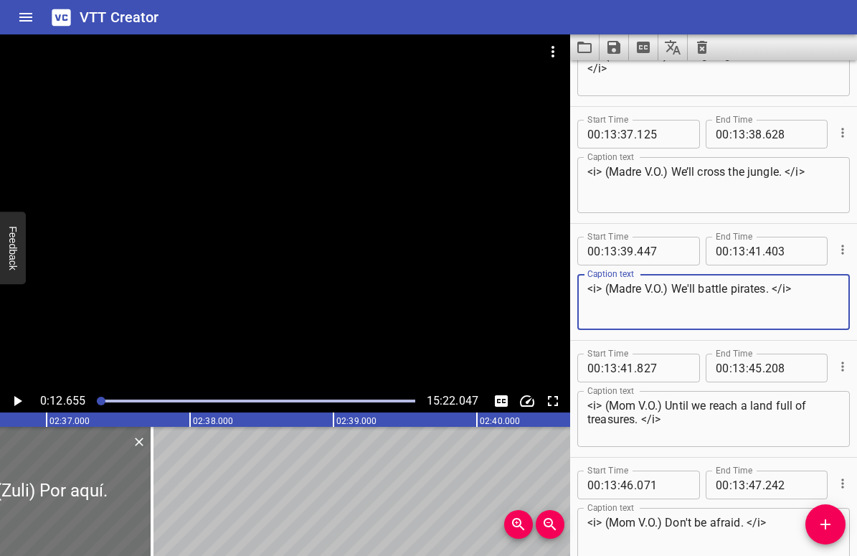
type textarea "<i> (Madre V.O.) We'll battle pirates. </i>"
click at [620, 408] on textarea "<i> (Mom V.O.) Until we reach a land full of treasures. </i>" at bounding box center [714, 419] width 253 height 41
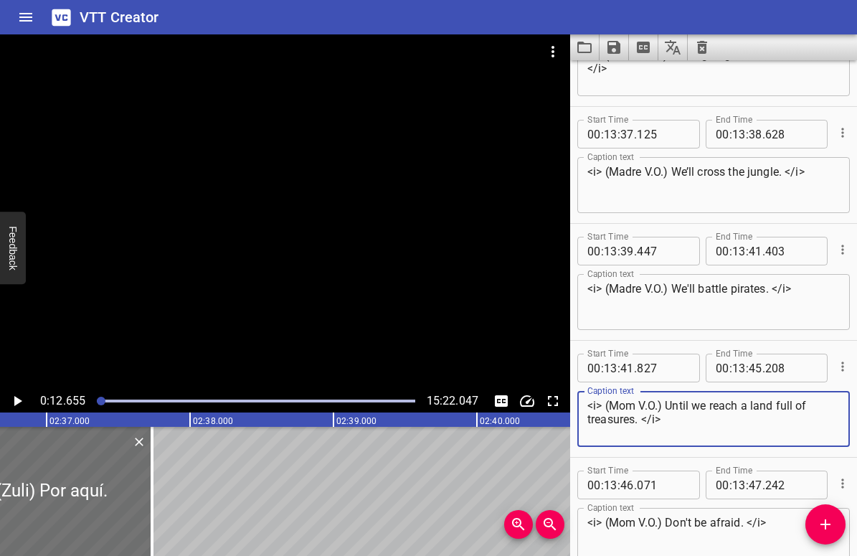
click at [620, 408] on textarea "<i> (Mom V.O.) Until we reach a land full of treasures. </i>" at bounding box center [714, 419] width 253 height 41
paste textarea "adre"
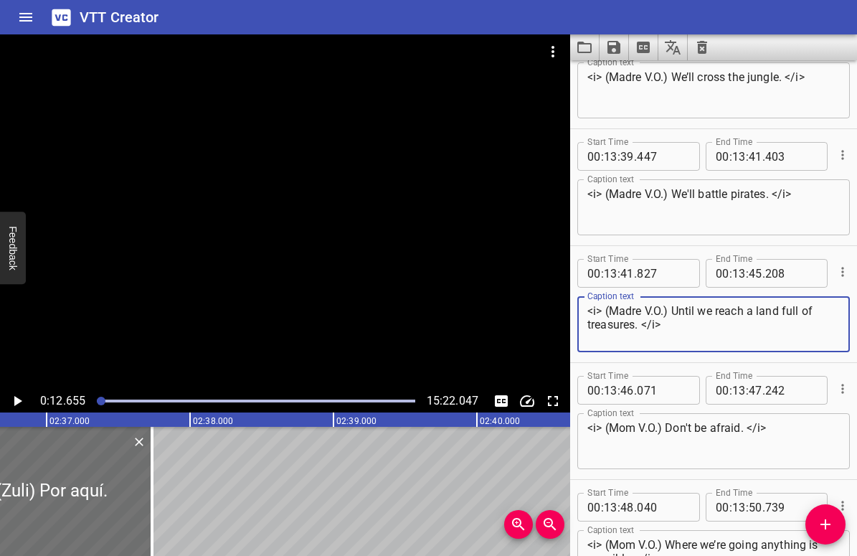
type textarea "<i> (Madre V.O.) Until we reach a land full of treasures. </i>"
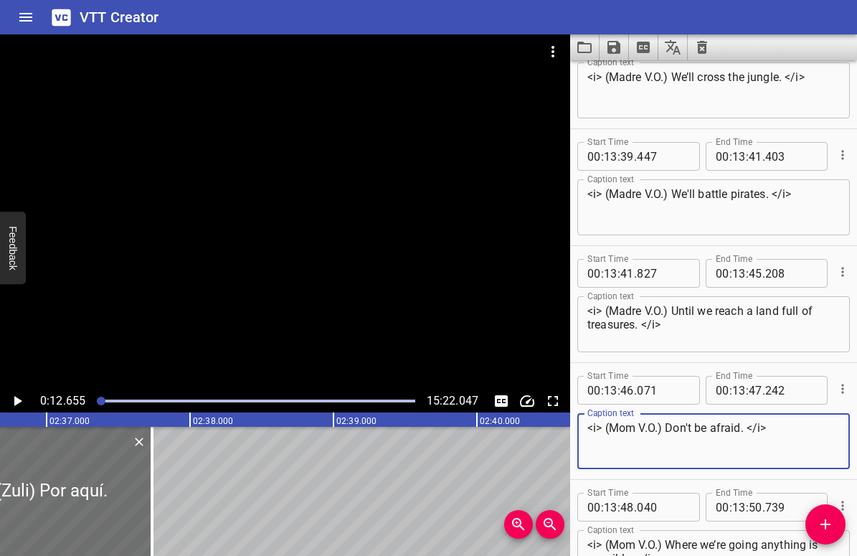
click at [619, 426] on textarea "<i> (Mom V.O.) Don't be afraid. </i>" at bounding box center [714, 441] width 253 height 41
paste textarea "adre"
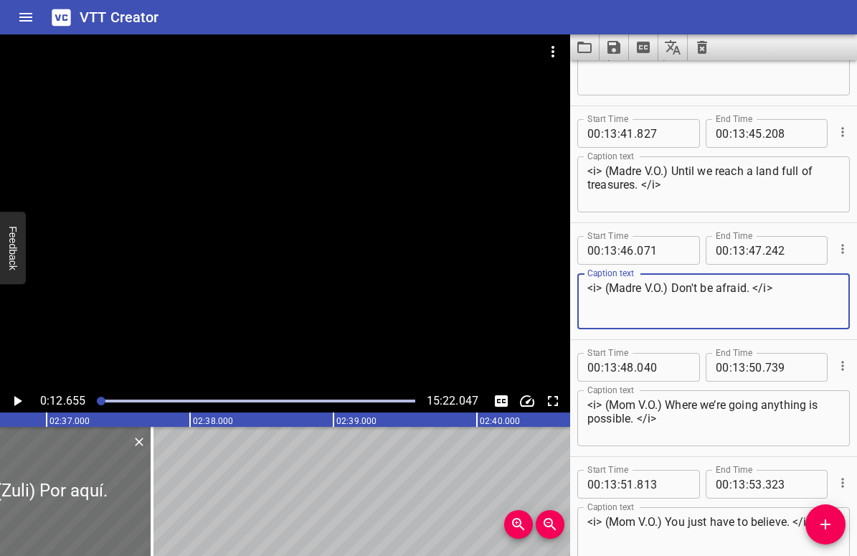
scroll to position [15979, 0]
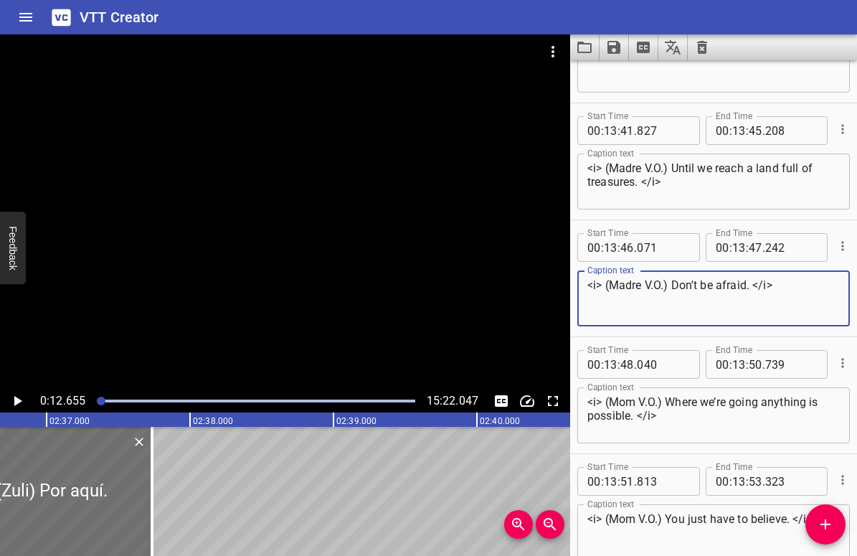
type textarea "<i> (Madre V.O.) Don't be afraid. </i>"
click at [618, 407] on textarea "<i> (Mom V.O.) Where we’re going anything is possible. </i>" at bounding box center [714, 415] width 253 height 41
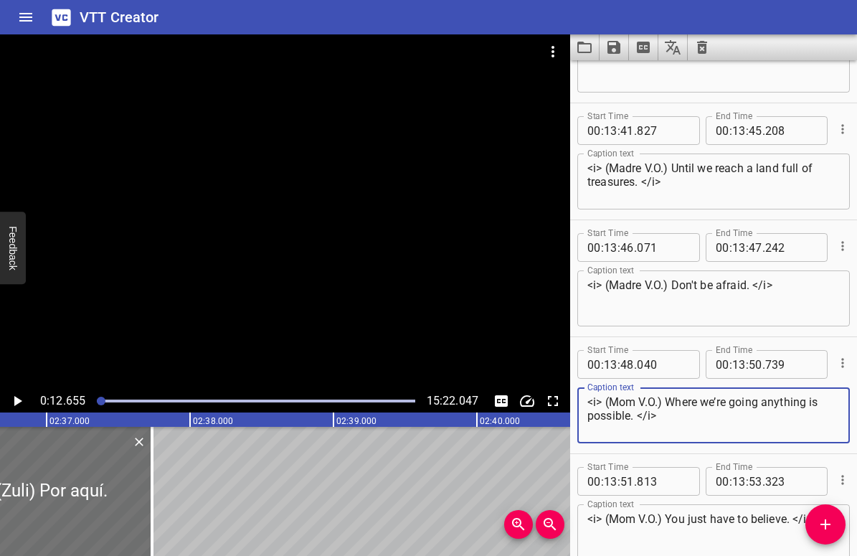
click at [618, 407] on textarea "<i> (Mom V.O.) Where we’re going anything is possible. </i>" at bounding box center [714, 415] width 253 height 41
paste textarea "adre"
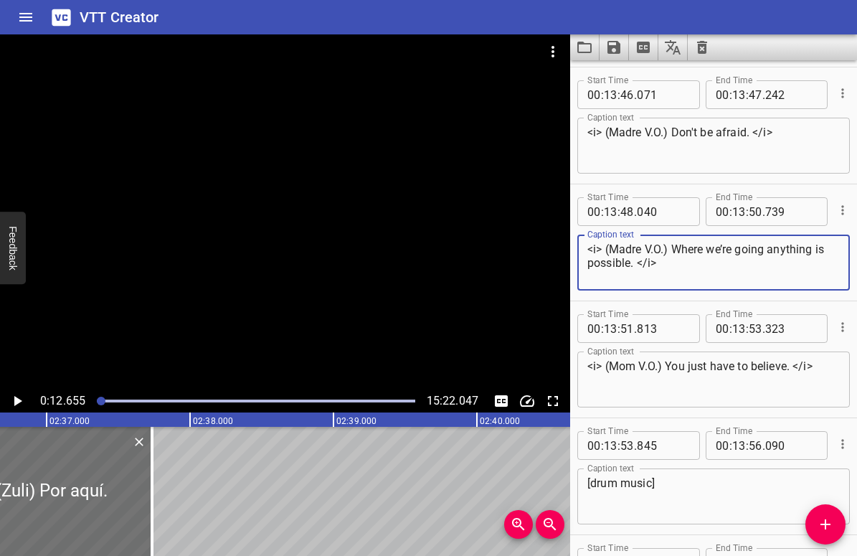
scroll to position [16135, 0]
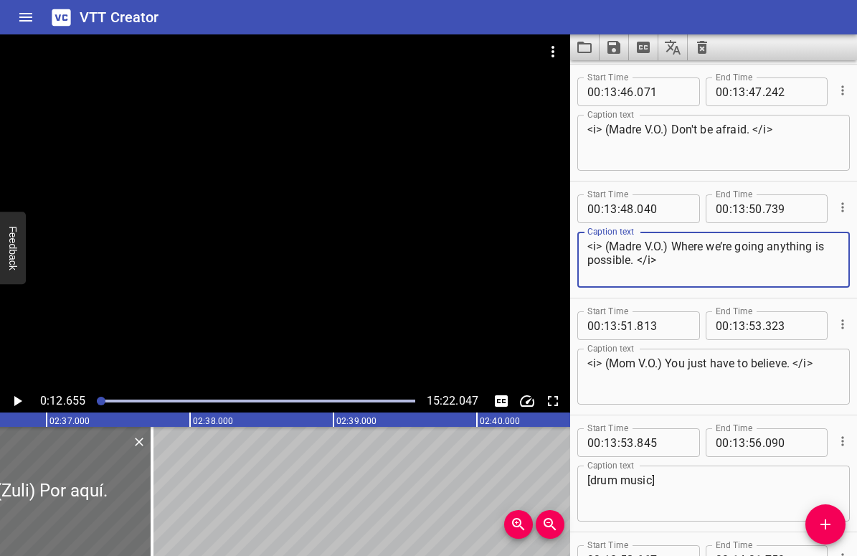
type textarea "<i> (Madre V.O.) Where we’re going anything is possible. </i>"
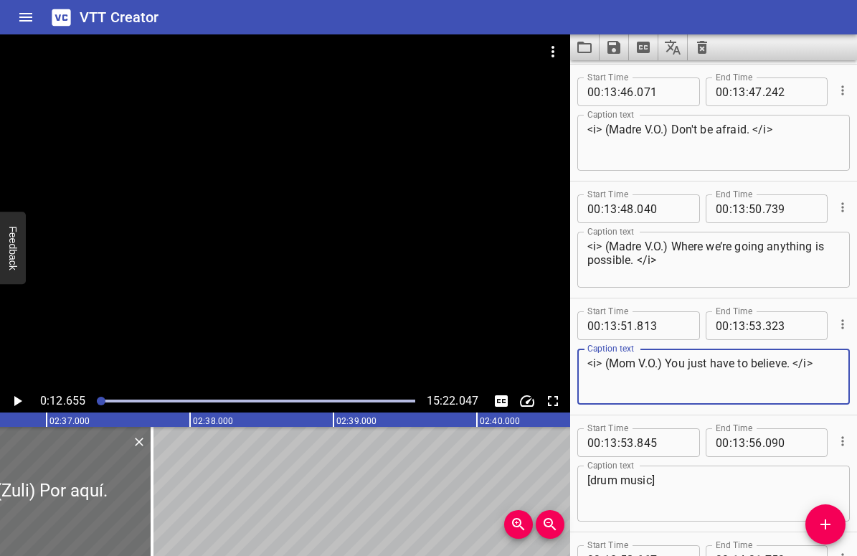
click at [624, 365] on textarea "<i> (Mom V.O.) You just have to believe. </i>" at bounding box center [714, 377] width 253 height 41
paste textarea "adre"
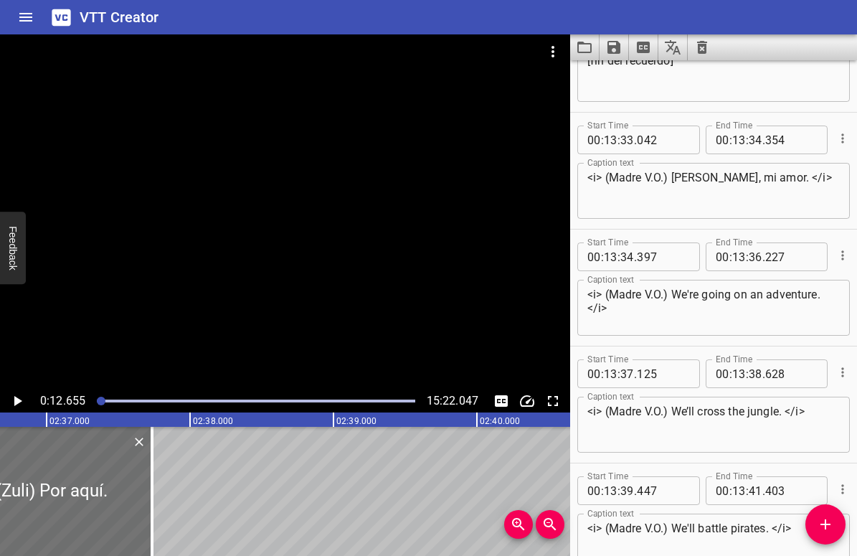
scroll to position [15511, 0]
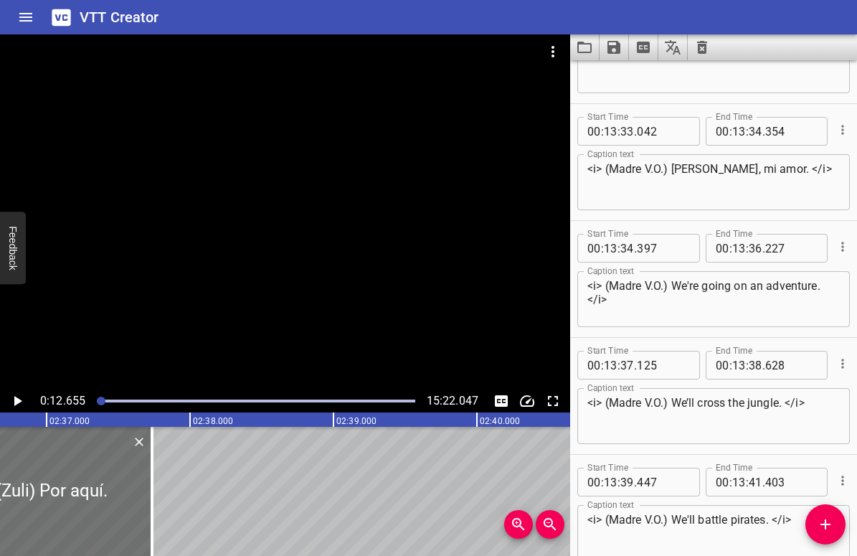
type textarea "<i> (Madre V.O.) You just have to believe. </i>"
drag, startPoint x: 673, startPoint y: 284, endPoint x: 826, endPoint y: 286, distance: 153.5
click at [826, 286] on textarea "<i> (Madre V.O.) We're going on an adventure. </i>" at bounding box center [714, 299] width 253 height 41
paste textarea "Nos vamos en una aventura."
type textarea "<i> (Madre V.O.) Nos vamos en una aventura. </i>"
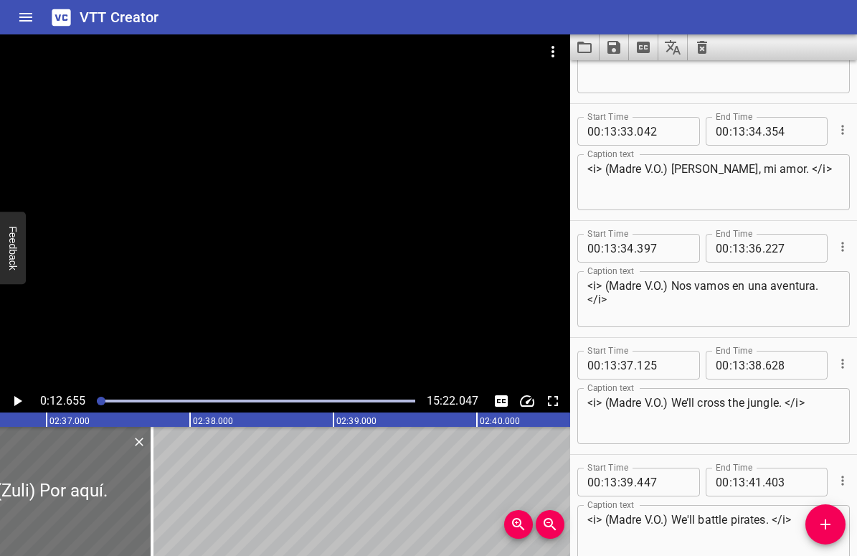
click at [677, 397] on textarea "<i> (Madre V.O.) We’ll cross the jungle. </i>" at bounding box center [714, 416] width 253 height 41
click at [674, 400] on textarea "<i> (Madre V.O.) We’ll cross the jungle. </i>" at bounding box center [714, 416] width 253 height 41
drag, startPoint x: 674, startPoint y: 402, endPoint x: 786, endPoint y: 402, distance: 112.6
click at [786, 402] on textarea "<i> (Madre V.O.) We’ll cross the jungle. </i>" at bounding box center [714, 416] width 253 height 41
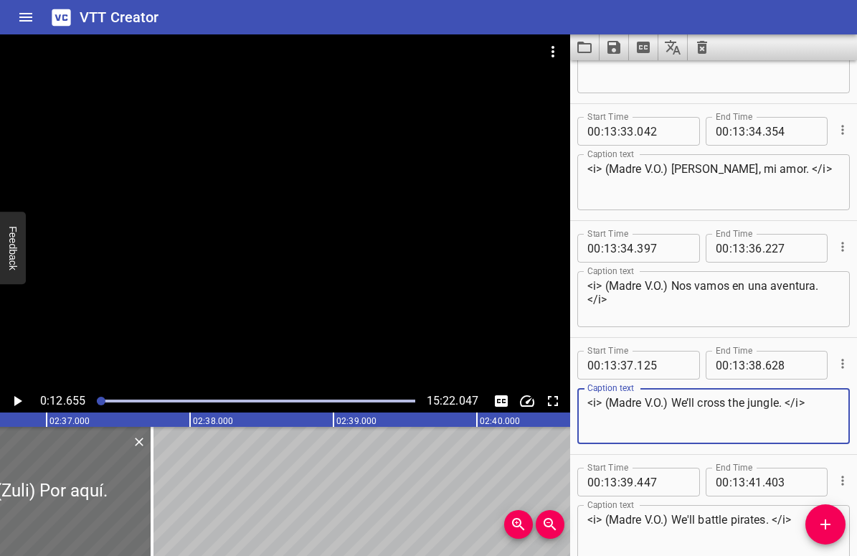
paste textarea "Cruzaremos la selva"
type textarea "<i> (Madre V.O.) Cruzaremos la selva. </i>"
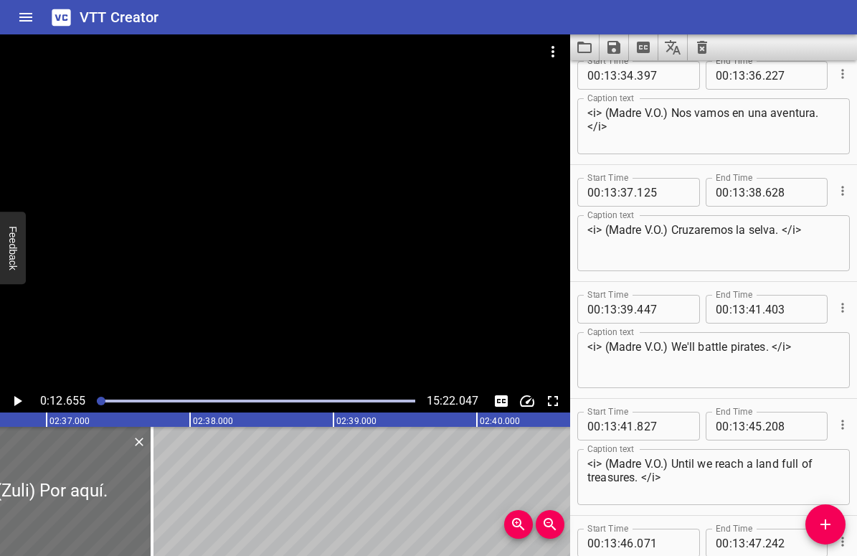
scroll to position [15686, 0]
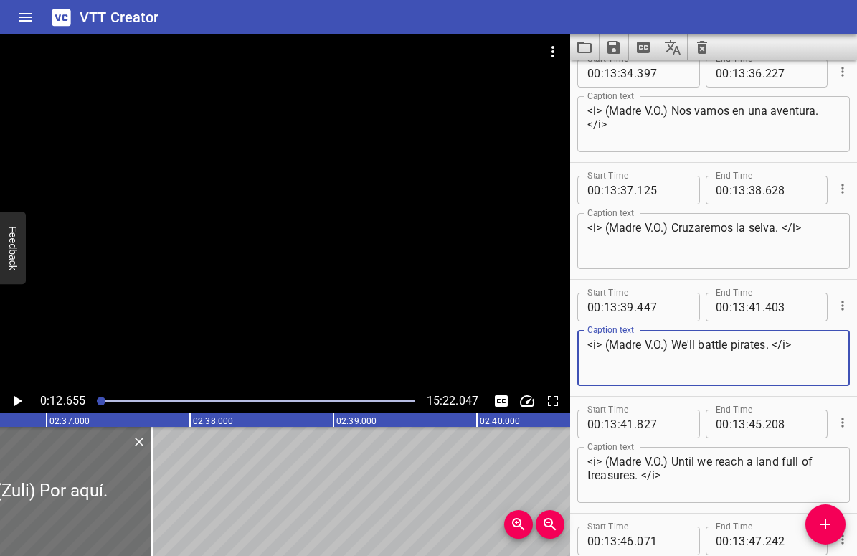
drag, startPoint x: 676, startPoint y: 343, endPoint x: 770, endPoint y: 343, distance: 94.0
click at [770, 343] on textarea "<i> (Madre V.O.) We'll battle pirates. </i>" at bounding box center [714, 358] width 253 height 41
paste textarea "[PERSON_NAME] contra pirata"
type textarea "<i> (Madre V.O.) Lucharemos contra piratas. </i>"
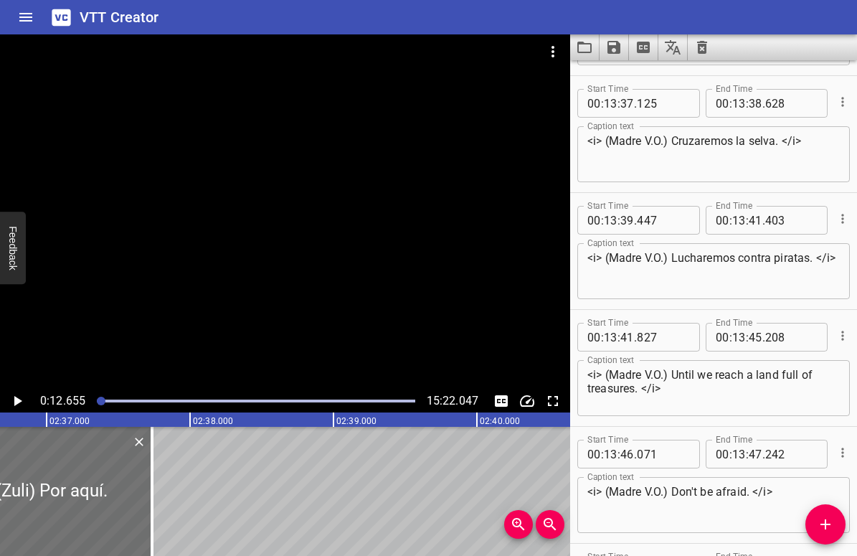
scroll to position [15789, 0]
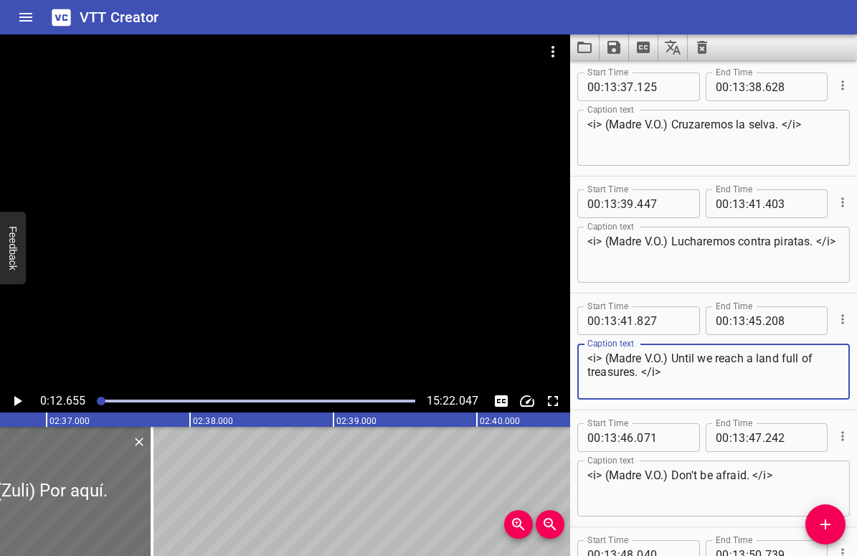
drag, startPoint x: 673, startPoint y: 359, endPoint x: 638, endPoint y: 369, distance: 36.4
click at [638, 369] on textarea "<i> (Madre V.O.) Until we reach a land full of treasures. </i>" at bounding box center [714, 372] width 253 height 41
paste textarea "Hasta alcanzar una tierra [PERSON_NAME]"
type textarea "<i> (Madre V.O.) Hasta alcanzar una tierra llena de tesoros. </i>"
click at [681, 474] on textarea "<i> (Madre V.O.) Don't be afraid. </i>" at bounding box center [714, 488] width 253 height 41
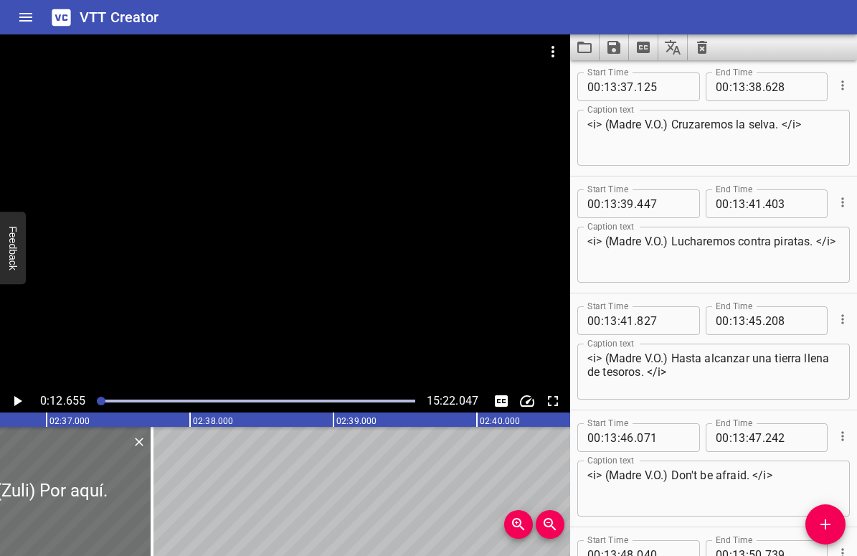
click at [681, 474] on textarea "<i> (Madre V.O.) Don't be afraid. </i>" at bounding box center [714, 488] width 253 height 41
click at [669, 482] on textarea "<i> (Madre V.O.) Don't be afraid. </i>" at bounding box center [714, 488] width 253 height 41
drag, startPoint x: 673, startPoint y: 473, endPoint x: 751, endPoint y: 473, distance: 78.2
click at [751, 473] on textarea "<i> (Madre V.O.) Don't be afraid. </i>" at bounding box center [714, 488] width 253 height 41
paste textarea "No tengas miedo"
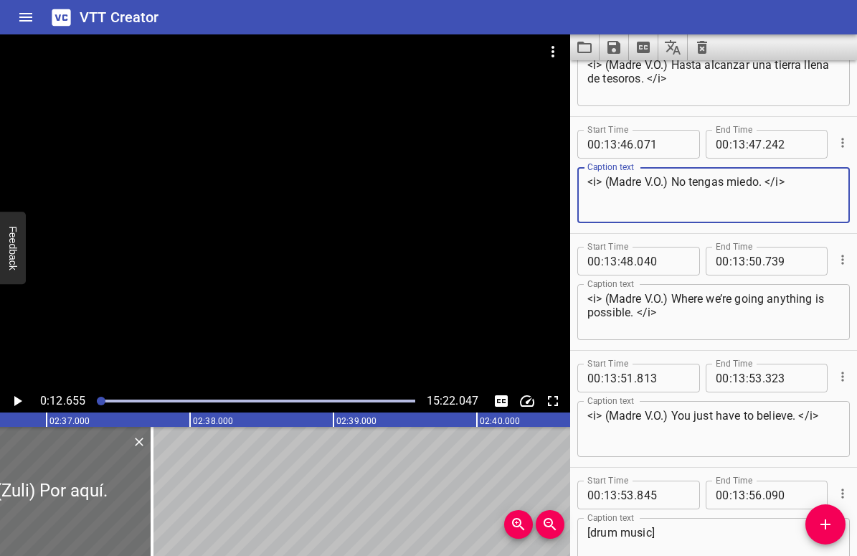
scroll to position [16083, 0]
type textarea "<i> (Madre V.O.) No tengas miedo. </i>"
click at [675, 296] on textarea "<i> (Madre V.O.) Where we’re going anything is possible. </i>" at bounding box center [714, 311] width 253 height 41
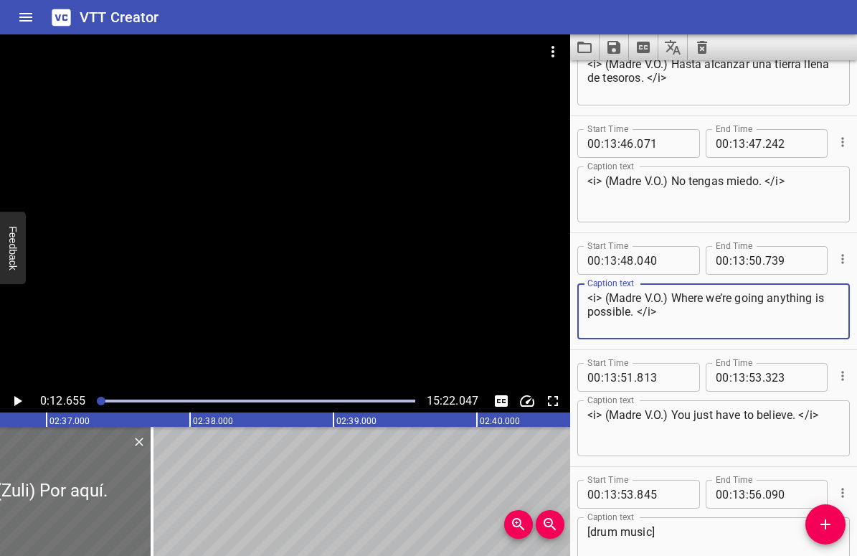
click at [675, 296] on textarea "<i> (Madre V.O.) Where we’re going anything is possible. </i>" at bounding box center [714, 311] width 253 height 41
click at [674, 295] on textarea "<i> (Madre V.O.) Where we’re going anything is possible. </i>" at bounding box center [714, 311] width 253 height 41
drag, startPoint x: 675, startPoint y: 296, endPoint x: 633, endPoint y: 311, distance: 44.2
click at [633, 311] on textarea "<i> (Madre V.O.) Where we’re going anything is possible. </i>" at bounding box center [714, 311] width 253 height 41
paste textarea "A dónde vamos todo es po"
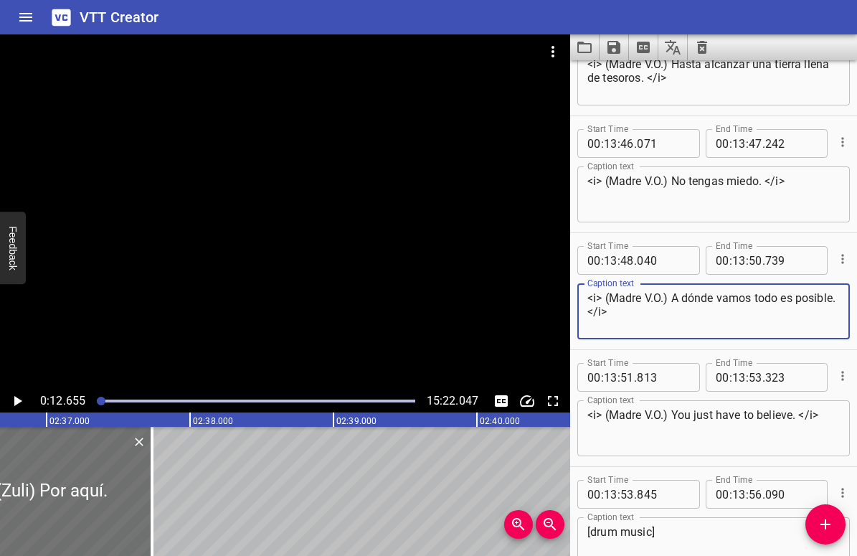
type textarea "<i> (Madre V.O.) A dónde vamos todo es posible. </i>"
click at [683, 297] on textarea "<i> (Madre V.O.) A dónde vamos todo es posible. </i>" at bounding box center [714, 311] width 253 height 41
click at [675, 297] on textarea "<i> (Madre V.O.) A dónde vamos todo es posible. </i>" at bounding box center [714, 311] width 253 height 41
click at [683, 425] on textarea "<i> (Madre V.O.) You just have to believe. </i>" at bounding box center [714, 428] width 253 height 41
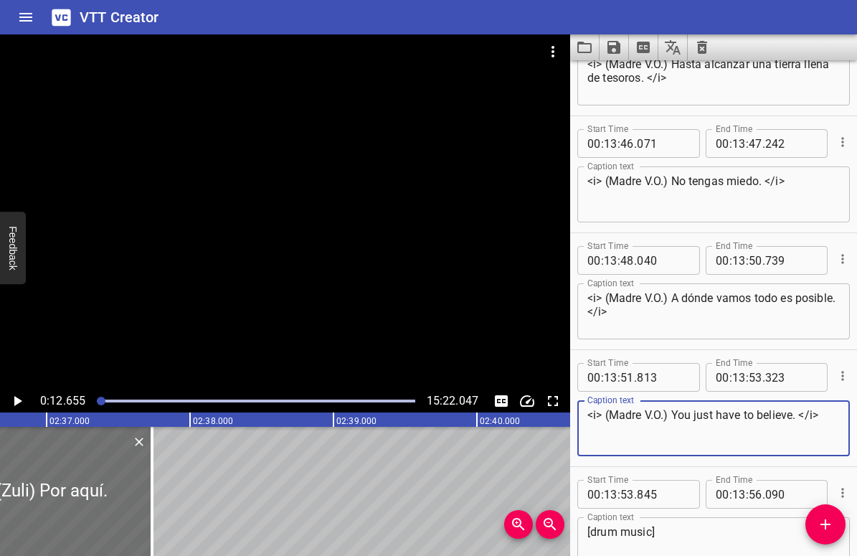
drag, startPoint x: 673, startPoint y: 412, endPoint x: 799, endPoint y: 411, distance: 126.3
click at [799, 411] on textarea "<i> (Madre V.O.) You just have to believe. </i>" at bounding box center [714, 428] width 253 height 41
paste textarea "Solo tienes que creer"
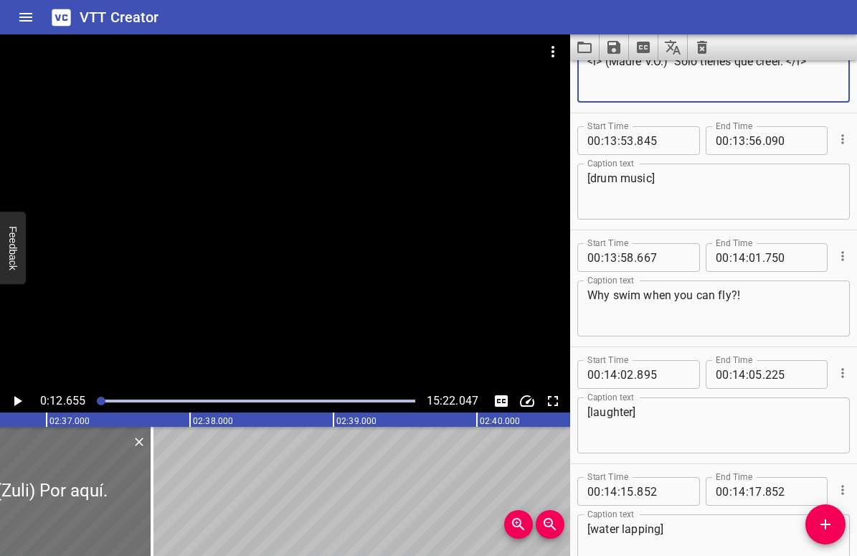
scroll to position [16450, 0]
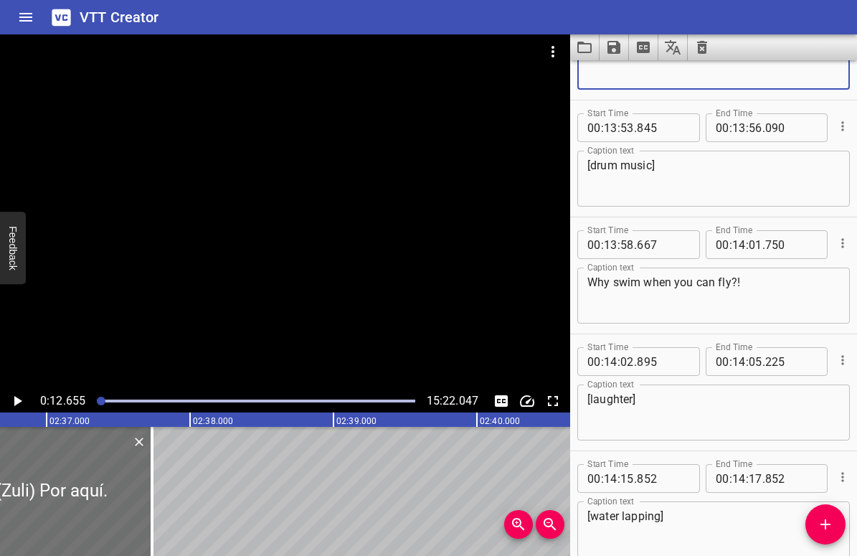
type textarea "<i> (Madre V.O.) Solo tienes que creer. </i>"
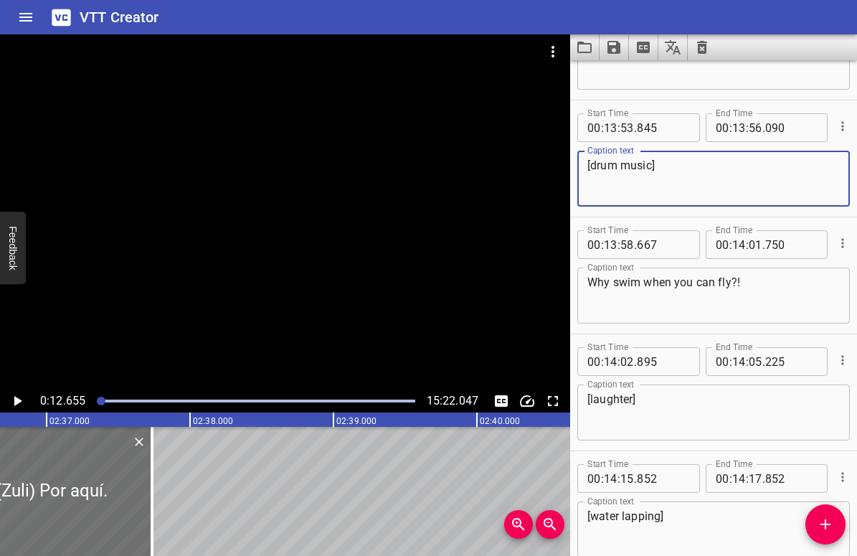
drag, startPoint x: 590, startPoint y: 164, endPoint x: 652, endPoint y: 165, distance: 61.7
click at [652, 165] on textarea "[drum music]" at bounding box center [714, 179] width 253 height 41
paste textarea "música [PERSON_NAME]"
click at [699, 175] on textarea "[música [PERSON_NAME]]" at bounding box center [714, 179] width 253 height 41
type textarea "[música [PERSON_NAME]]"
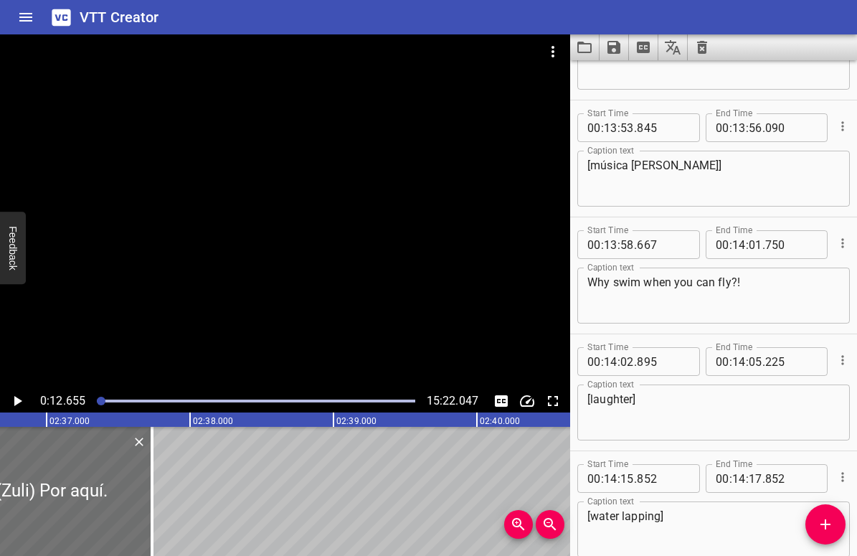
click at [659, 283] on textarea "Why swim when you can fly?!" at bounding box center [714, 295] width 253 height 41
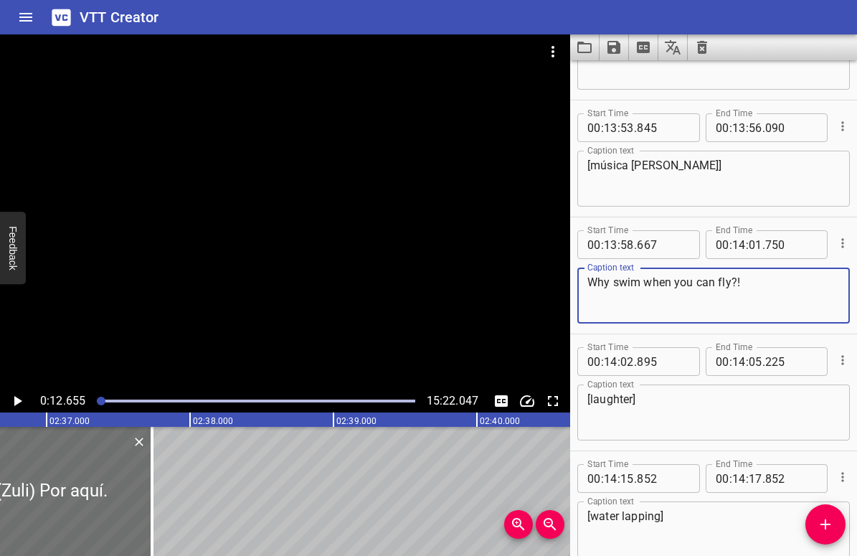
click at [659, 283] on textarea "Why swim when you can fly?!" at bounding box center [714, 295] width 253 height 41
paste textarea "¡Para qué nadar cuando puedo volar"
type textarea "¡Para qué nadar cuando puedo volar!"
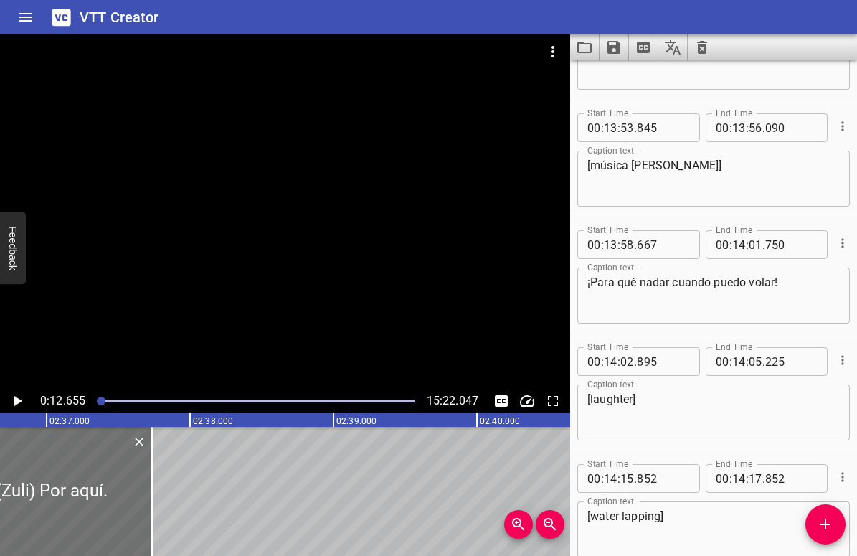
click at [614, 400] on textarea "[laughter]" at bounding box center [714, 412] width 253 height 41
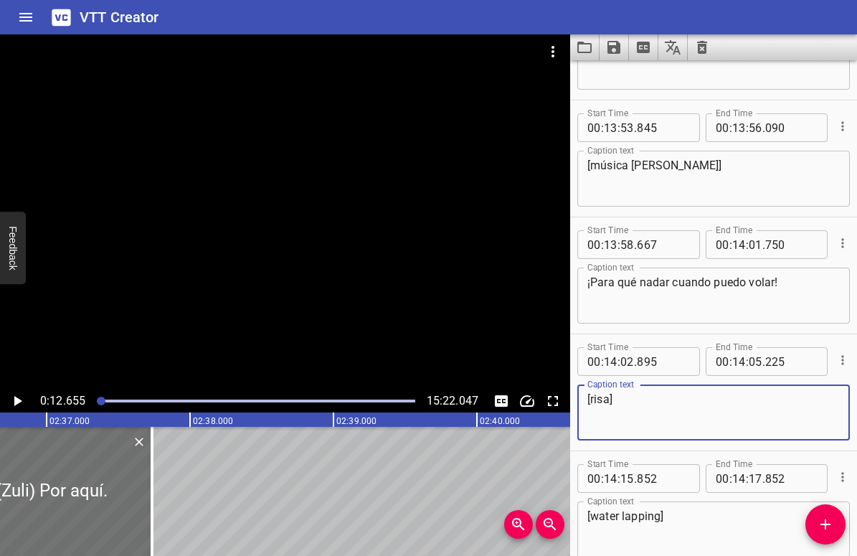
click at [657, 417] on textarea "[risa]" at bounding box center [714, 412] width 253 height 41
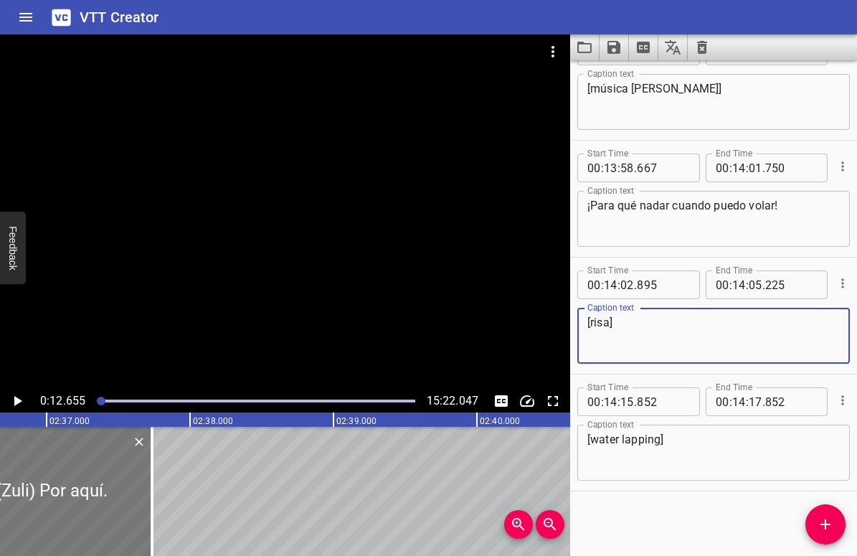
type textarea "[risa]"
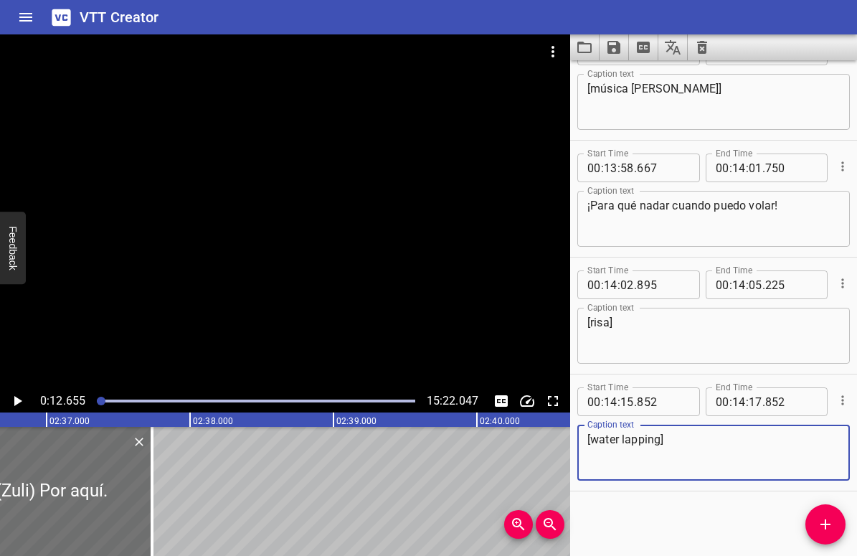
drag, startPoint x: 592, startPoint y: 440, endPoint x: 661, endPoint y: 440, distance: 69.6
click at [661, 440] on textarea "[water lapping]" at bounding box center [714, 453] width 253 height 41
paste textarea "vaiven del agua"
drag, startPoint x: 672, startPoint y: 440, endPoint x: 576, endPoint y: 442, distance: 96.1
click at [576, 442] on div "Start Time 00 : 14 : 15 . 852 Start Time End Time 00 : 14 : 17 . 852 End Time C…" at bounding box center [713, 432] width 287 height 116
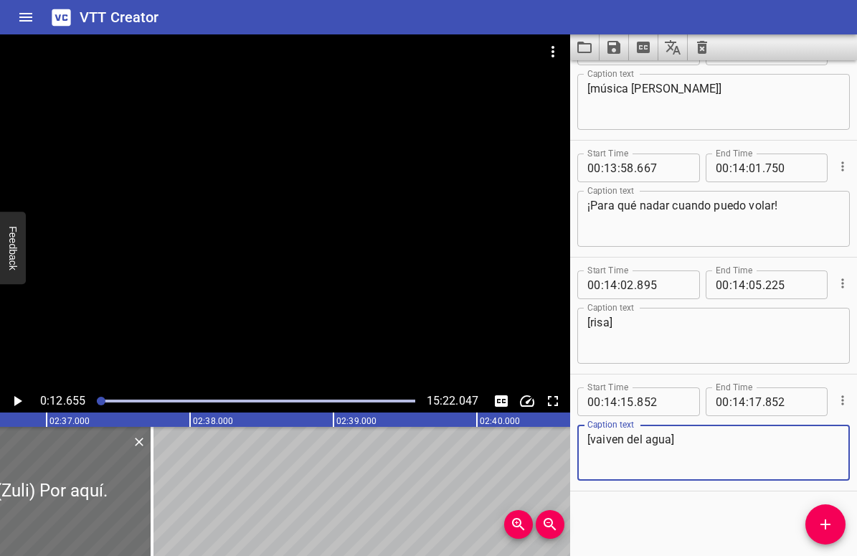
click at [618, 439] on textarea "[vaiven del agua]" at bounding box center [714, 453] width 253 height 41
click at [686, 450] on textarea "[vaivén del agua]" at bounding box center [714, 453] width 253 height 41
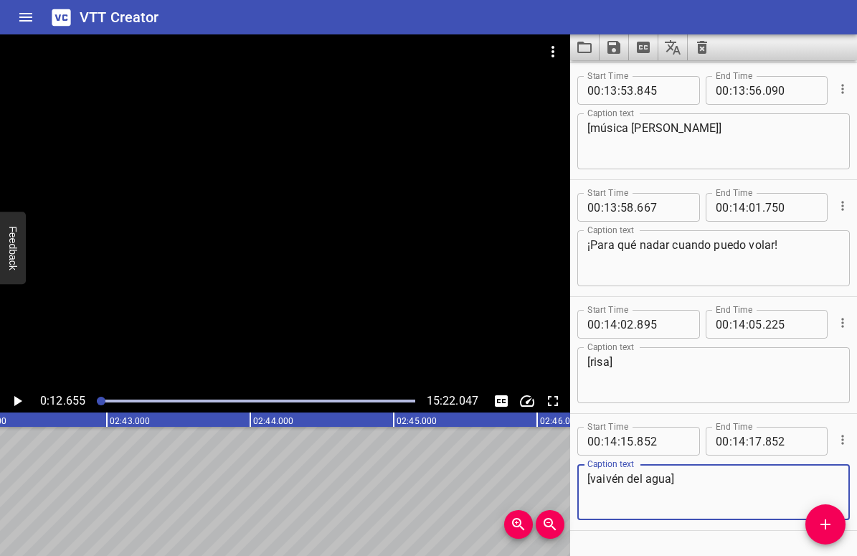
scroll to position [0, 23267]
type textarea "[vaivén del agua]"
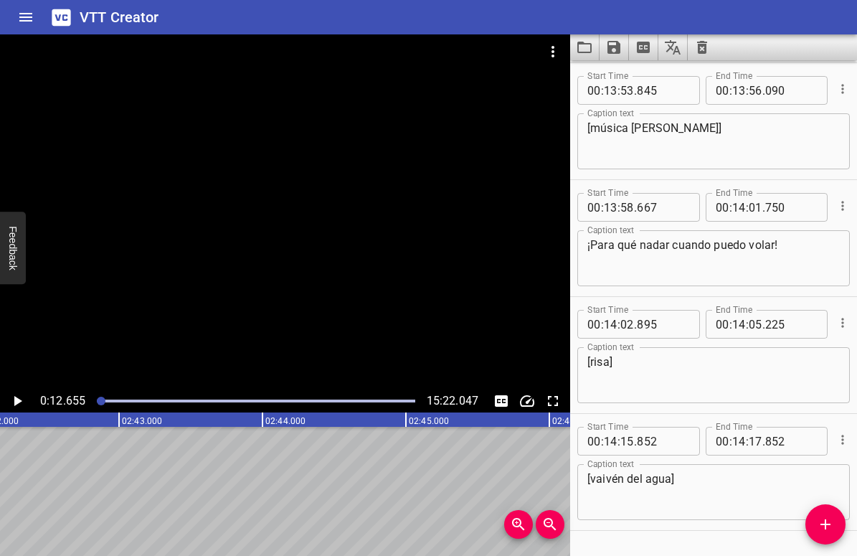
click at [207, 397] on div at bounding box center [255, 401] width 335 height 20
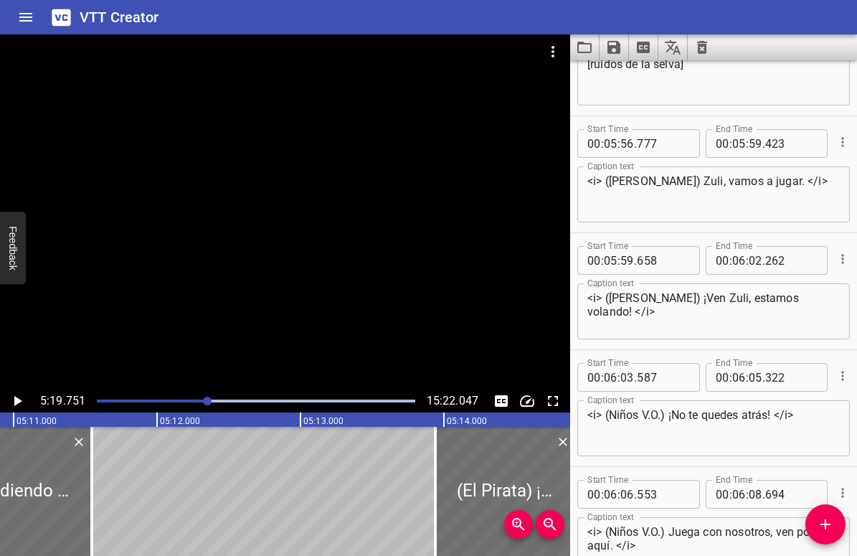
scroll to position [7016, 0]
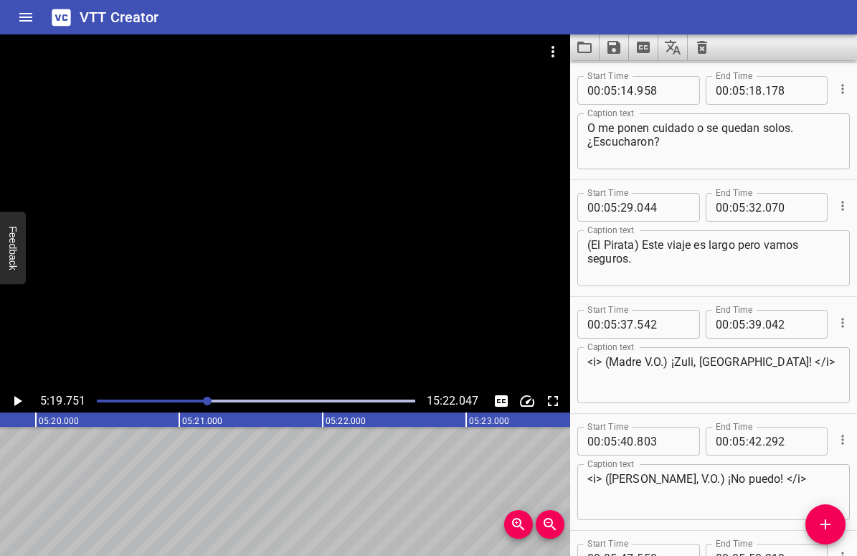
click at [262, 402] on div "Play progress" at bounding box center [256, 401] width 318 height 3
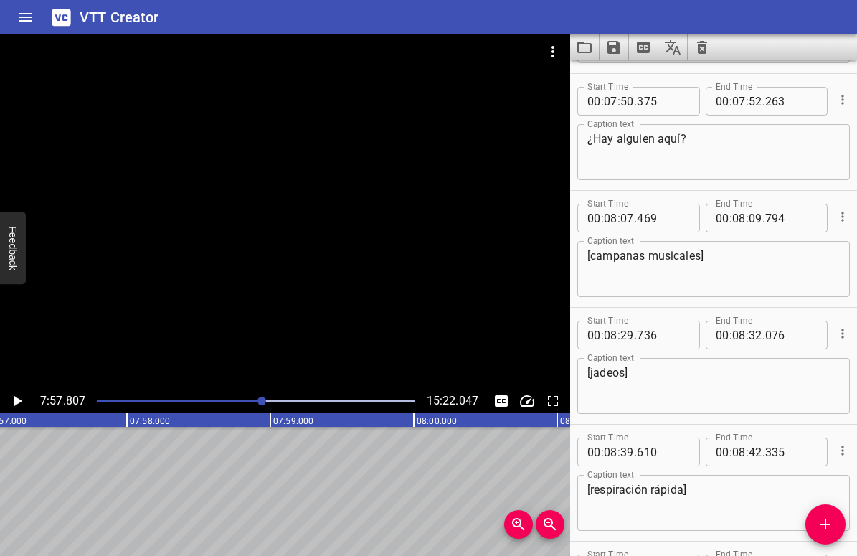
scroll to position [9471, 0]
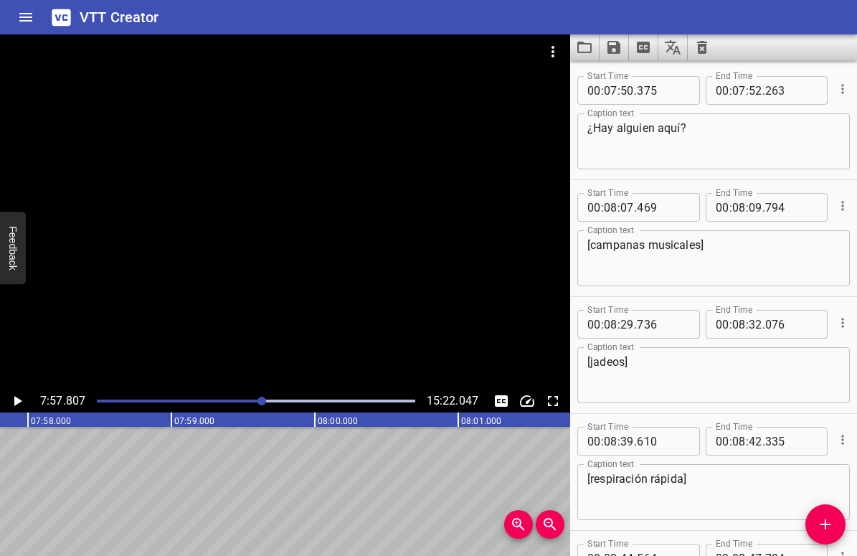
click at [291, 401] on div "Play progress" at bounding box center [256, 401] width 318 height 3
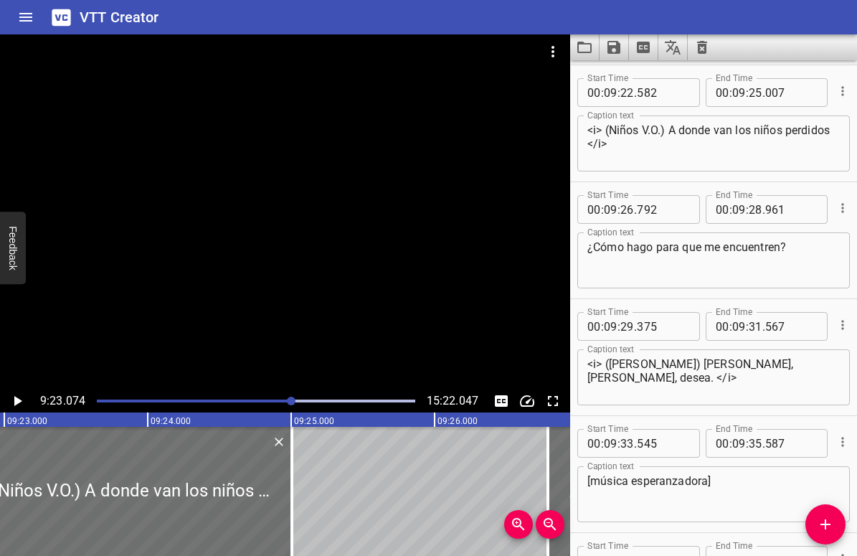
scroll to position [10874, 0]
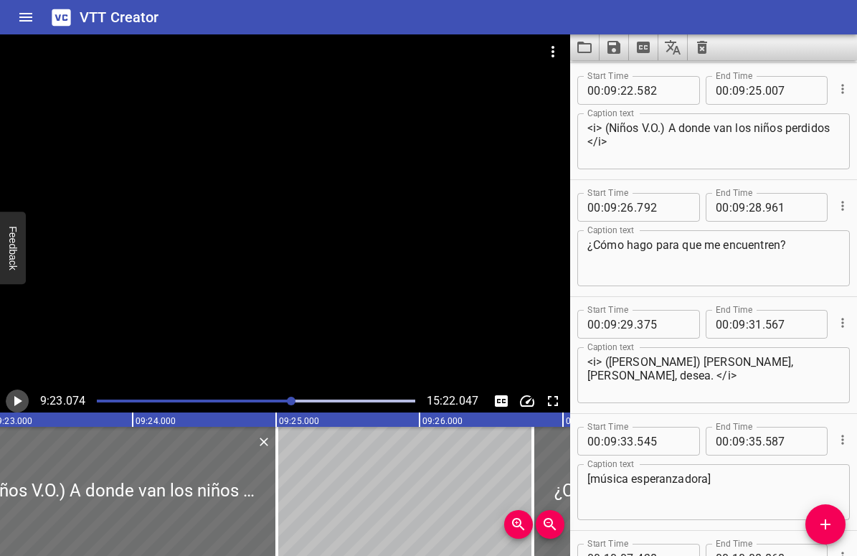
click at [22, 402] on icon "Play/Pause" at bounding box center [17, 400] width 17 height 17
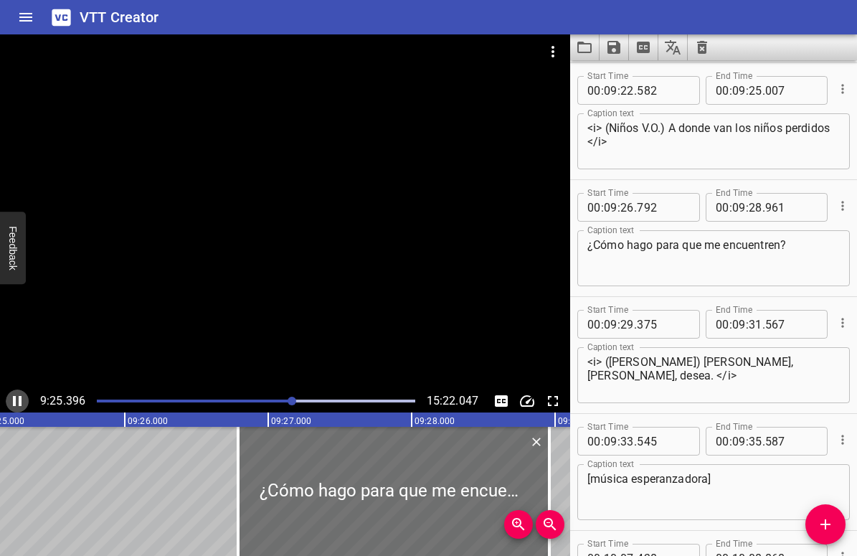
click at [20, 402] on icon "Play/Pause" at bounding box center [17, 401] width 9 height 10
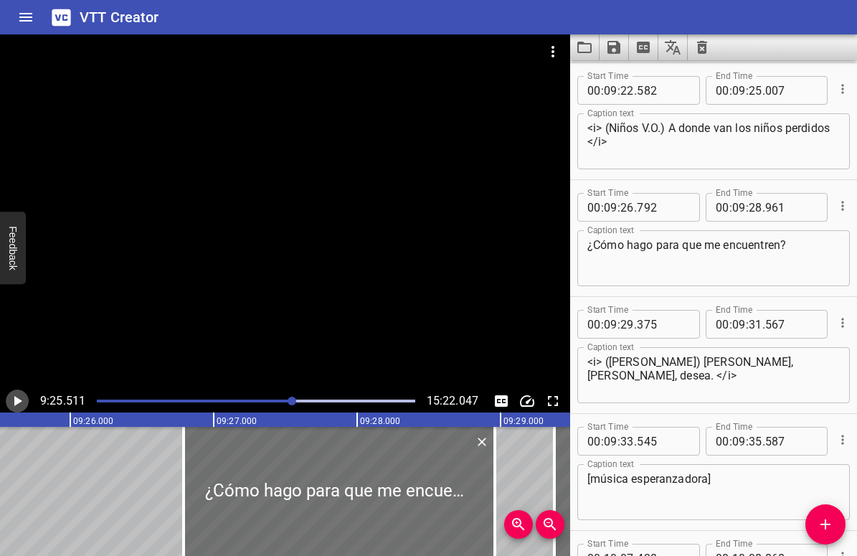
click at [20, 402] on icon "Play/Pause" at bounding box center [18, 401] width 8 height 10
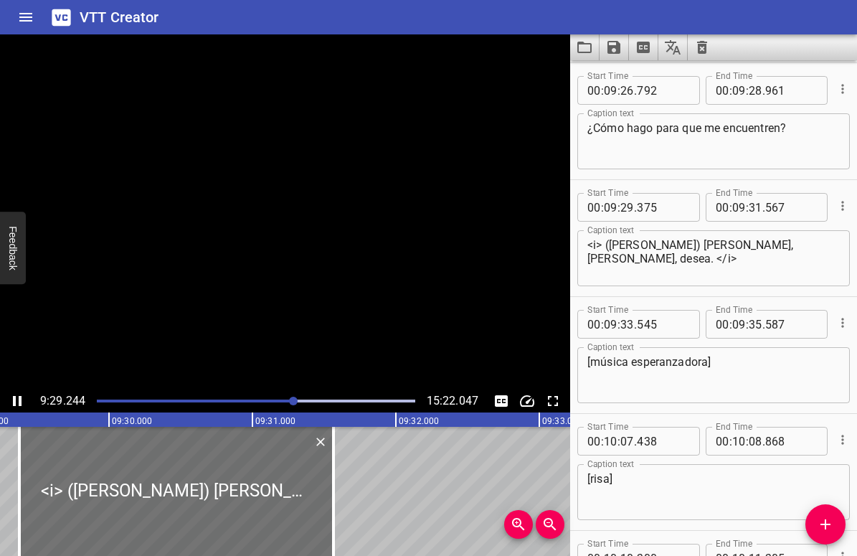
scroll to position [0, 0]
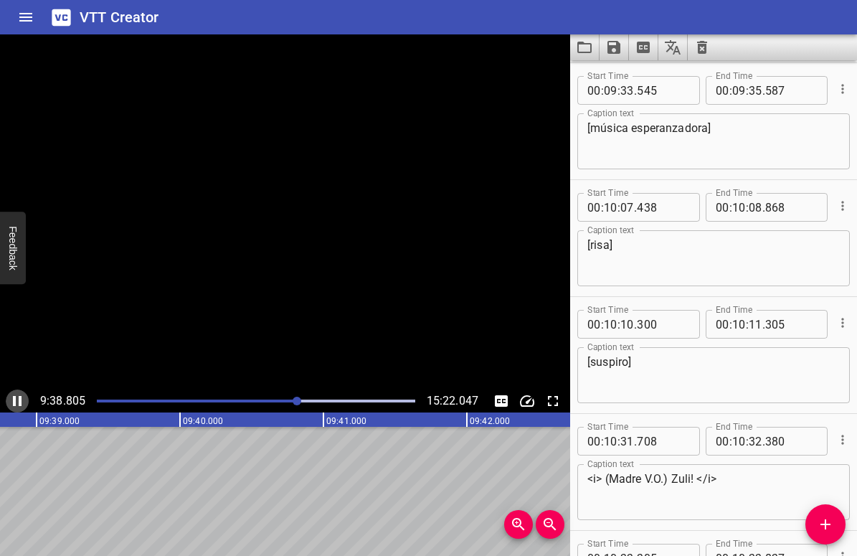
click at [20, 402] on icon "Play/Pause" at bounding box center [17, 401] width 9 height 10
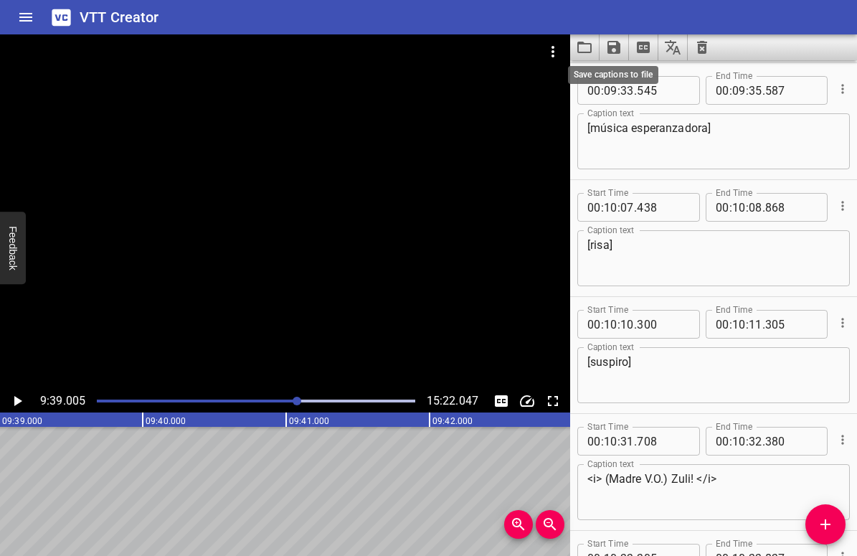
click at [612, 48] on icon "Save captions to file" at bounding box center [614, 47] width 13 height 13
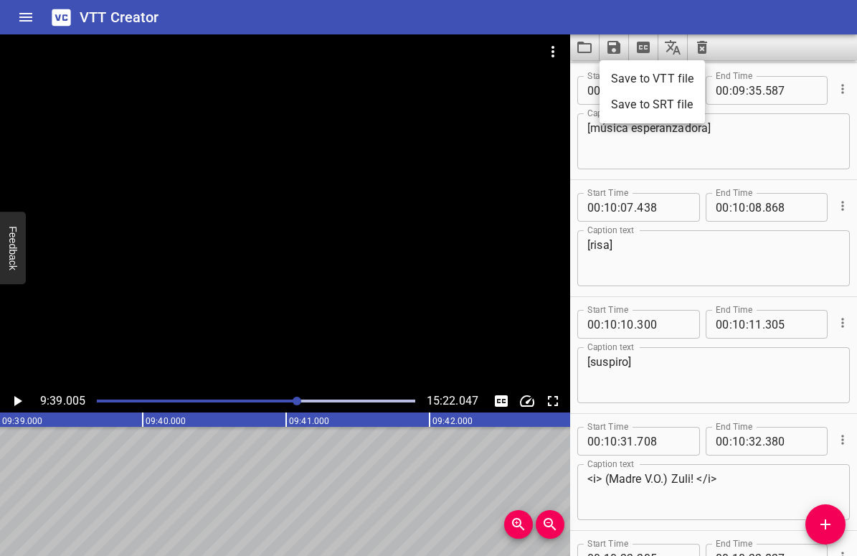
click at [630, 74] on li "Save to VTT file" at bounding box center [652, 79] width 105 height 26
click at [711, 16] on div "VTT Creator" at bounding box center [428, 17] width 857 height 34
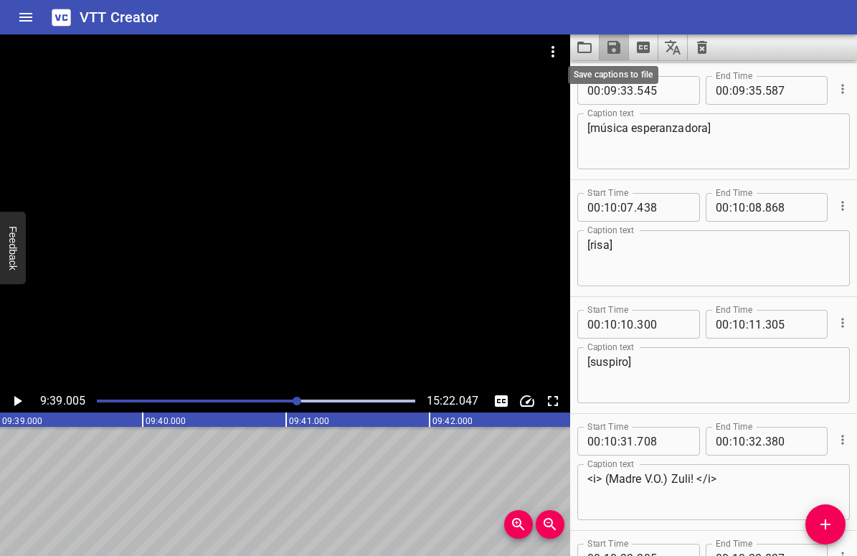
click at [619, 49] on icon "Save captions to file" at bounding box center [614, 47] width 13 height 13
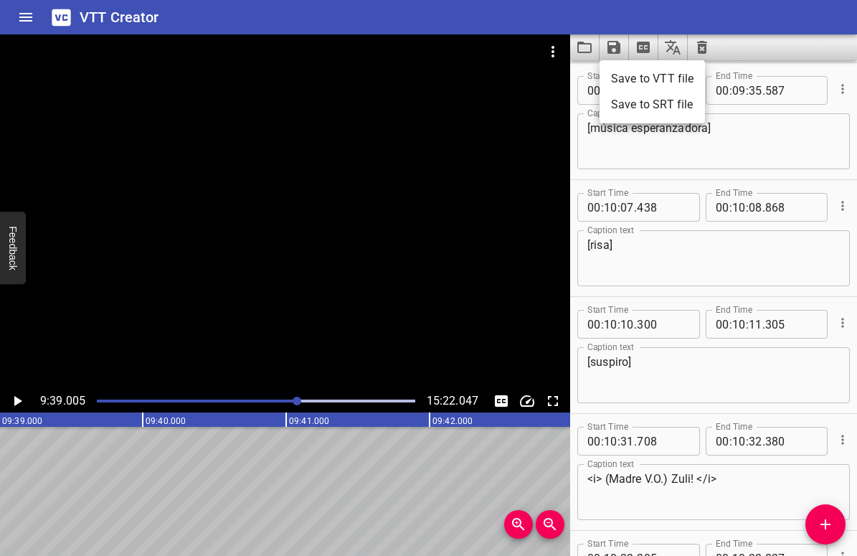
click at [633, 101] on li "Save to SRT file" at bounding box center [652, 105] width 105 height 26
